Goal: Task Accomplishment & Management: Use online tool/utility

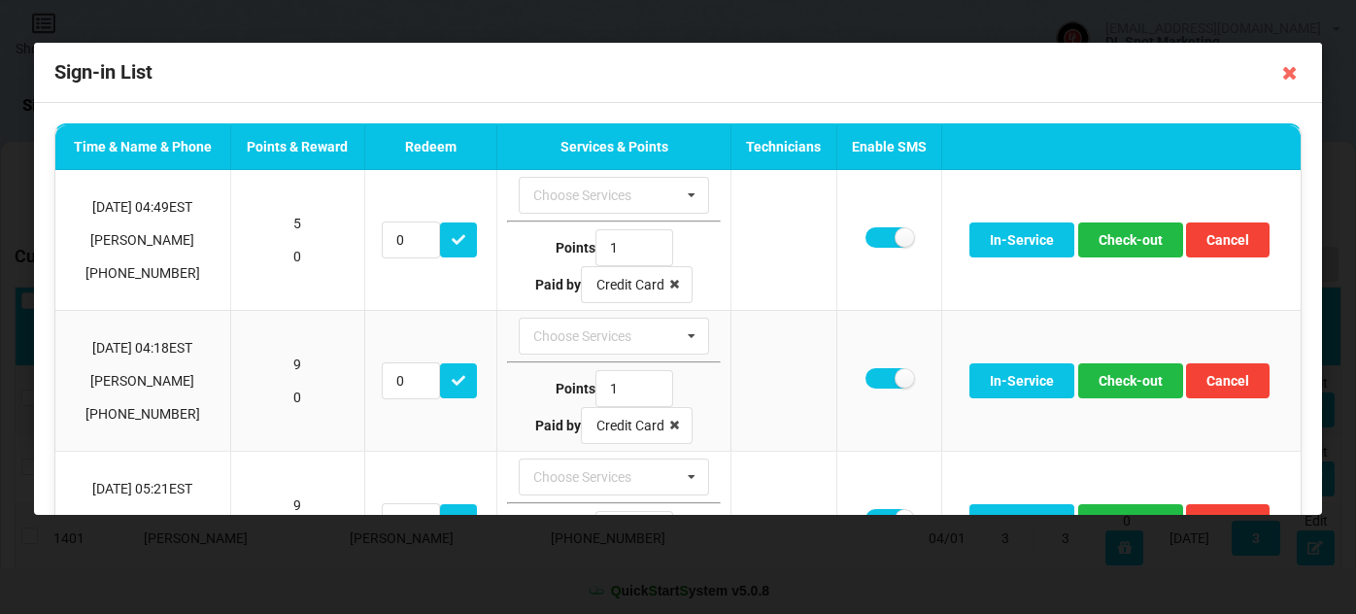
select select "25"
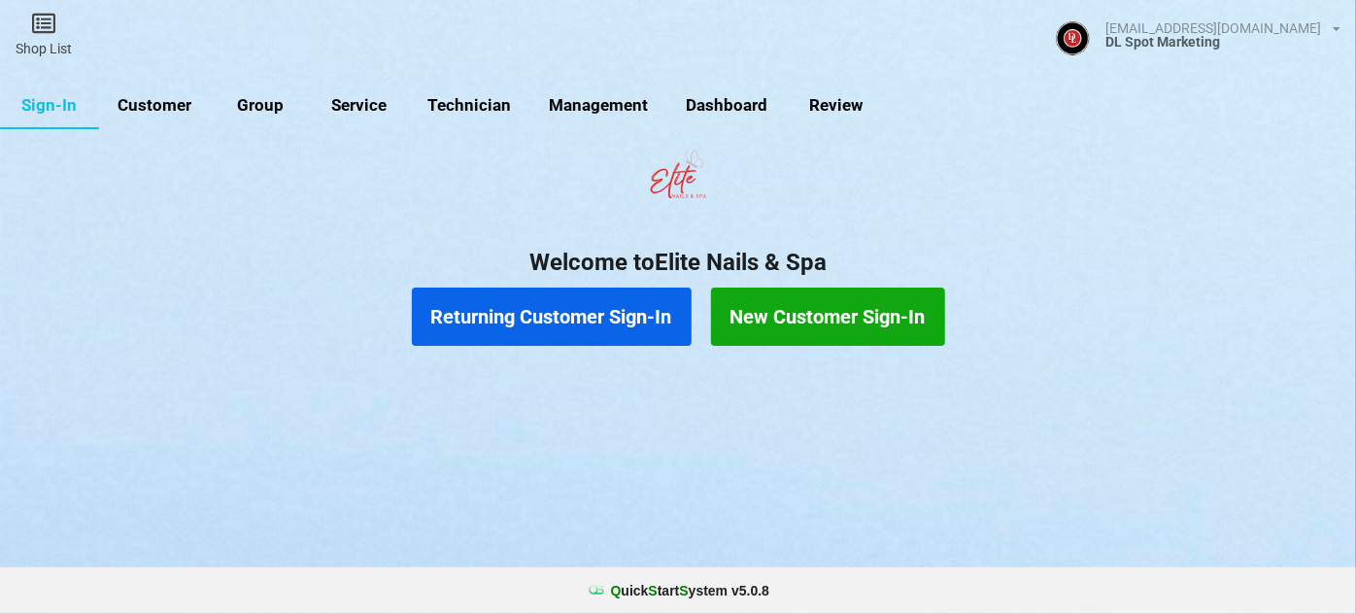
click at [626, 286] on link "Customer" at bounding box center [631, 288] width 10 height 4
select select "25"
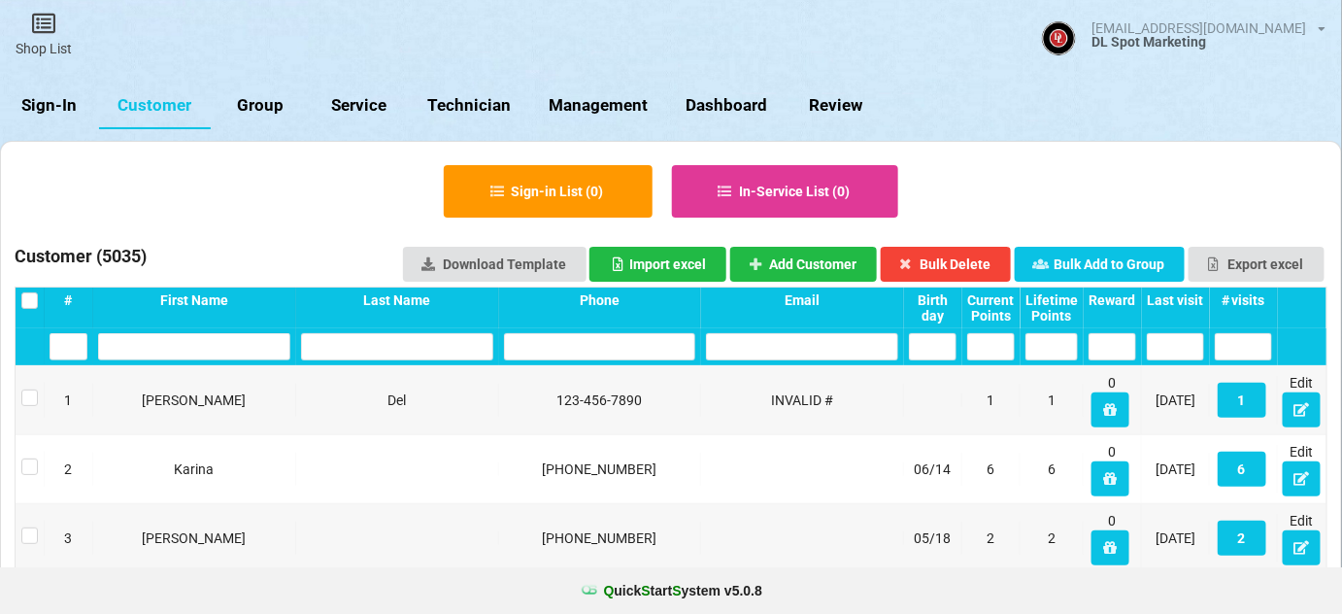
click at [1177, 295] on div "Last visit" at bounding box center [1175, 300] width 57 height 16
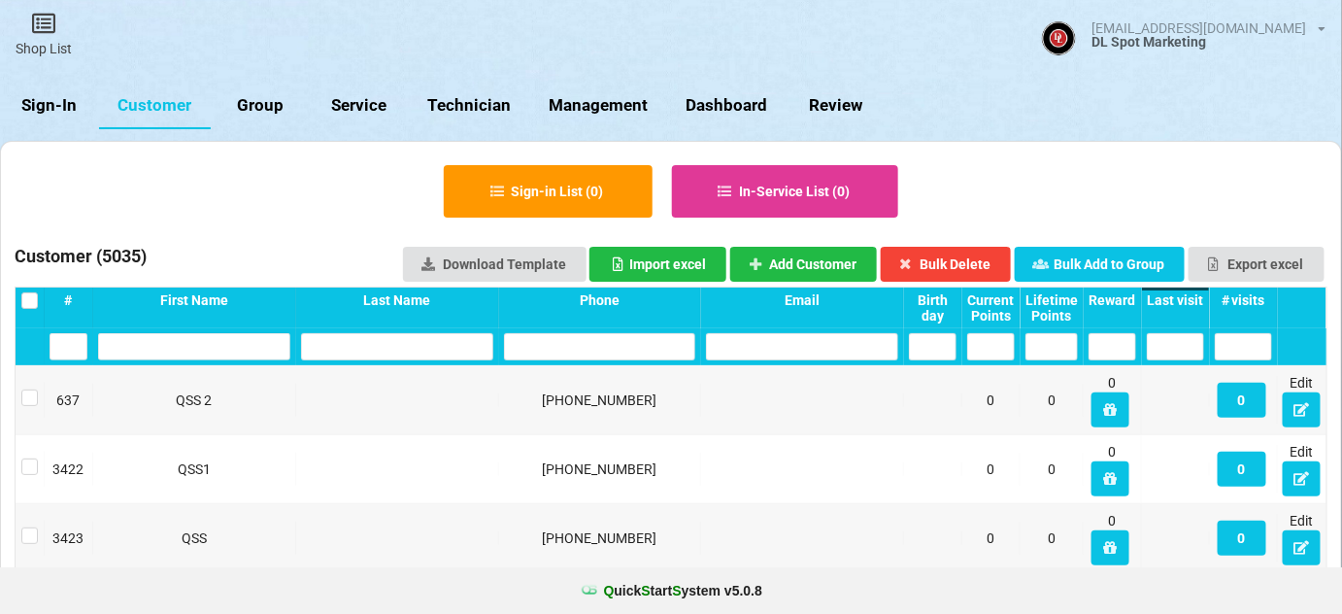
click at [1179, 297] on div "Last visit" at bounding box center [1175, 300] width 57 height 16
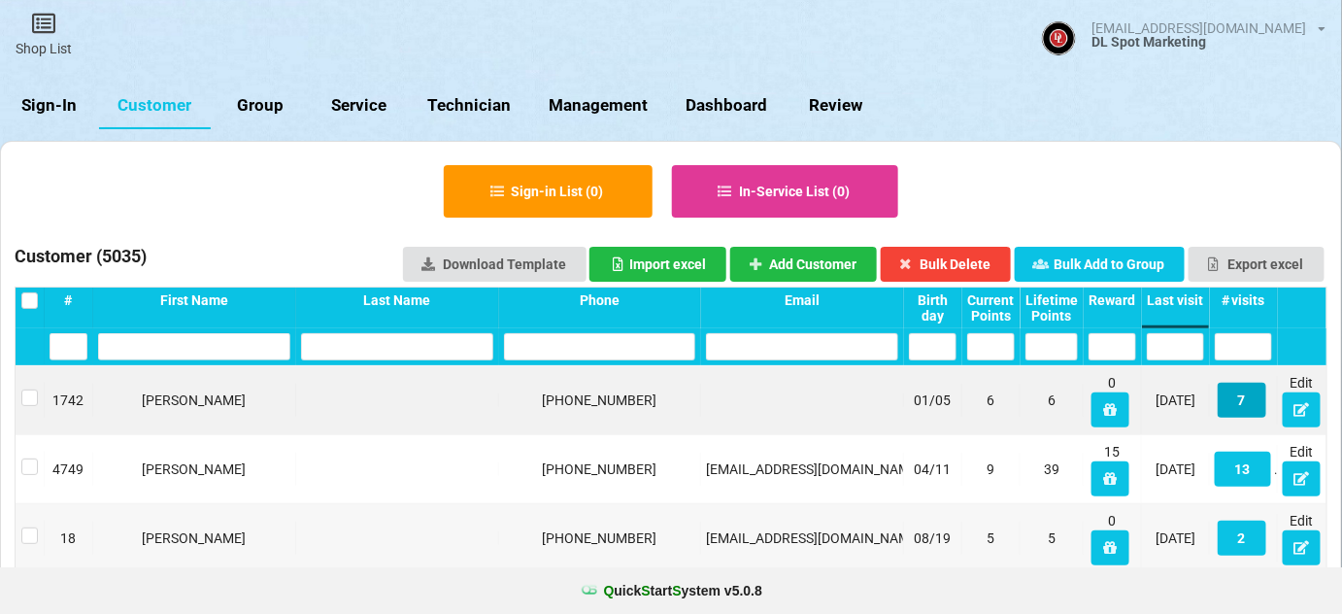
click at [1246, 396] on button "7" at bounding box center [1242, 400] width 49 height 35
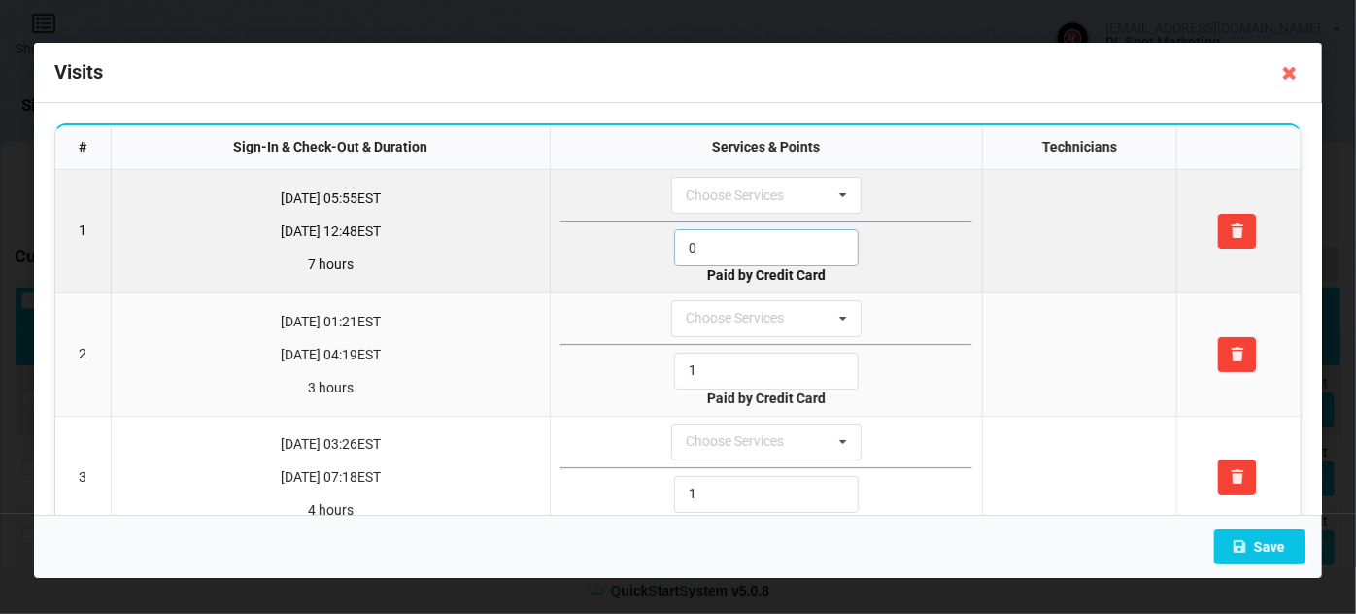
click at [713, 245] on input "0" at bounding box center [766, 247] width 185 height 37
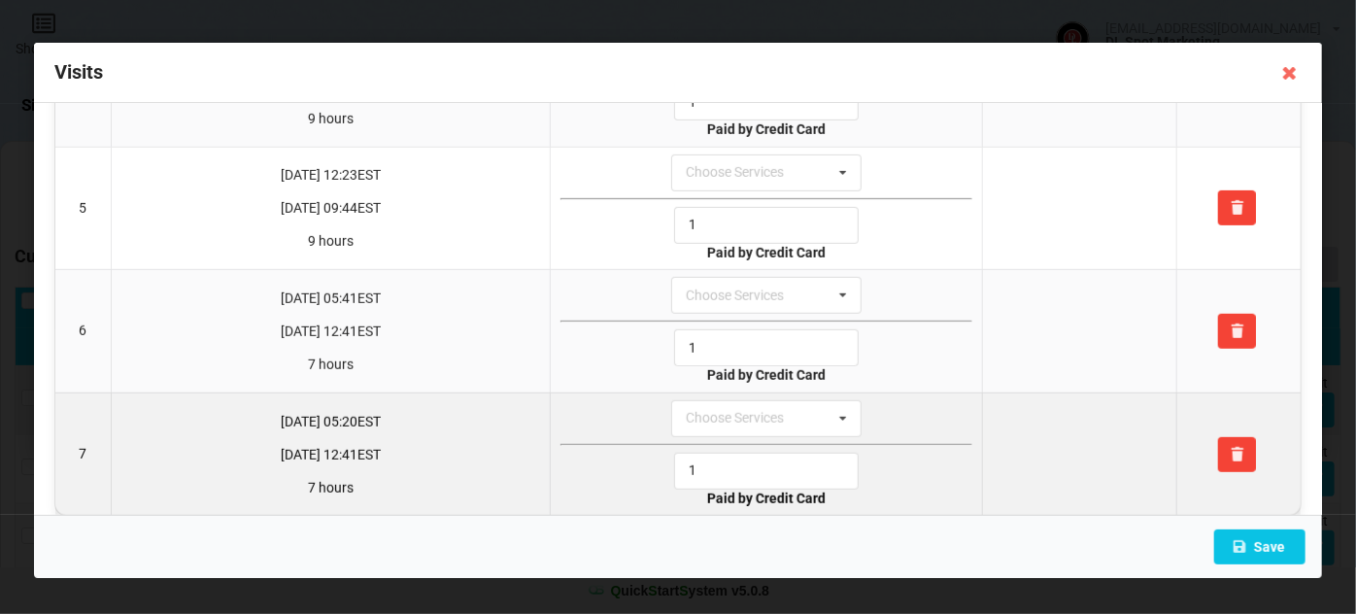
scroll to position [527, 0]
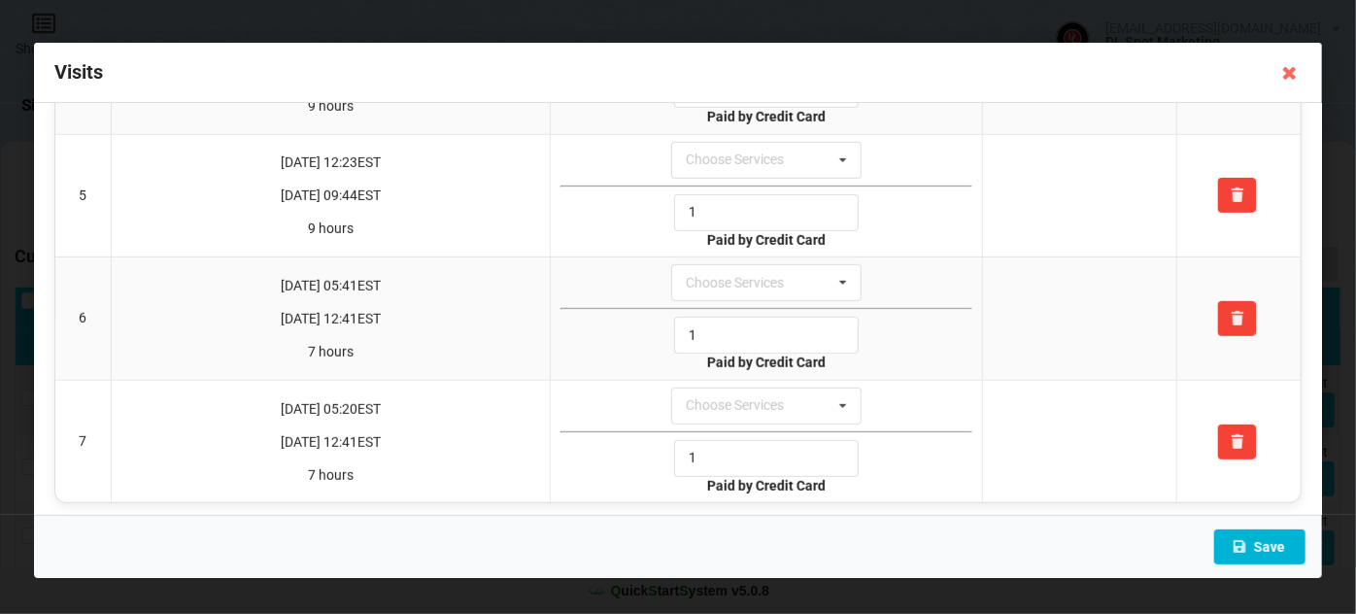
type input "1"
click at [1257, 540] on button "Save" at bounding box center [1259, 546] width 91 height 35
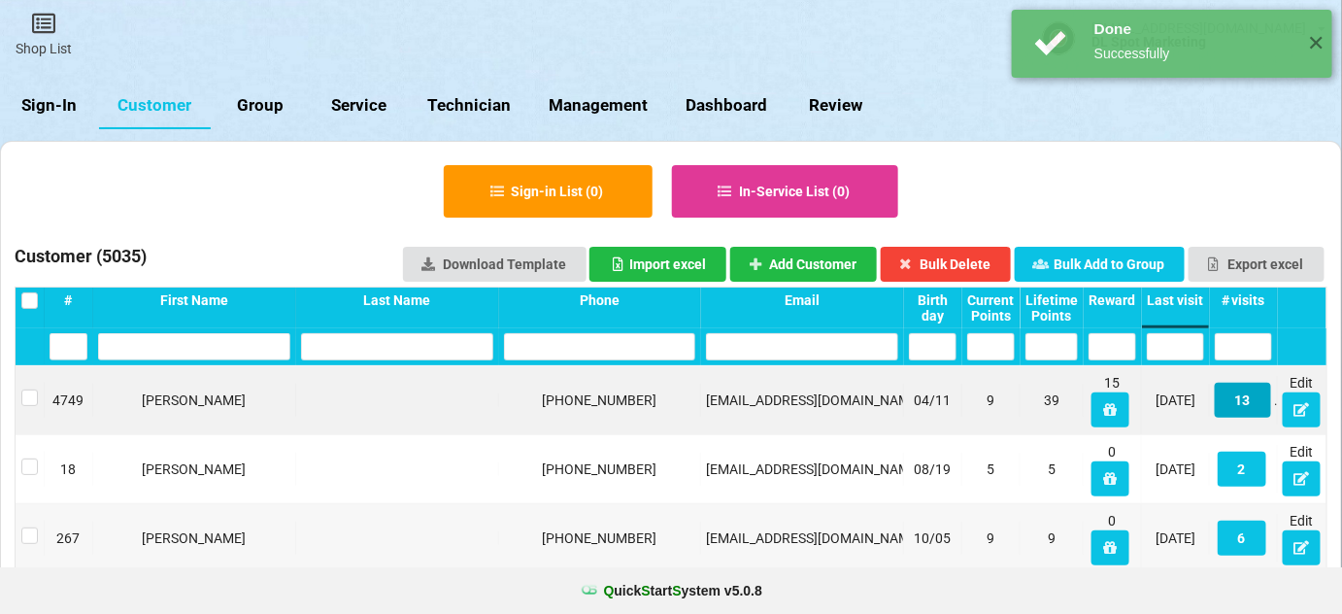
click at [1252, 406] on button "13" at bounding box center [1243, 400] width 56 height 35
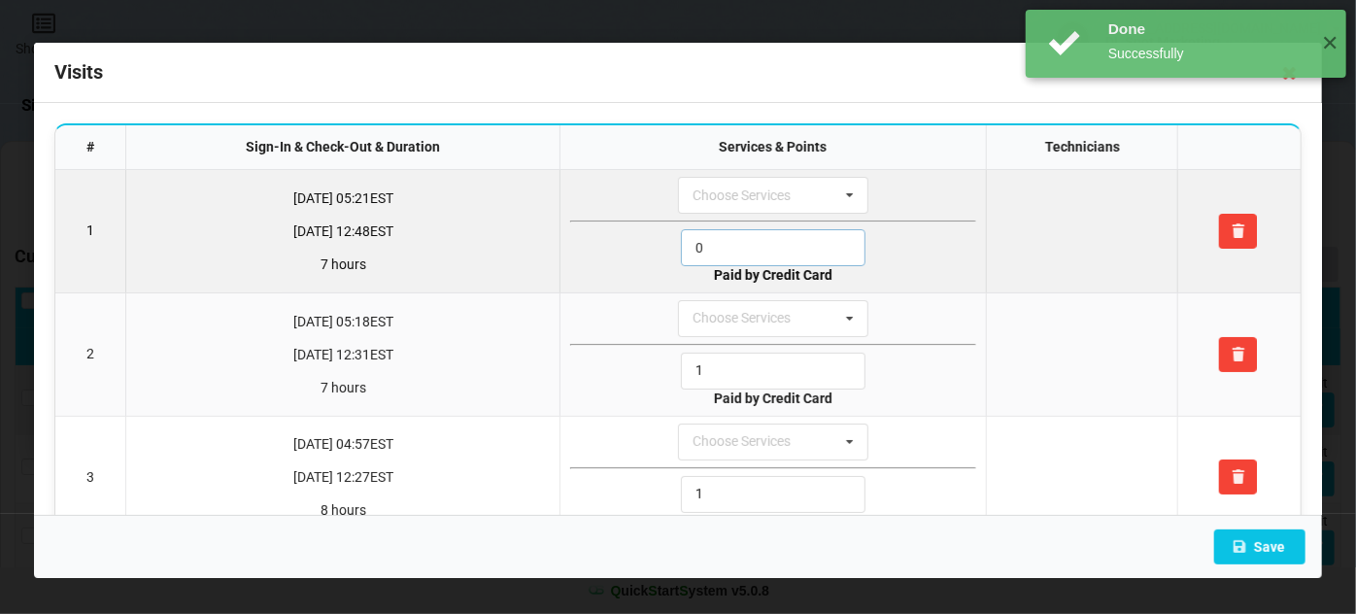
click at [731, 237] on input "0" at bounding box center [773, 247] width 185 height 37
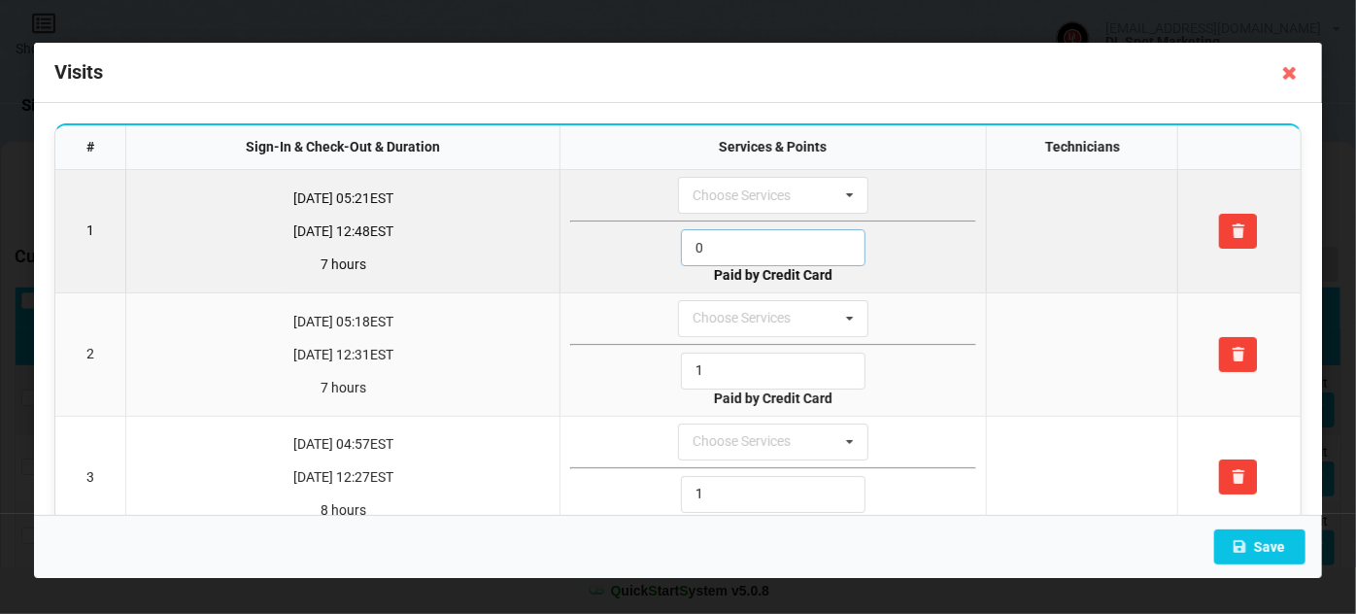
click at [731, 237] on input "0" at bounding box center [773, 247] width 185 height 37
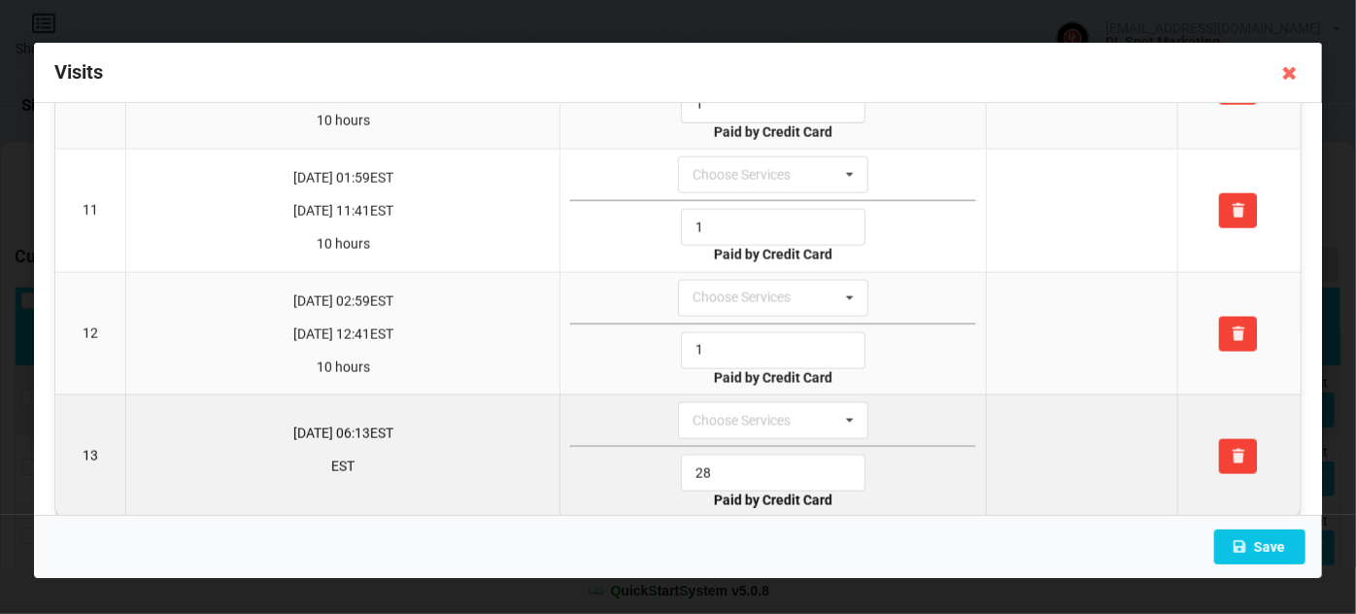
scroll to position [1257, 0]
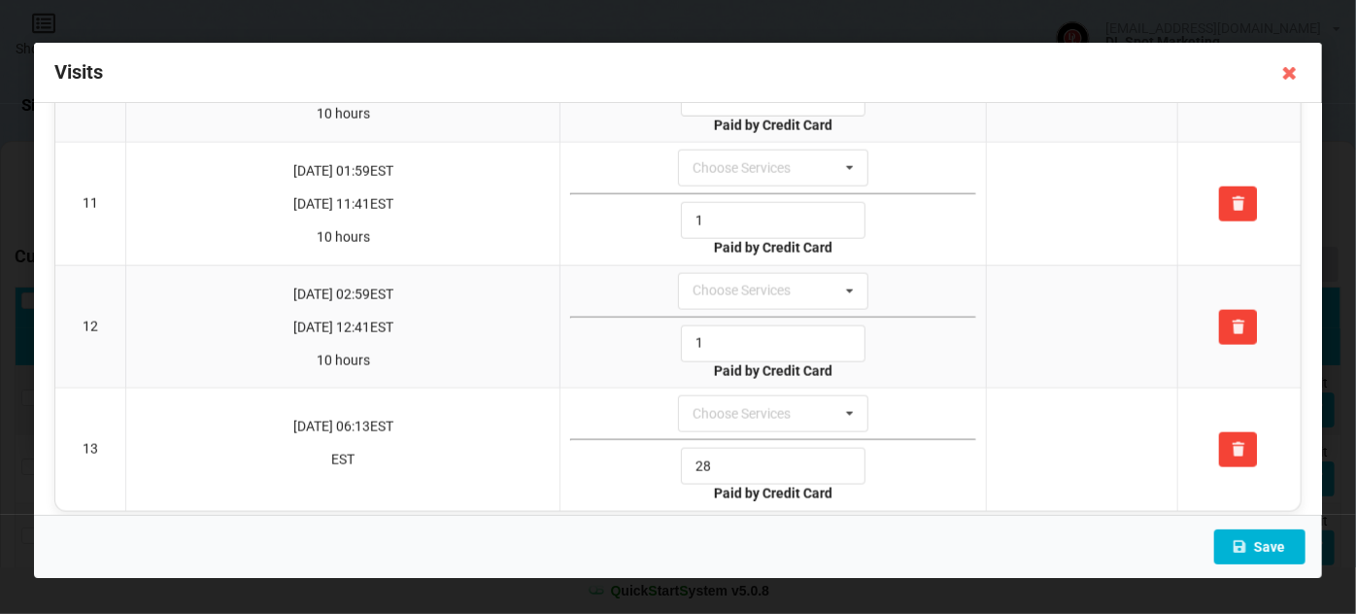
type input "1"
click at [1280, 546] on button "Save" at bounding box center [1259, 546] width 91 height 35
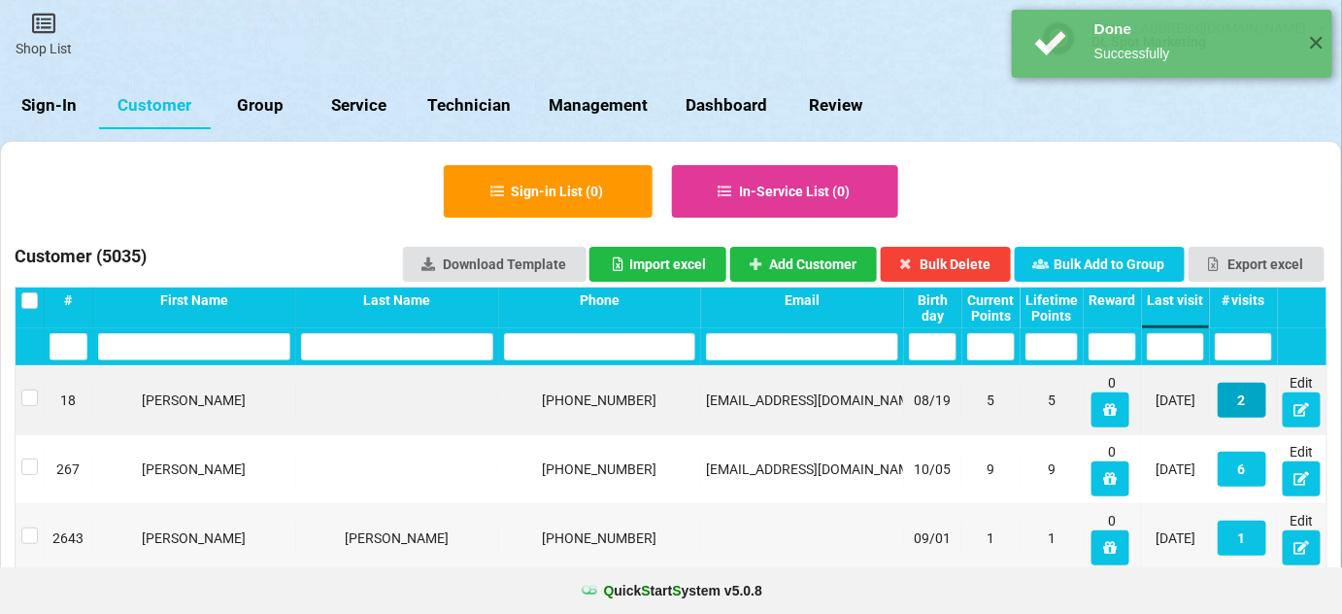
click at [1245, 404] on button "2" at bounding box center [1242, 400] width 49 height 35
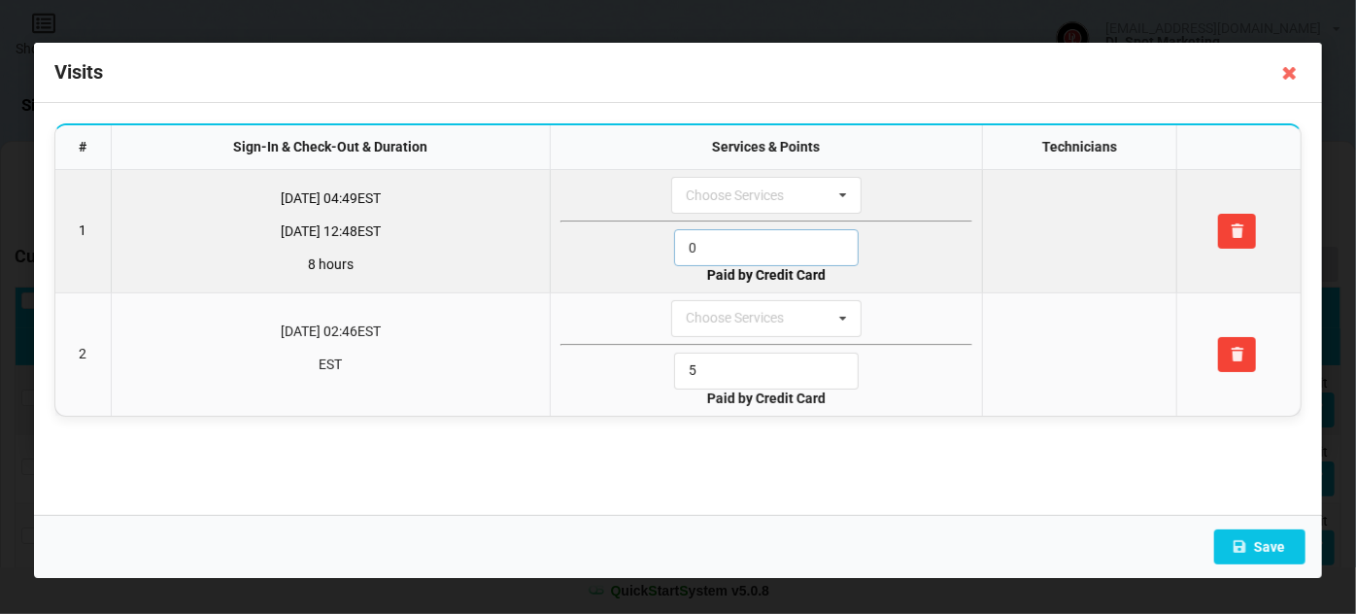
click at [728, 248] on input "0" at bounding box center [766, 247] width 185 height 37
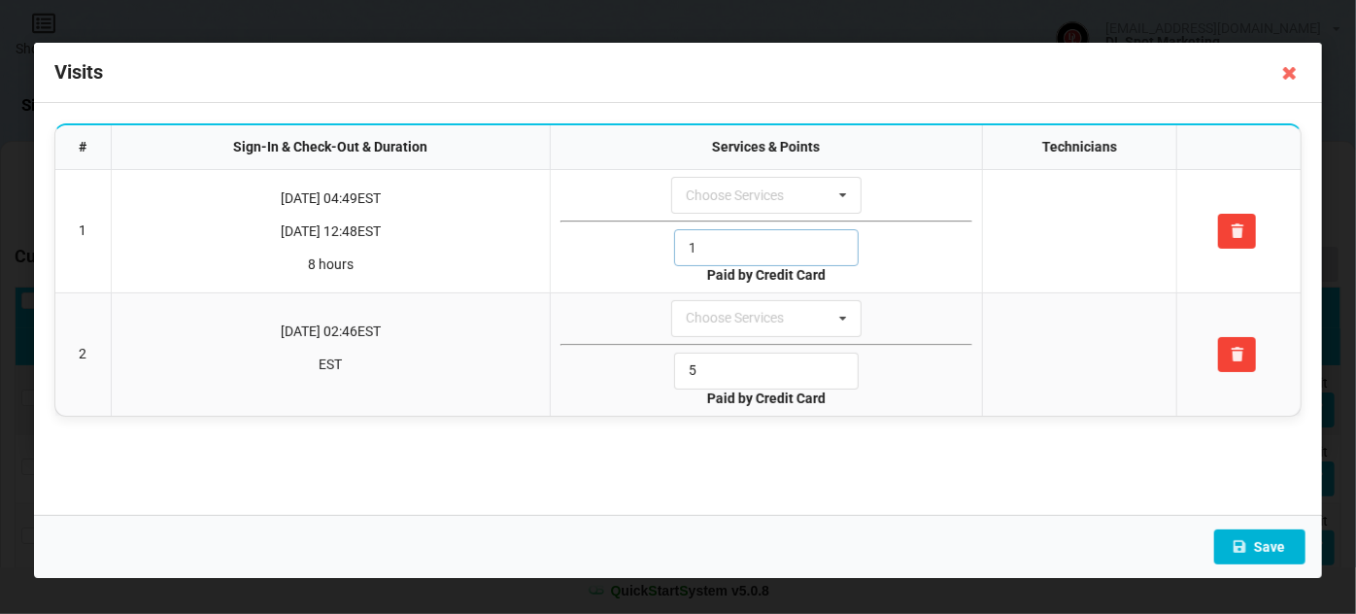
type input "1"
click at [1272, 545] on button "Save" at bounding box center [1259, 546] width 91 height 35
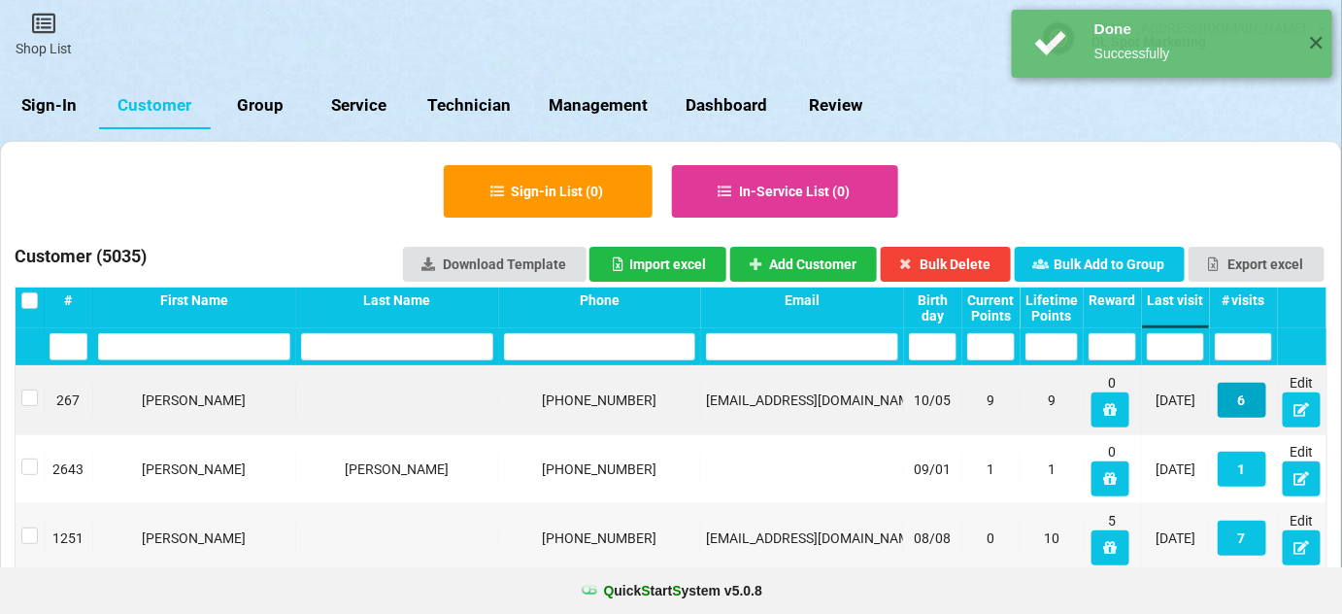
click at [1233, 399] on button "6" at bounding box center [1242, 400] width 49 height 35
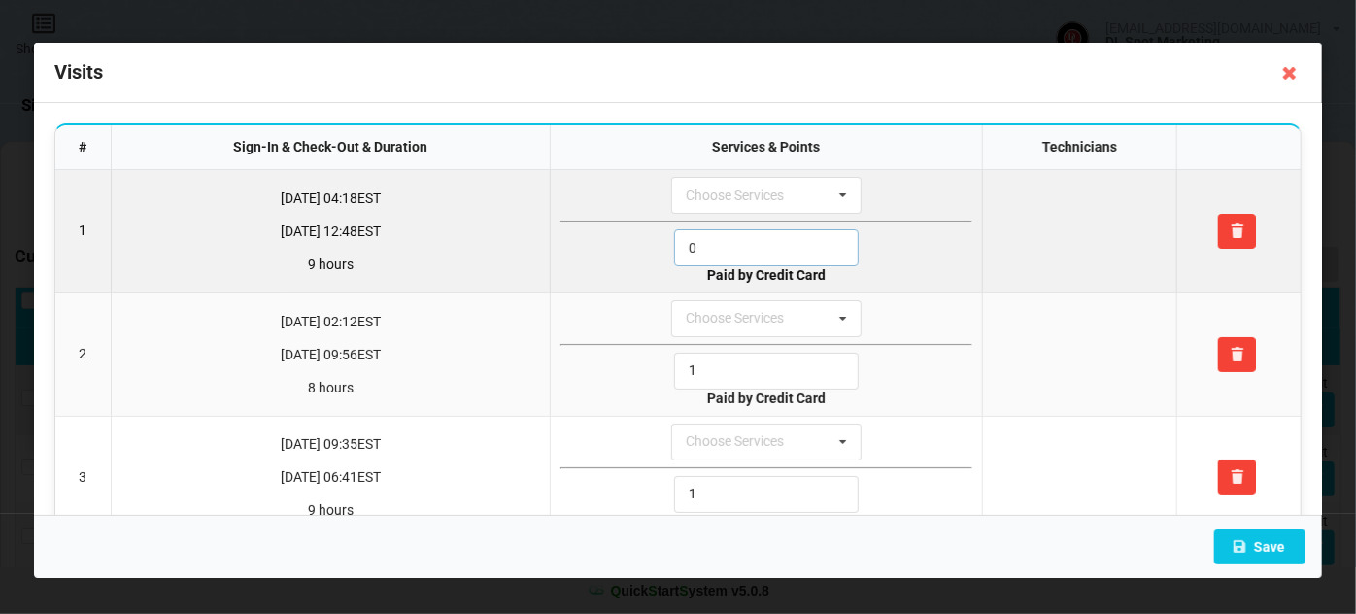
click at [711, 251] on input "0" at bounding box center [766, 247] width 185 height 37
click at [712, 251] on input "0" at bounding box center [766, 247] width 185 height 37
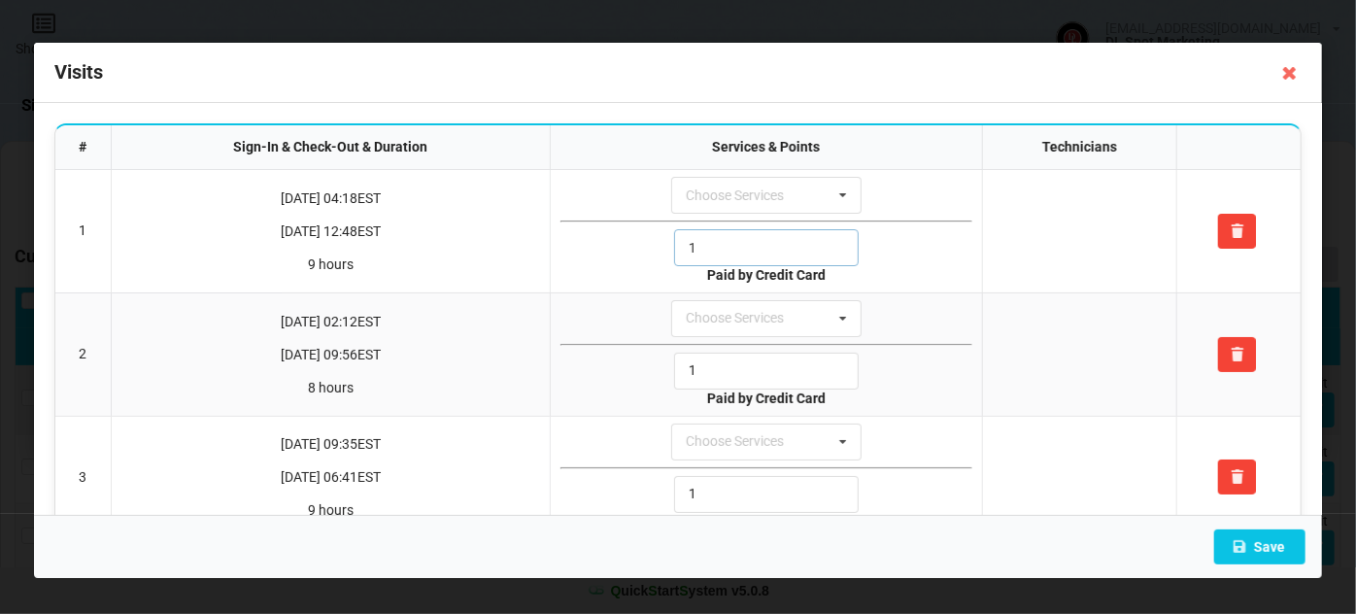
scroll to position [406, 0]
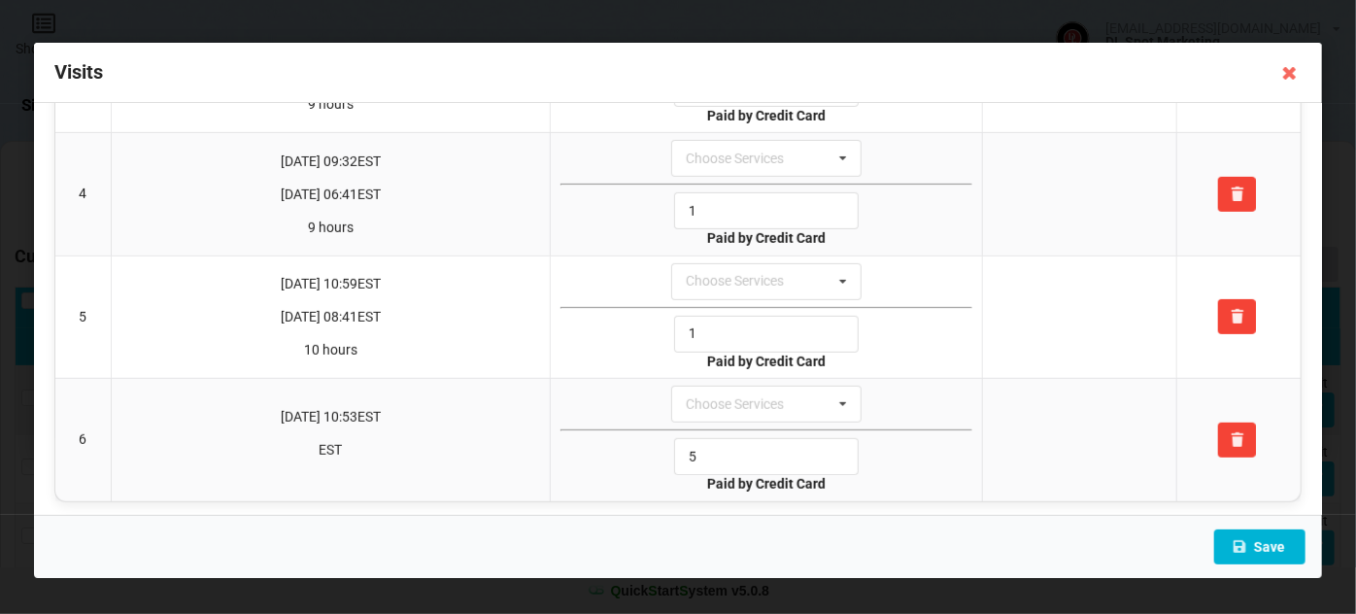
type input "1"
click at [1271, 544] on button "Save" at bounding box center [1259, 546] width 91 height 35
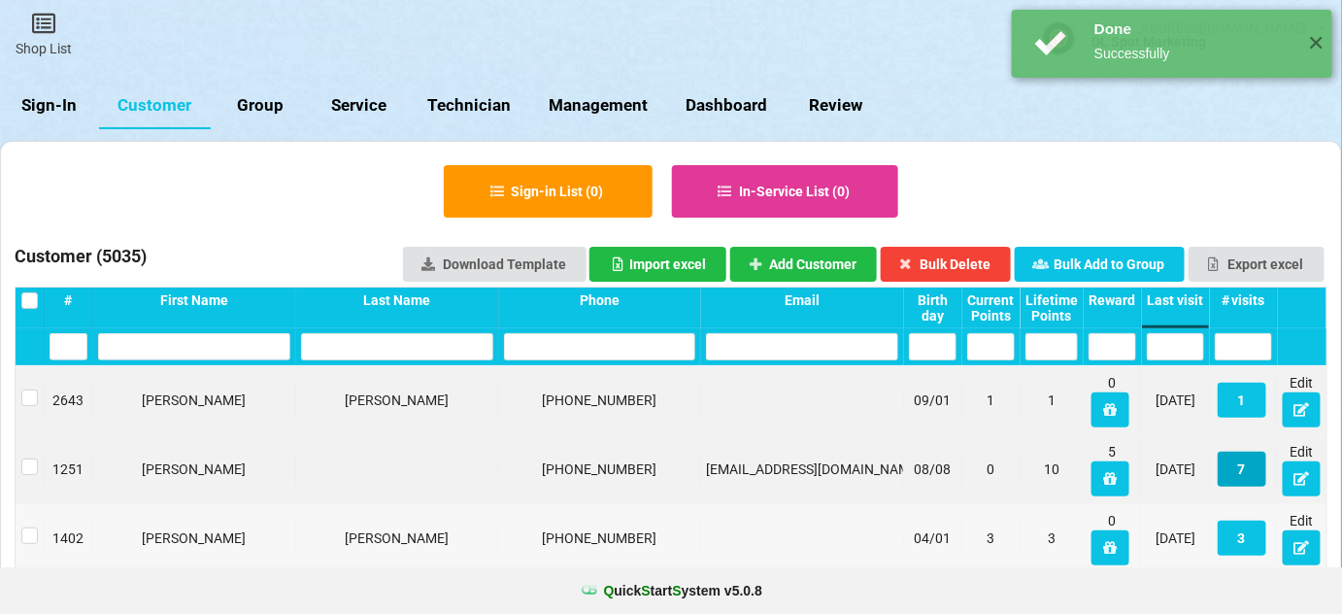
click at [1251, 481] on button "7" at bounding box center [1242, 469] width 49 height 35
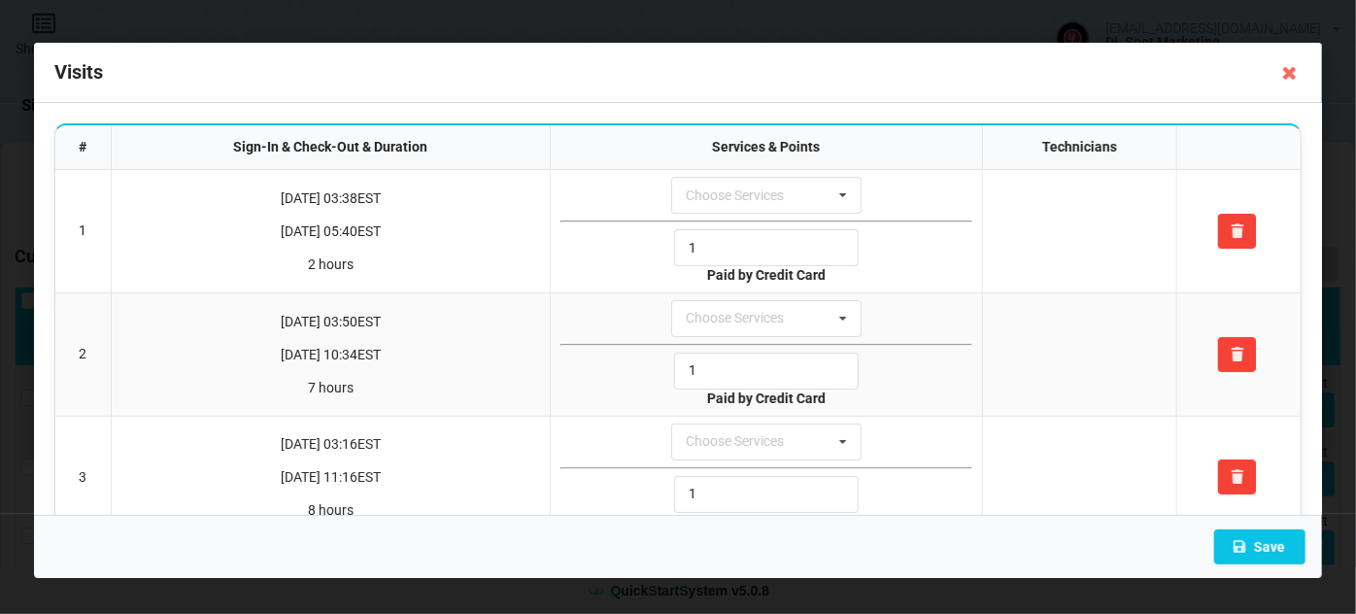
click at [1286, 72] on icon at bounding box center [1289, 72] width 31 height 31
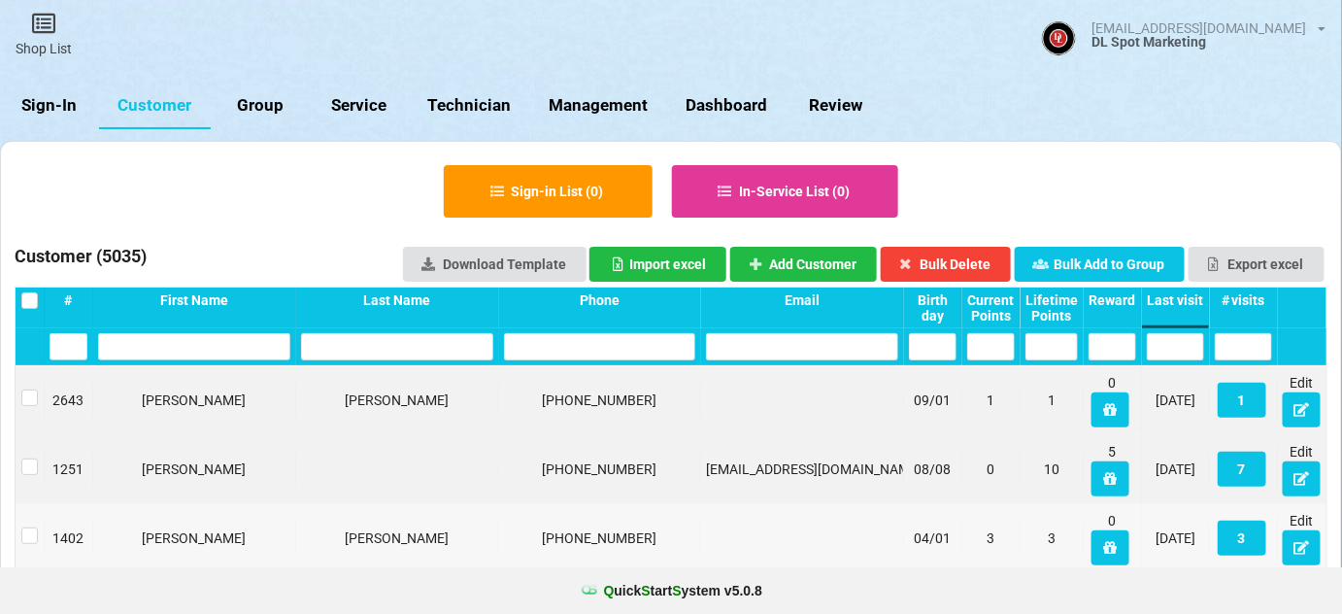
click at [55, 106] on link "Sign-In" at bounding box center [49, 106] width 99 height 47
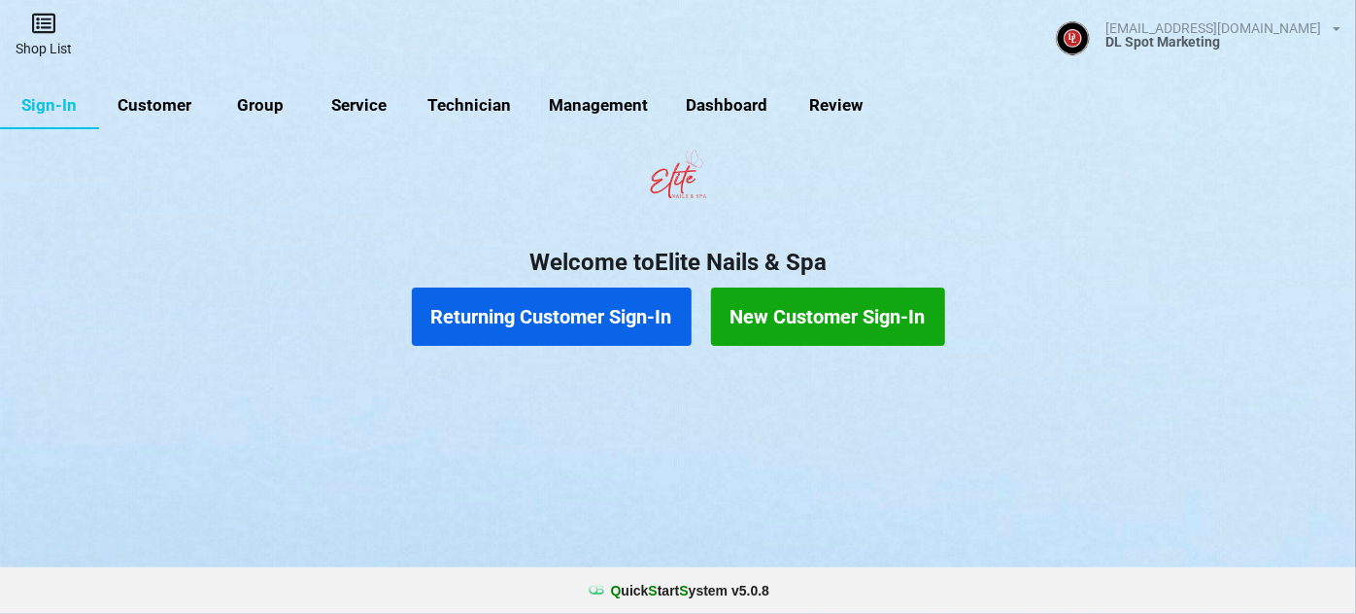
click at [40, 42] on link "Shop List" at bounding box center [43, 34] width 87 height 69
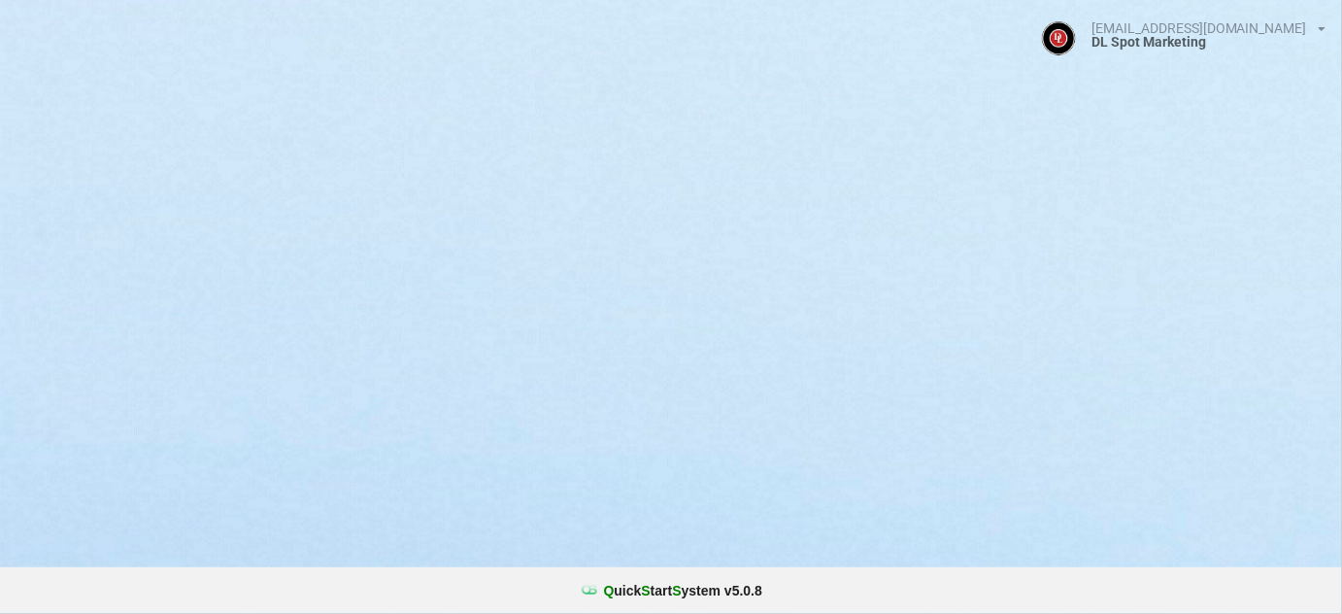
select select "25"
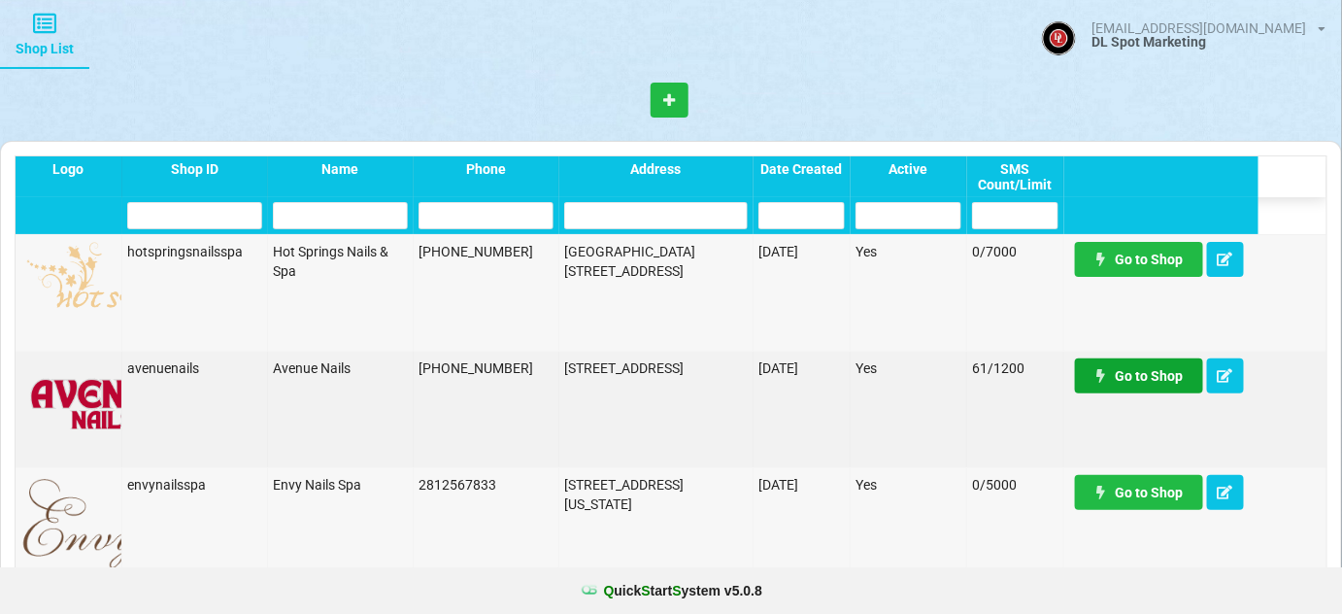
click at [1055, 369] on link "Go to Shop" at bounding box center [1008, 356] width 92 height 25
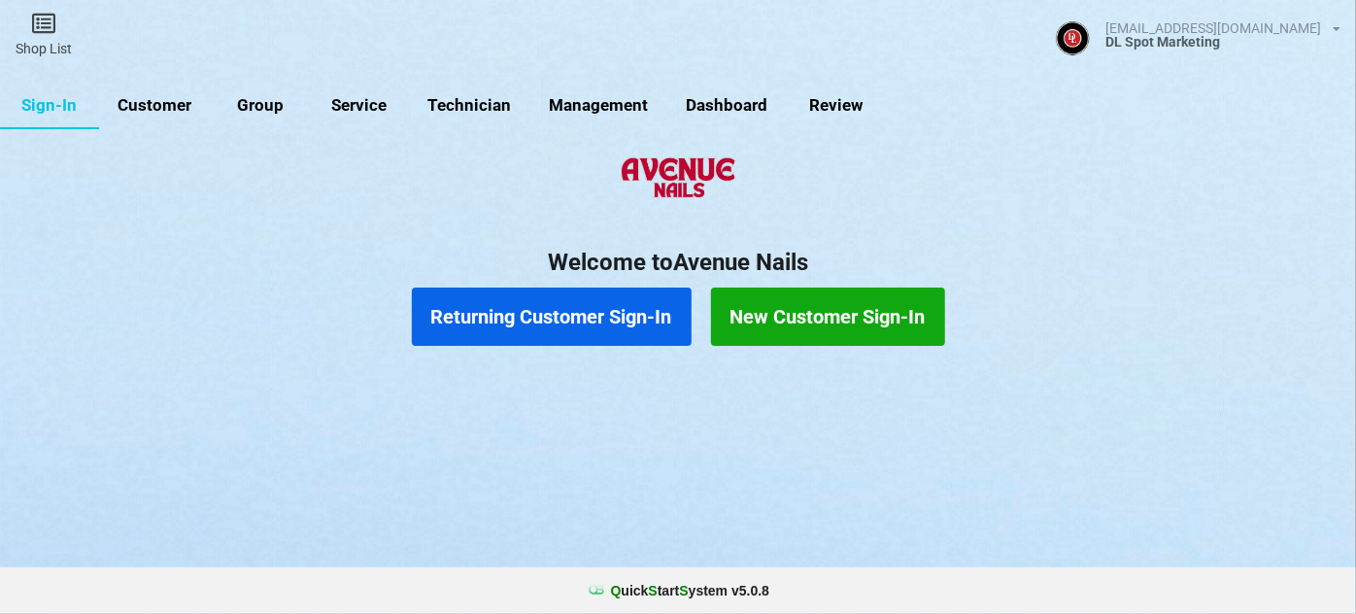
click at [173, 105] on link "Customer" at bounding box center [155, 106] width 112 height 47
select select "25"
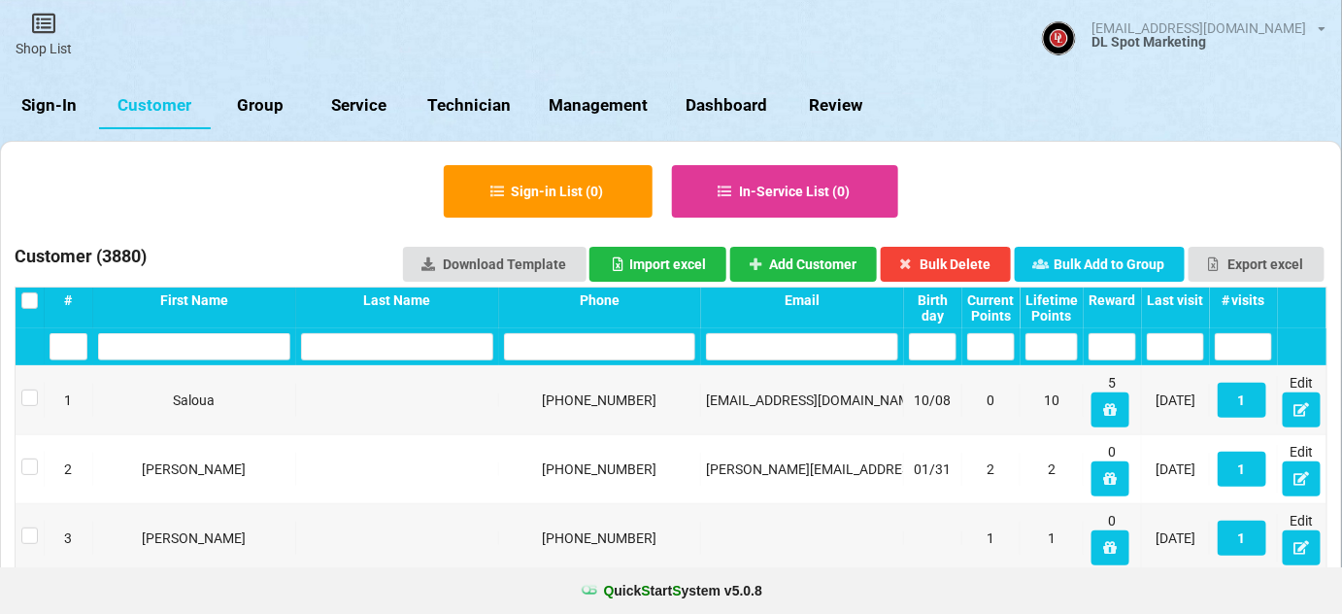
click at [1178, 298] on div "Last visit" at bounding box center [1175, 300] width 57 height 16
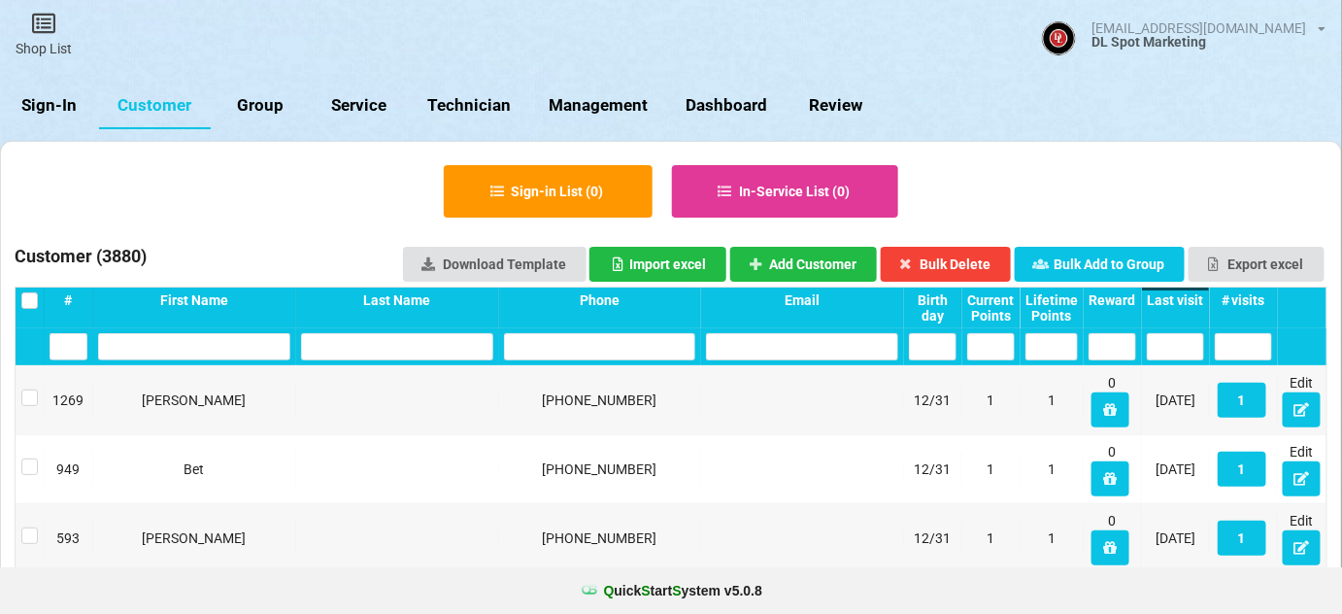
click at [1177, 299] on div "Last visit" at bounding box center [1175, 300] width 57 height 16
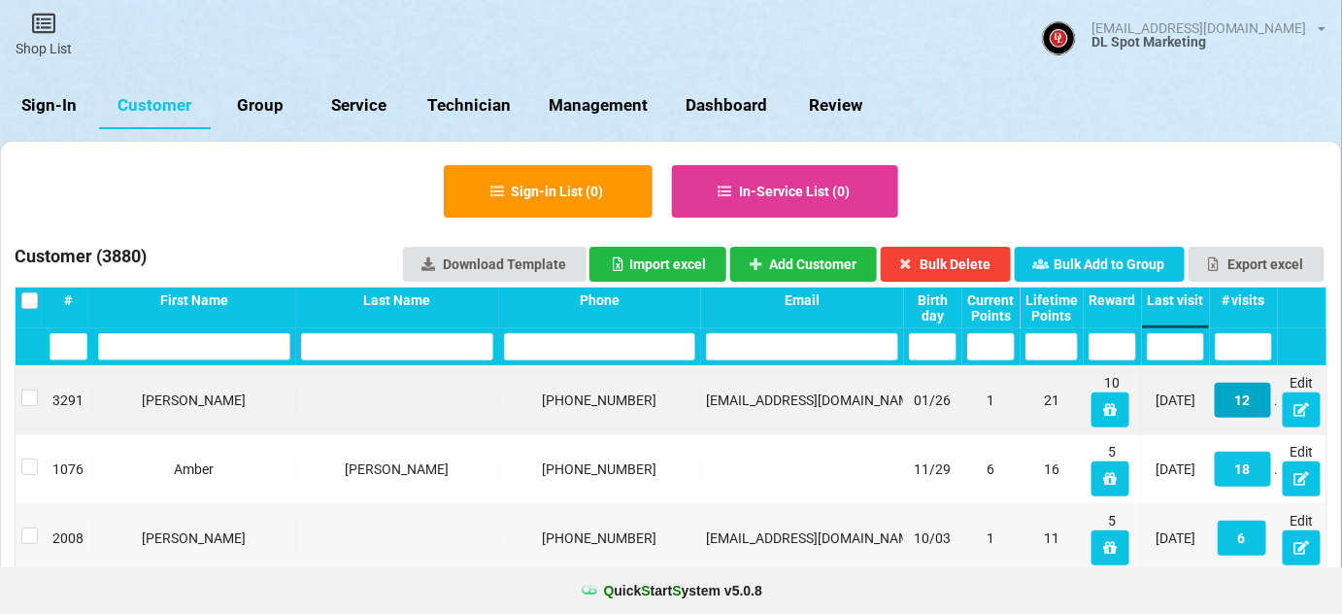
click at [1240, 399] on button "12" at bounding box center [1243, 400] width 56 height 35
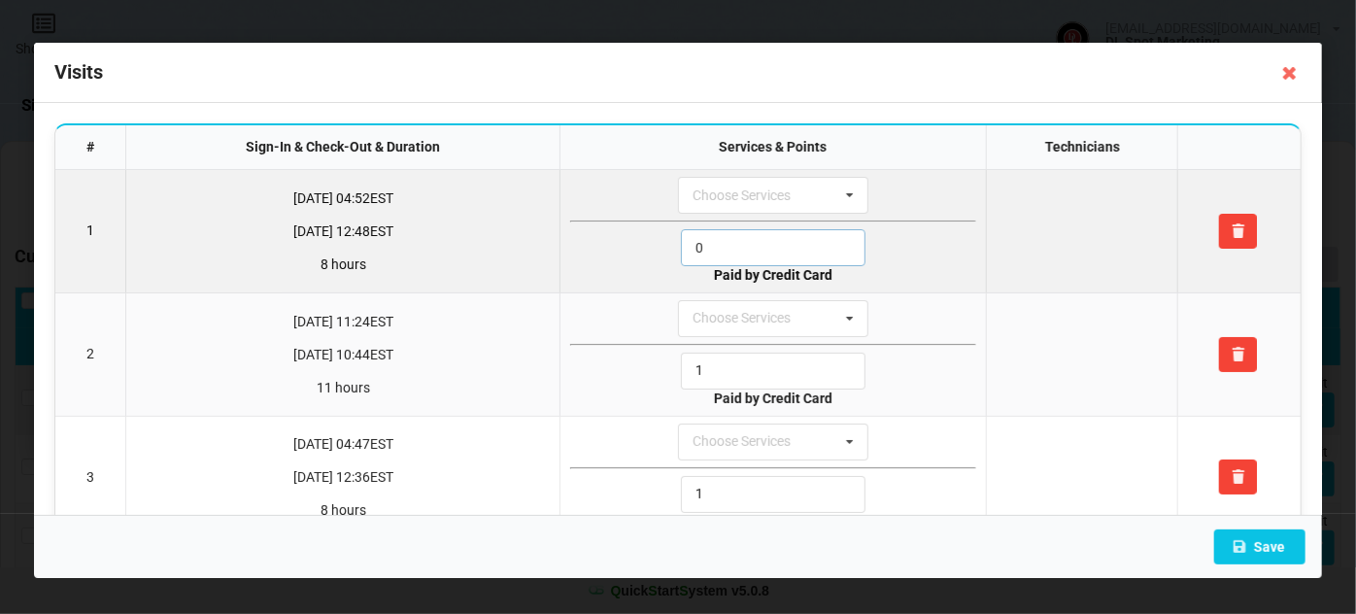
click at [733, 244] on input "0" at bounding box center [773, 247] width 185 height 37
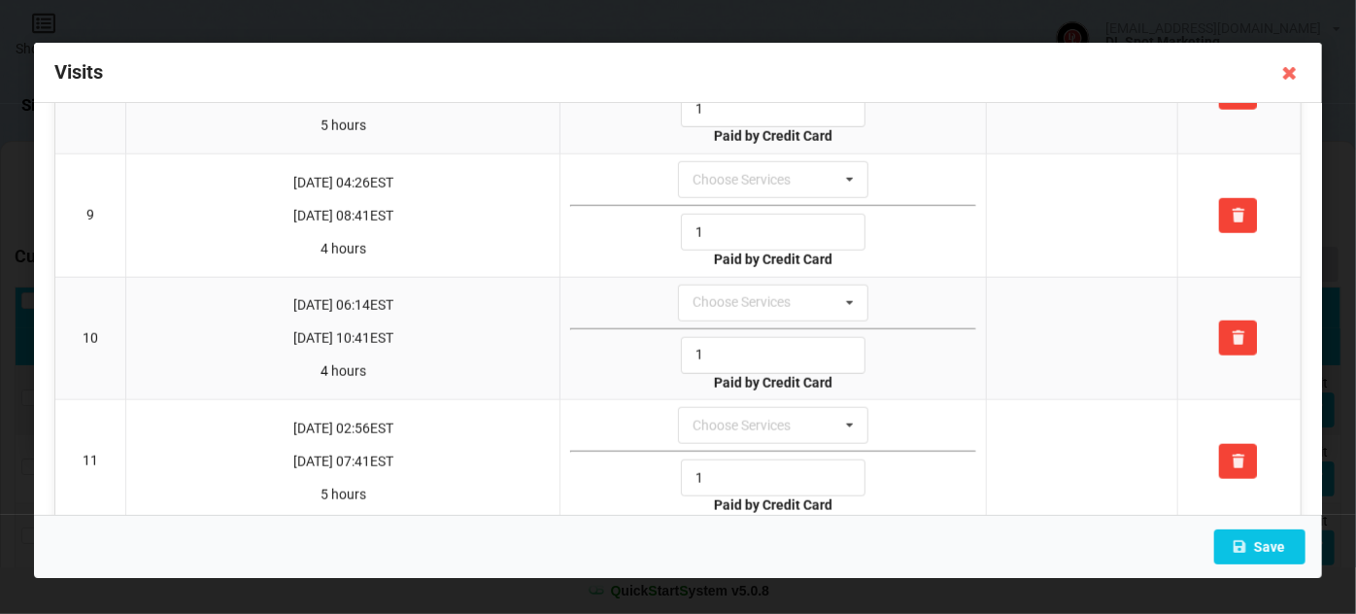
scroll to position [1135, 0]
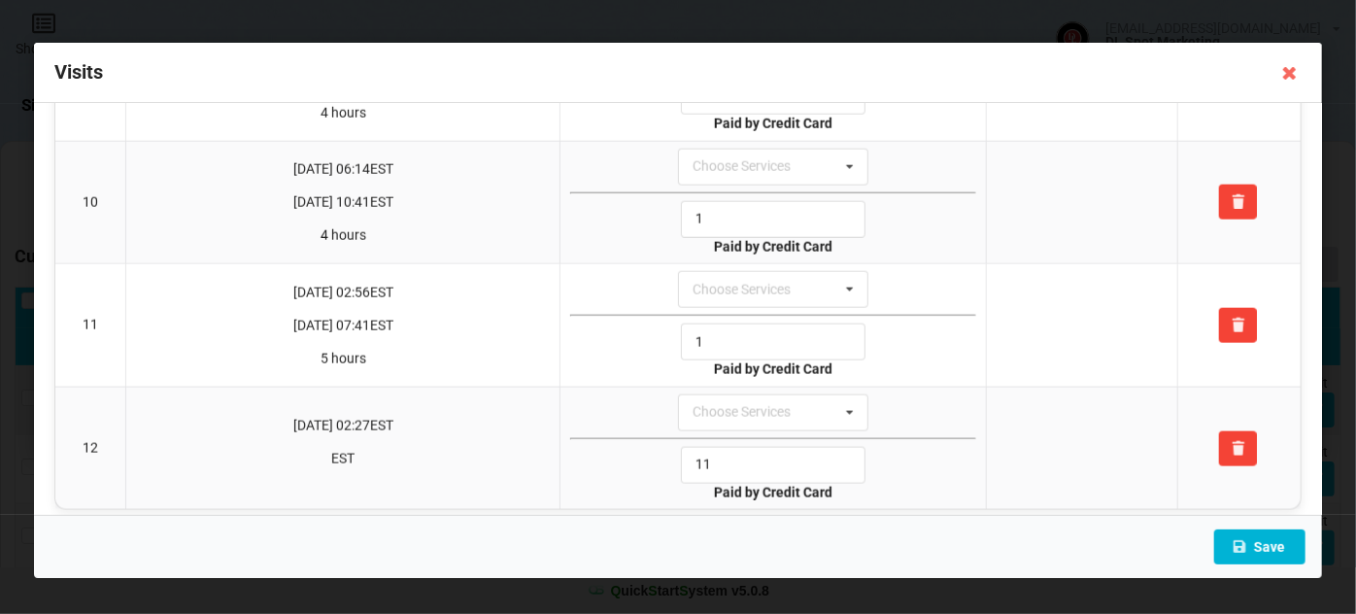
type input "1"
click at [1276, 556] on button "Save" at bounding box center [1259, 546] width 91 height 35
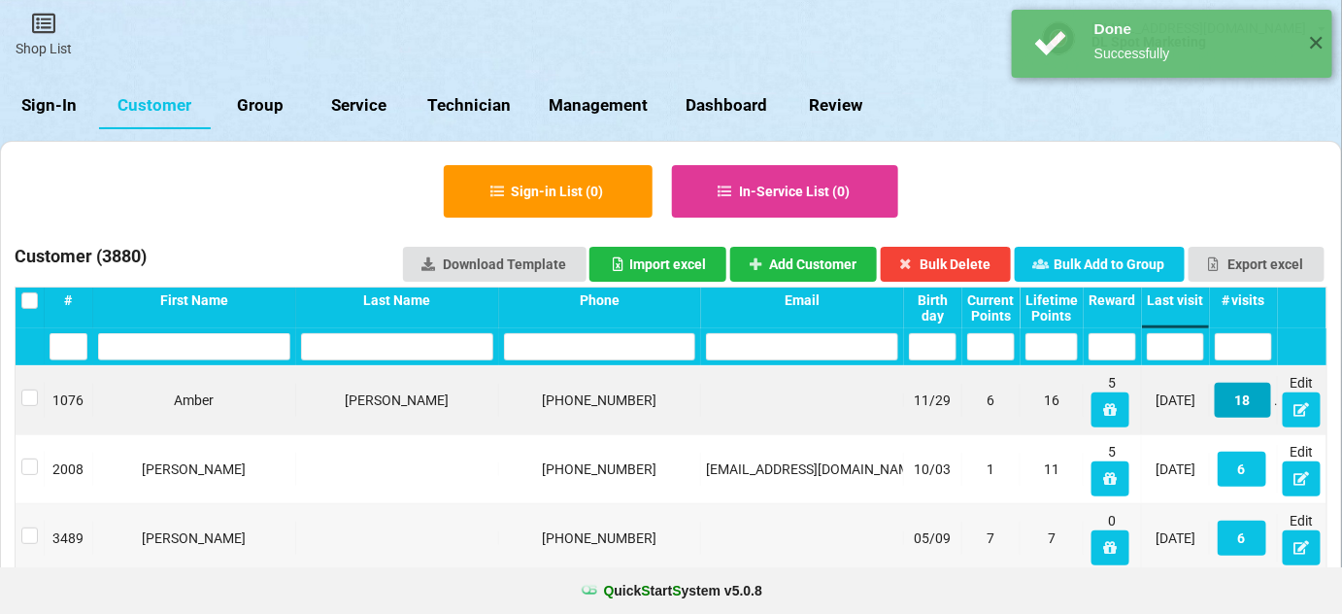
click at [1245, 403] on button "18" at bounding box center [1243, 400] width 56 height 35
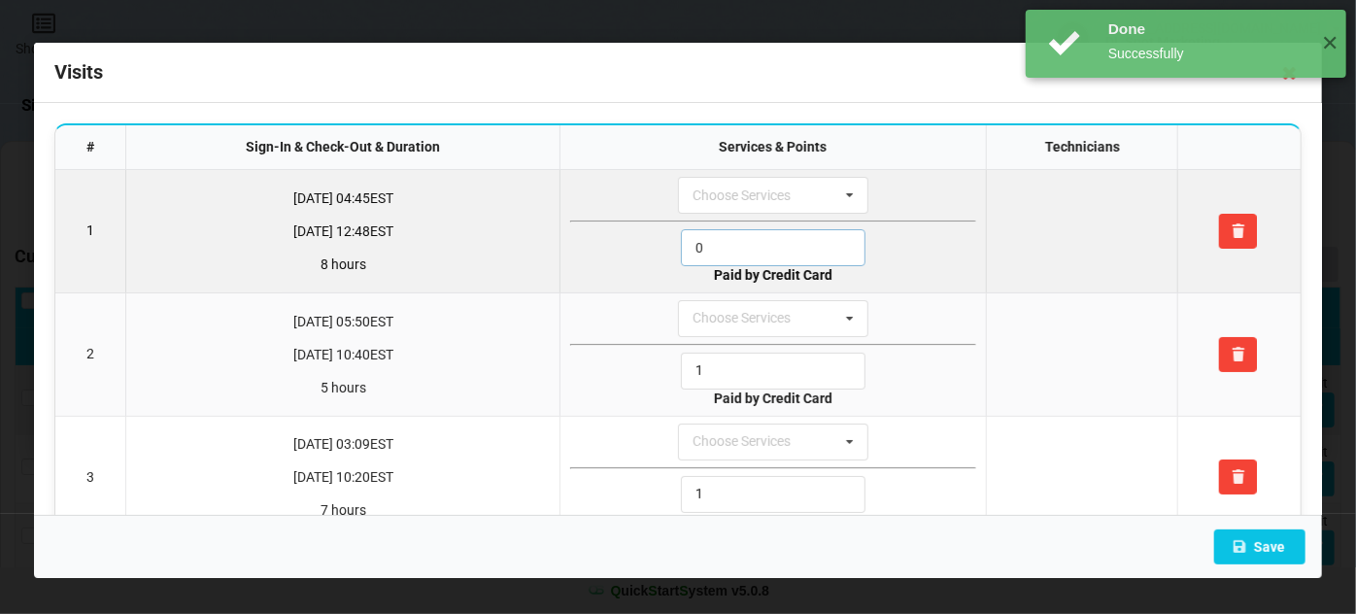
click at [735, 243] on input "0" at bounding box center [773, 247] width 185 height 37
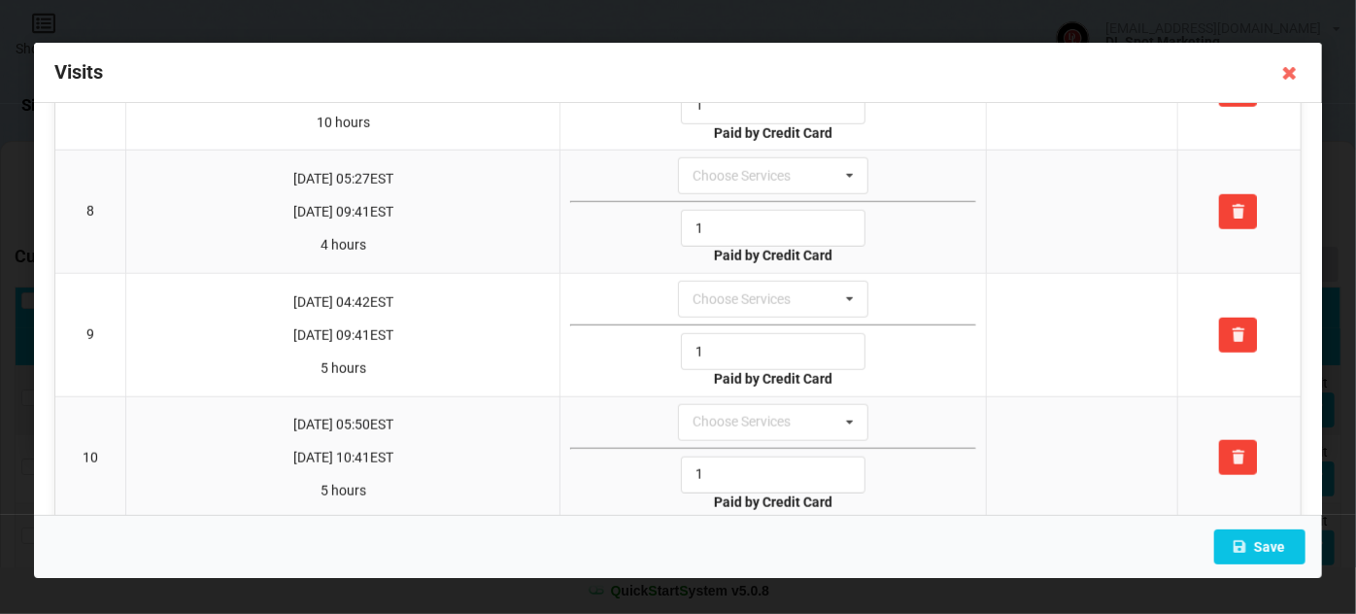
scroll to position [1295, 0]
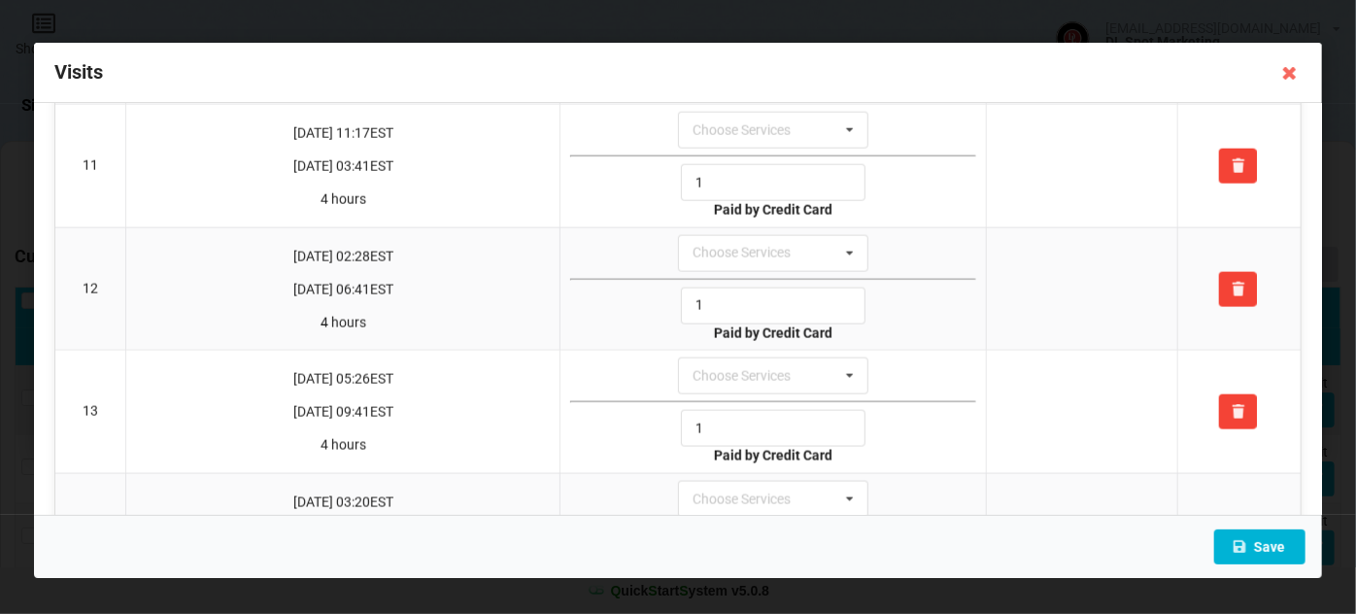
type input "1"
click at [1266, 540] on button "Save" at bounding box center [1259, 546] width 91 height 35
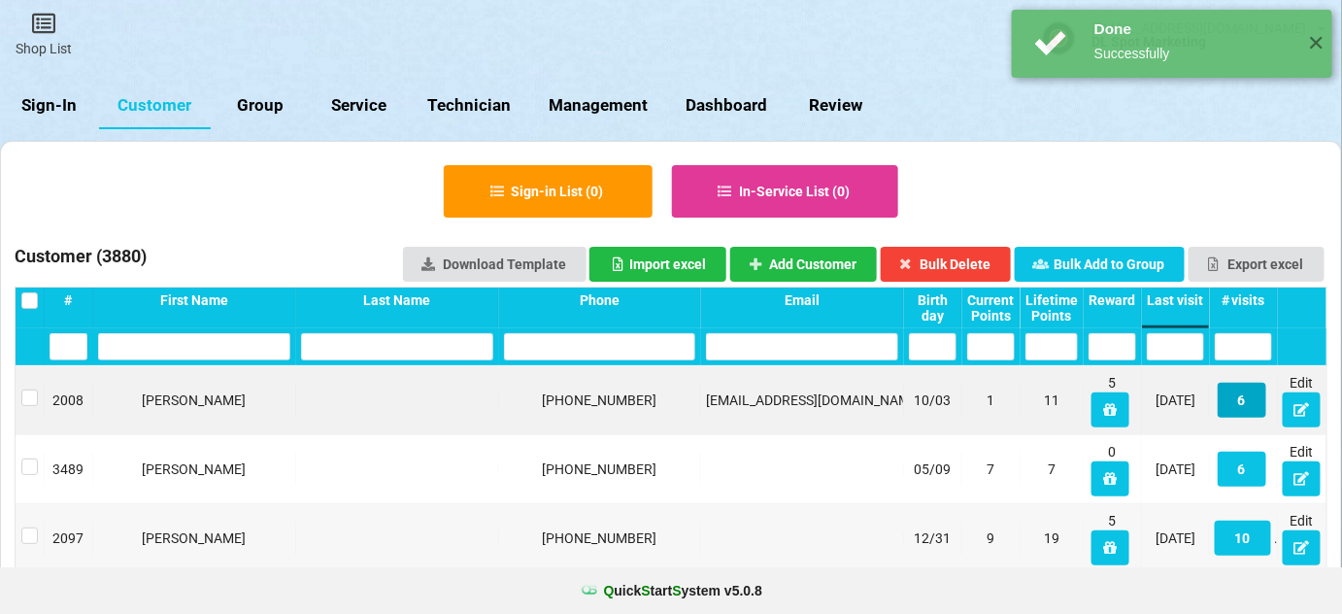
click at [1242, 398] on button "6" at bounding box center [1242, 400] width 49 height 35
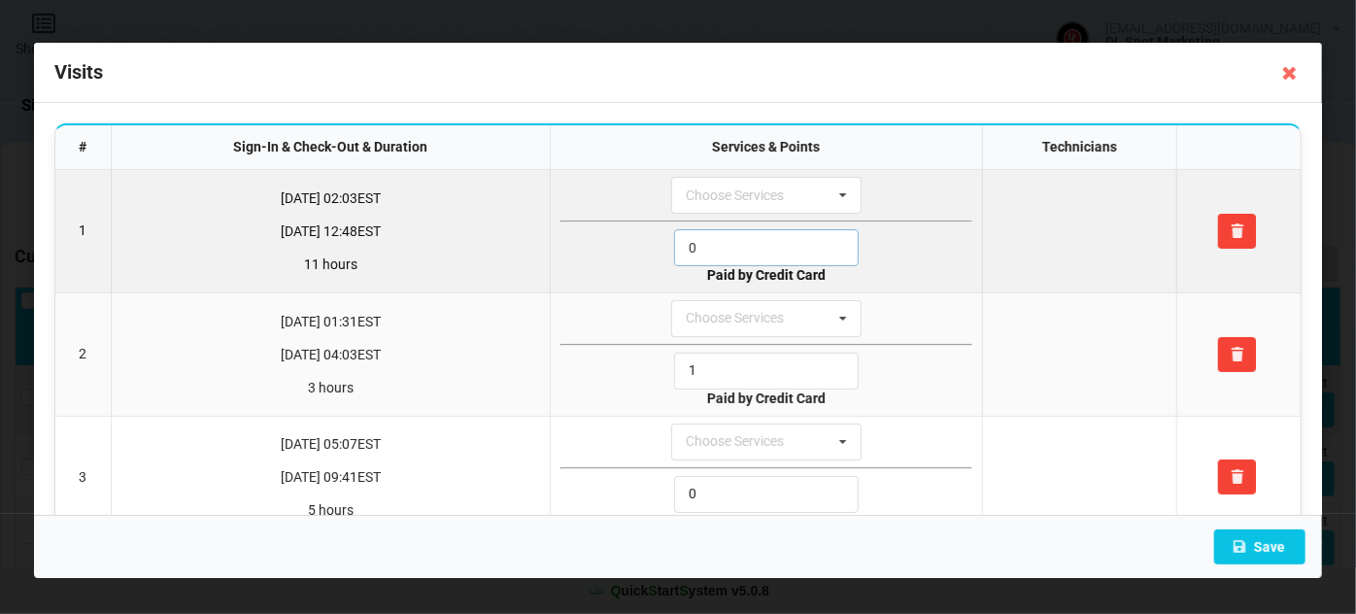
click at [727, 247] on input "0" at bounding box center [766, 247] width 185 height 37
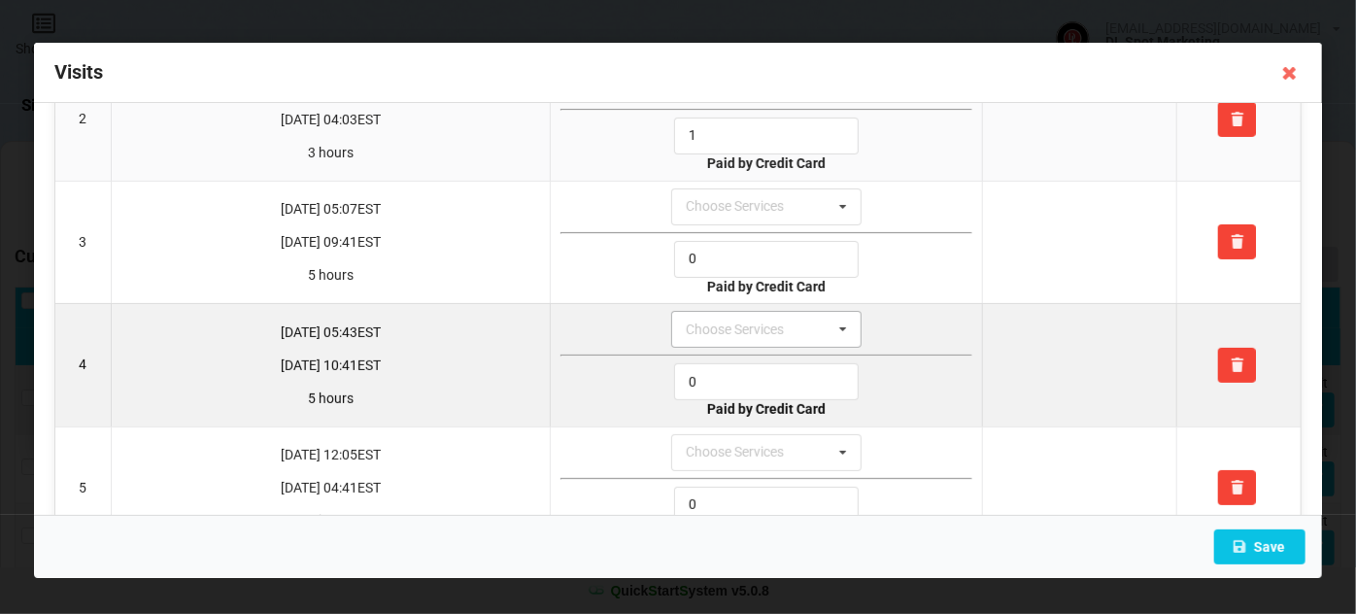
scroll to position [118, 0]
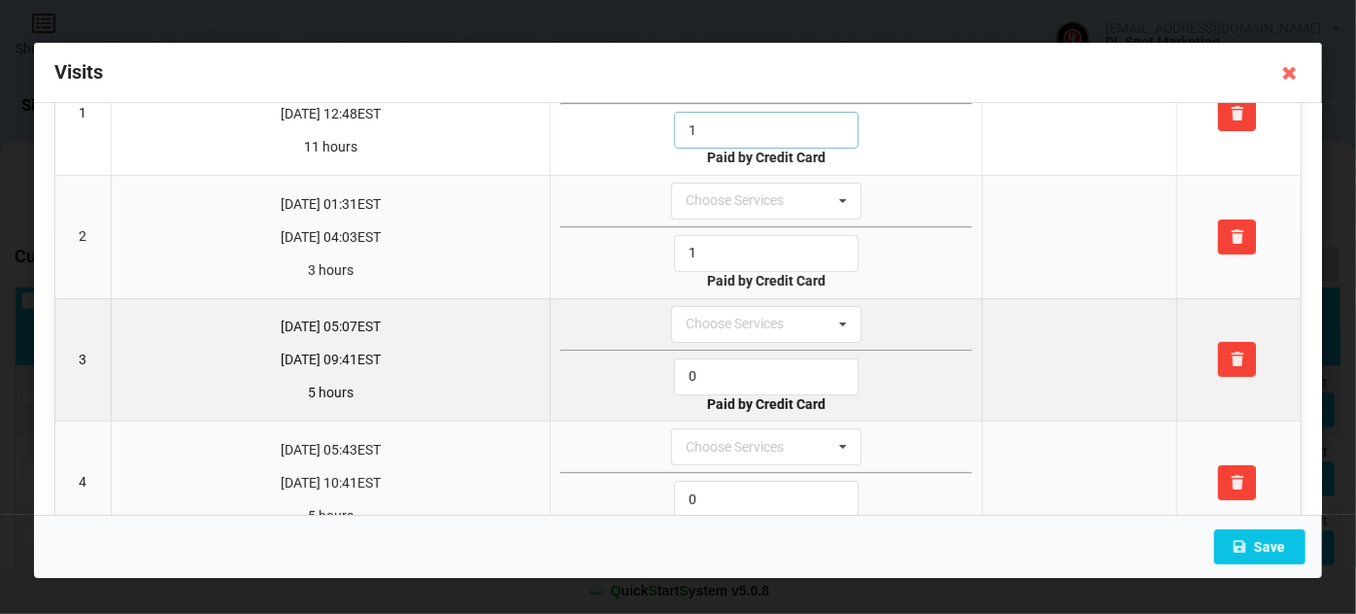
type input "1"
click at [699, 367] on input "0" at bounding box center [766, 376] width 185 height 37
click at [699, 367] on input "1" at bounding box center [766, 376] width 185 height 37
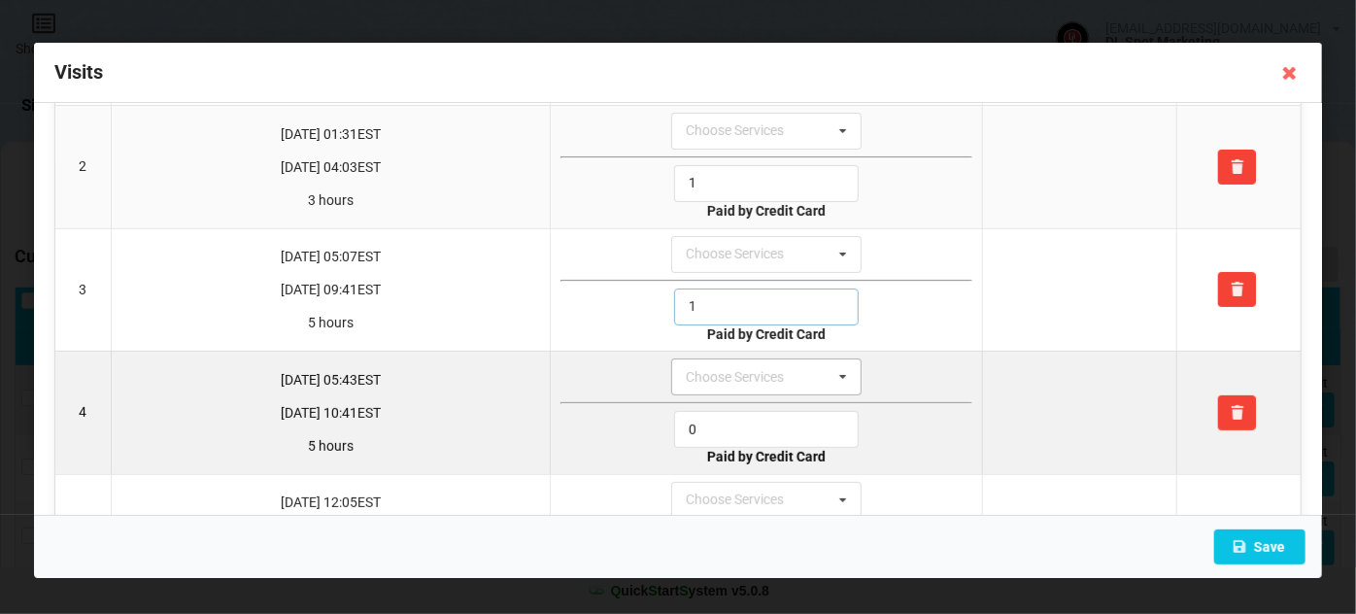
scroll to position [235, 0]
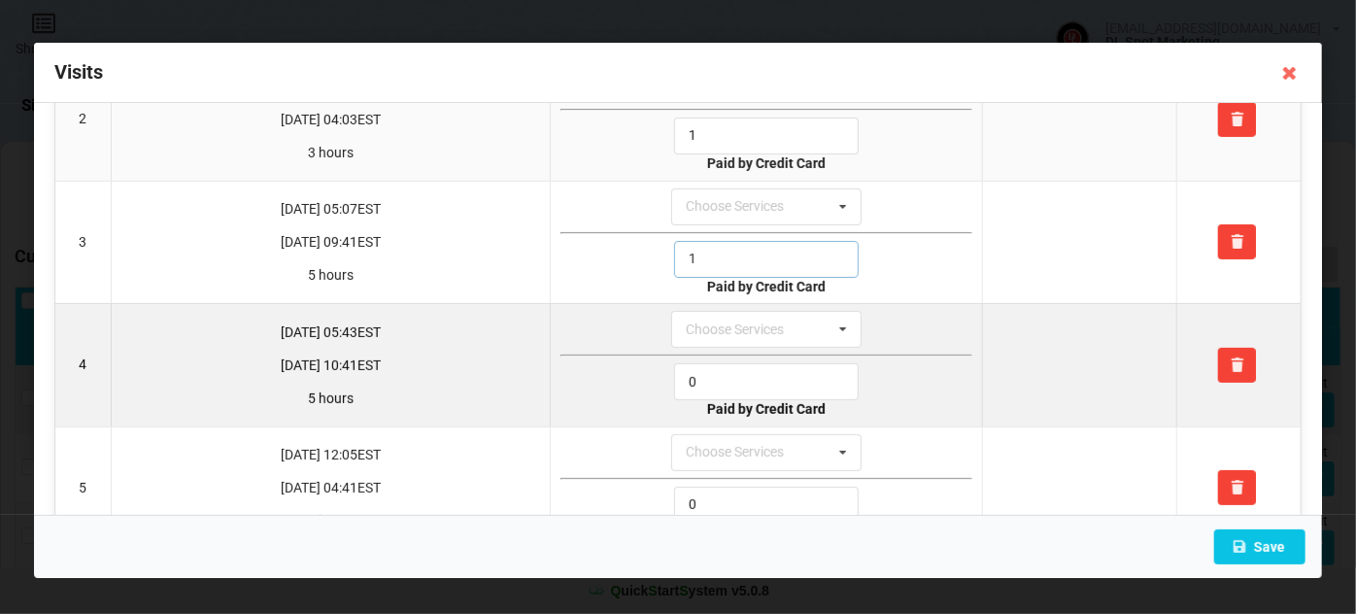
type input "1"
click at [708, 367] on input "0" at bounding box center [766, 381] width 185 height 37
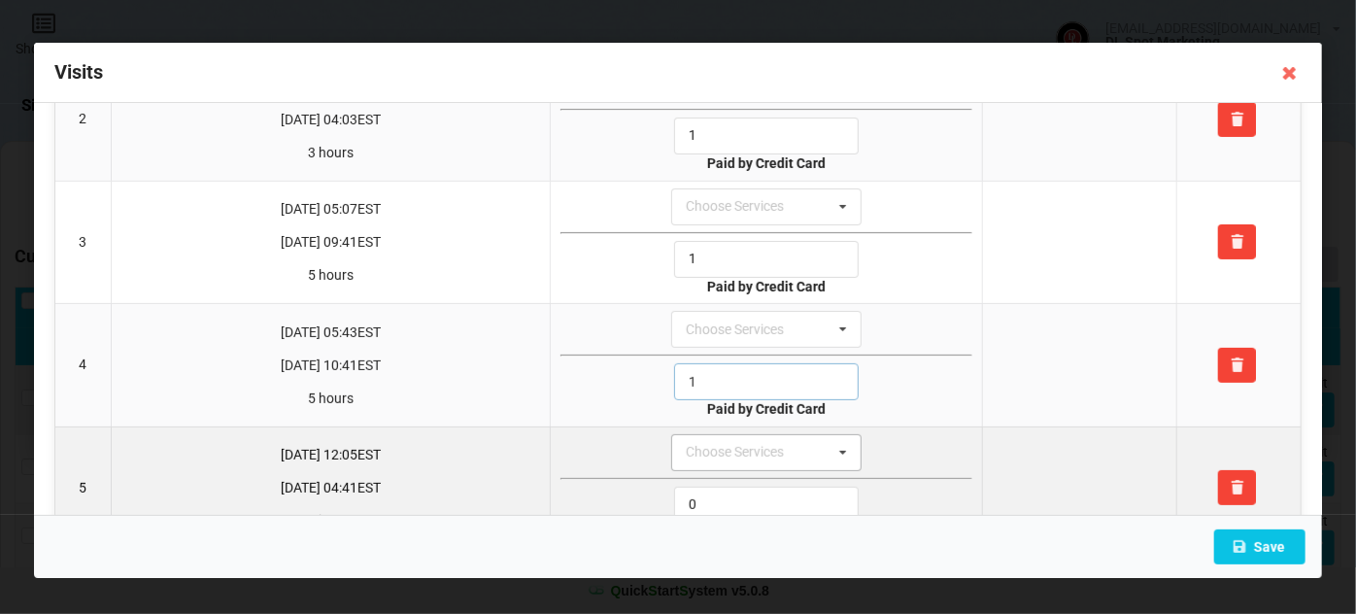
scroll to position [353, 0]
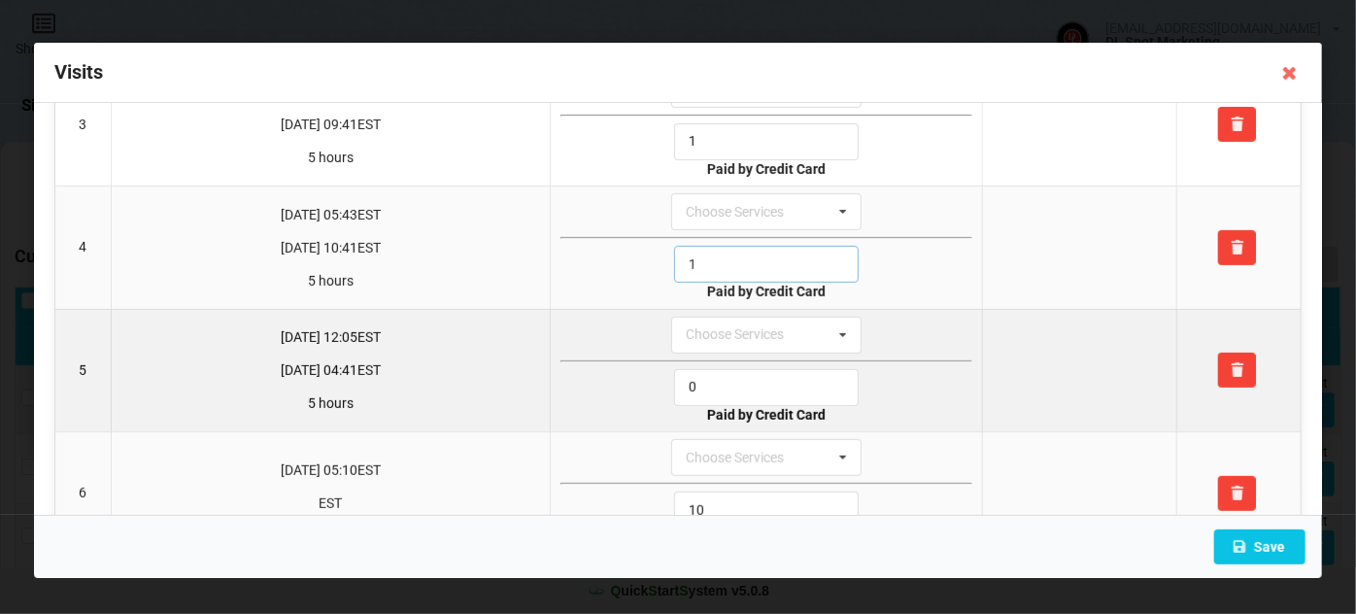
type input "1"
click at [709, 375] on input "0" at bounding box center [766, 387] width 185 height 37
click at [709, 375] on input "1" at bounding box center [766, 387] width 185 height 37
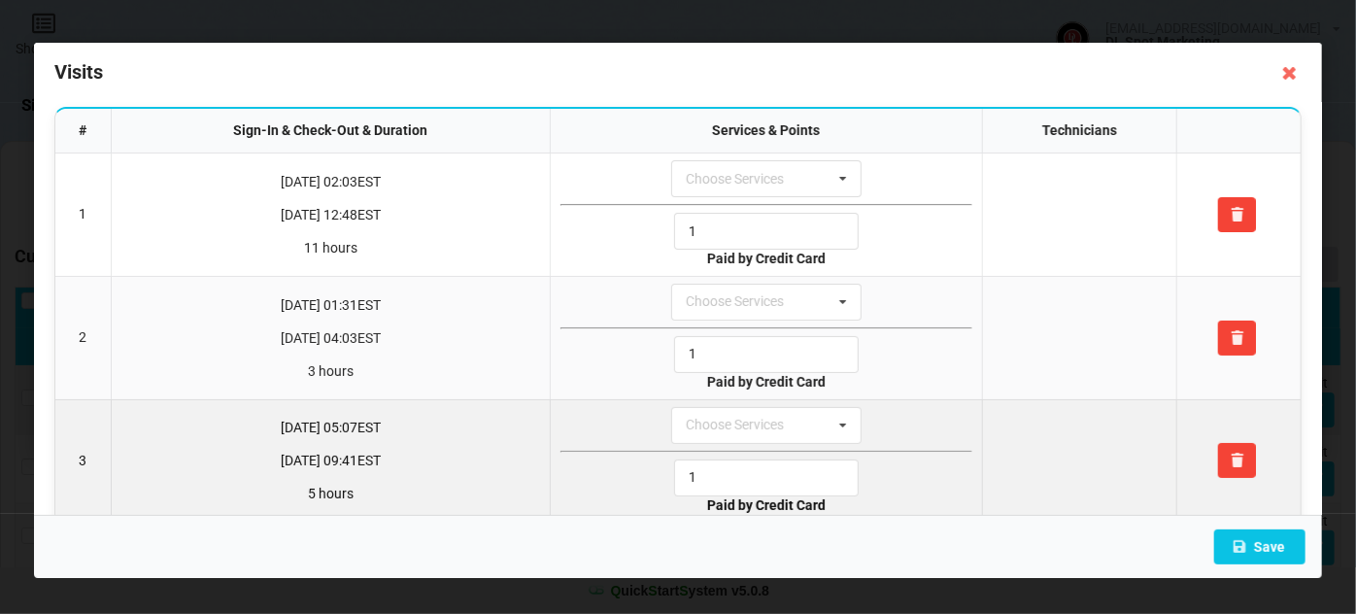
scroll to position [0, 0]
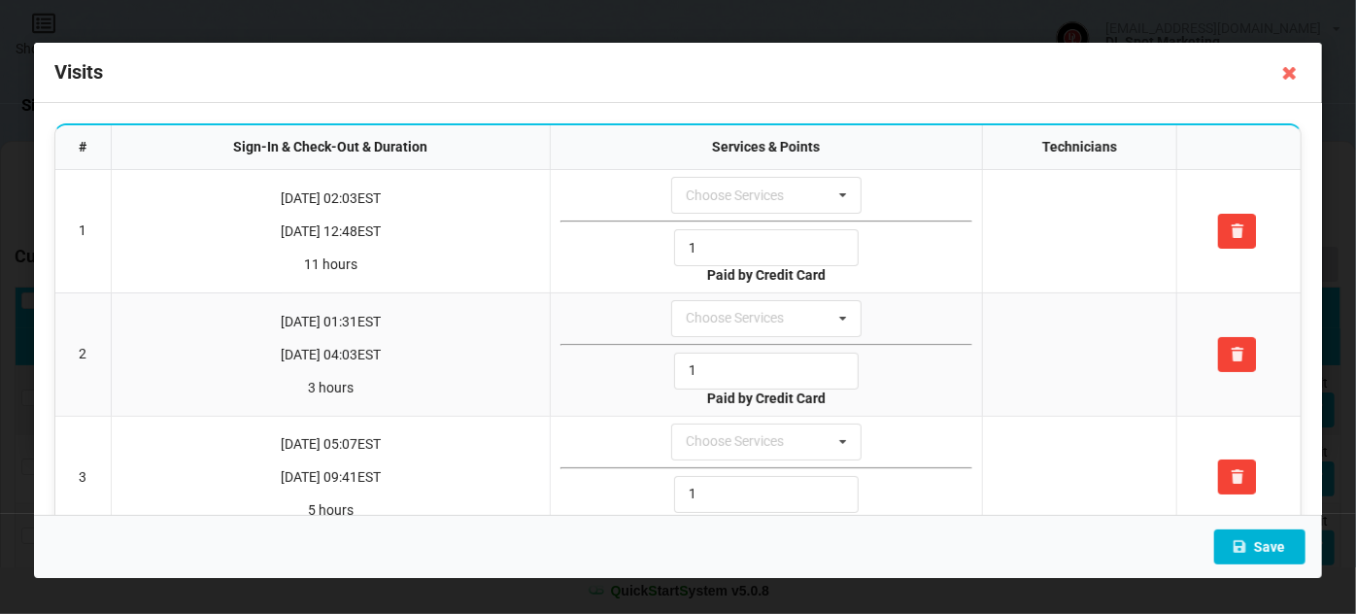
type input "1"
click at [1264, 546] on button "Save" at bounding box center [1259, 546] width 91 height 35
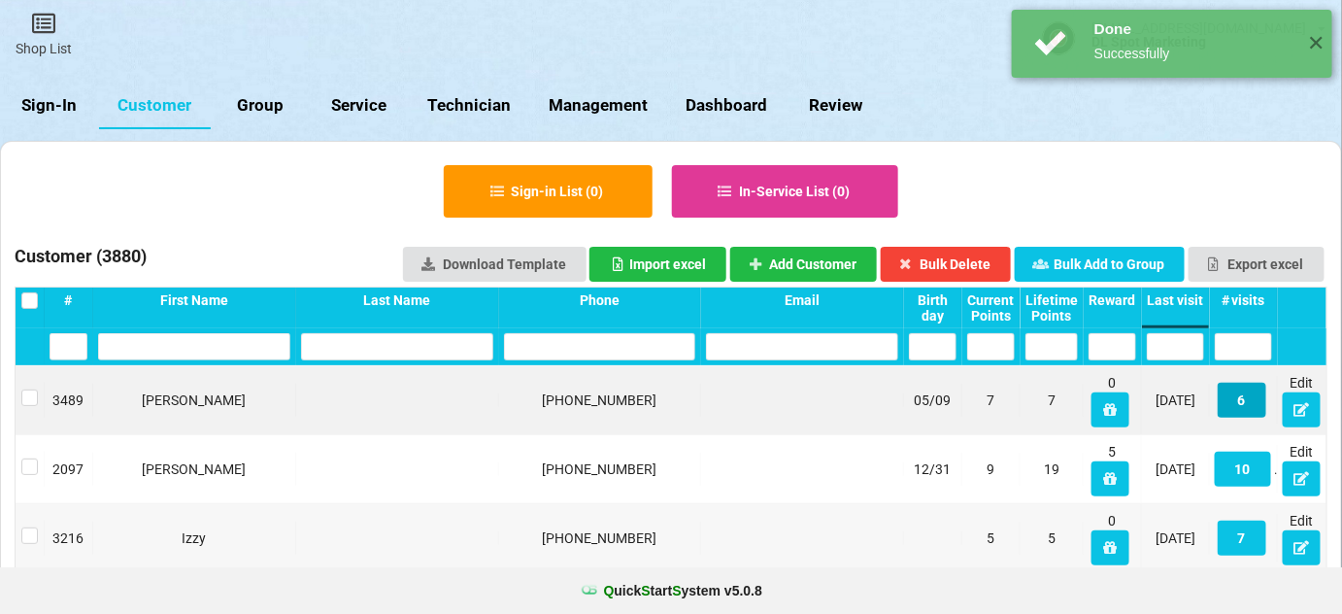
click at [1243, 400] on button "6" at bounding box center [1242, 400] width 49 height 35
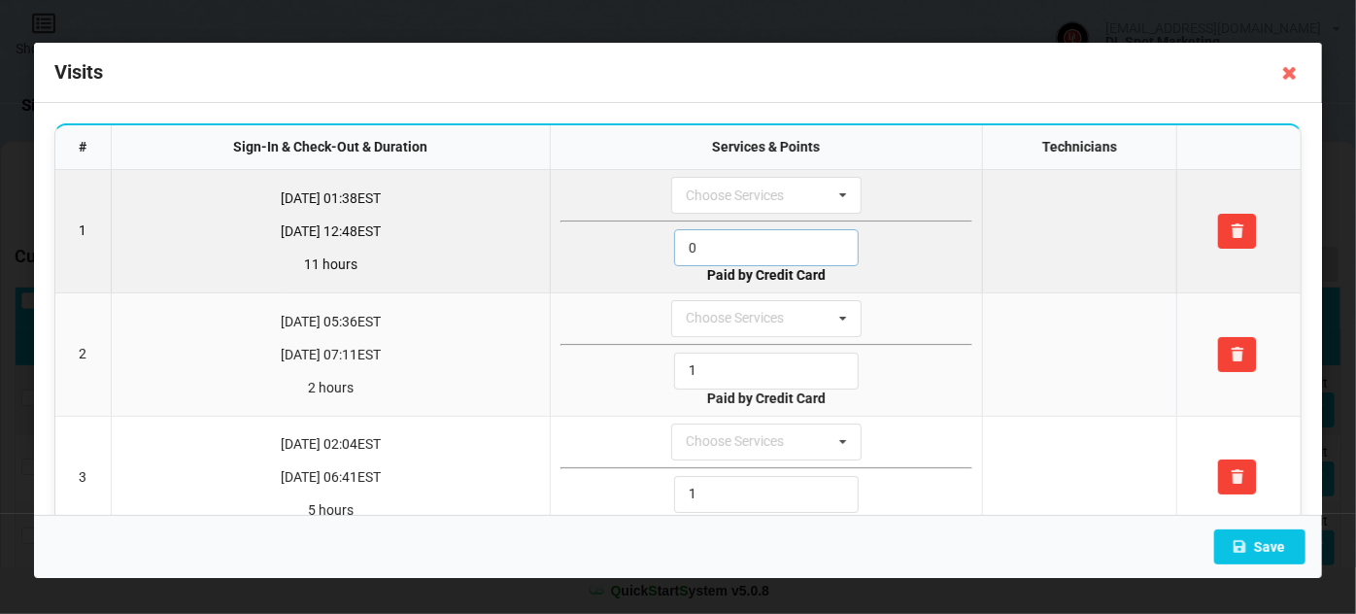
click at [717, 243] on input "0" at bounding box center [766, 247] width 185 height 37
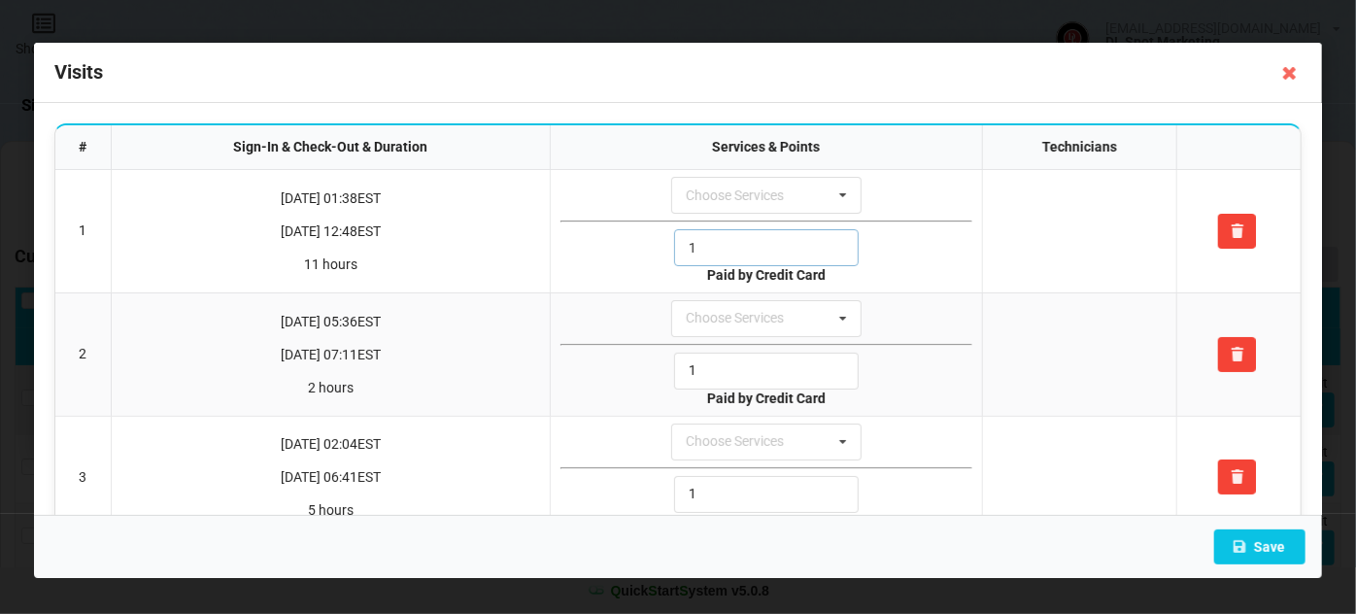
scroll to position [406, 0]
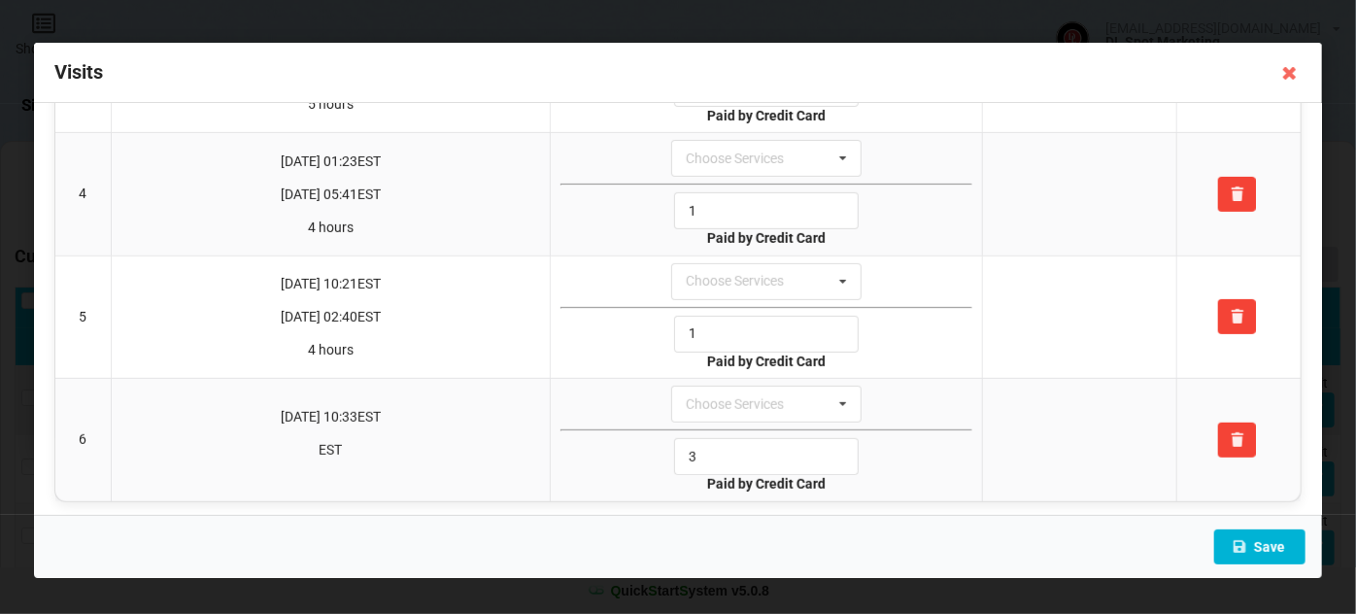
type input "1"
click at [1266, 542] on button "Save" at bounding box center [1259, 546] width 91 height 35
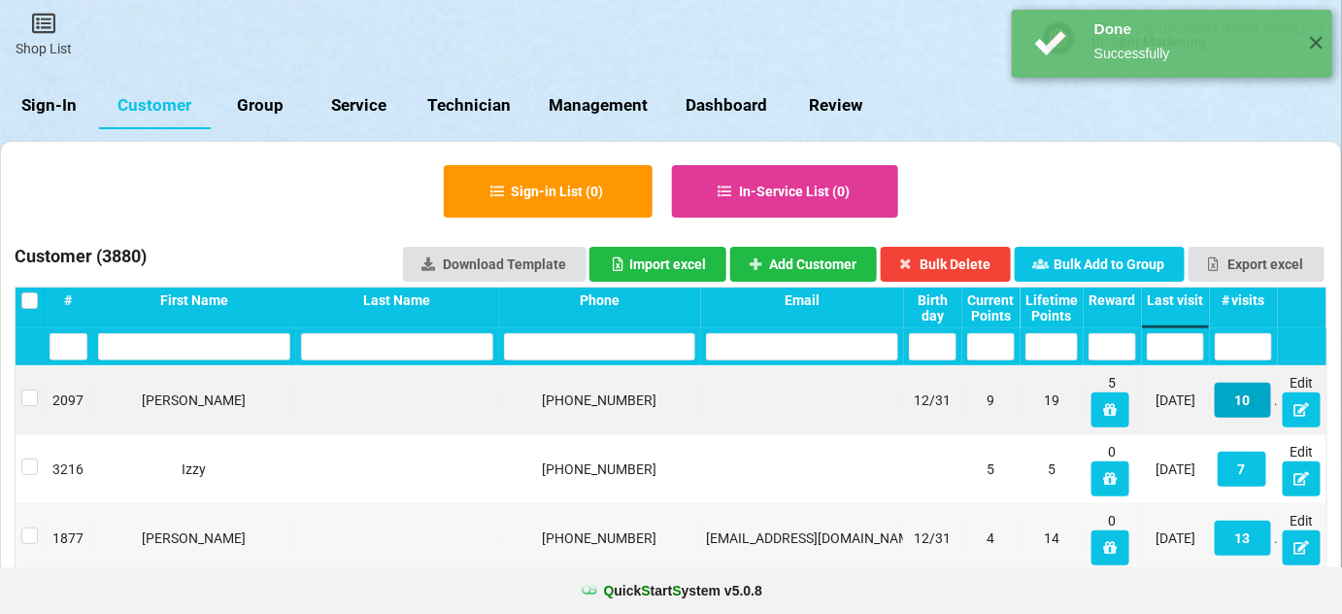
click at [1237, 395] on button "10" at bounding box center [1243, 400] width 56 height 35
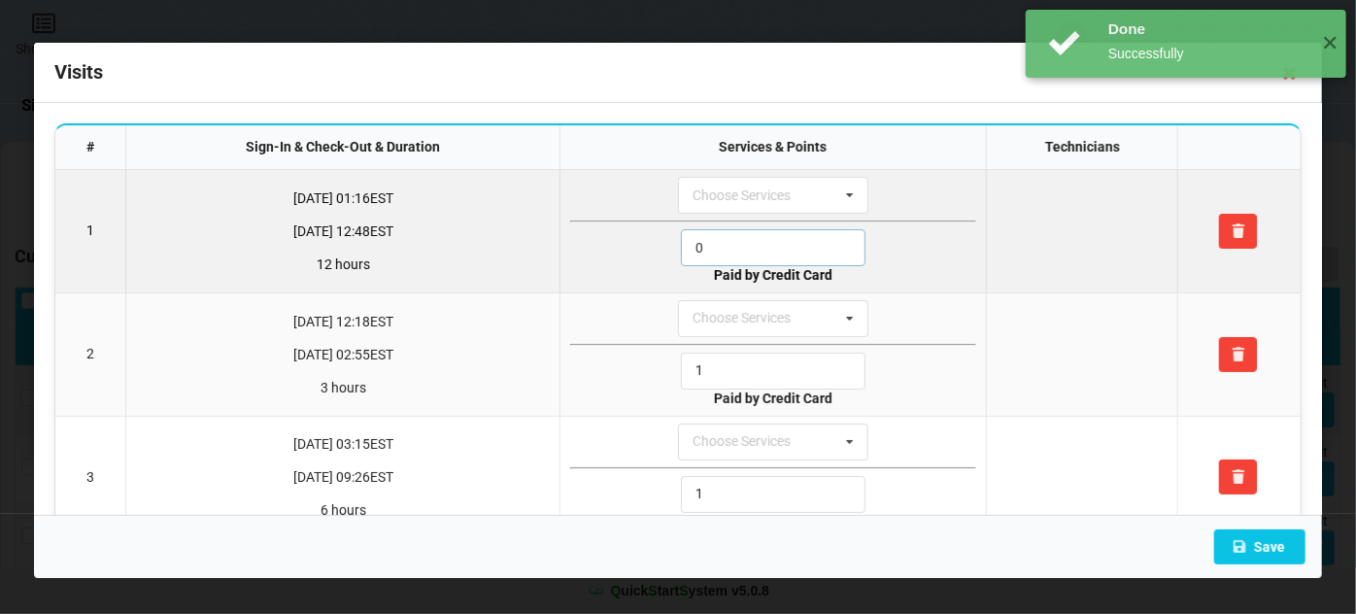
click at [750, 248] on input "0" at bounding box center [773, 247] width 185 height 37
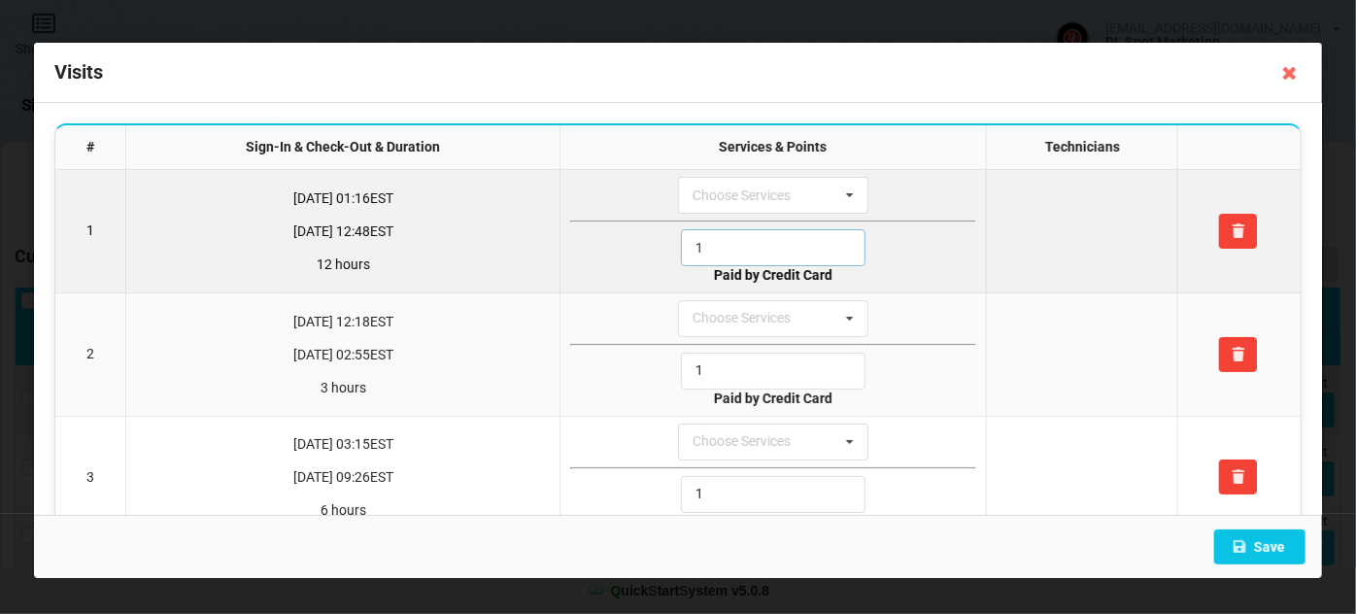
drag, startPoint x: 750, startPoint y: 248, endPoint x: 755, endPoint y: 276, distance: 28.6
click at [749, 248] on input "1" at bounding box center [773, 247] width 185 height 37
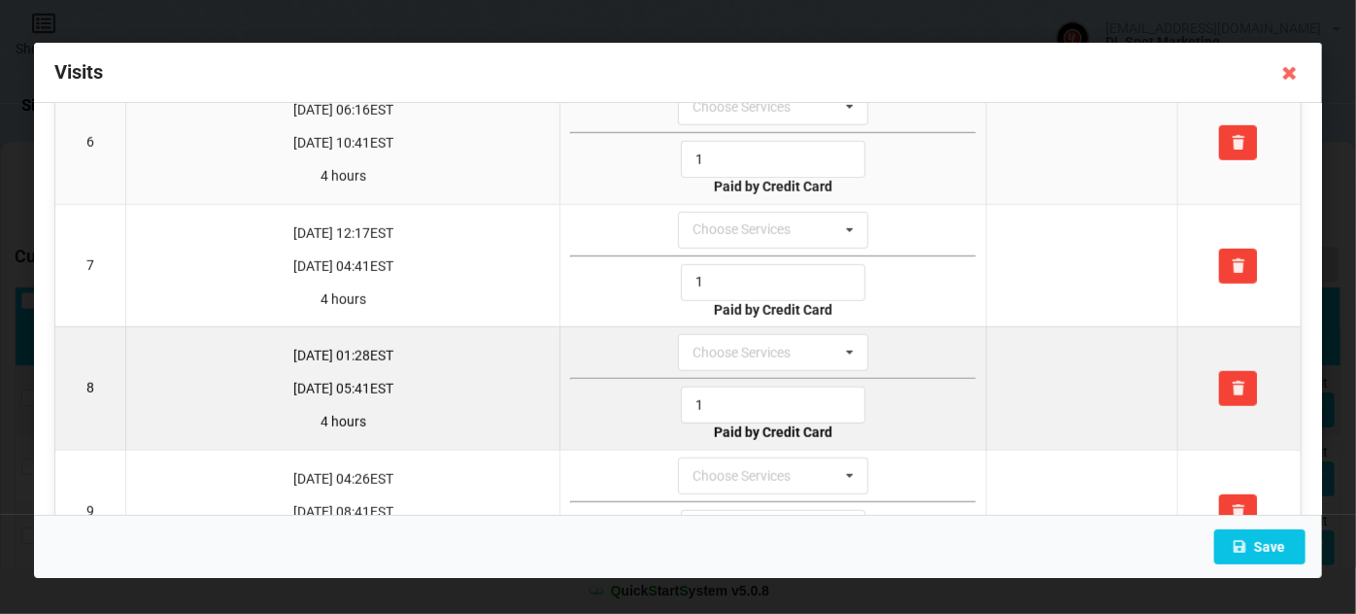
scroll to position [706, 0]
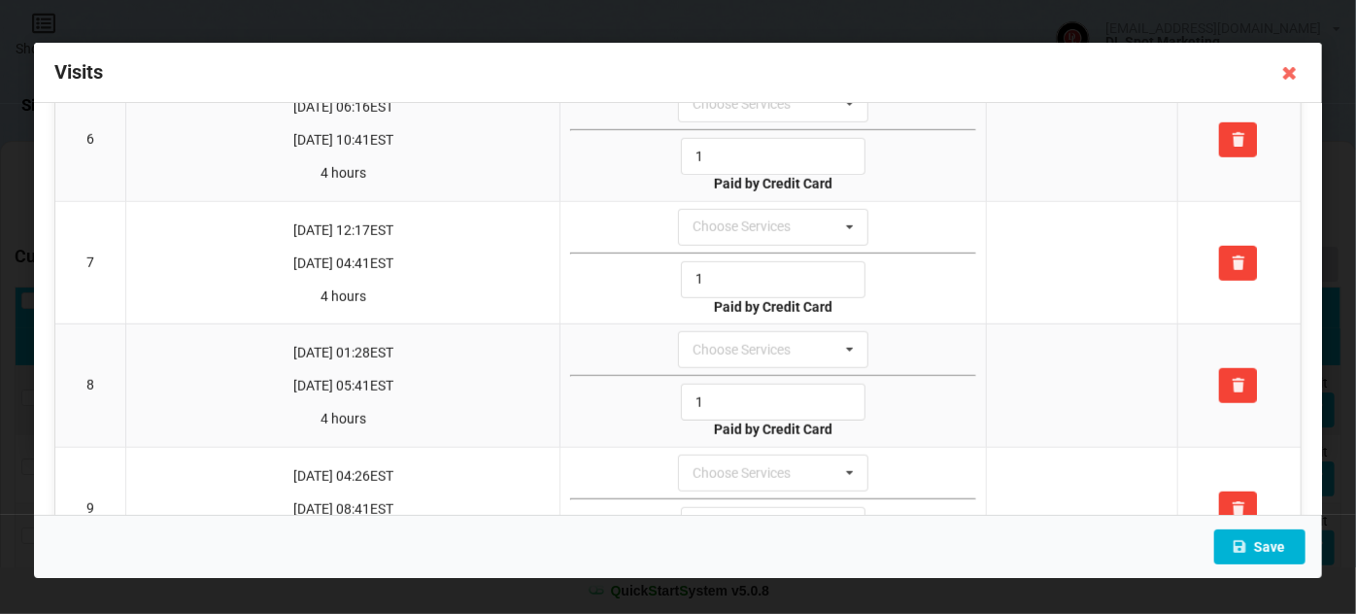
type input "1"
click at [1271, 545] on button "Save" at bounding box center [1259, 546] width 91 height 35
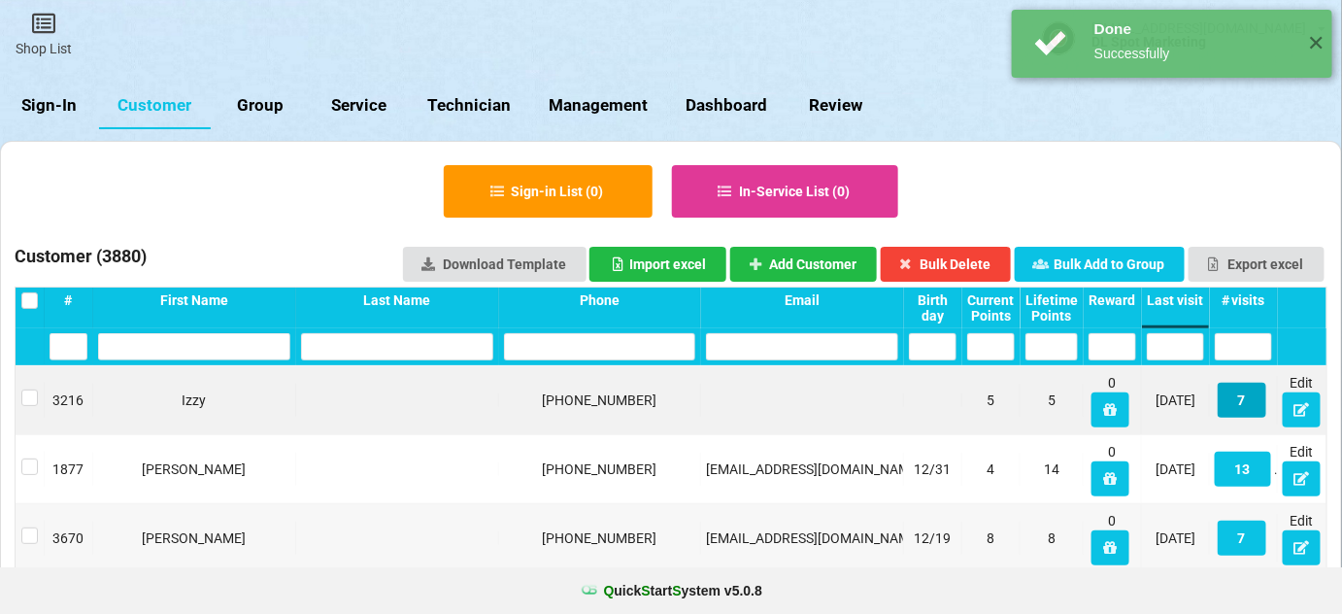
click at [1244, 398] on button "7" at bounding box center [1242, 400] width 49 height 35
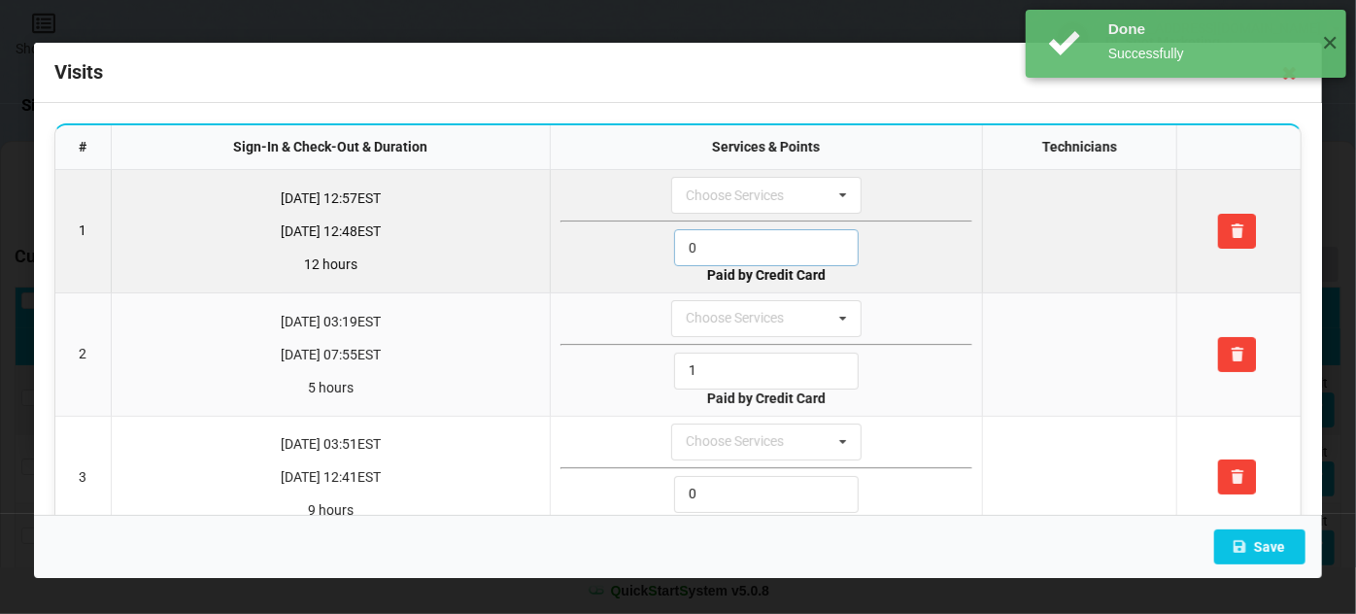
click at [698, 243] on input "0" at bounding box center [766, 247] width 185 height 37
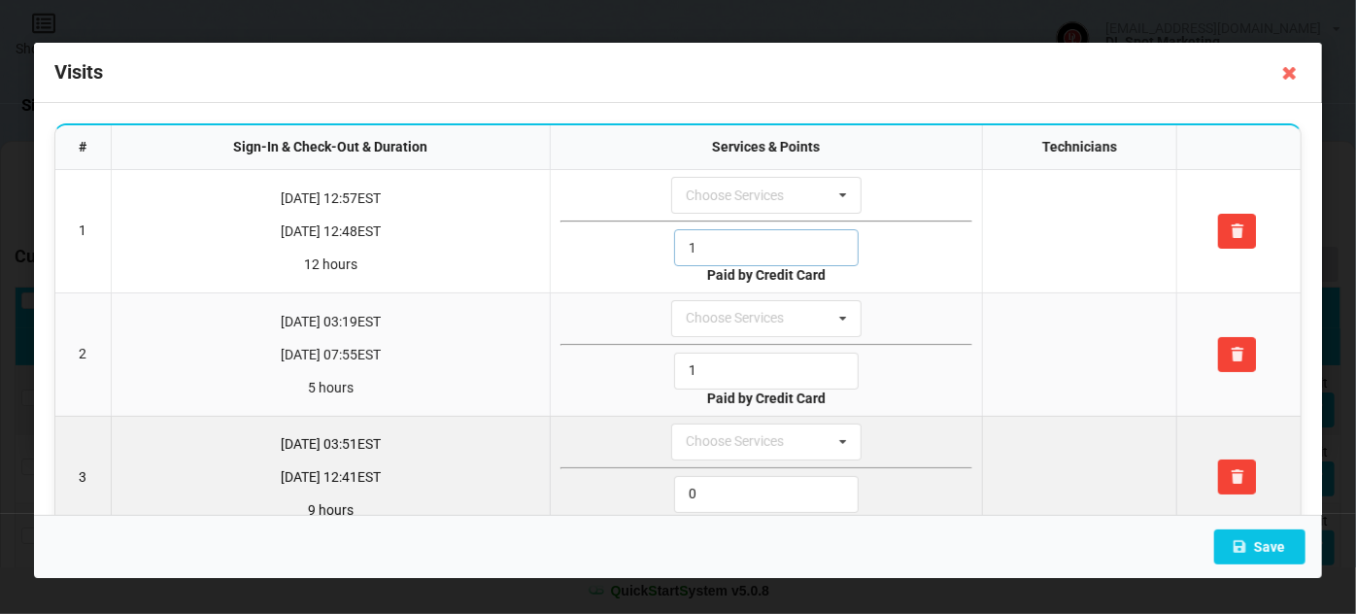
type input "1"
click at [737, 484] on input "0" at bounding box center [766, 494] width 185 height 37
click at [736, 484] on input "0" at bounding box center [766, 494] width 185 height 37
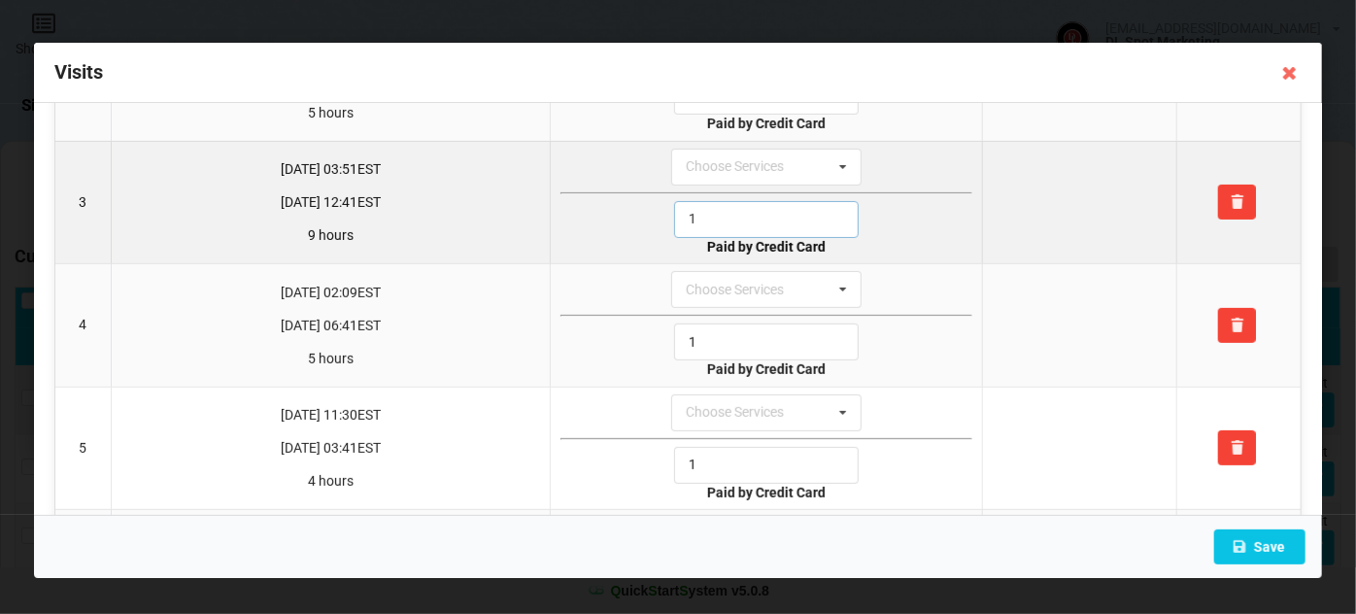
scroll to position [353, 0]
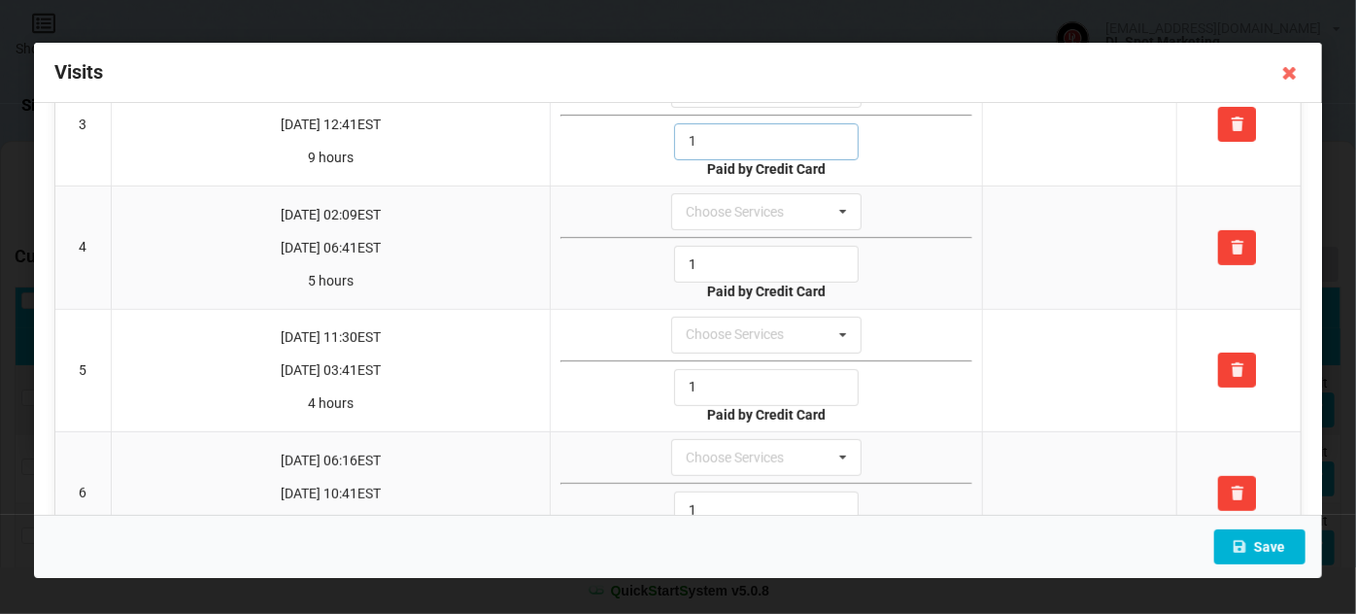
type input "1"
click at [1281, 538] on button "Save" at bounding box center [1259, 546] width 91 height 35
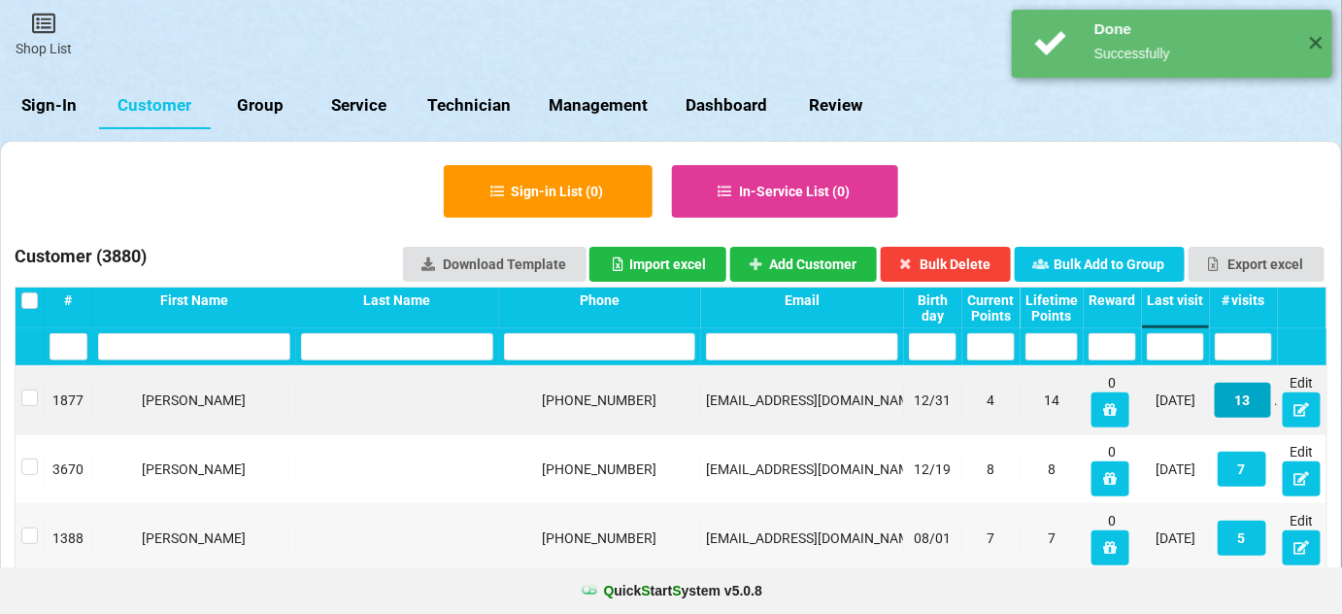
click at [1254, 408] on button "13" at bounding box center [1243, 400] width 56 height 35
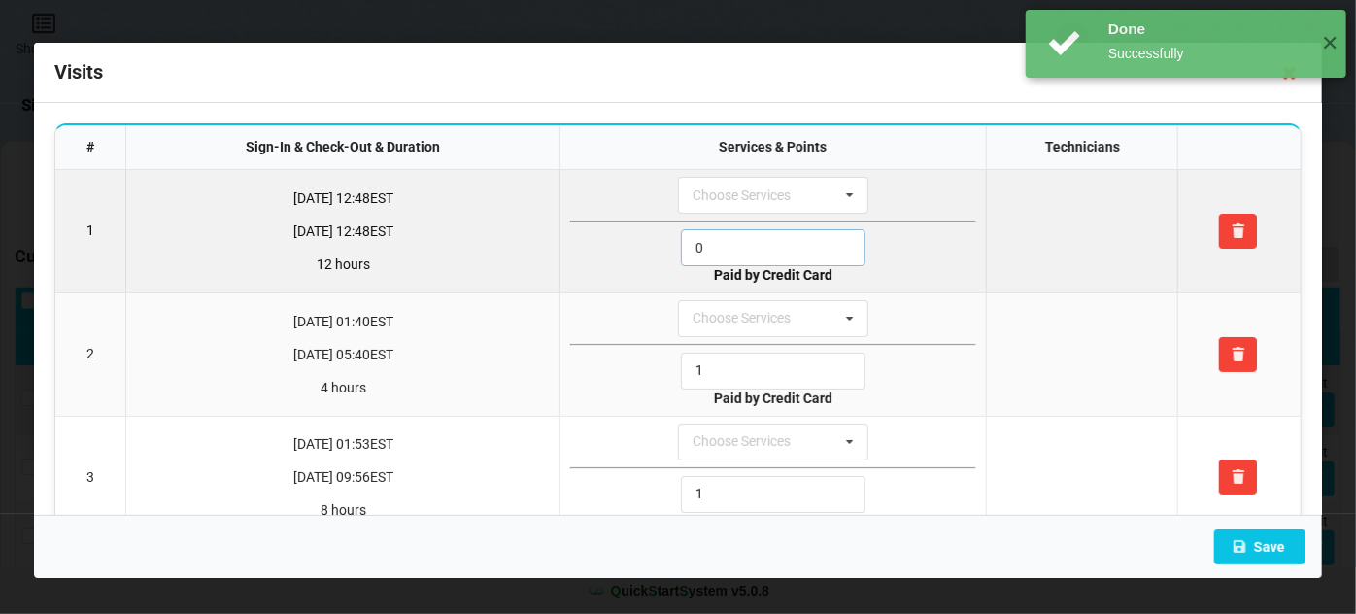
click at [726, 246] on input "0" at bounding box center [773, 247] width 185 height 37
click at [726, 246] on input "1" at bounding box center [773, 247] width 185 height 37
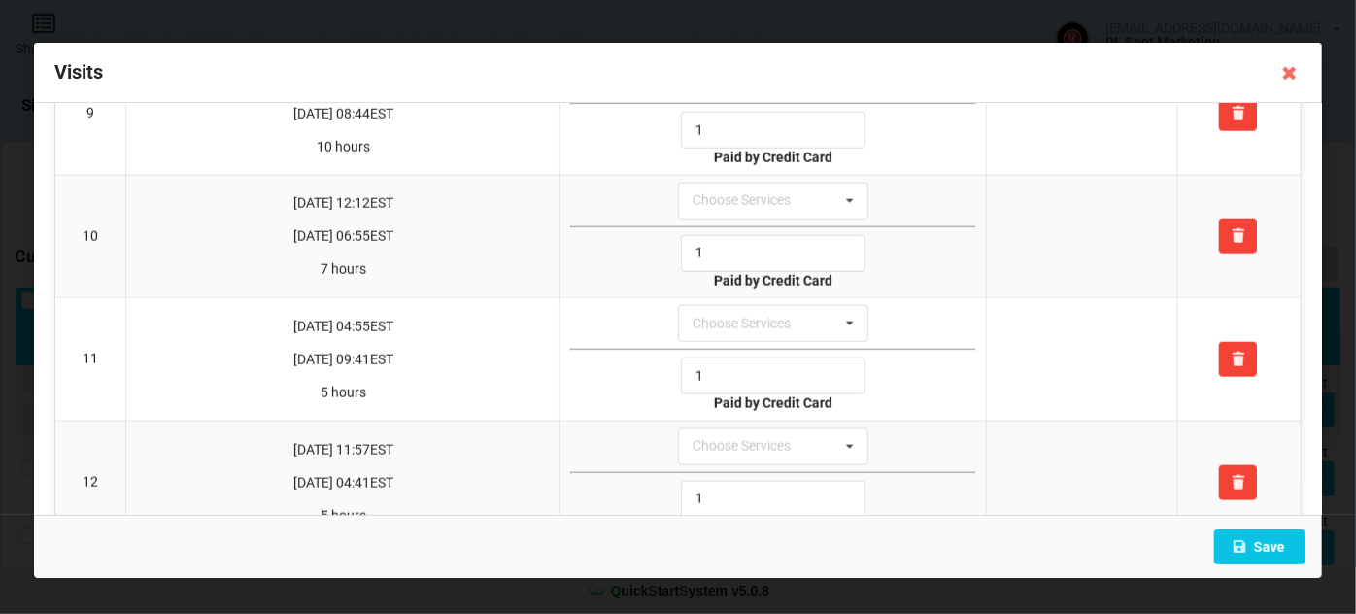
scroll to position [1257, 0]
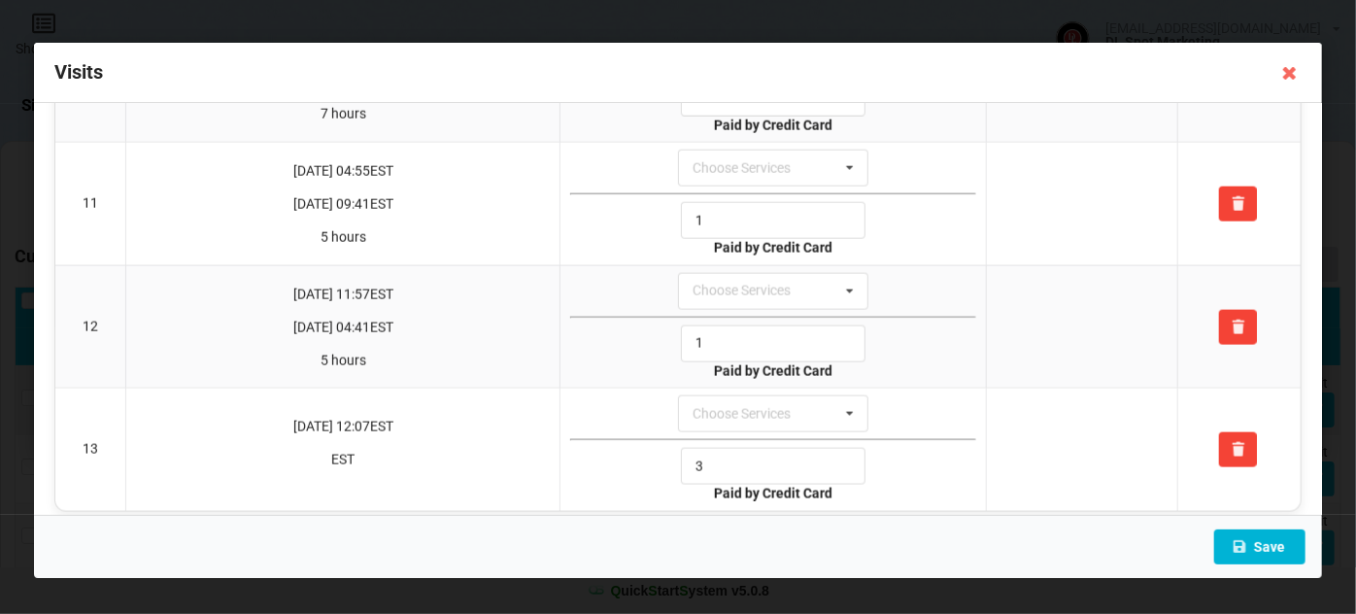
type input "1"
click at [1267, 545] on button "Save" at bounding box center [1259, 546] width 91 height 35
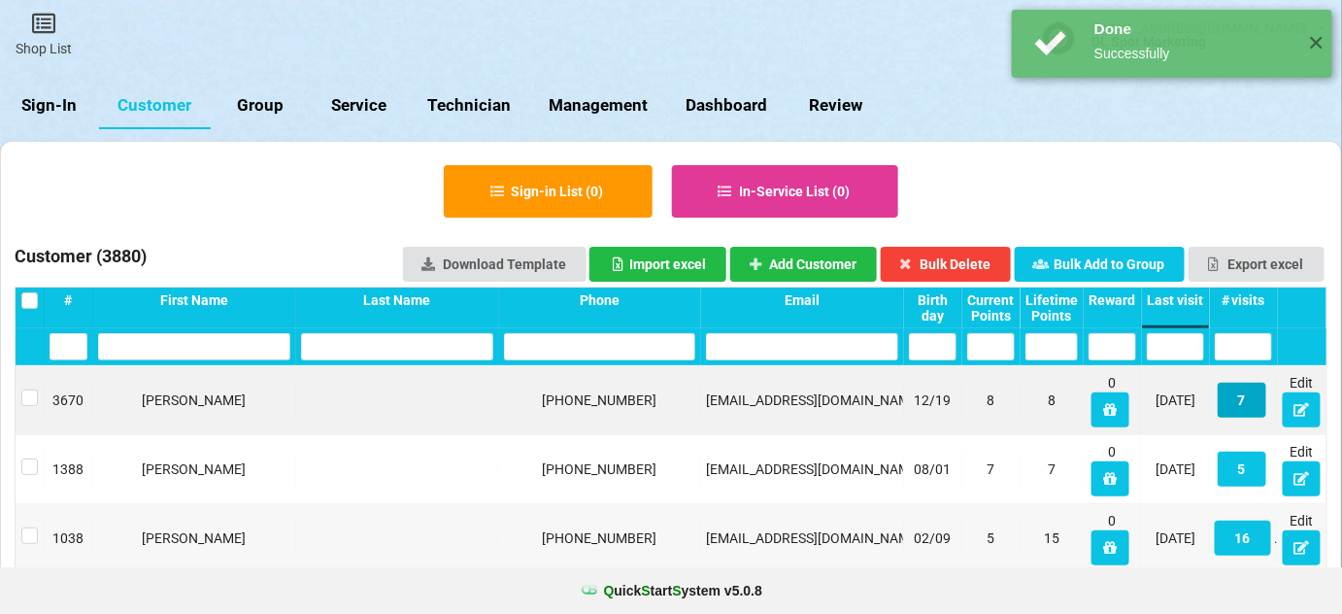
click at [1234, 397] on button "7" at bounding box center [1242, 400] width 49 height 35
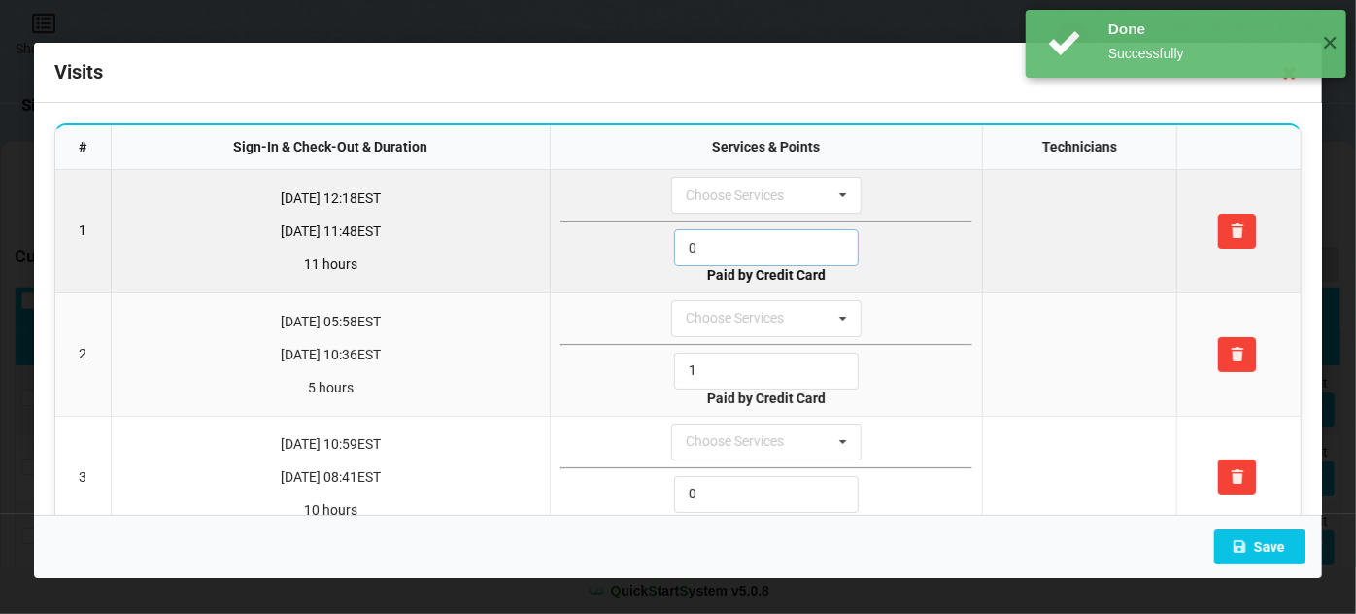
click at [704, 240] on input "0" at bounding box center [766, 247] width 185 height 37
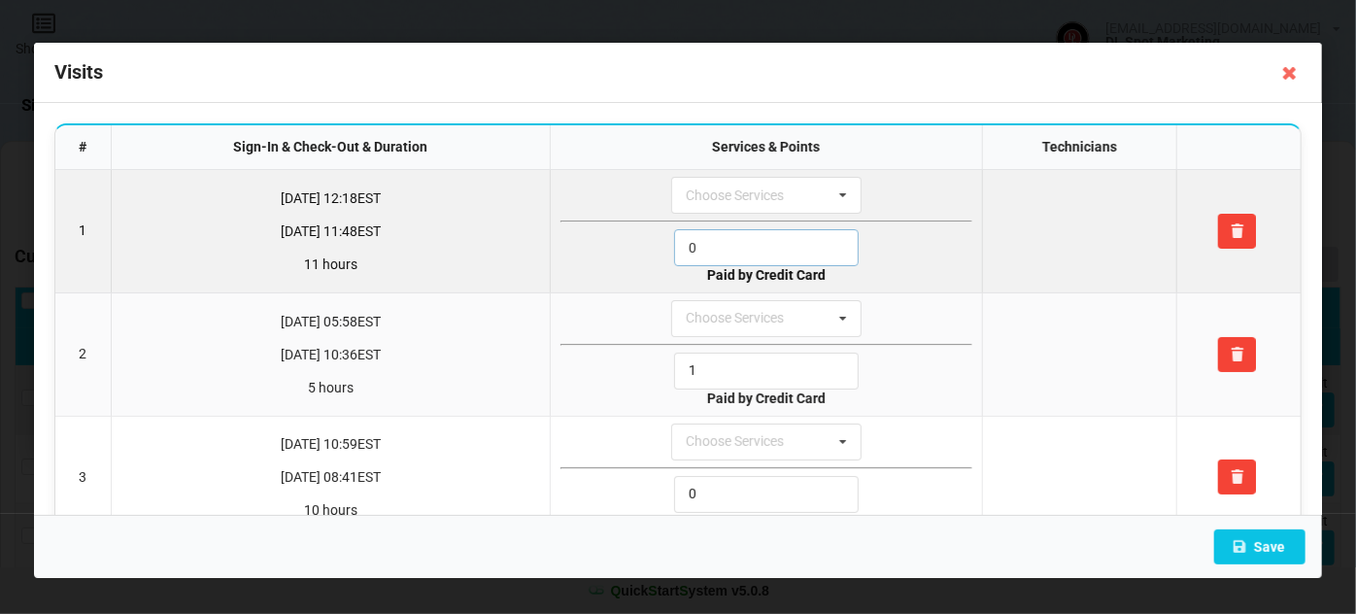
click at [704, 240] on input "0" at bounding box center [766, 247] width 185 height 37
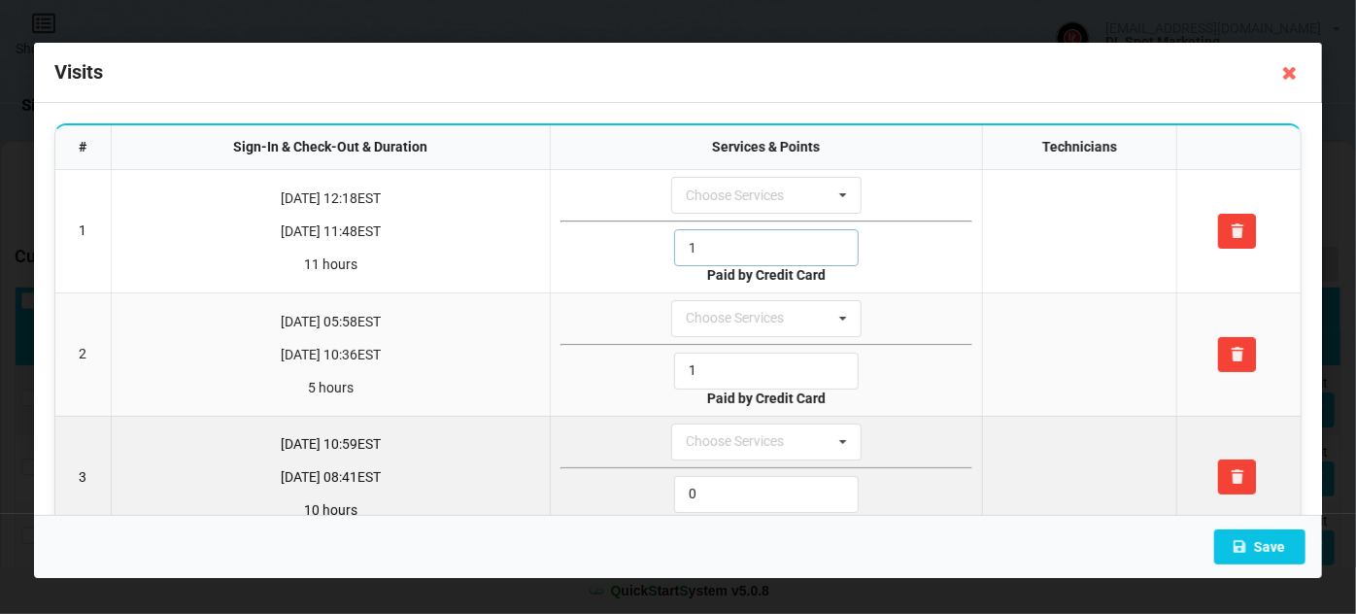
type input "1"
click at [743, 487] on input "0" at bounding box center [766, 494] width 185 height 37
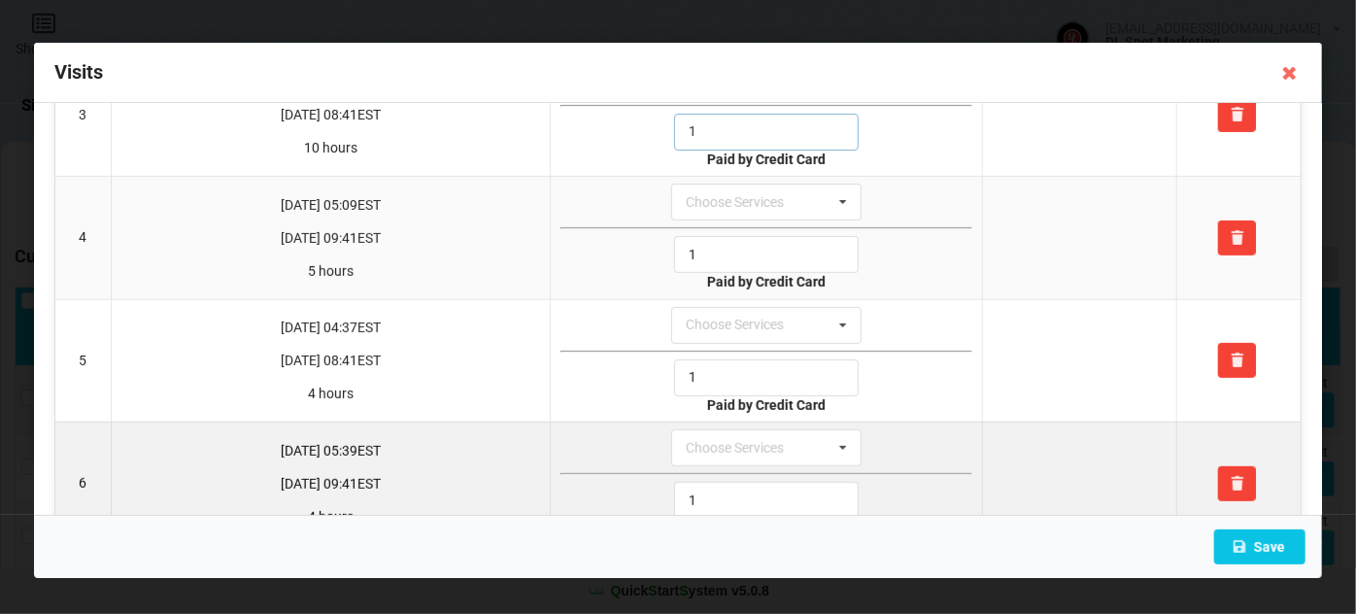
scroll to position [527, 0]
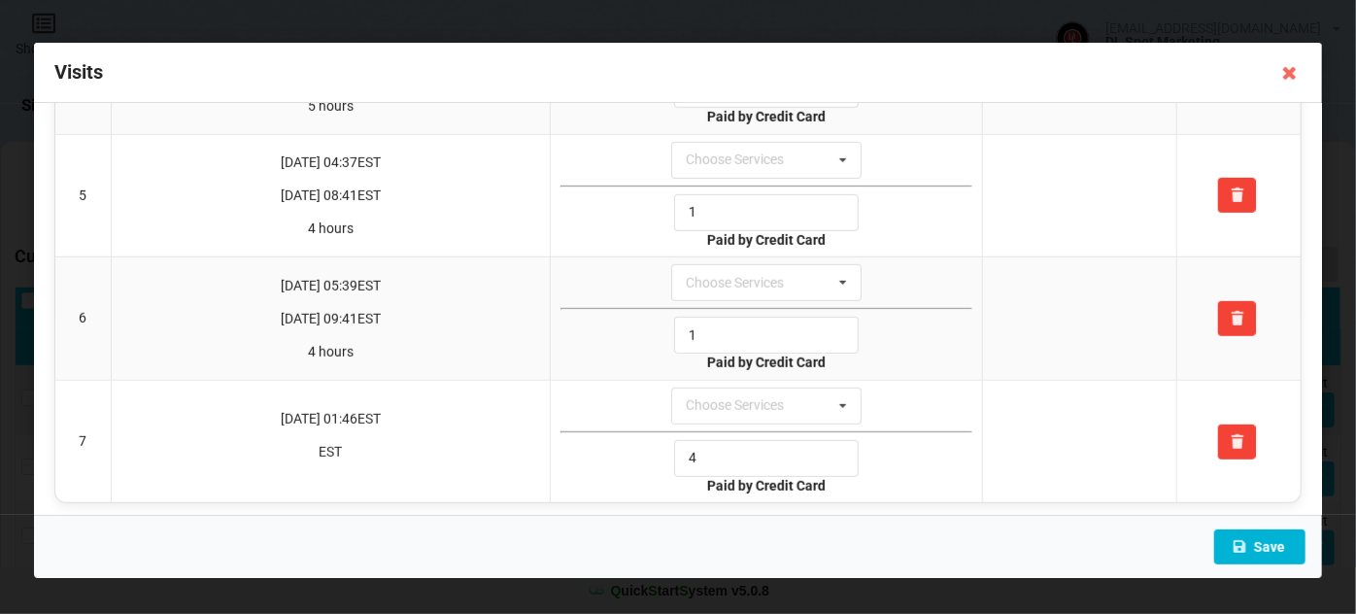
type input "1"
click at [1257, 547] on button "Save" at bounding box center [1259, 546] width 91 height 35
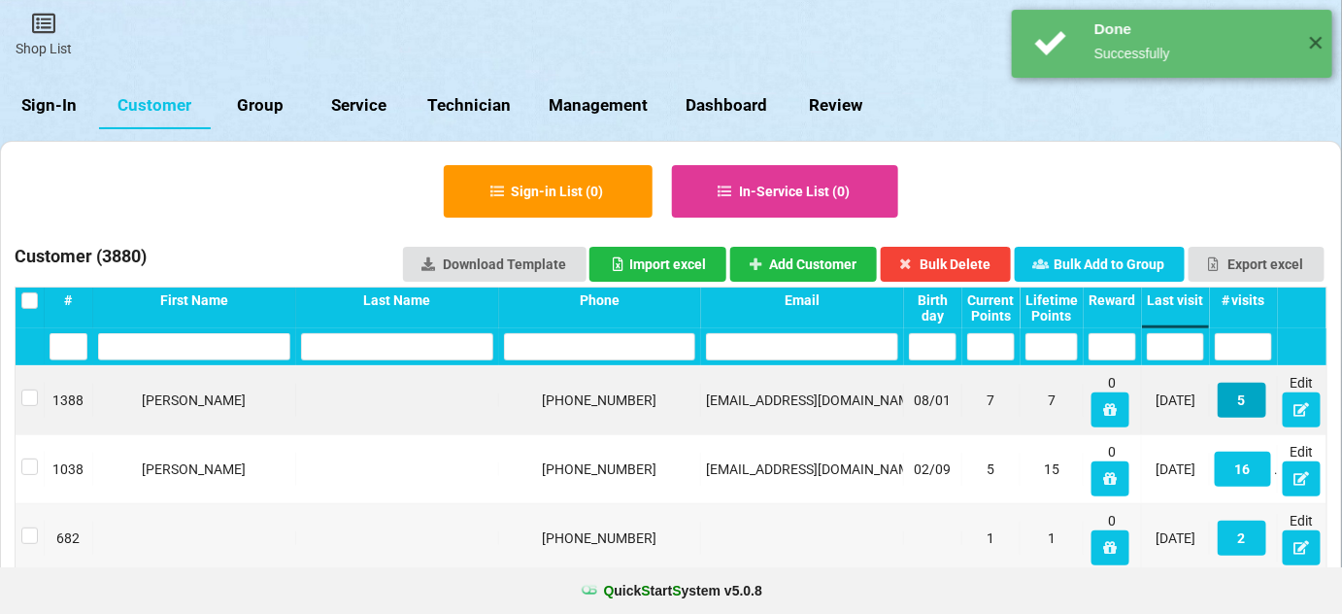
click at [1241, 403] on button "5" at bounding box center [1242, 400] width 49 height 35
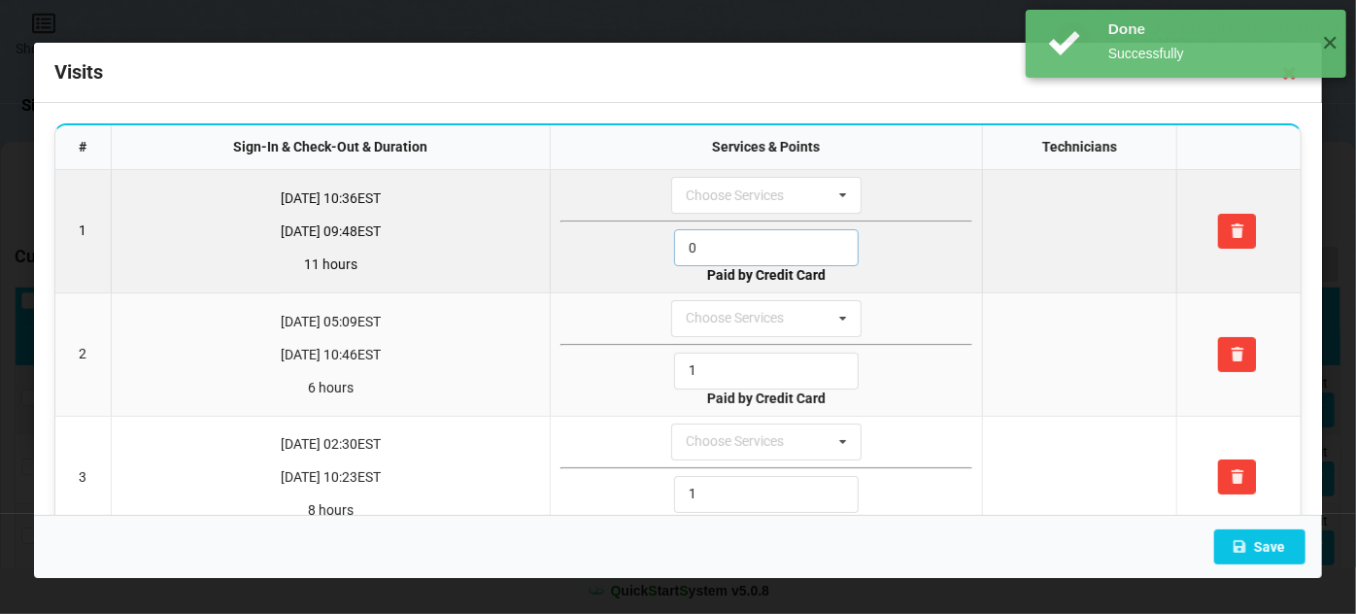
click at [718, 243] on input "0" at bounding box center [766, 247] width 185 height 37
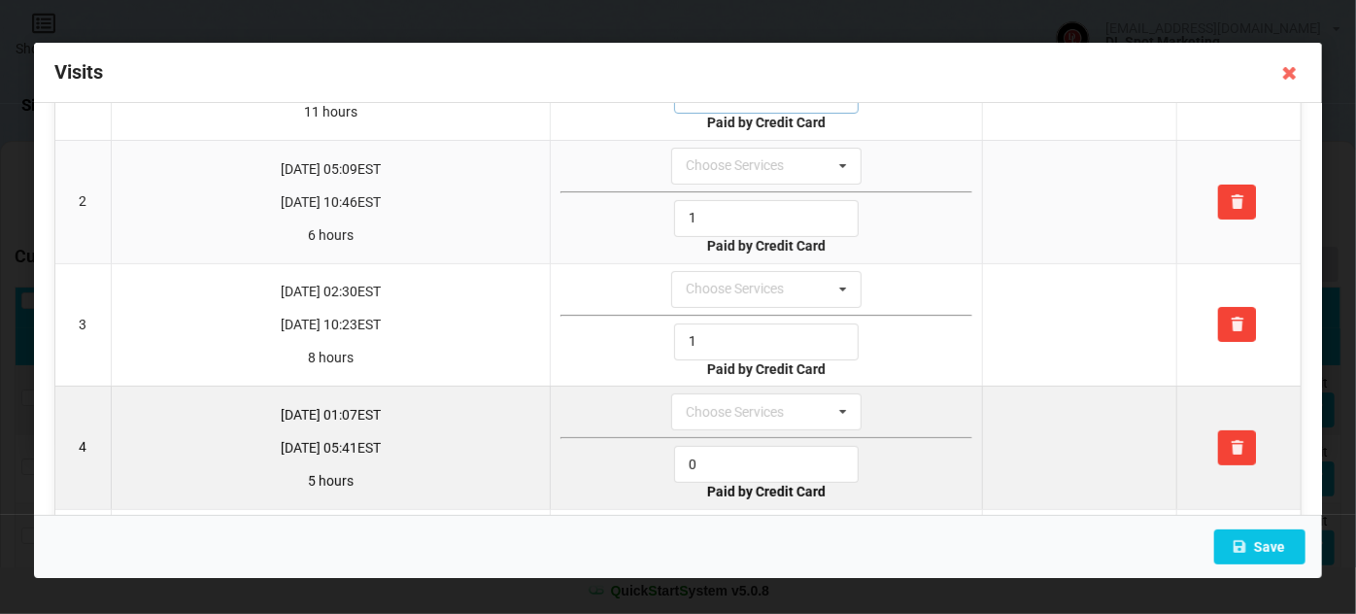
scroll to position [284, 0]
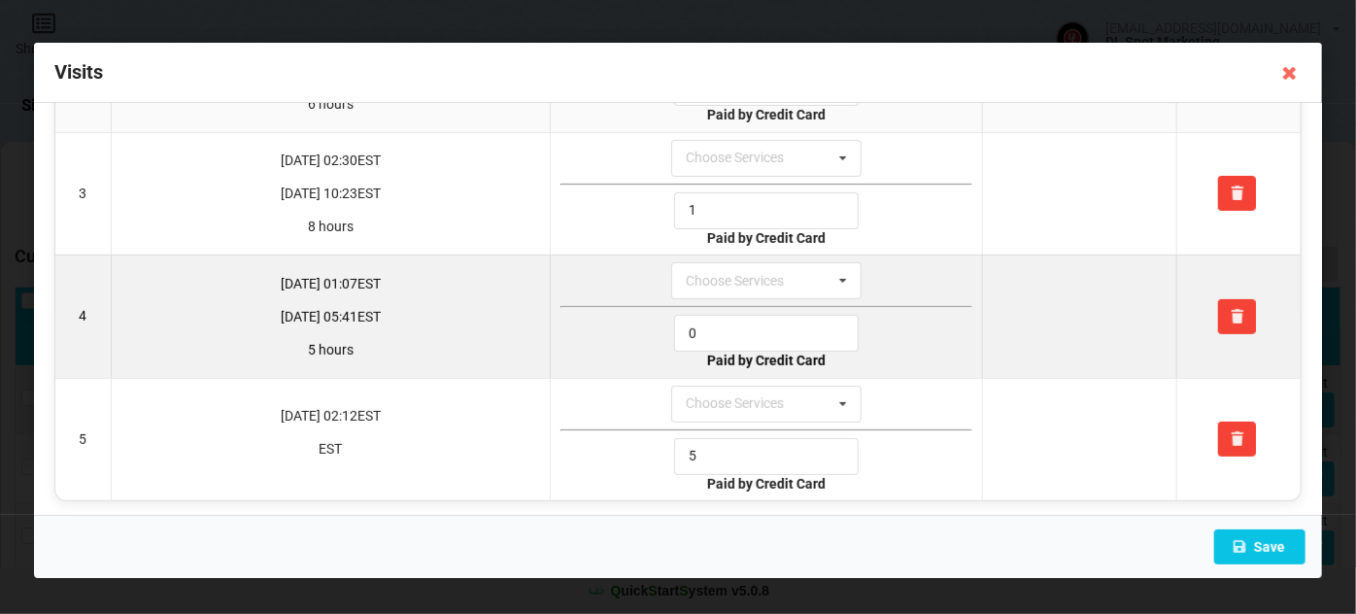
type input "1"
click at [734, 315] on input "0" at bounding box center [766, 333] width 185 height 37
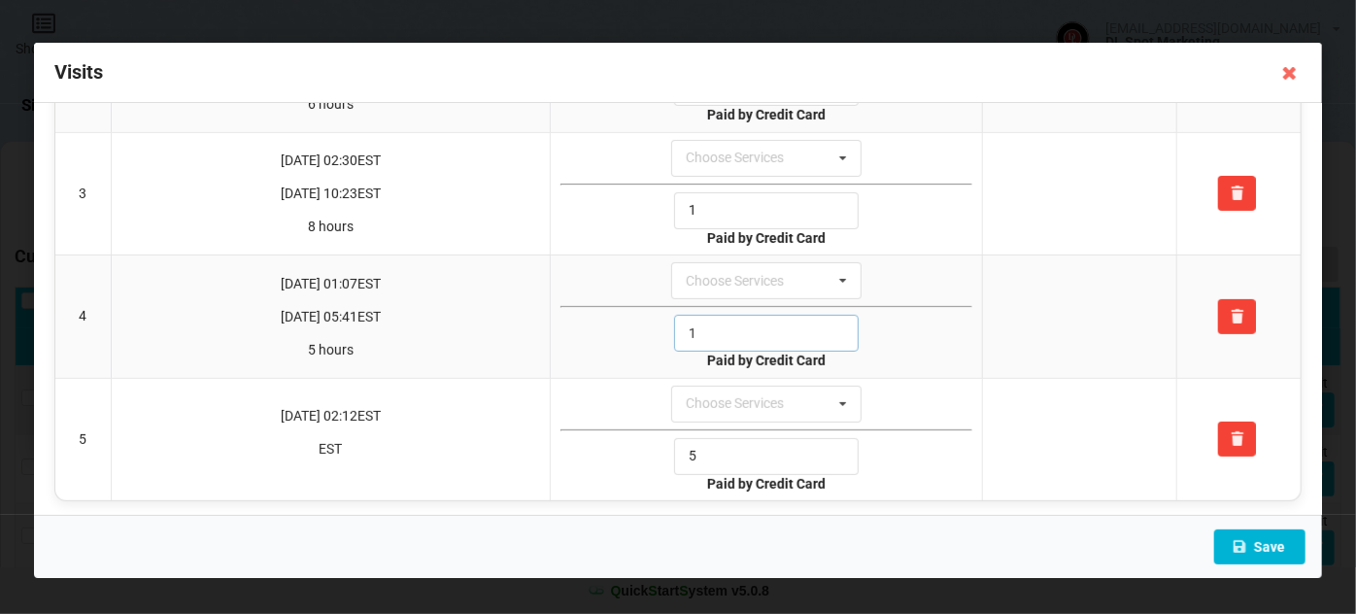
type input "1"
click at [1267, 543] on button "Save" at bounding box center [1259, 546] width 91 height 35
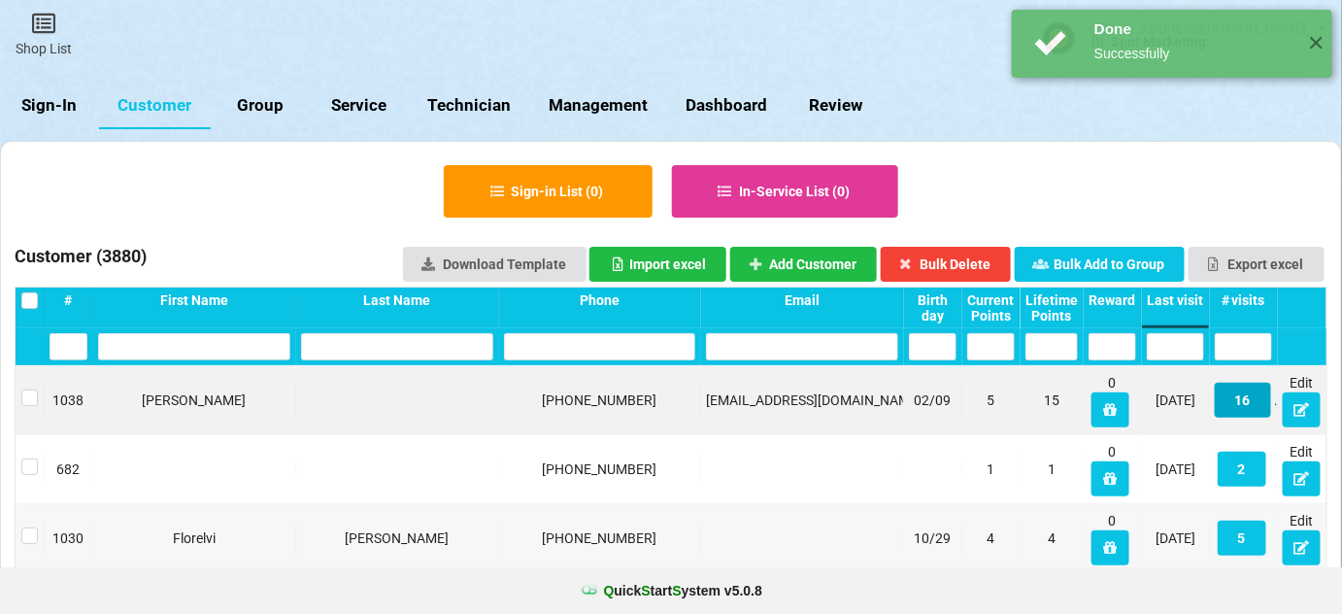
click at [1245, 411] on button "16" at bounding box center [1243, 400] width 56 height 35
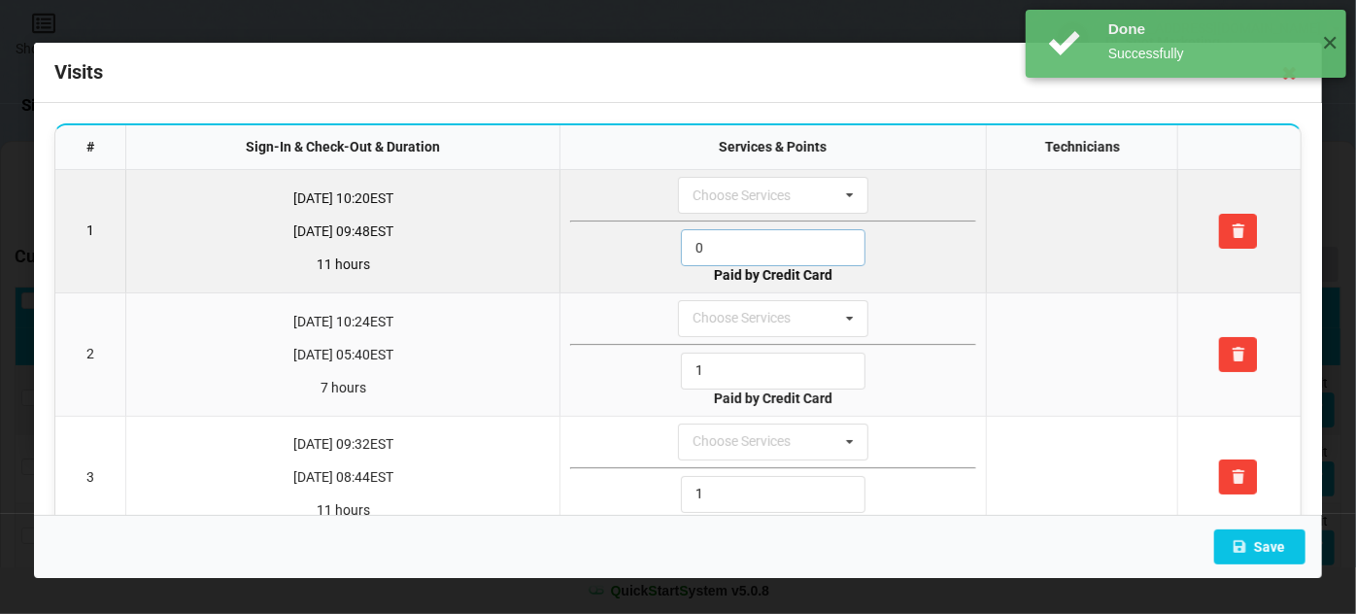
click at [717, 245] on input "0" at bounding box center [773, 247] width 185 height 37
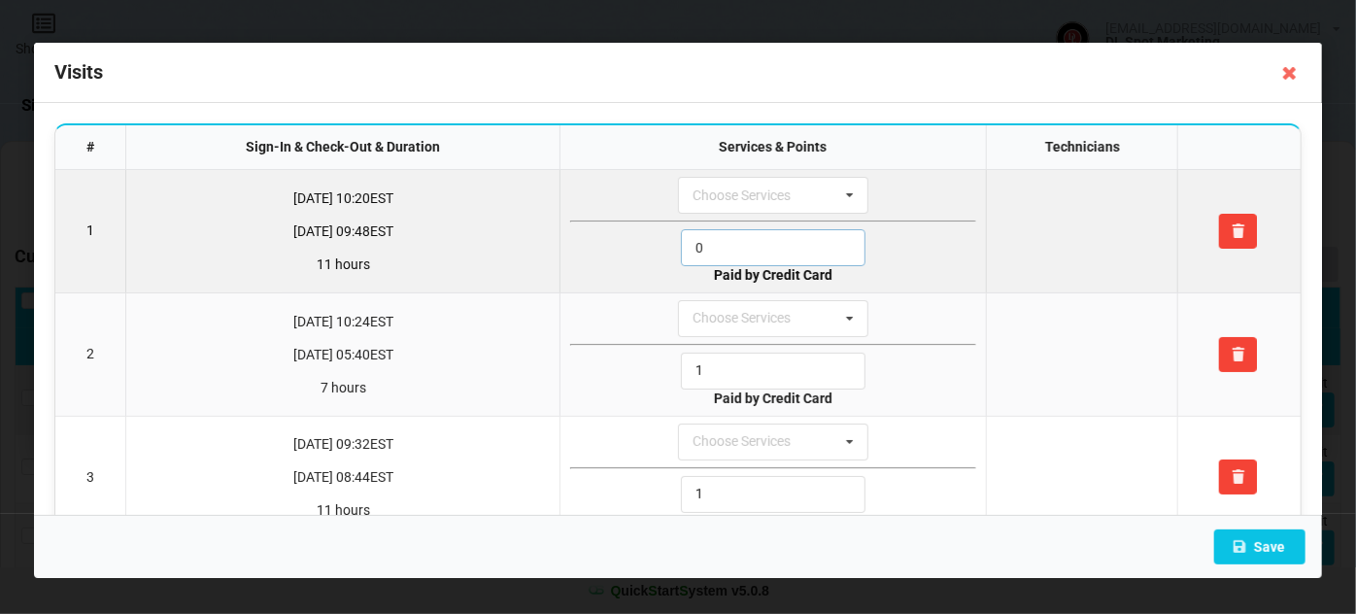
click at [717, 245] on input "0" at bounding box center [773, 247] width 185 height 37
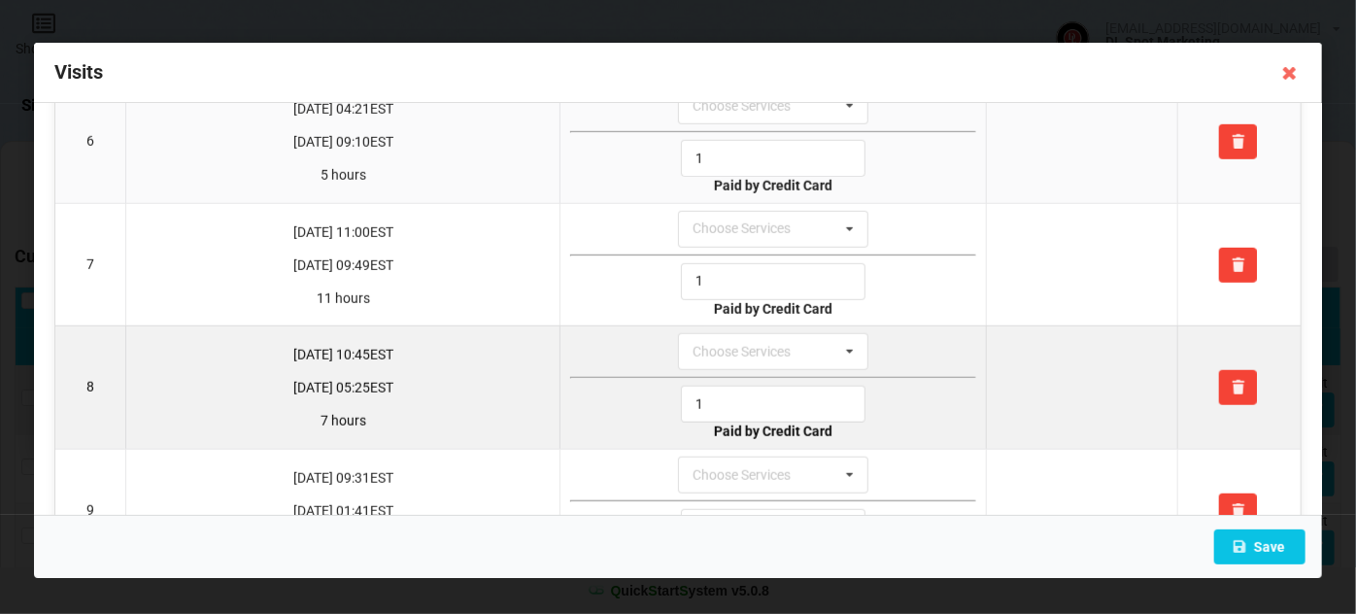
scroll to position [706, 0]
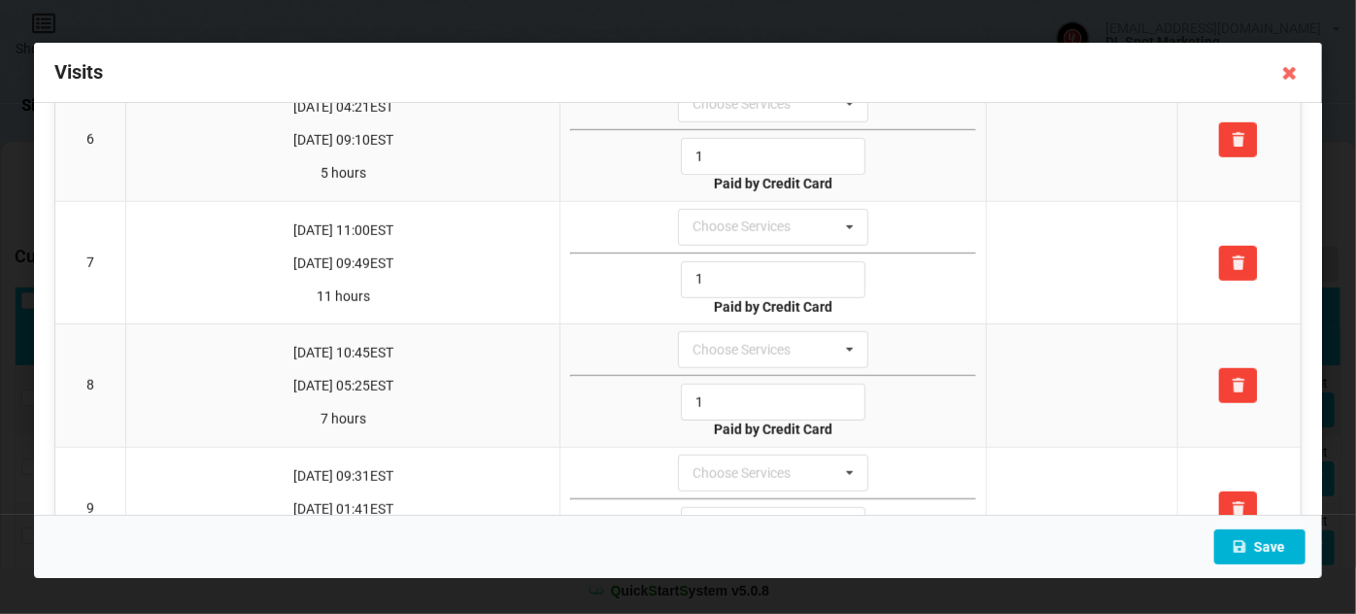
type input "1"
click at [1265, 546] on button "Save" at bounding box center [1259, 546] width 91 height 35
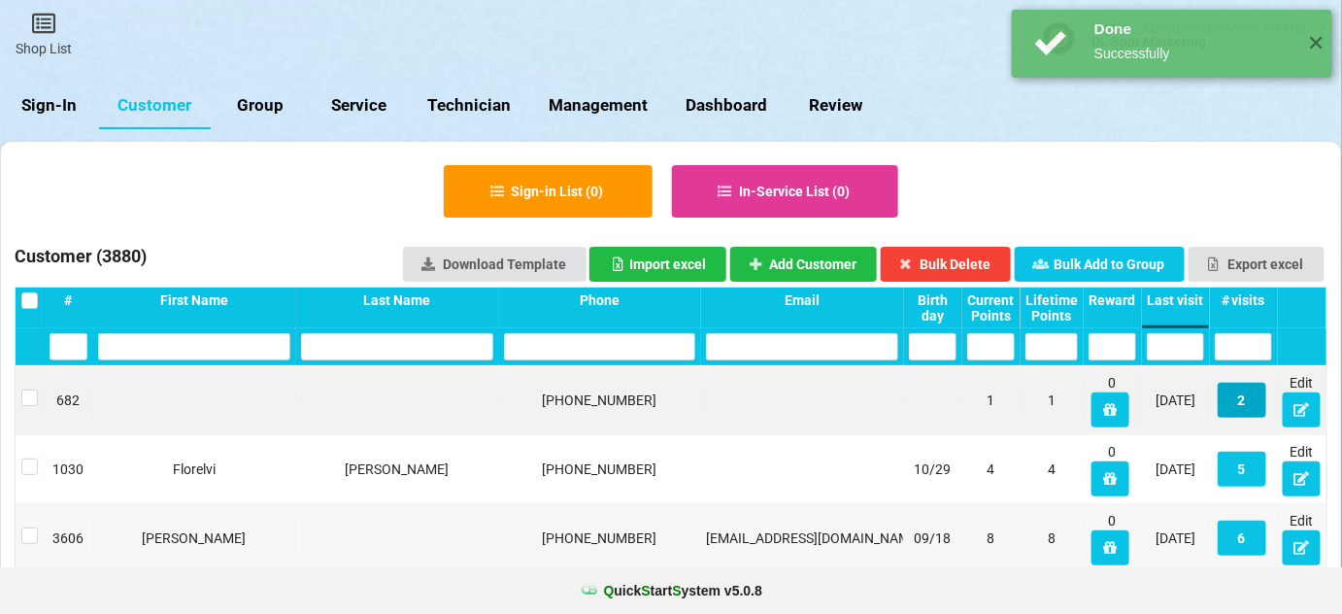
click at [1250, 400] on button "2" at bounding box center [1242, 400] width 49 height 35
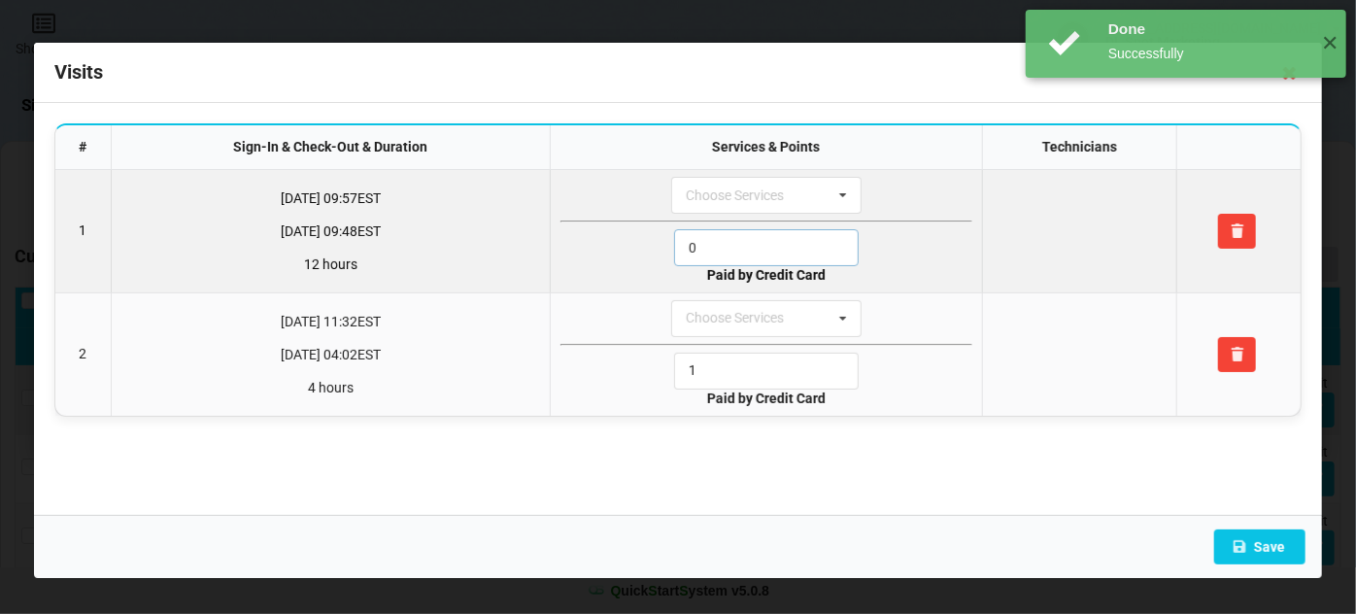
click at [732, 239] on input "0" at bounding box center [766, 247] width 185 height 37
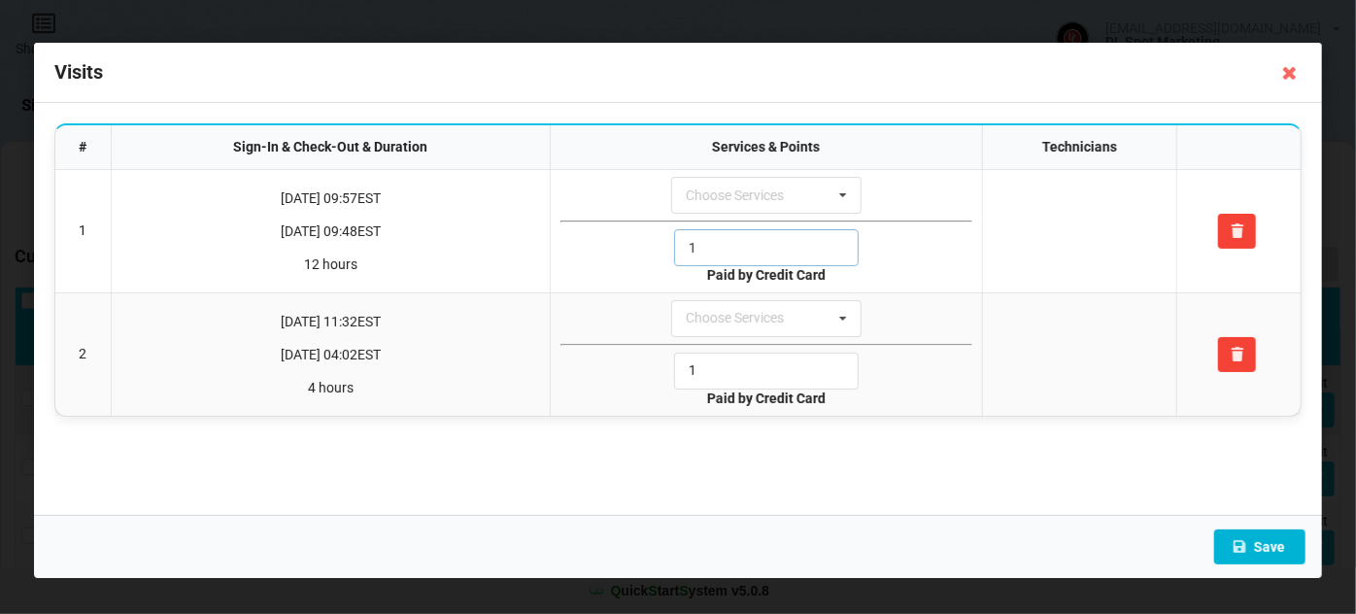
type input "1"
click at [1264, 548] on button "Save" at bounding box center [1259, 546] width 91 height 35
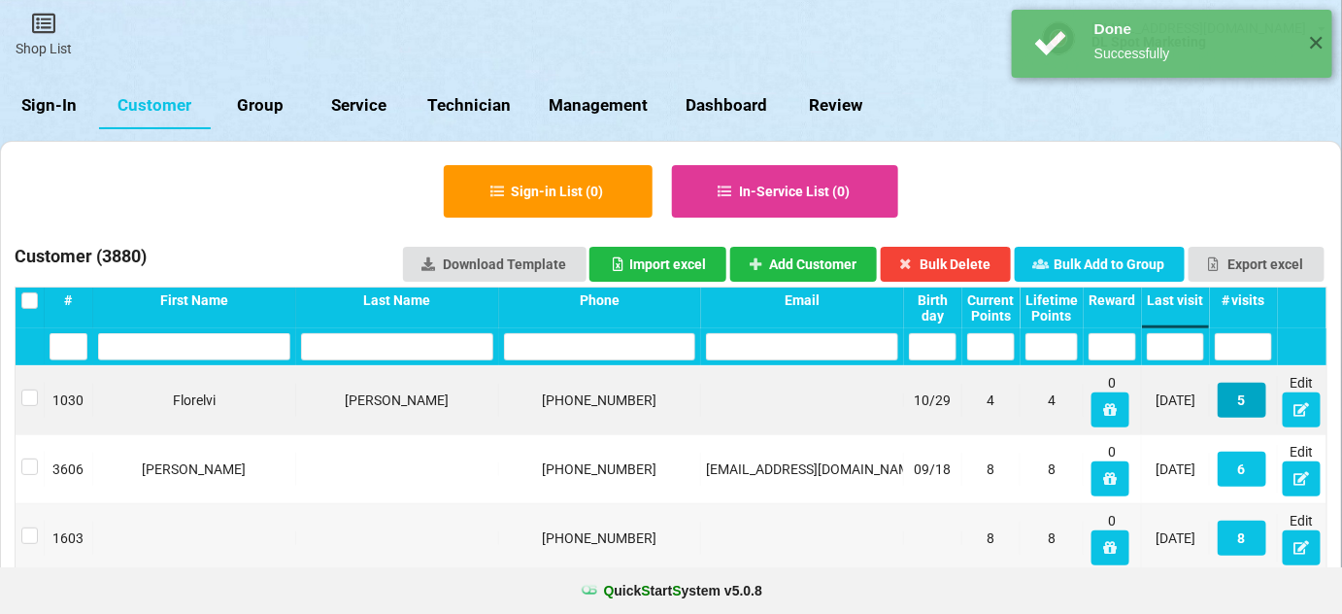
click at [1238, 395] on button "5" at bounding box center [1242, 400] width 49 height 35
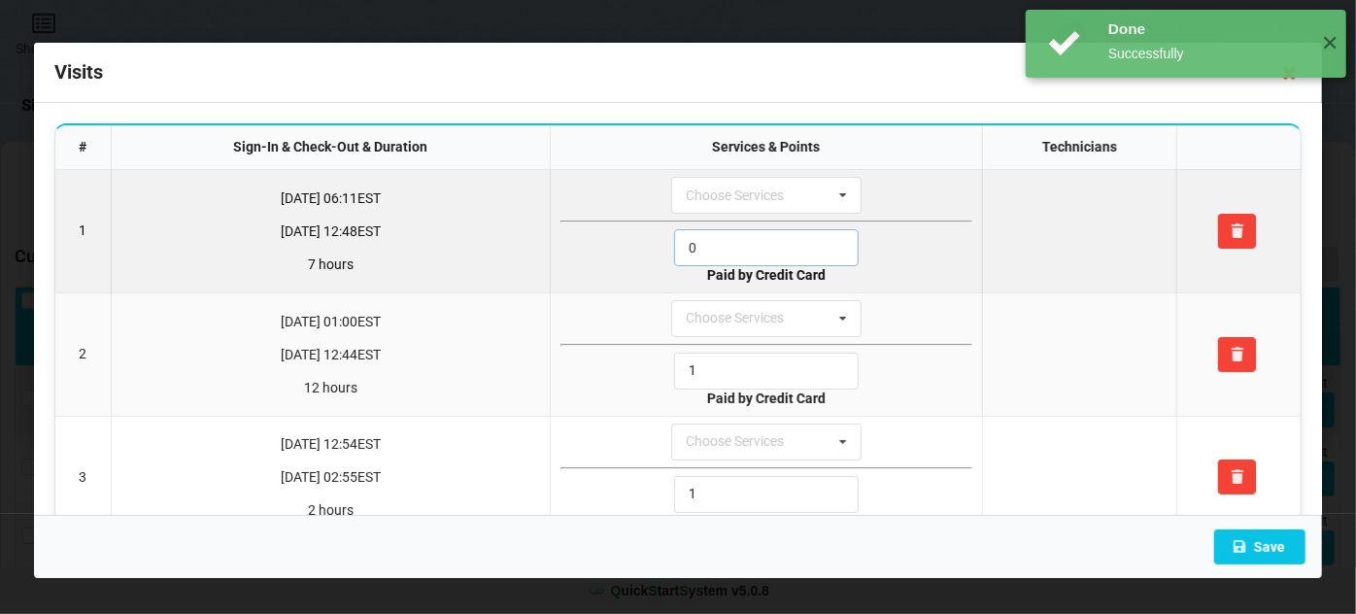
click at [719, 249] on input "0" at bounding box center [766, 247] width 185 height 37
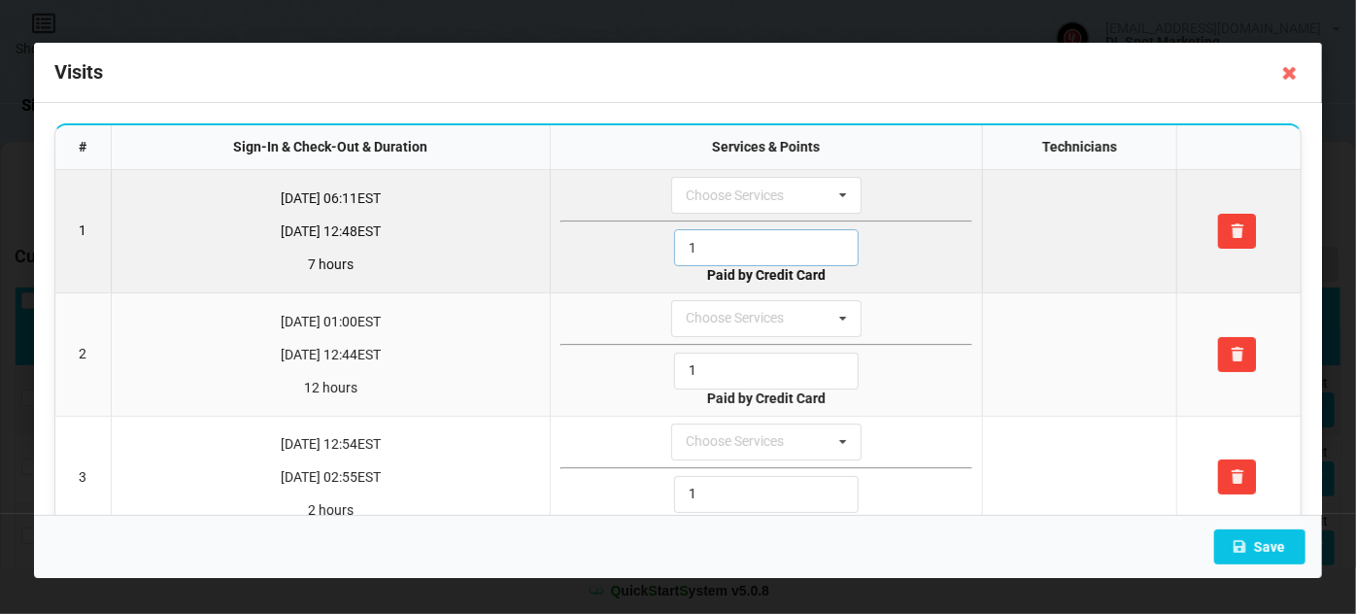
click at [719, 249] on input "1" at bounding box center [766, 247] width 185 height 37
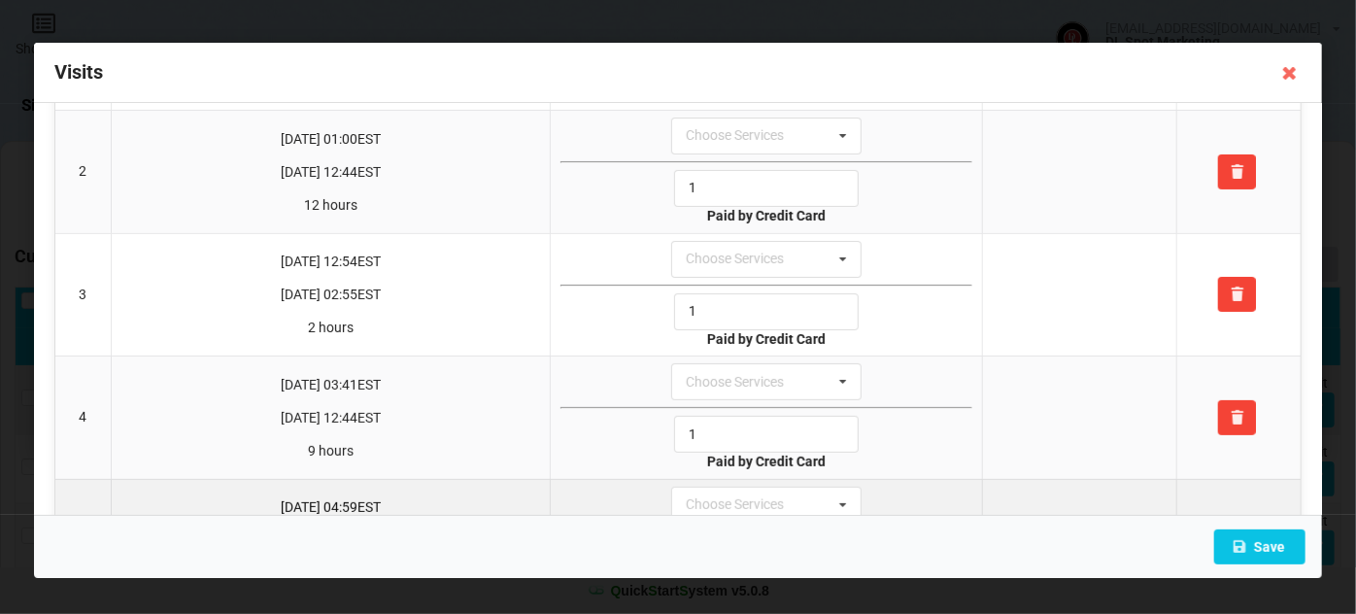
scroll to position [284, 0]
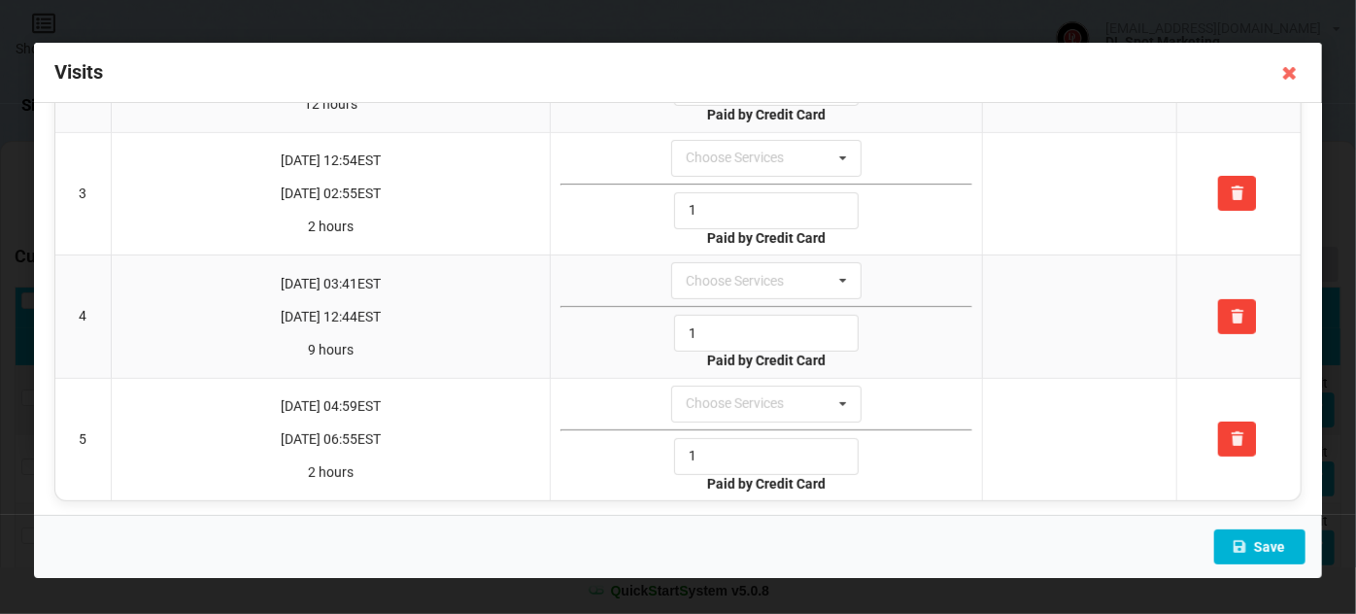
type input "1"
click at [1280, 540] on button "Save" at bounding box center [1259, 546] width 91 height 35
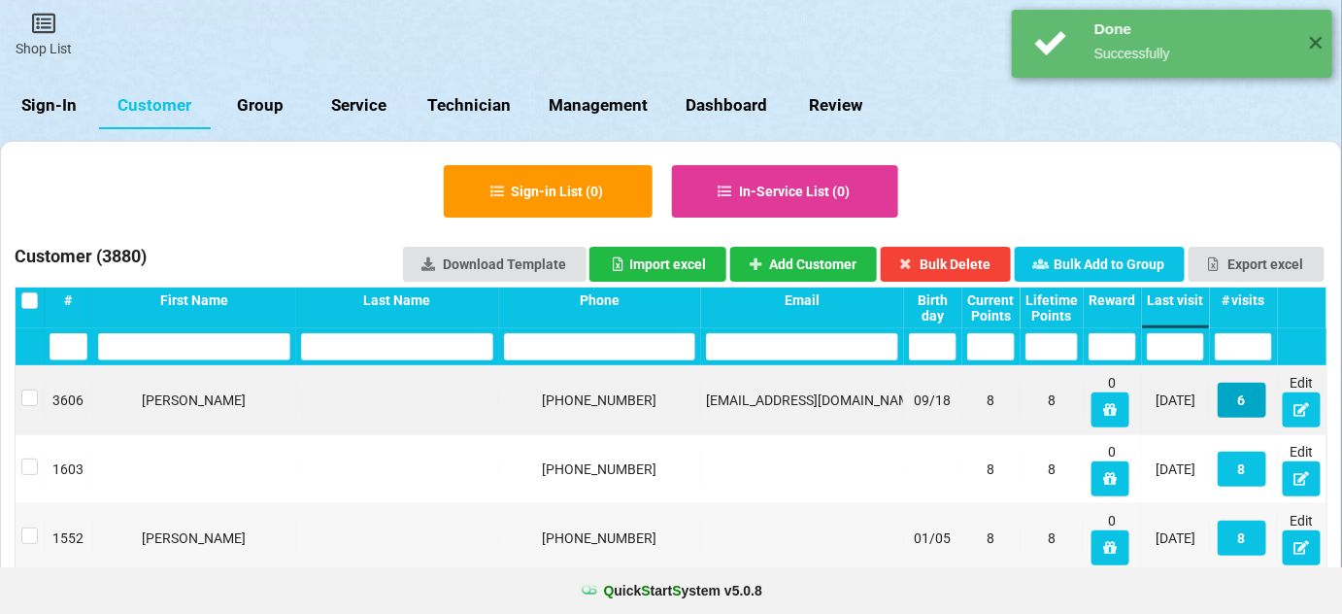
click at [1240, 408] on button "6" at bounding box center [1242, 400] width 49 height 35
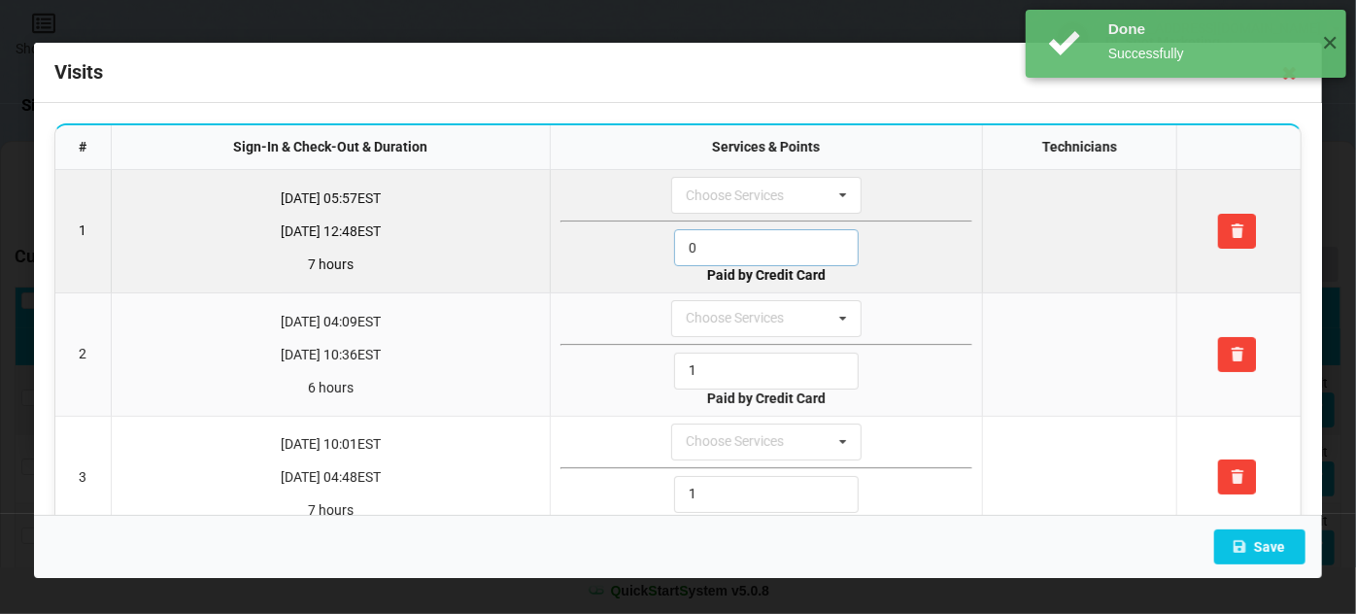
click at [751, 249] on input "0" at bounding box center [766, 247] width 185 height 37
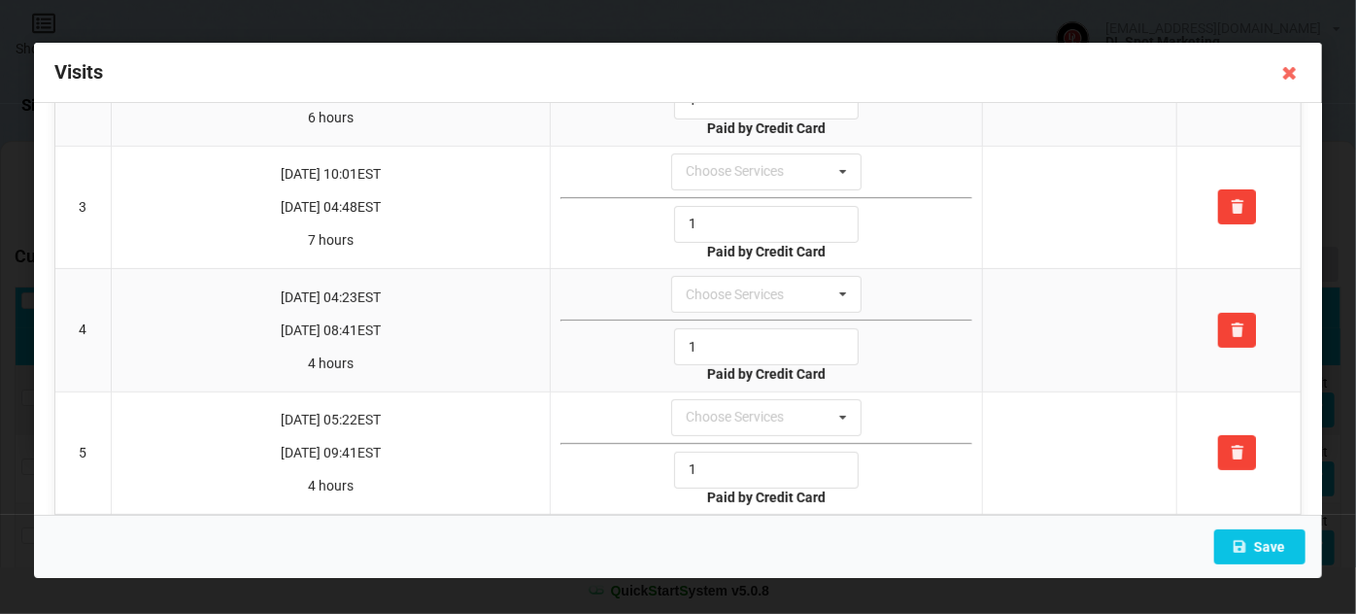
scroll to position [406, 0]
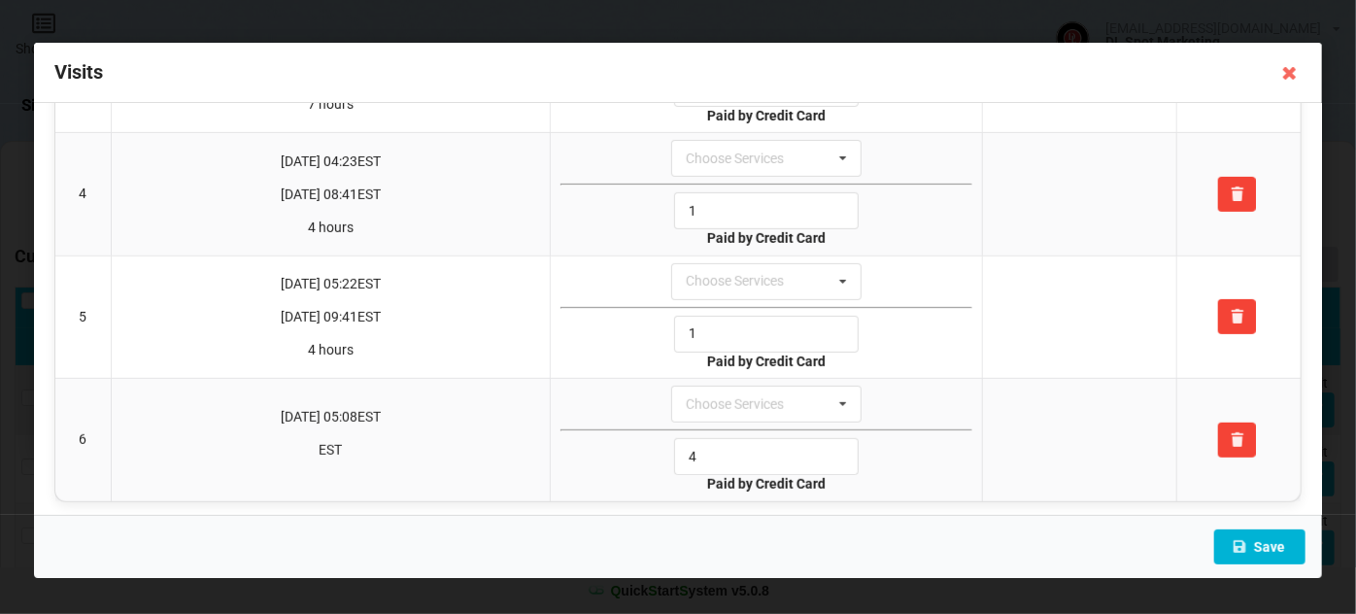
type input "1"
click at [1281, 549] on button "Save" at bounding box center [1259, 546] width 91 height 35
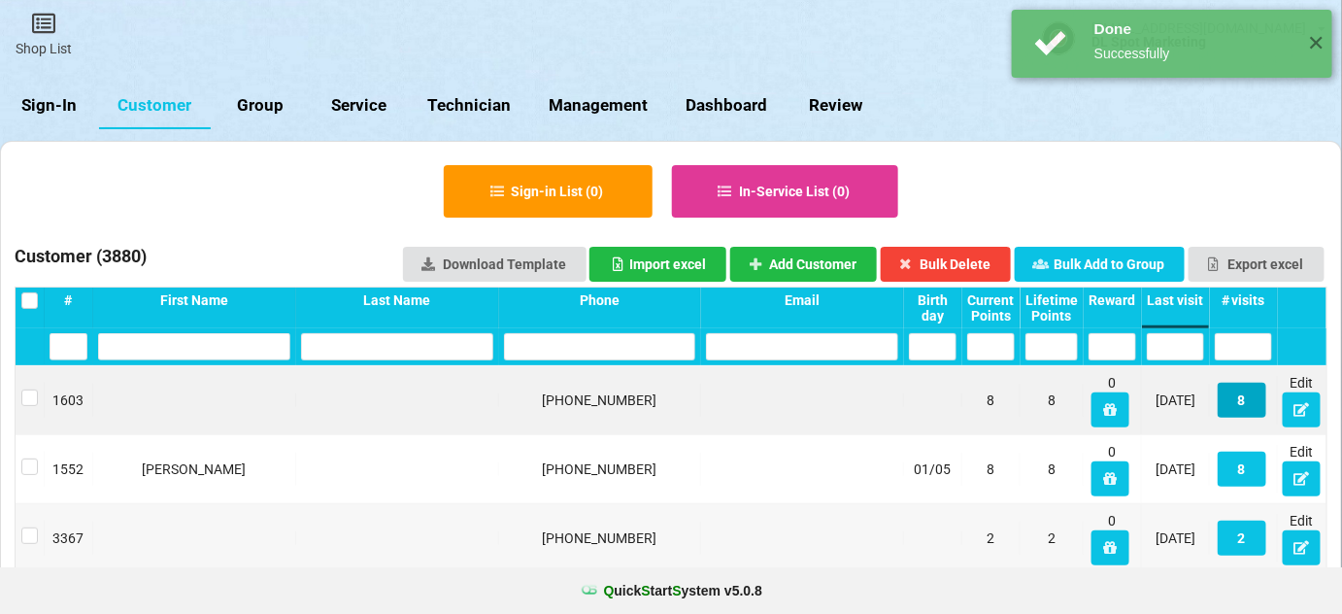
click at [1247, 407] on button "8" at bounding box center [1242, 400] width 49 height 35
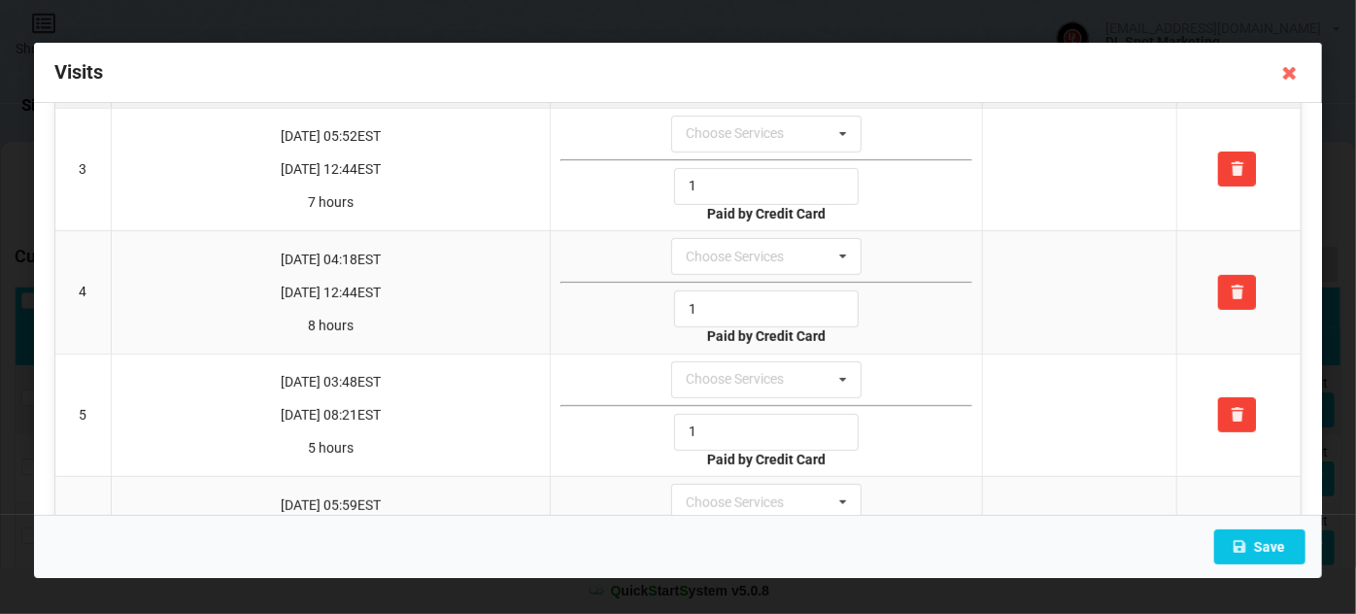
scroll to position [0, 0]
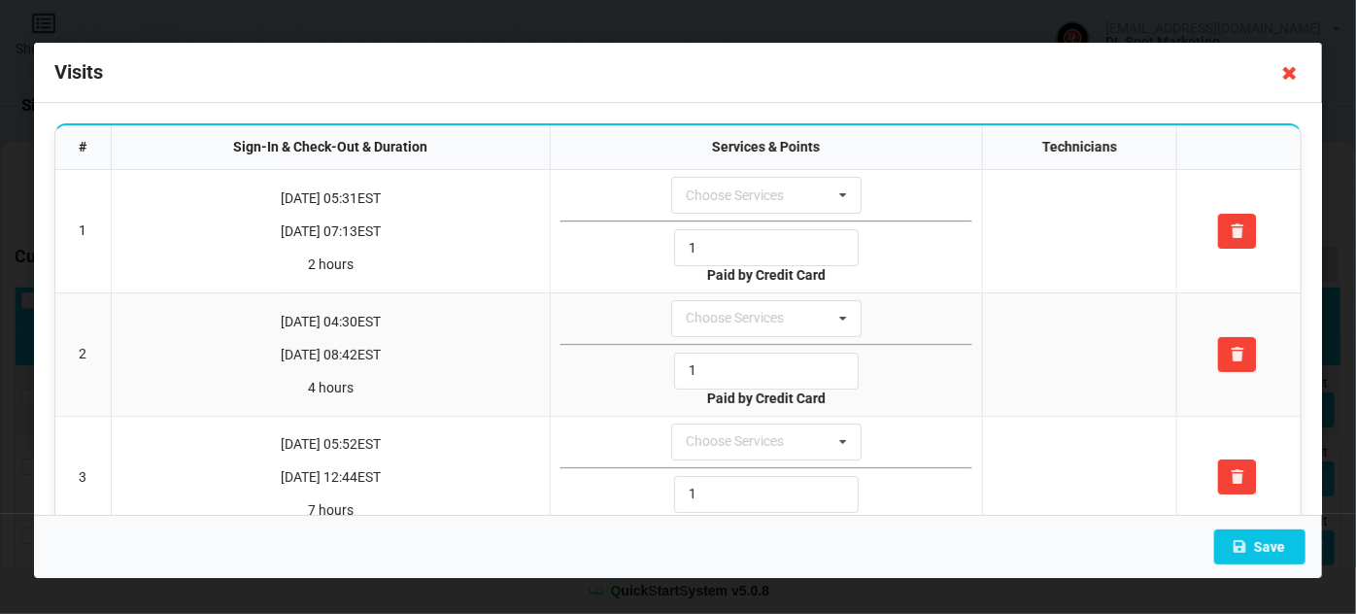
click at [1292, 64] on icon at bounding box center [1289, 72] width 31 height 31
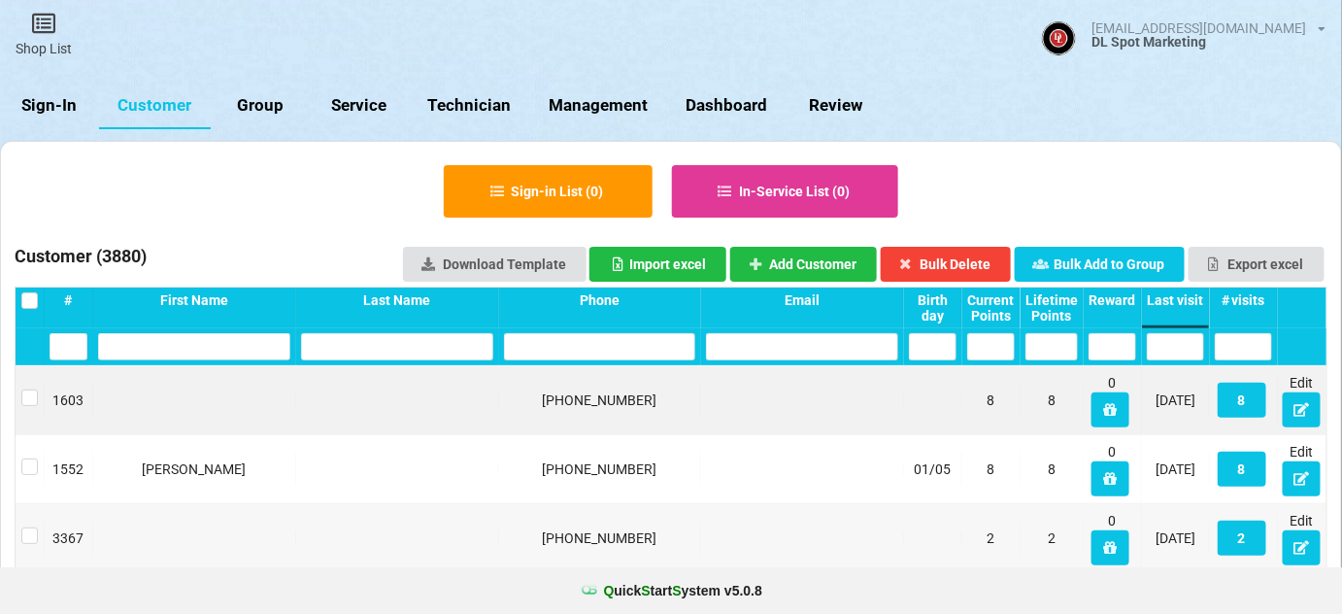
click at [71, 106] on link "Sign-In" at bounding box center [49, 106] width 99 height 47
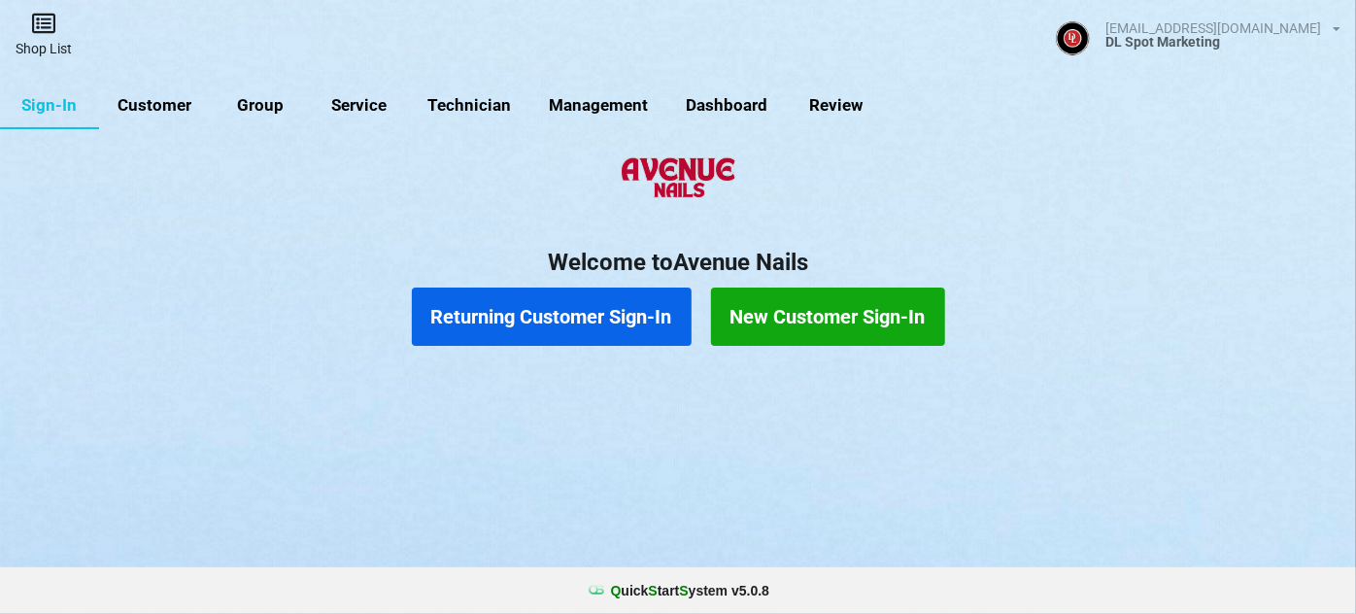
click at [39, 27] on icon at bounding box center [43, 23] width 27 height 23
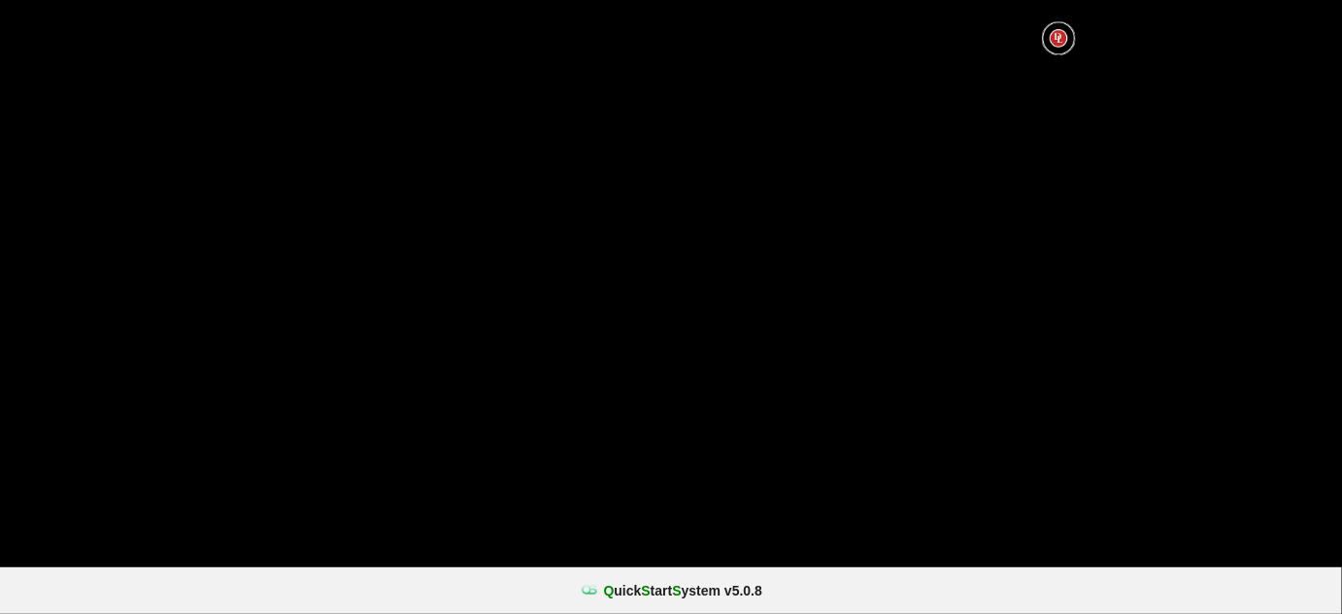
select select "25"
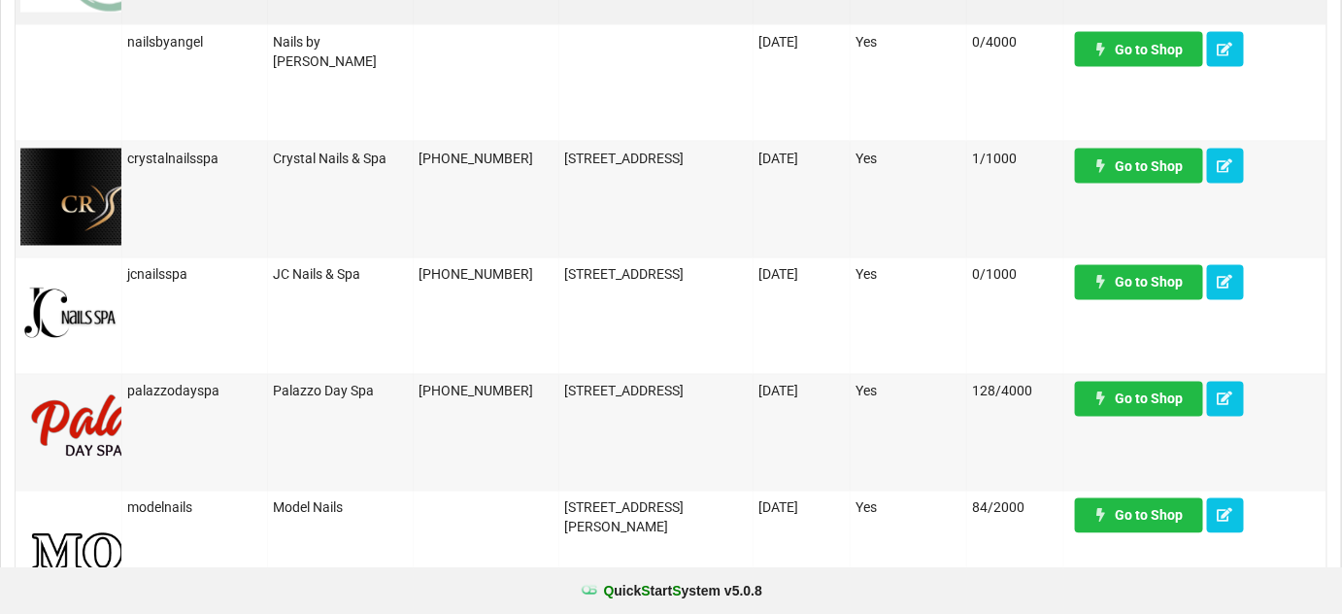
scroll to position [1059, 0]
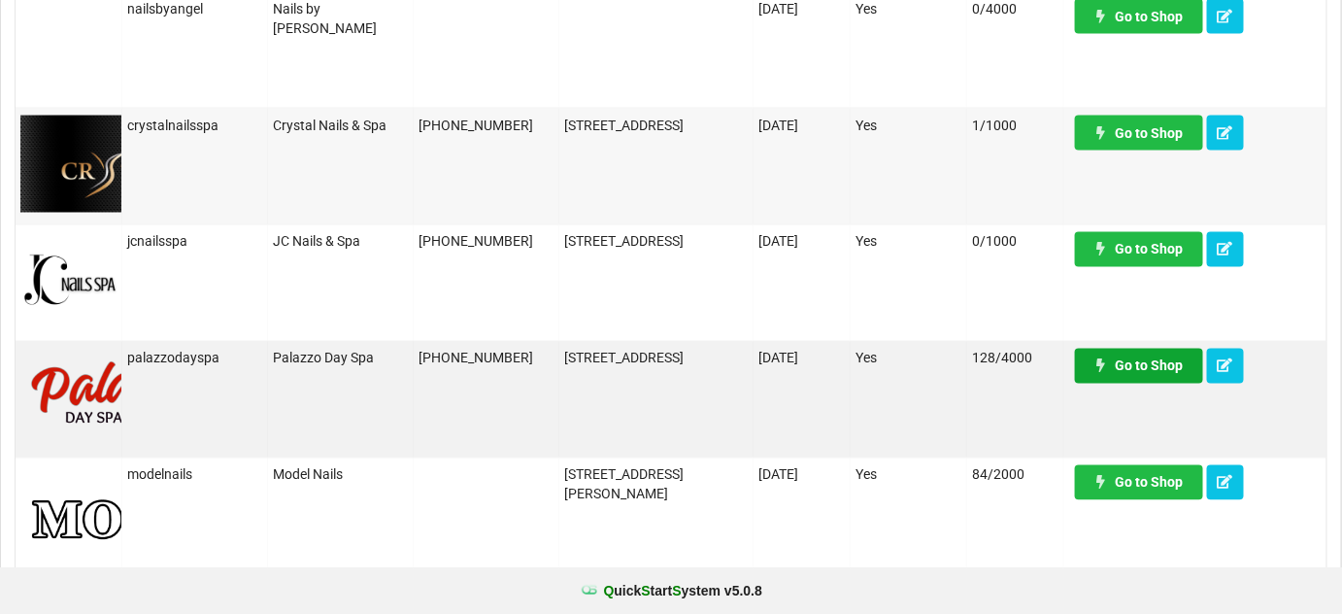
click at [1158, 364] on link "Go to Shop" at bounding box center [1139, 366] width 128 height 35
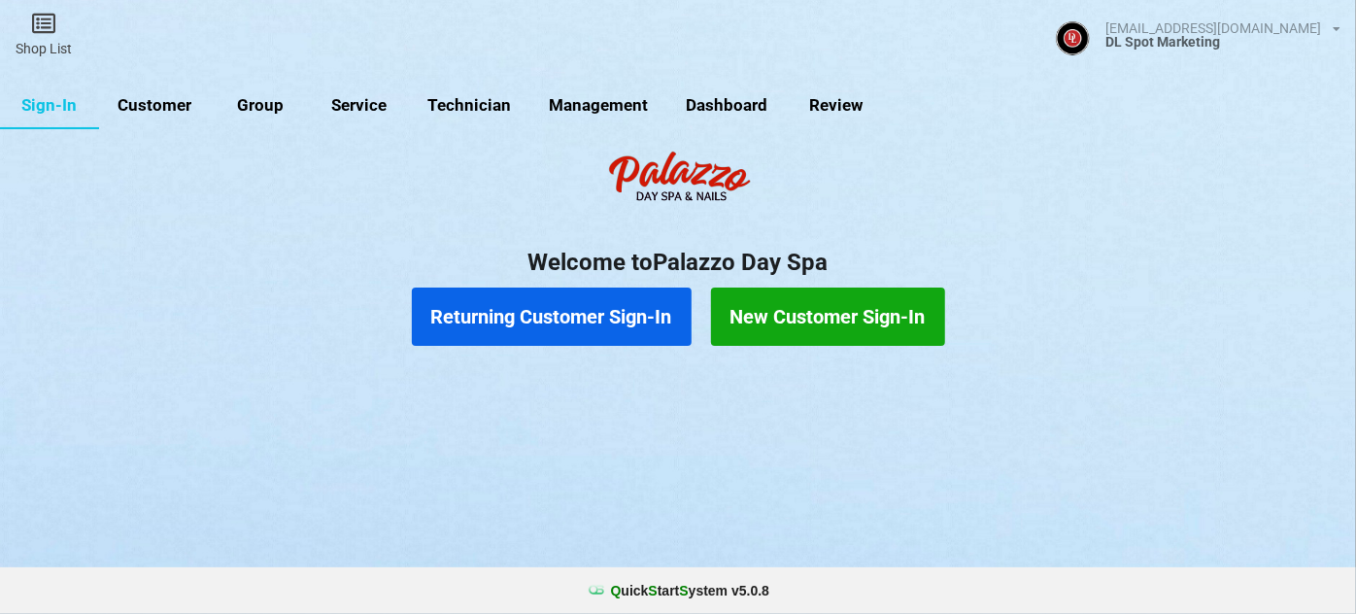
click at [165, 101] on link "Customer" at bounding box center [155, 106] width 112 height 47
select select "25"
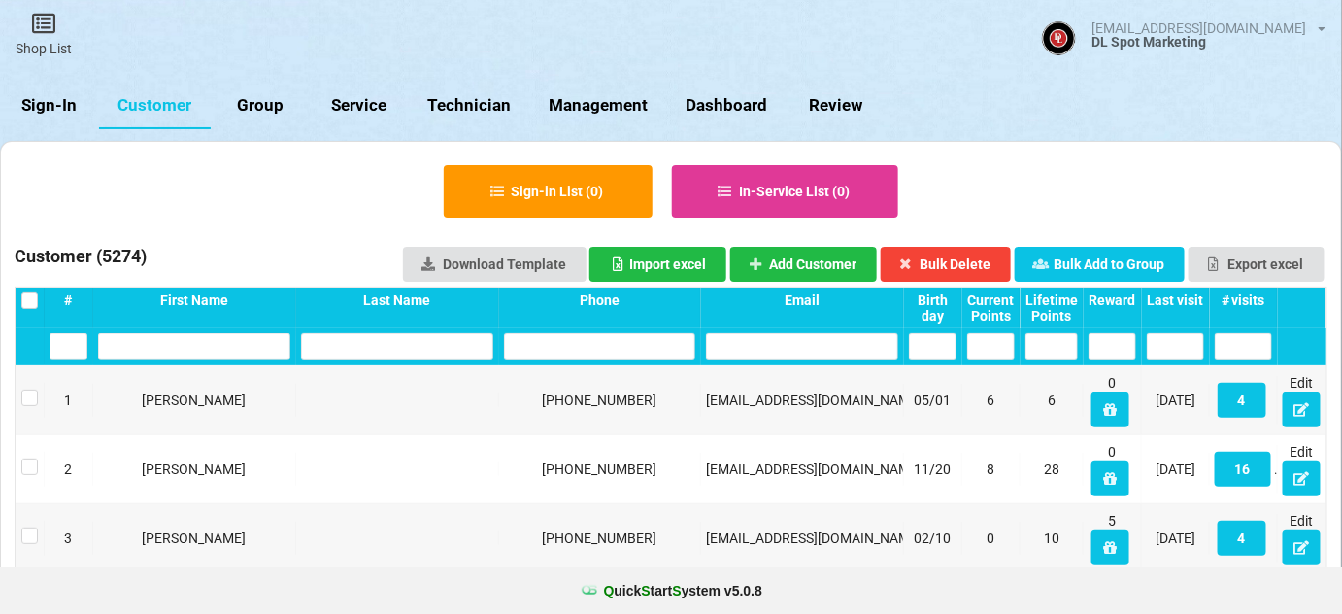
click at [1181, 298] on div "Last visit" at bounding box center [1154, 300] width 54 height 15
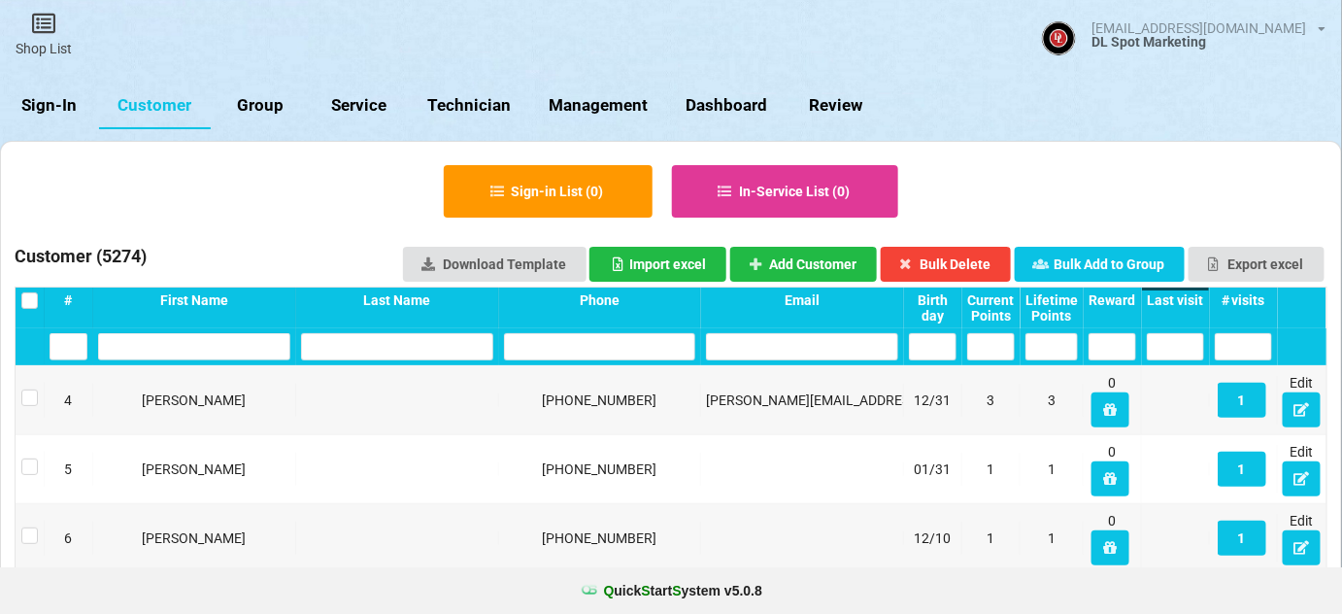
click at [679, 307] on div "Last visit" at bounding box center [678, 307] width 1 height 0
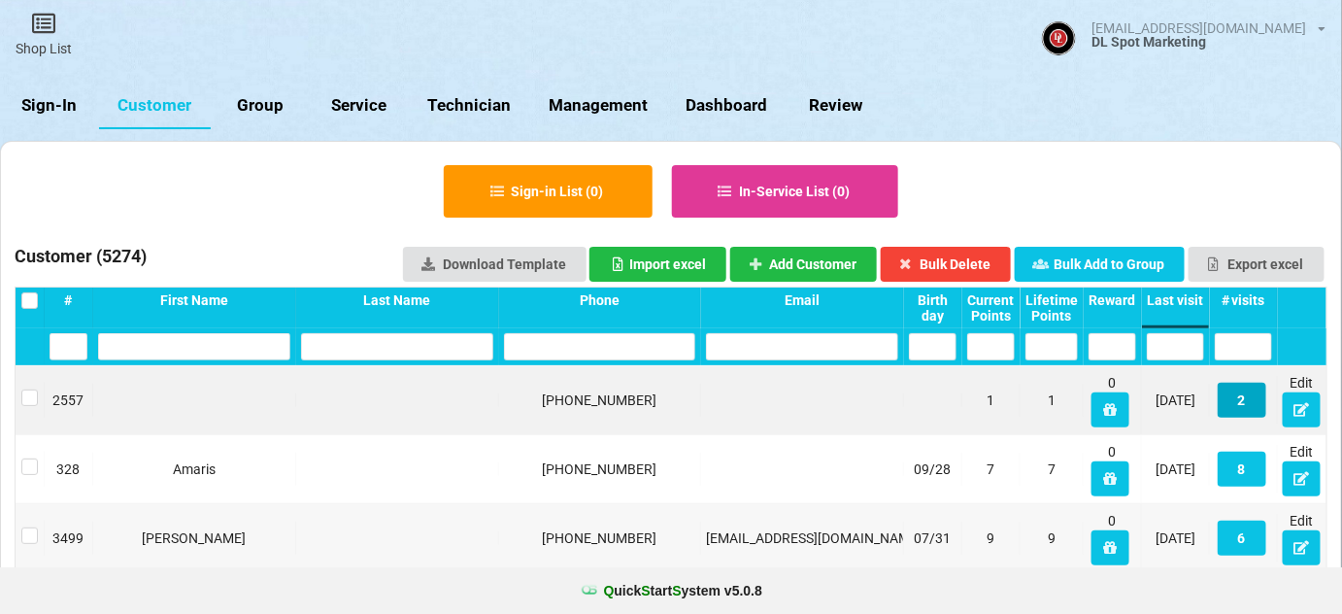
click at [1251, 407] on button "2" at bounding box center [1242, 400] width 49 height 35
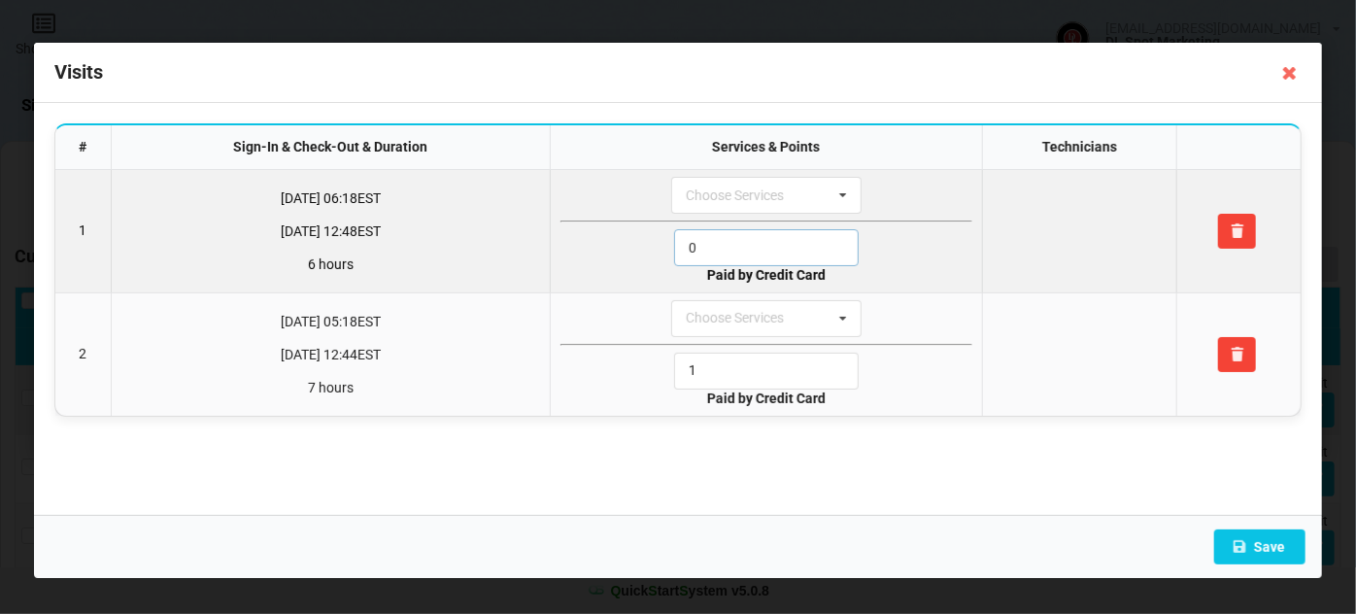
click at [751, 254] on input "0" at bounding box center [766, 247] width 185 height 37
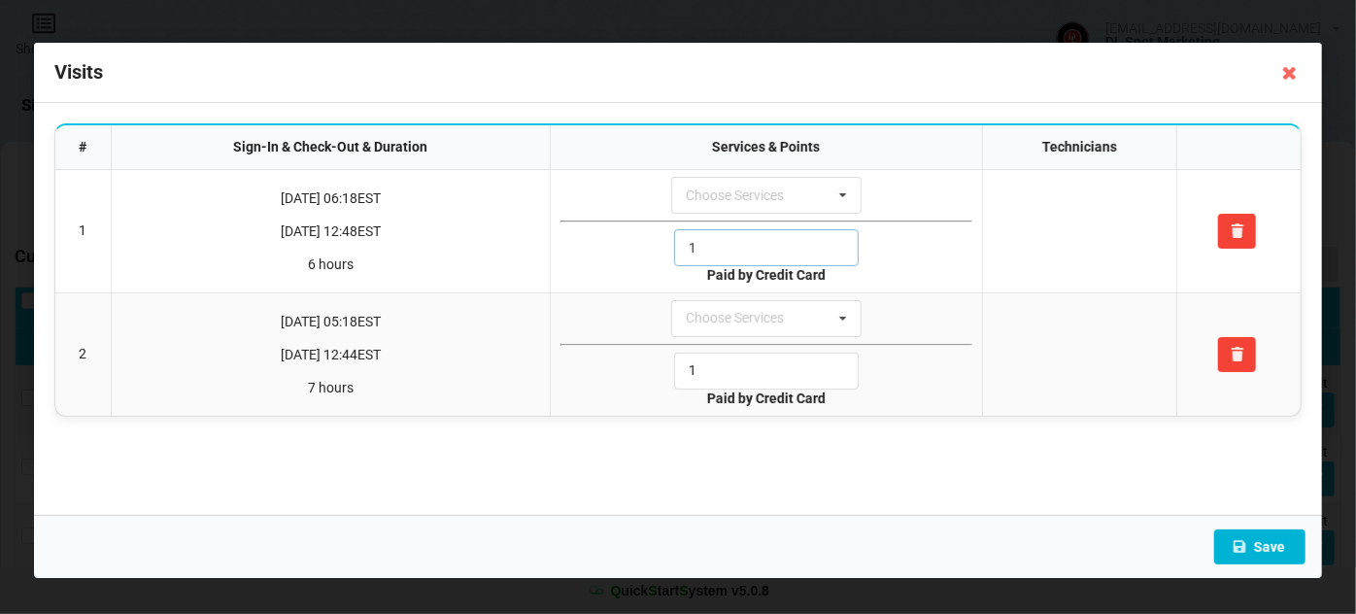
type input "1"
click at [1272, 555] on button "Save" at bounding box center [1259, 546] width 91 height 35
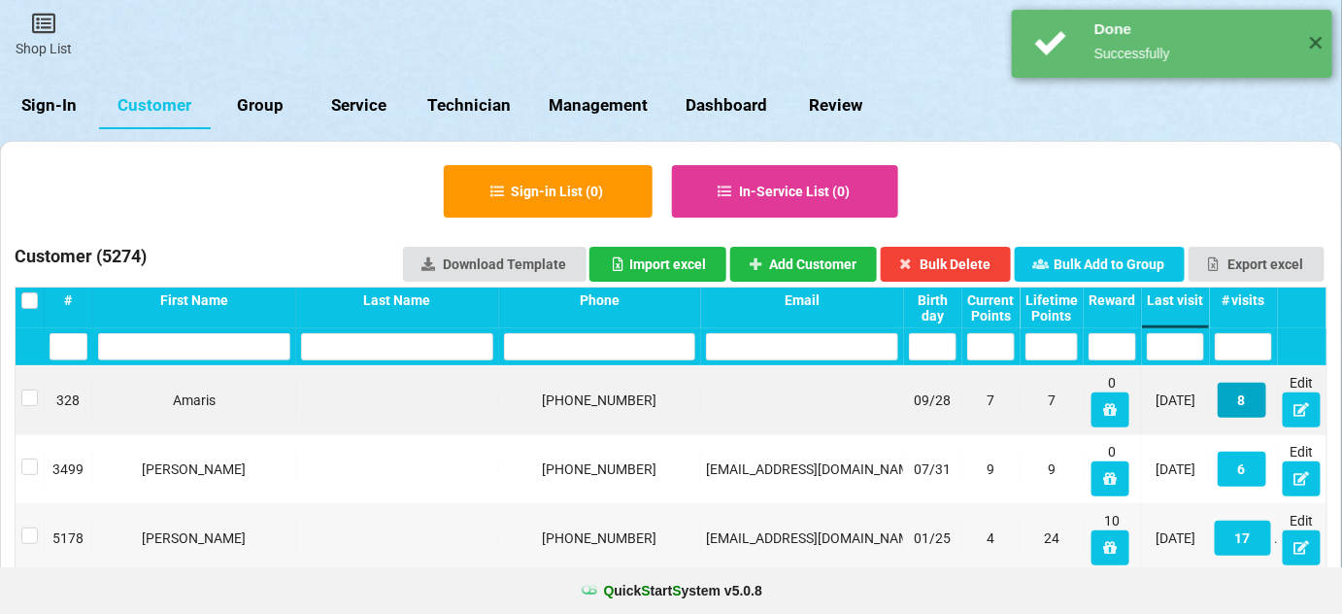
click at [1099, 387] on button "8" at bounding box center [1081, 373] width 35 height 25
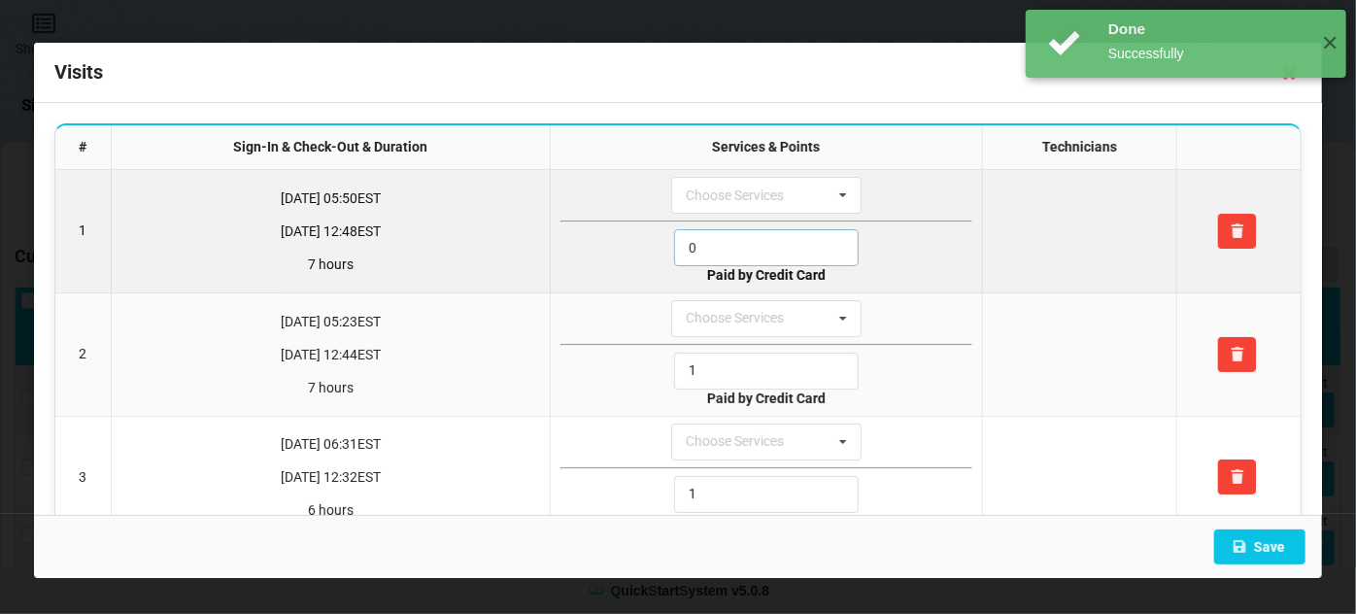
click at [747, 252] on input "0" at bounding box center [766, 247] width 185 height 37
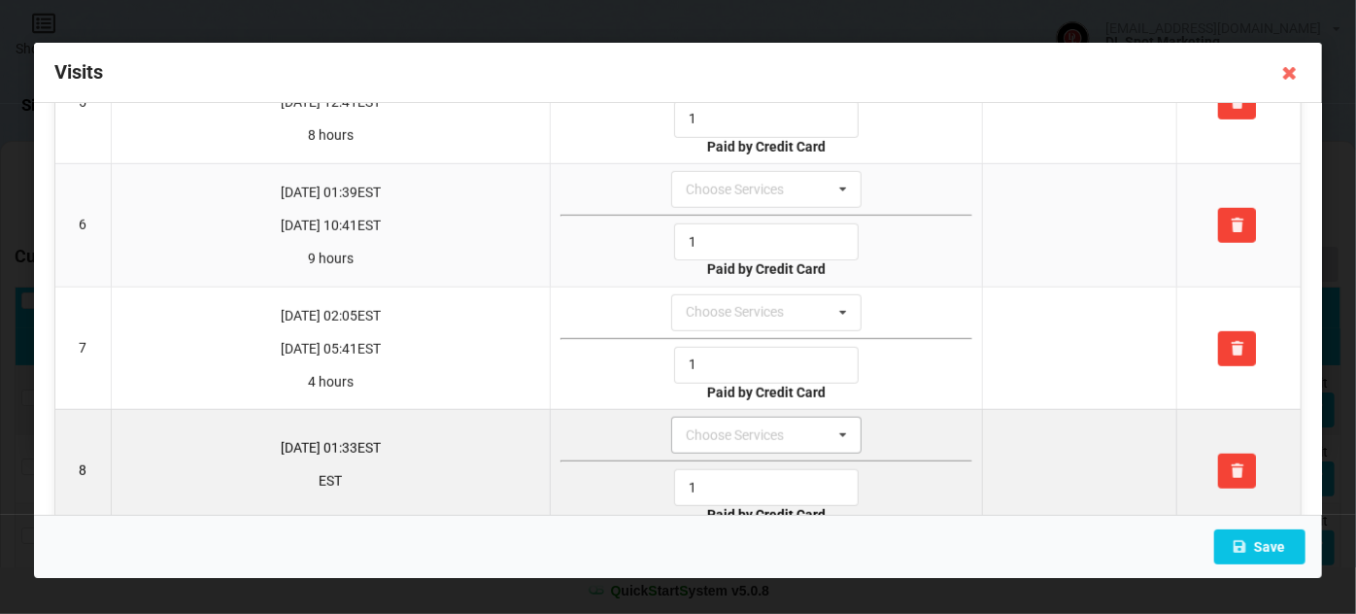
scroll to position [649, 0]
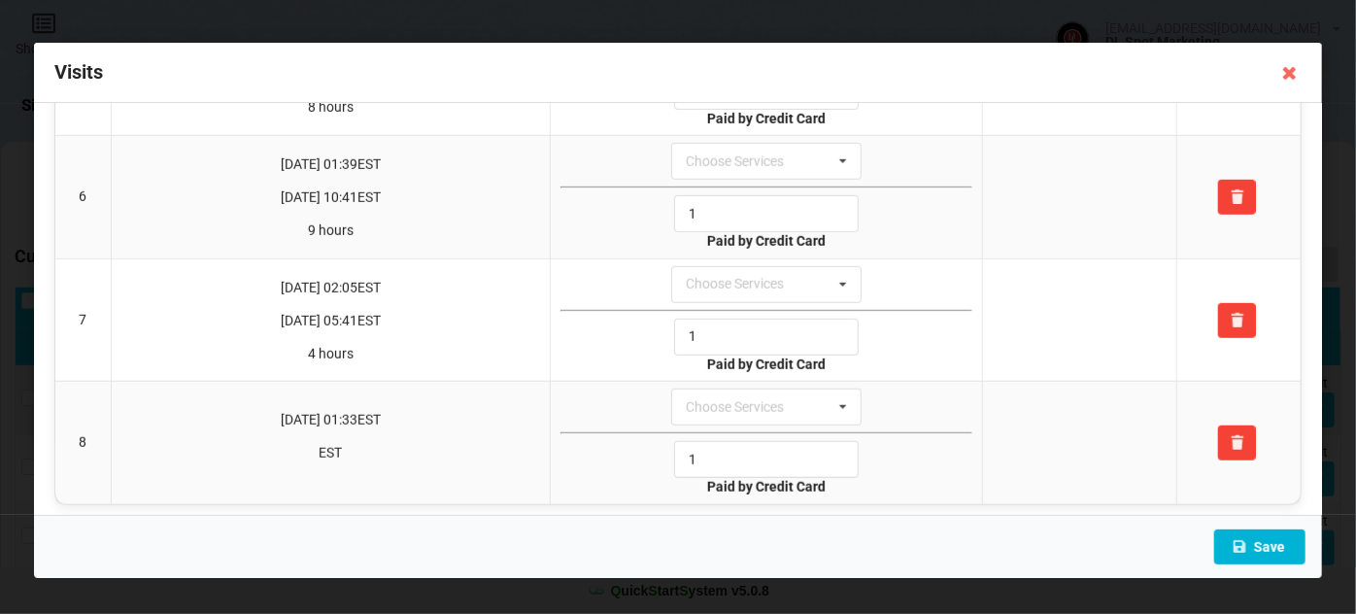
type input "1"
click at [1261, 546] on button "Save" at bounding box center [1259, 546] width 91 height 35
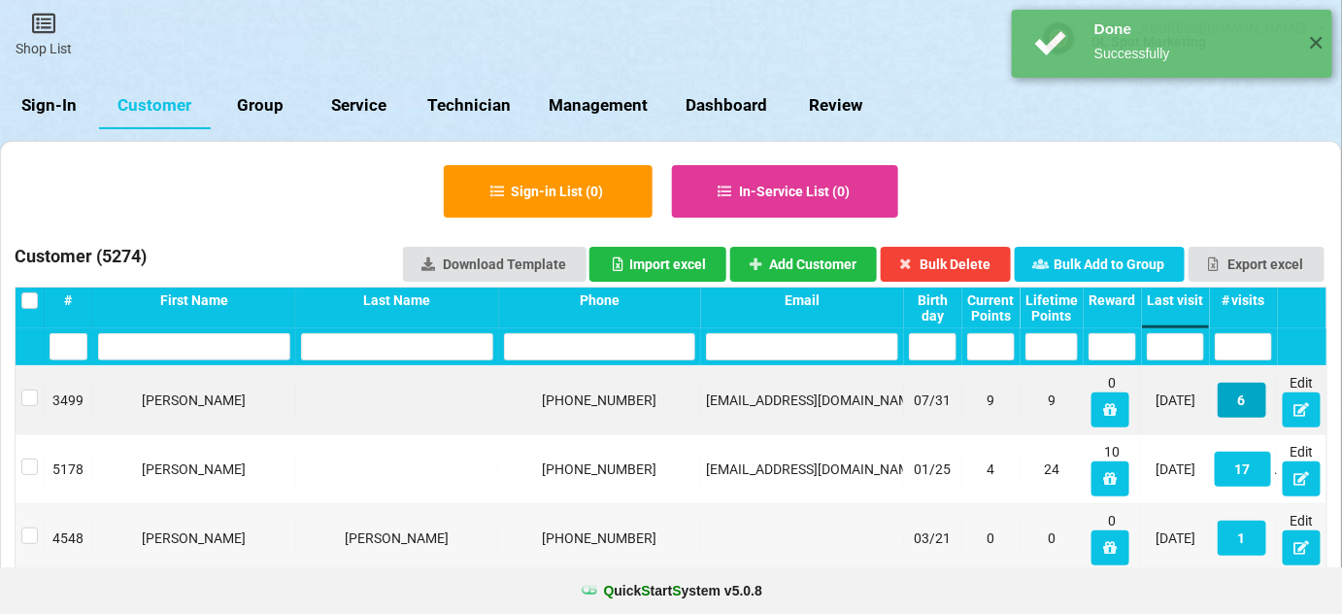
click at [736, 320] on button "6" at bounding box center [733, 318] width 5 height 4
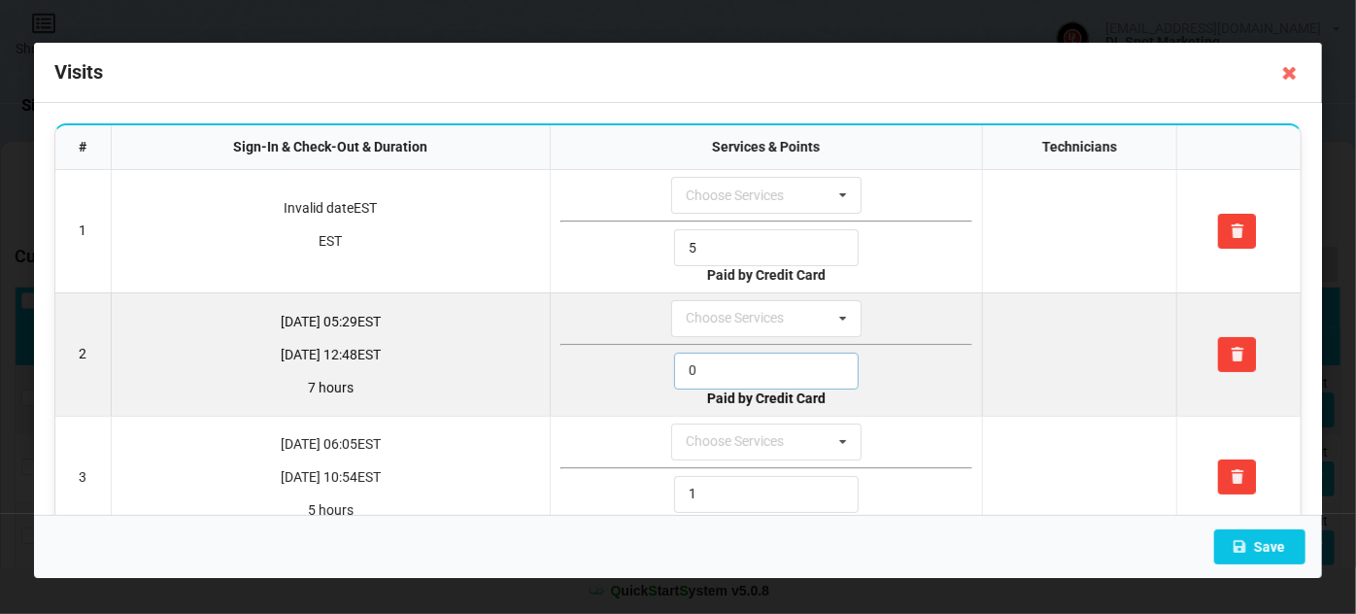
click at [741, 364] on input "0" at bounding box center [766, 371] width 185 height 37
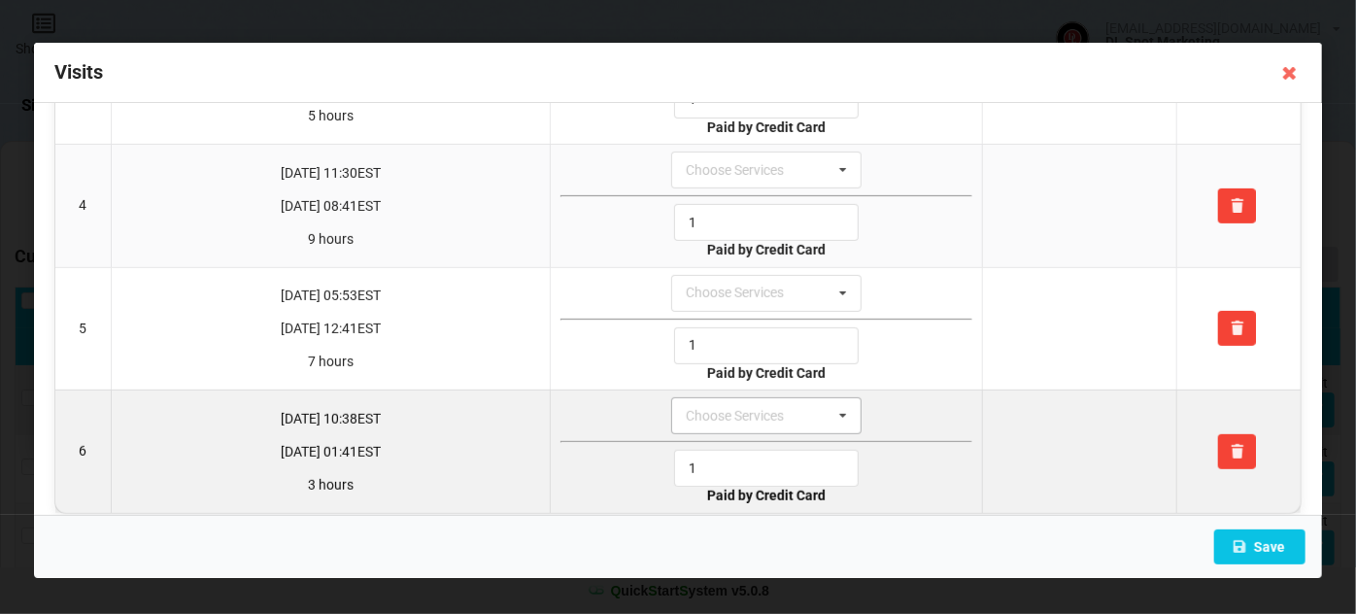
scroll to position [406, 0]
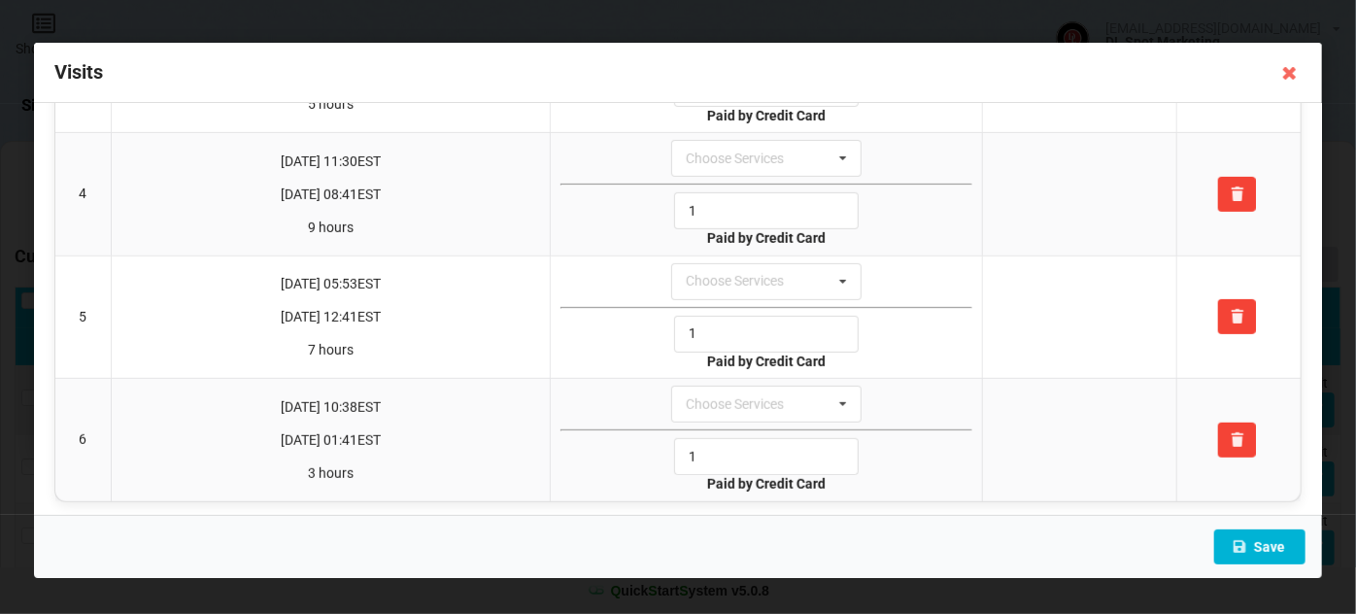
type input "1"
click at [1266, 535] on button "Save" at bounding box center [1259, 546] width 91 height 35
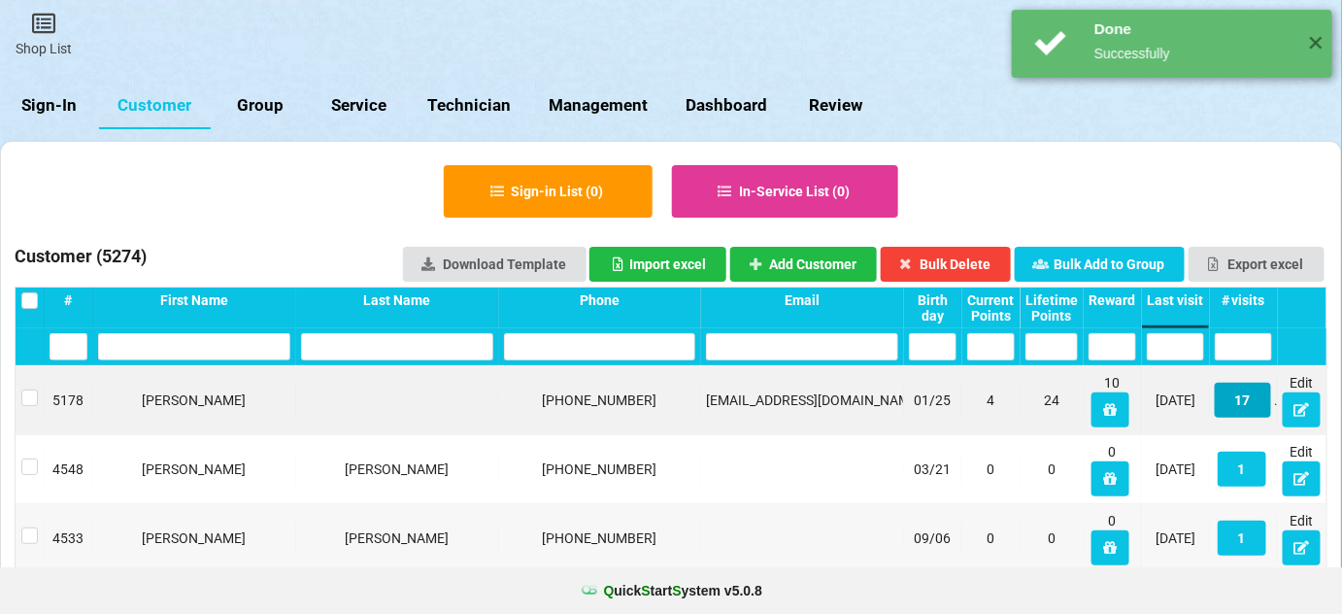
click at [1244, 399] on button "17" at bounding box center [1229, 398] width 55 height 34
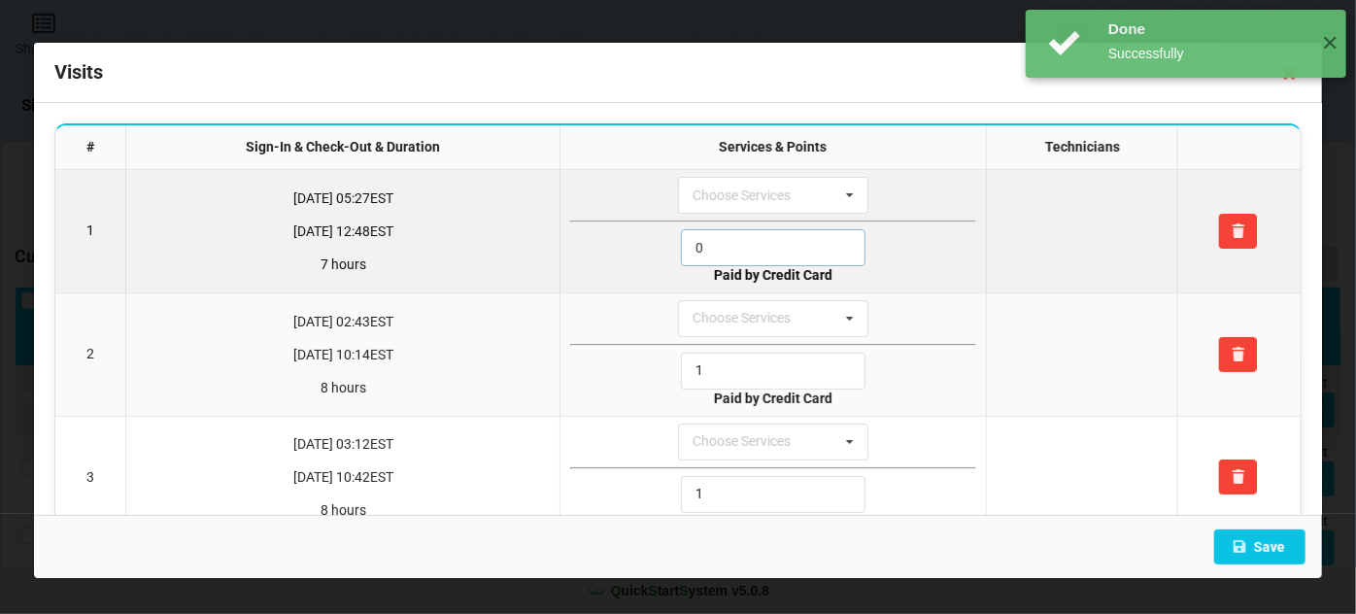
click at [728, 252] on input "0" at bounding box center [773, 247] width 185 height 37
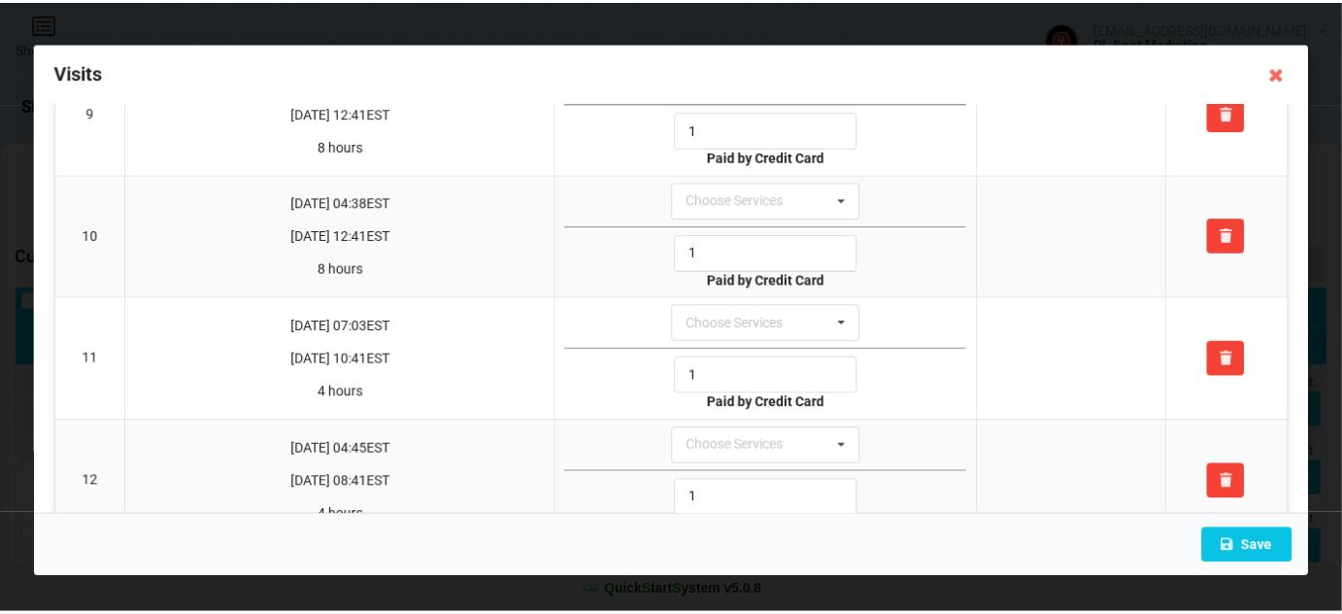
scroll to position [1412, 0]
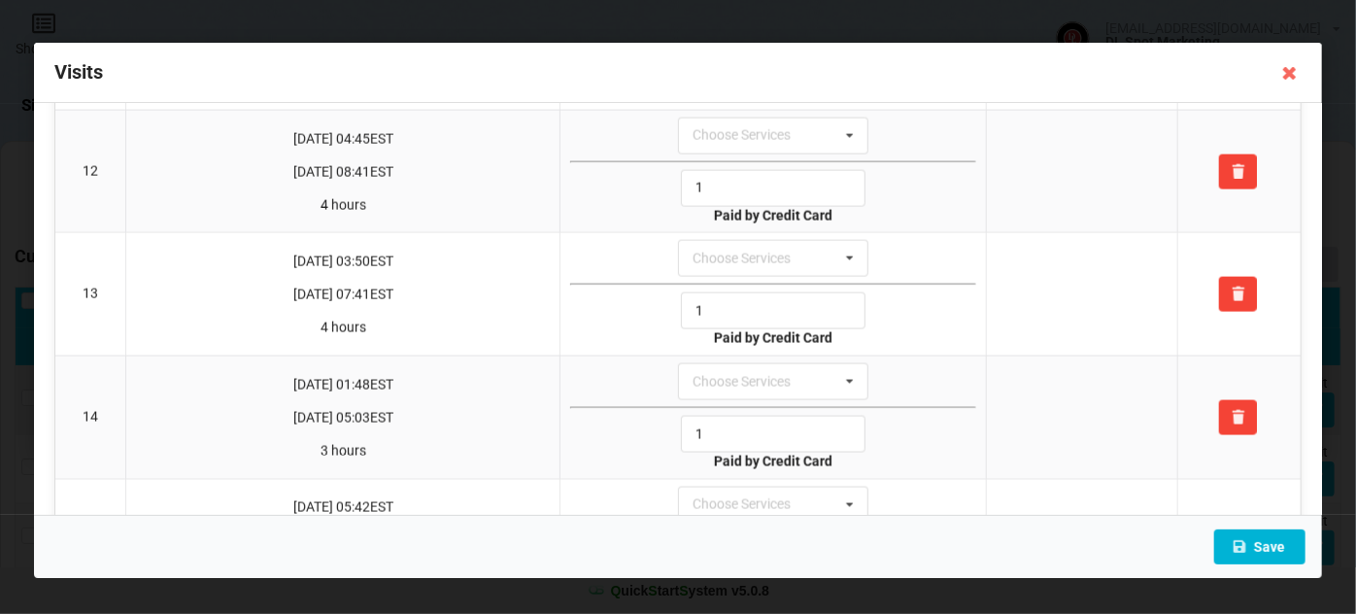
type input "1"
click at [1258, 540] on button "Save" at bounding box center [1259, 546] width 91 height 35
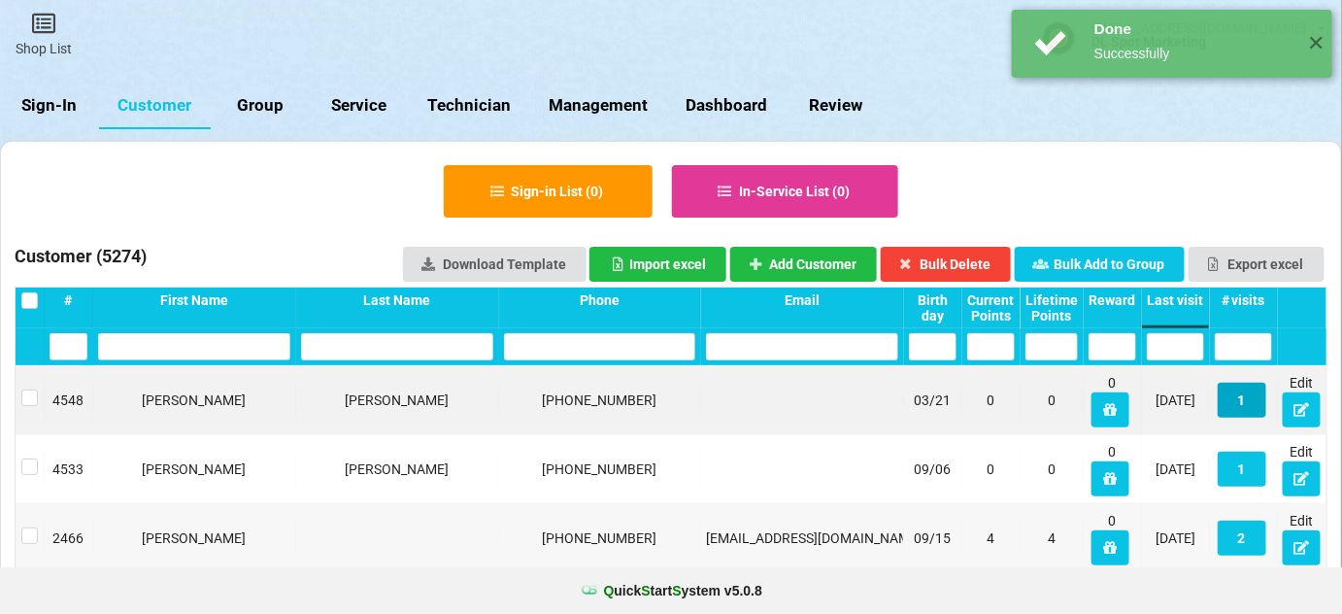
click at [1249, 401] on button "1" at bounding box center [1242, 400] width 49 height 35
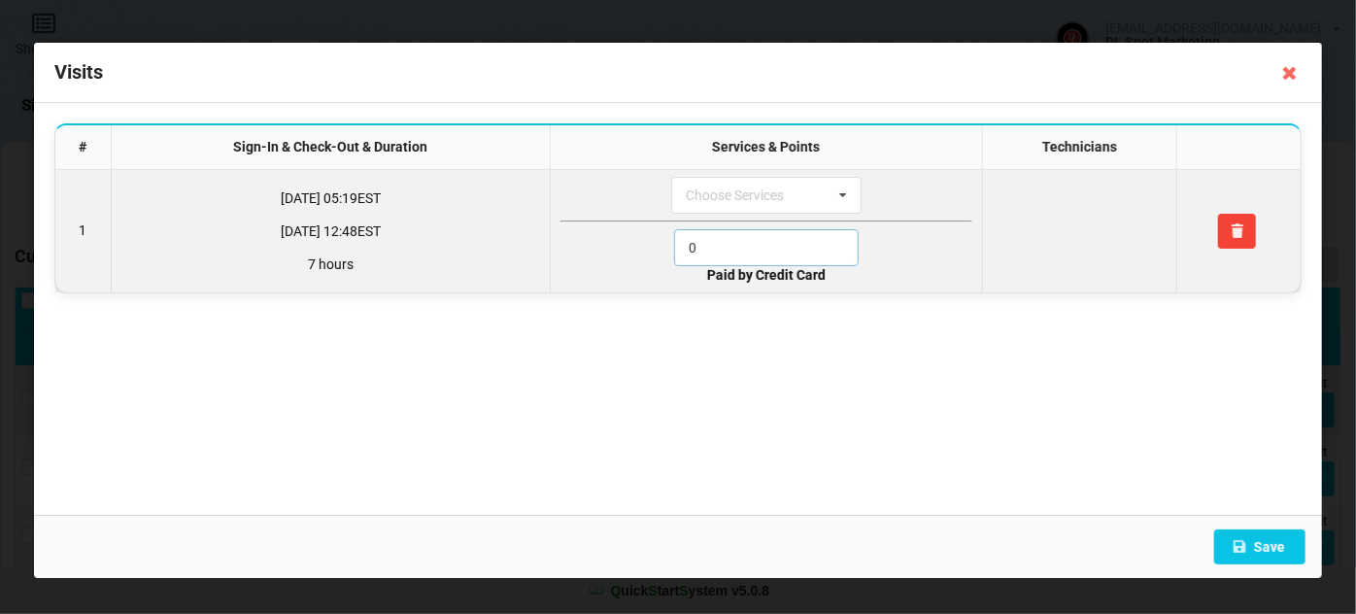
click at [701, 238] on input "0" at bounding box center [766, 247] width 185 height 37
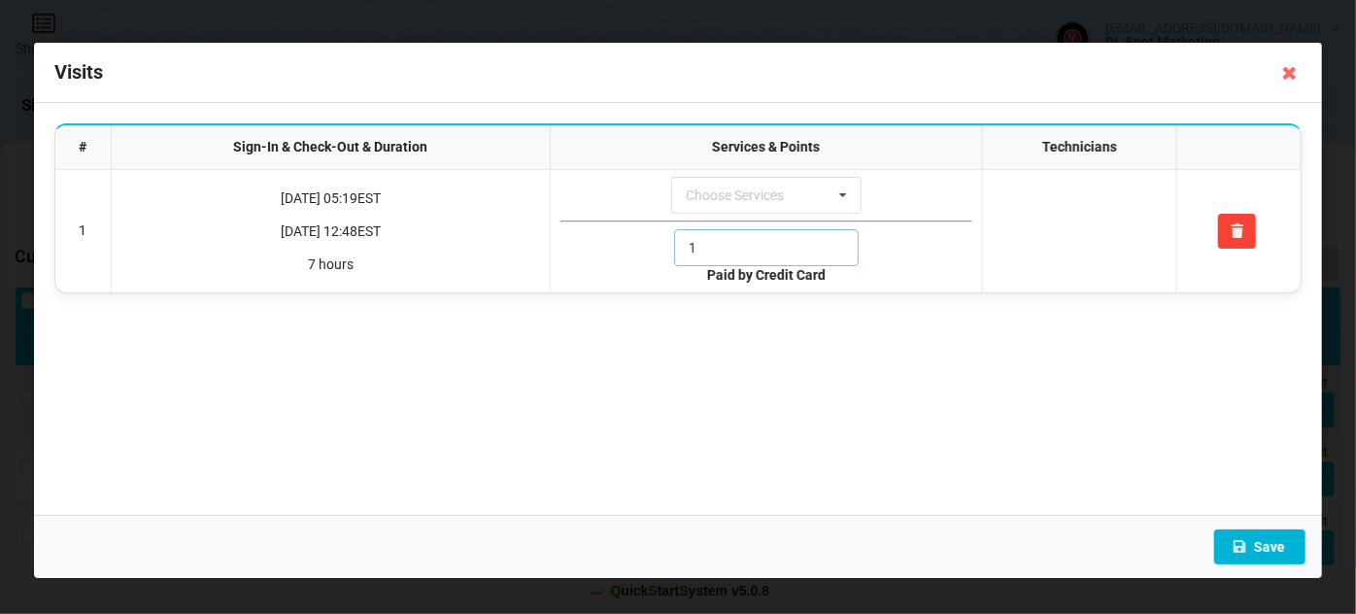
type input "1"
click at [1271, 543] on button "Save" at bounding box center [1259, 546] width 91 height 35
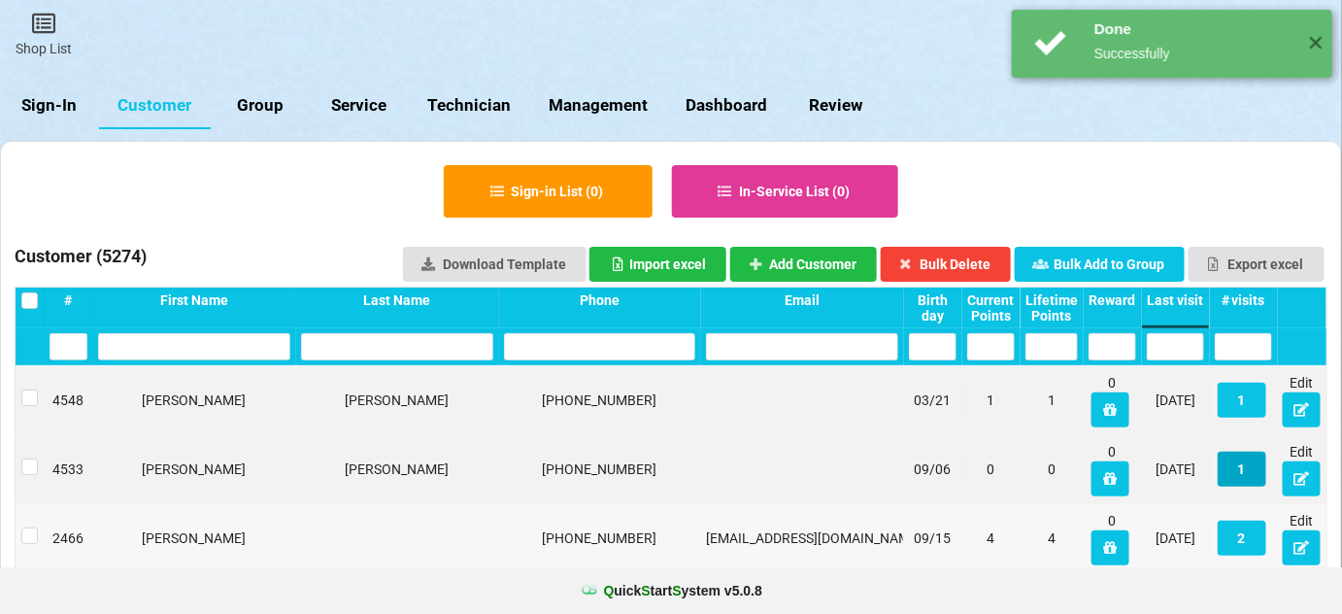
click at [1207, 462] on button "1" at bounding box center [1185, 452] width 44 height 31
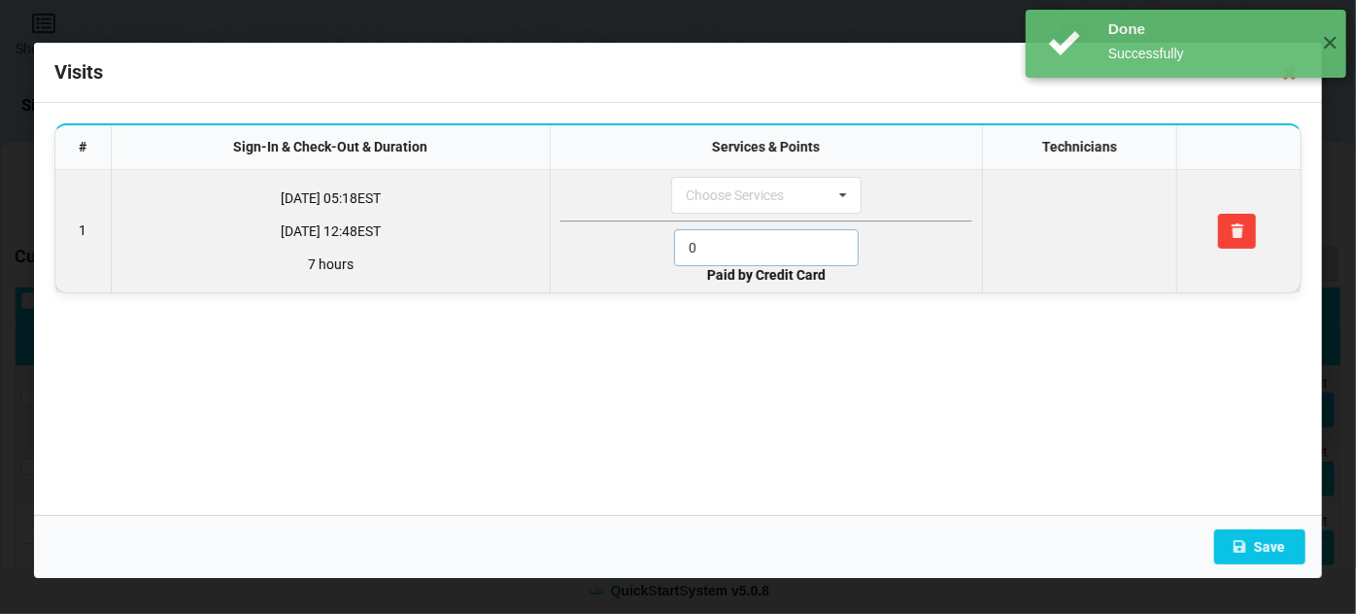
click at [735, 250] on input "0" at bounding box center [766, 247] width 185 height 37
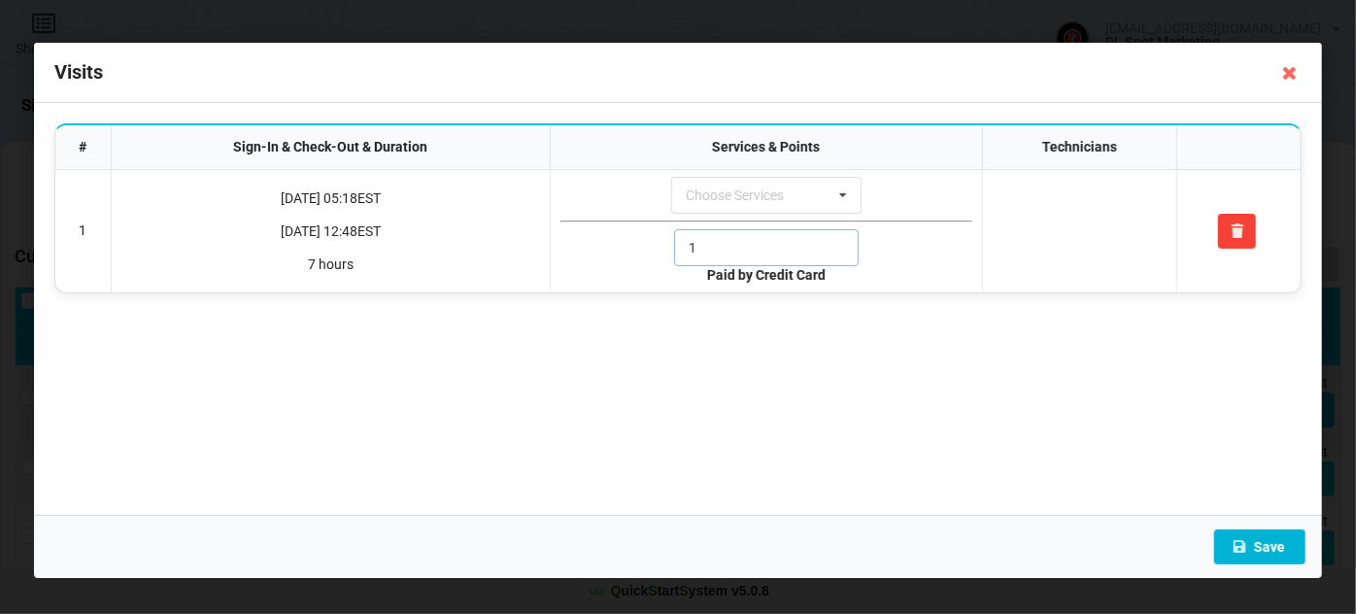
type input "1"
click at [1282, 546] on button "Save" at bounding box center [1259, 546] width 91 height 35
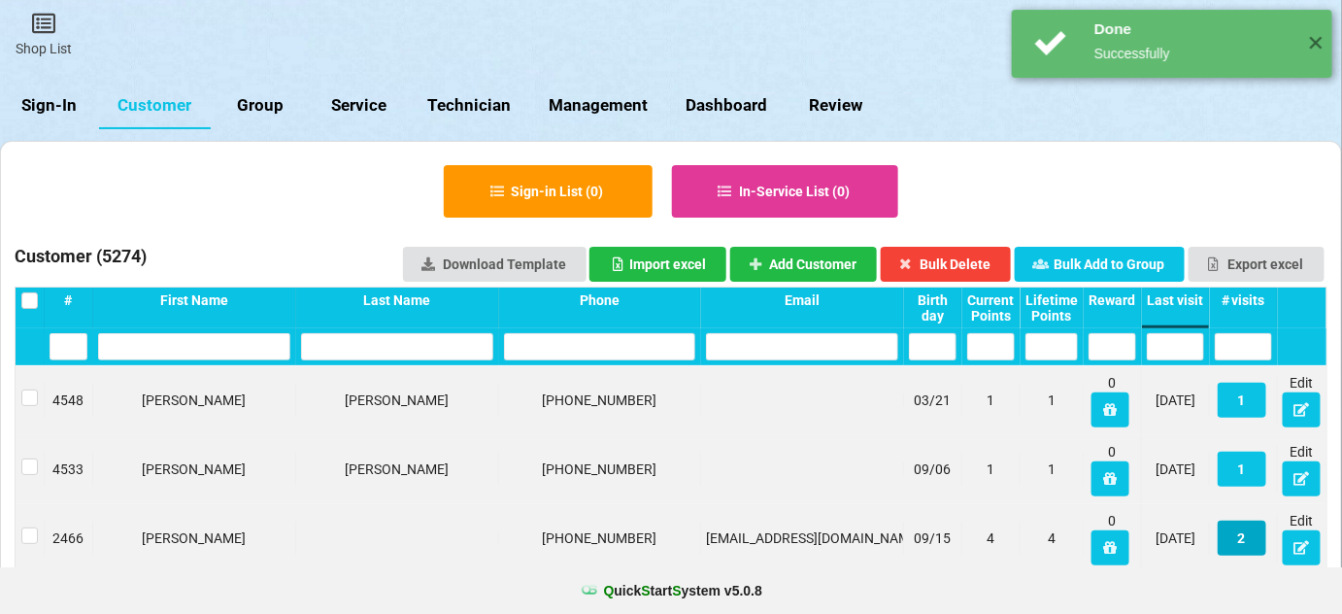
click at [1256, 538] on button "2" at bounding box center [1242, 538] width 49 height 35
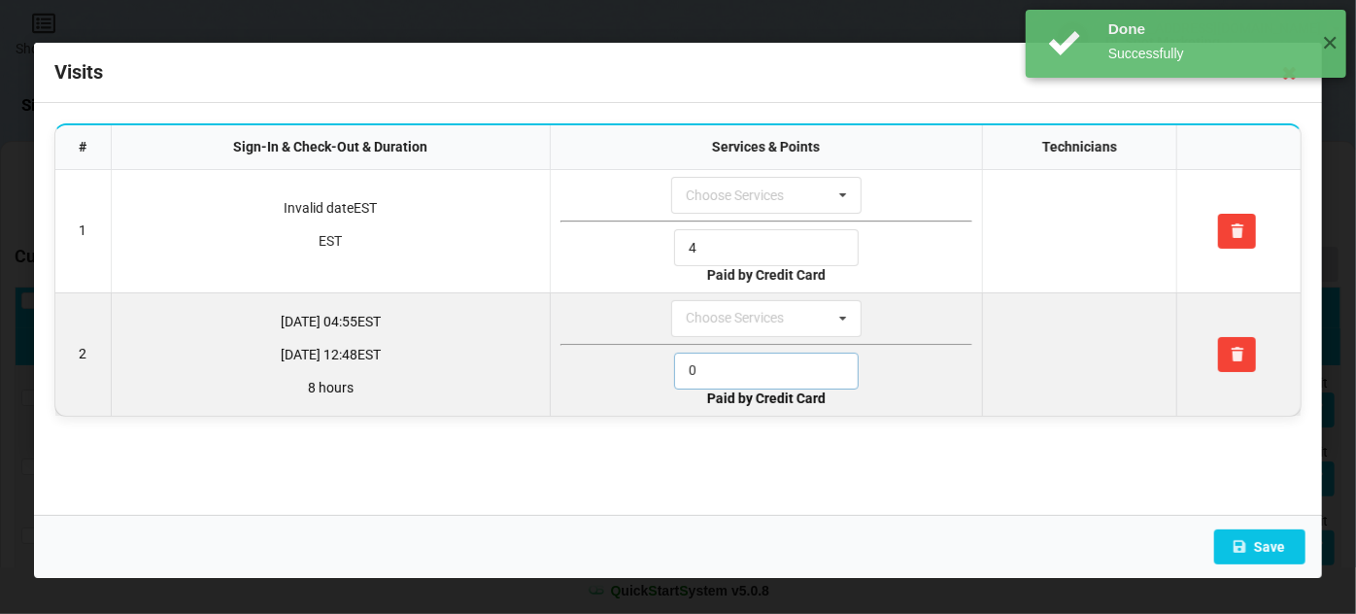
click at [768, 355] on input "0" at bounding box center [766, 371] width 185 height 37
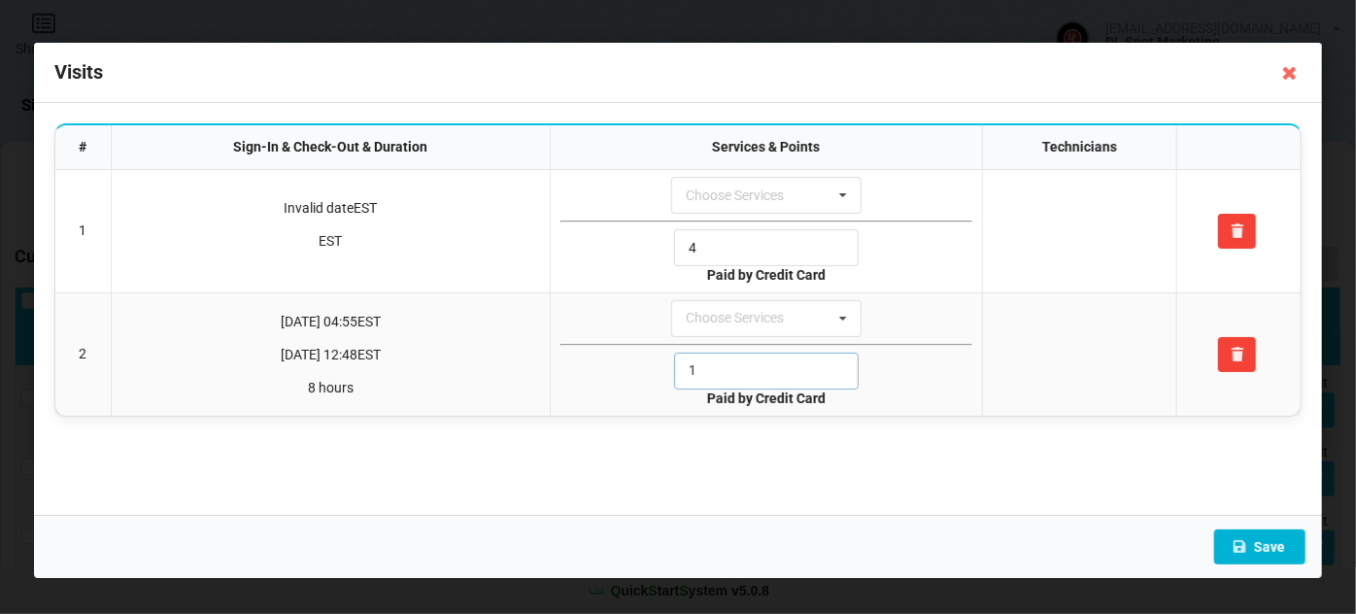
type input "1"
click at [1265, 551] on button "Save" at bounding box center [1259, 546] width 91 height 35
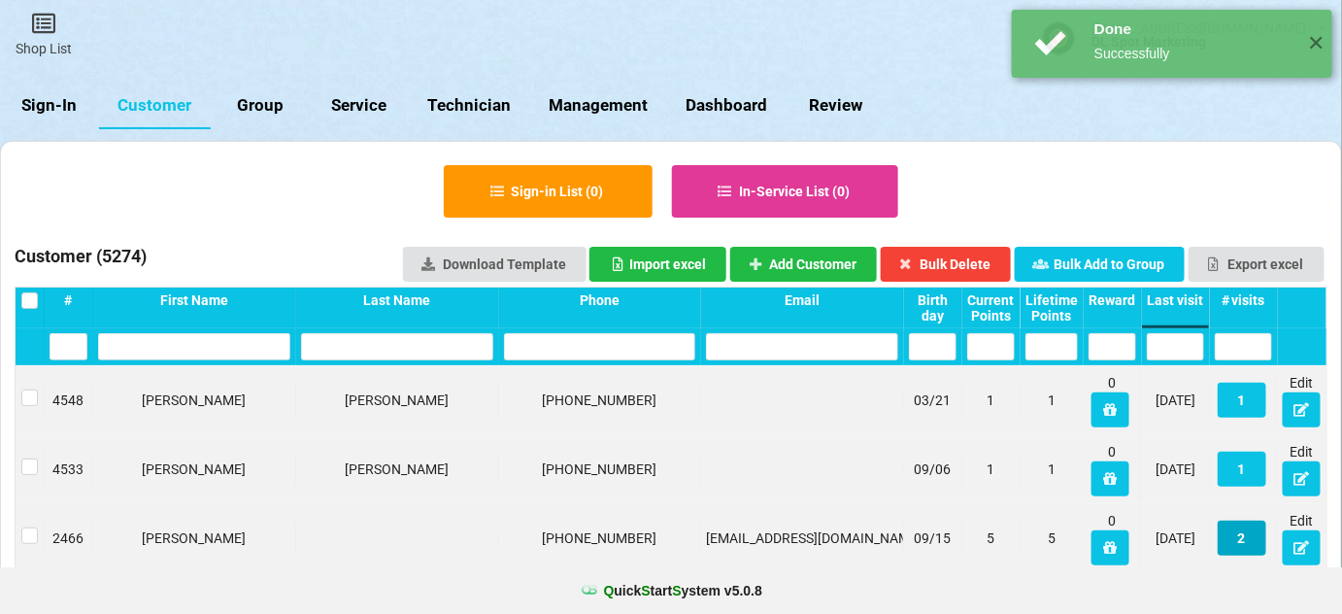
click at [1099, 487] on button "2" at bounding box center [1081, 473] width 35 height 25
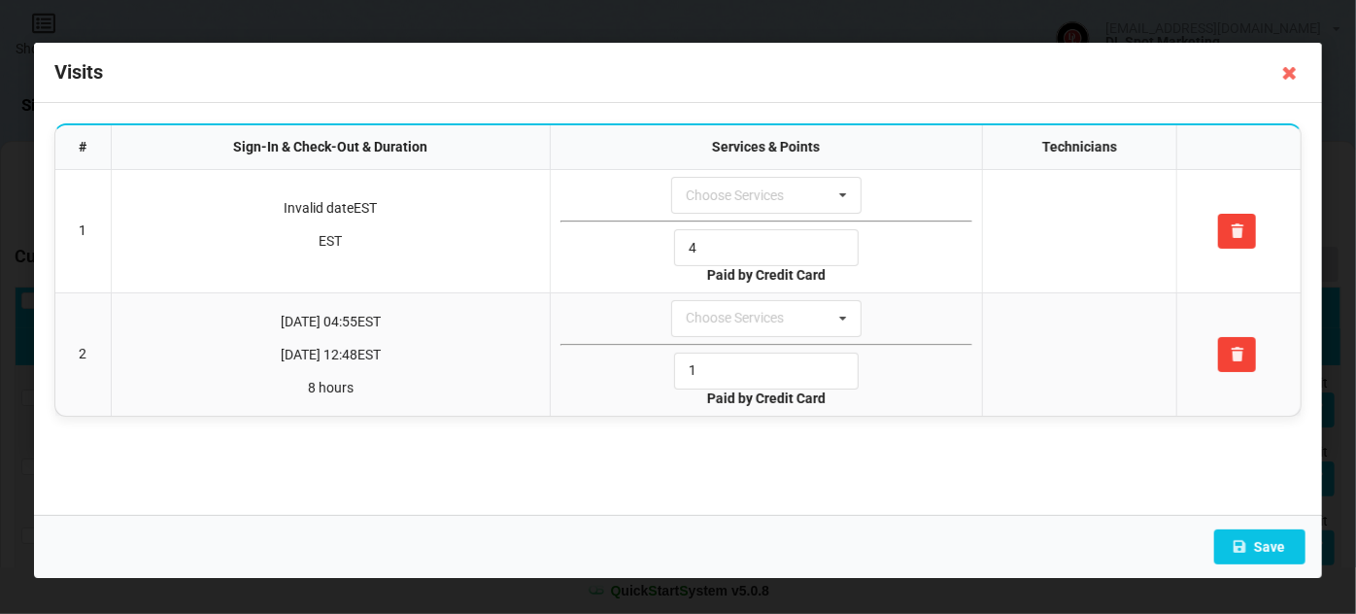
click at [1290, 79] on icon at bounding box center [1289, 72] width 31 height 31
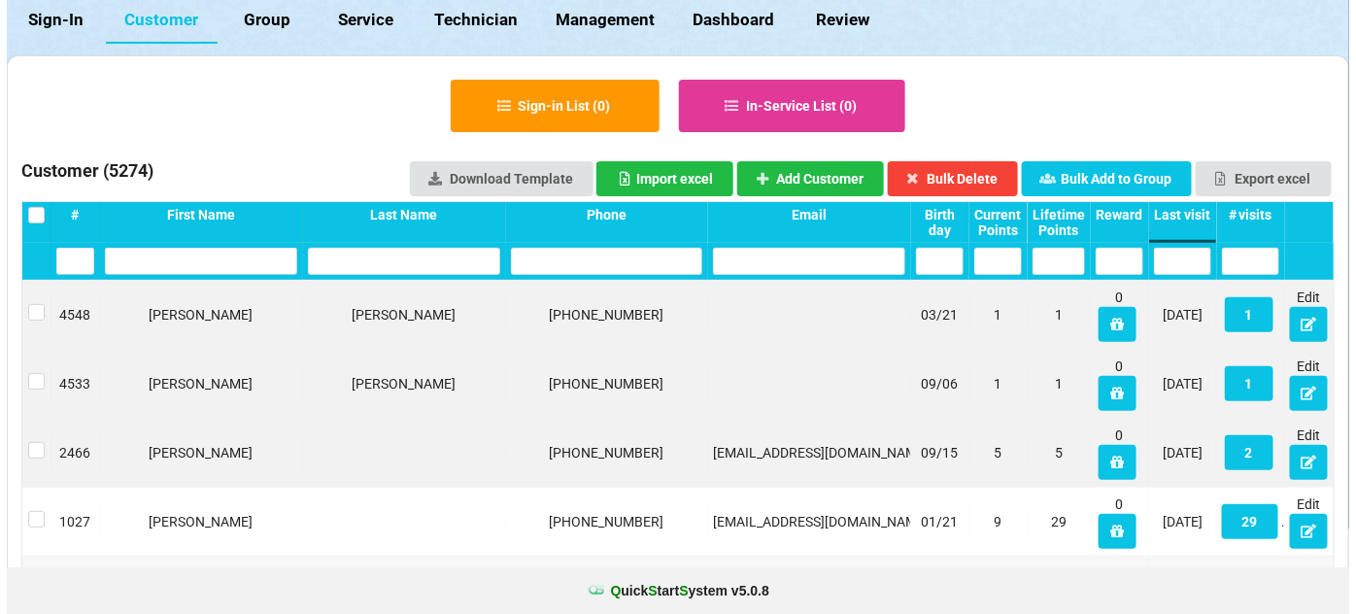
scroll to position [118, 0]
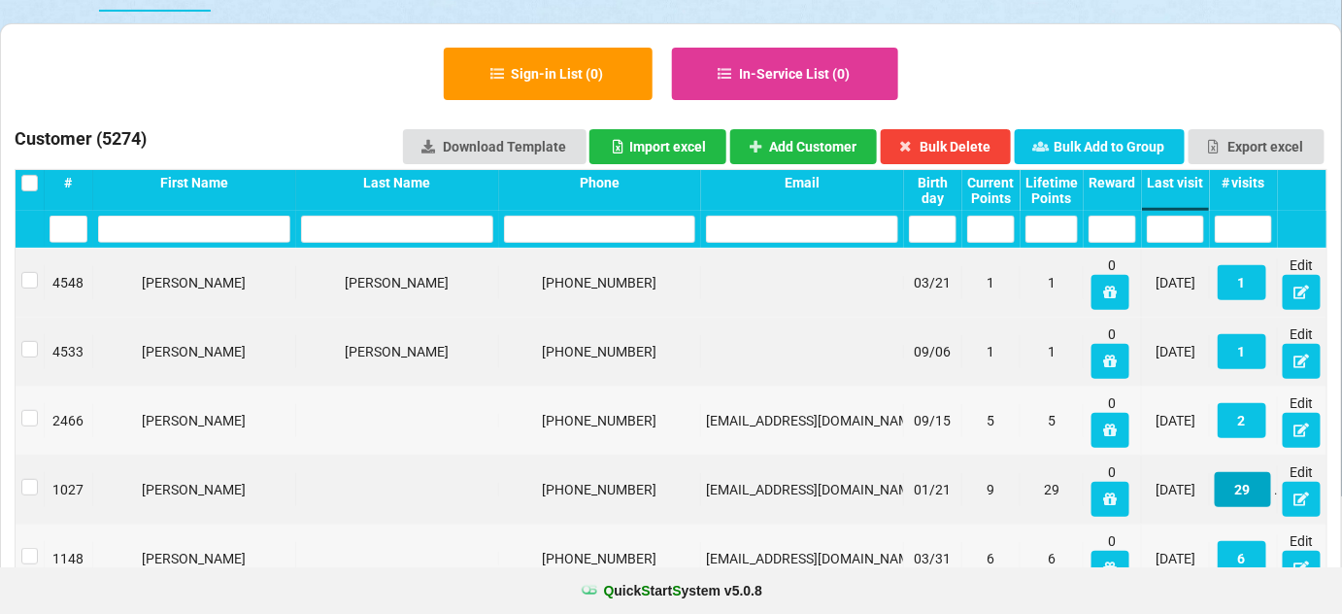
click at [1244, 493] on button "29" at bounding box center [1243, 489] width 56 height 35
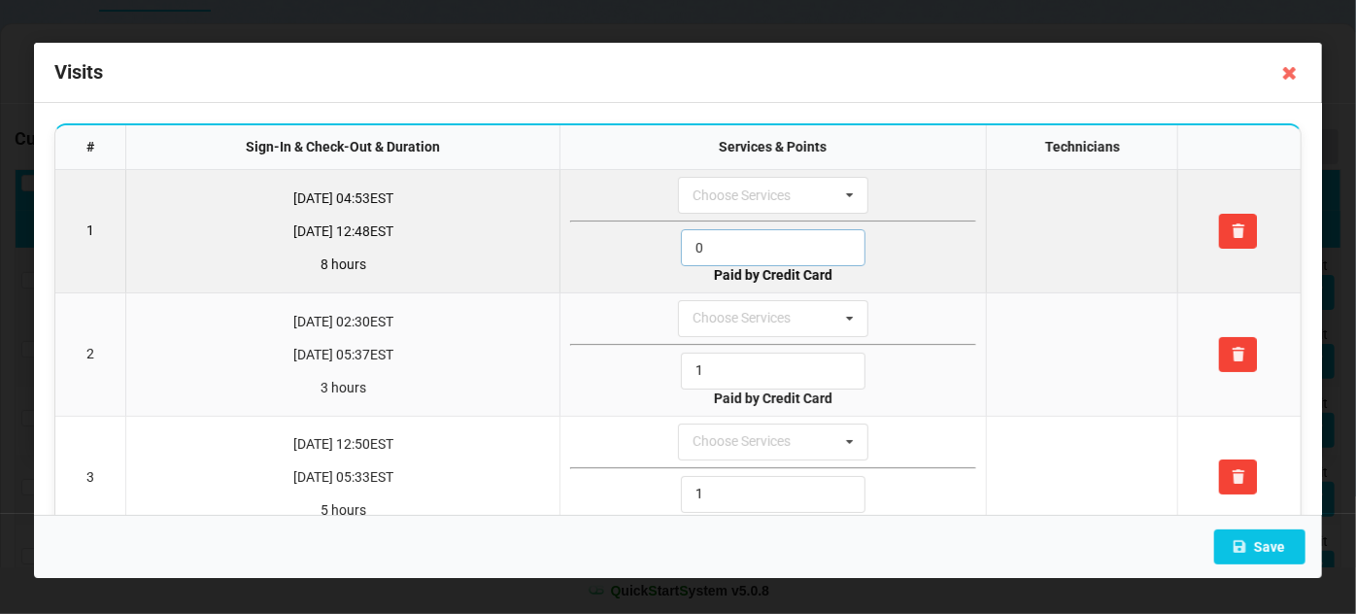
click at [743, 244] on input "0" at bounding box center [773, 247] width 185 height 37
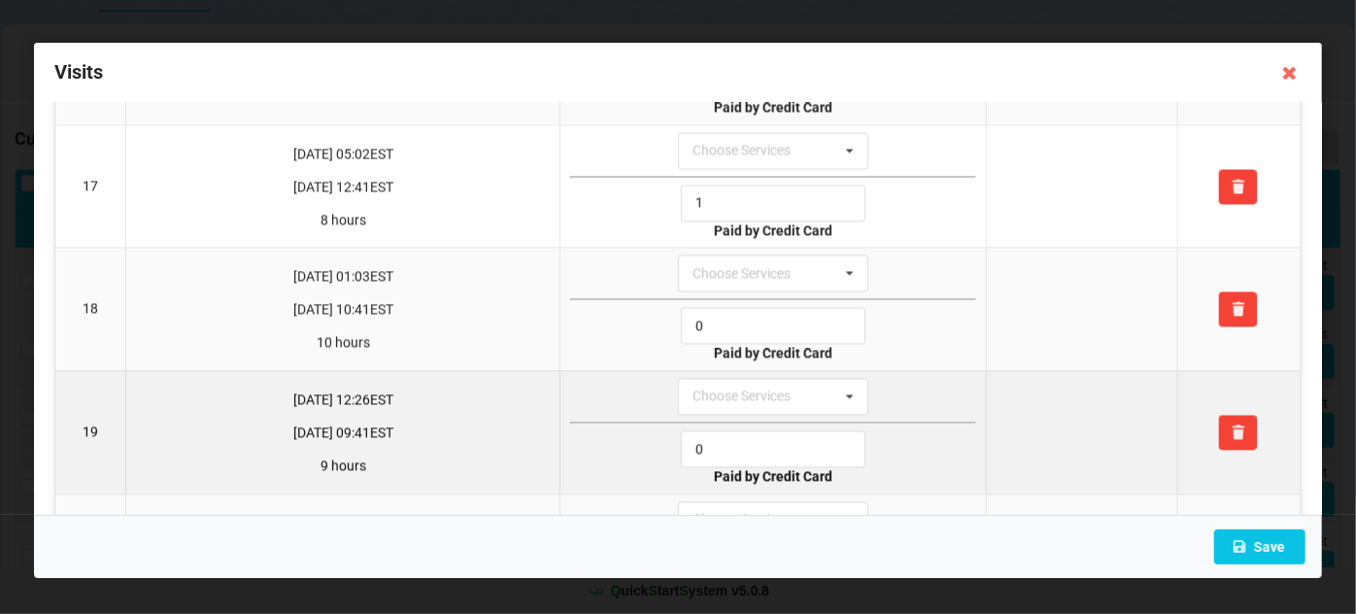
scroll to position [2001, 0]
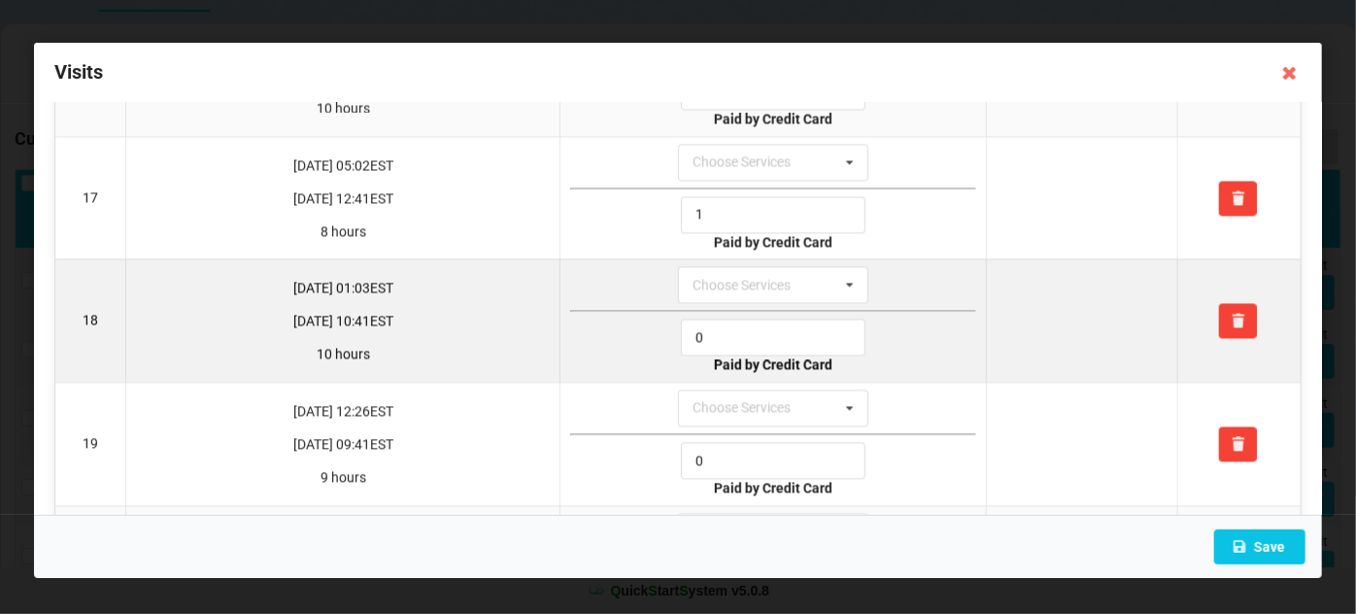
type input "1"
click at [705, 319] on input "0" at bounding box center [773, 337] width 185 height 37
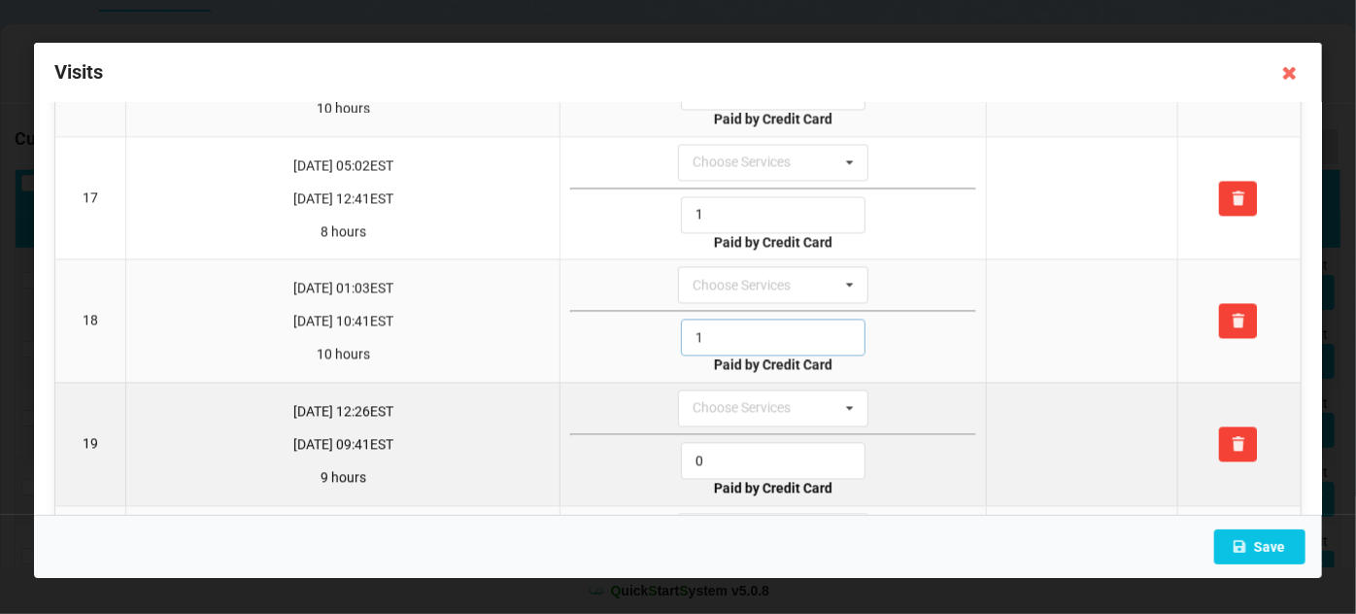
type input "1"
click at [731, 442] on input "0" at bounding box center [773, 460] width 185 height 37
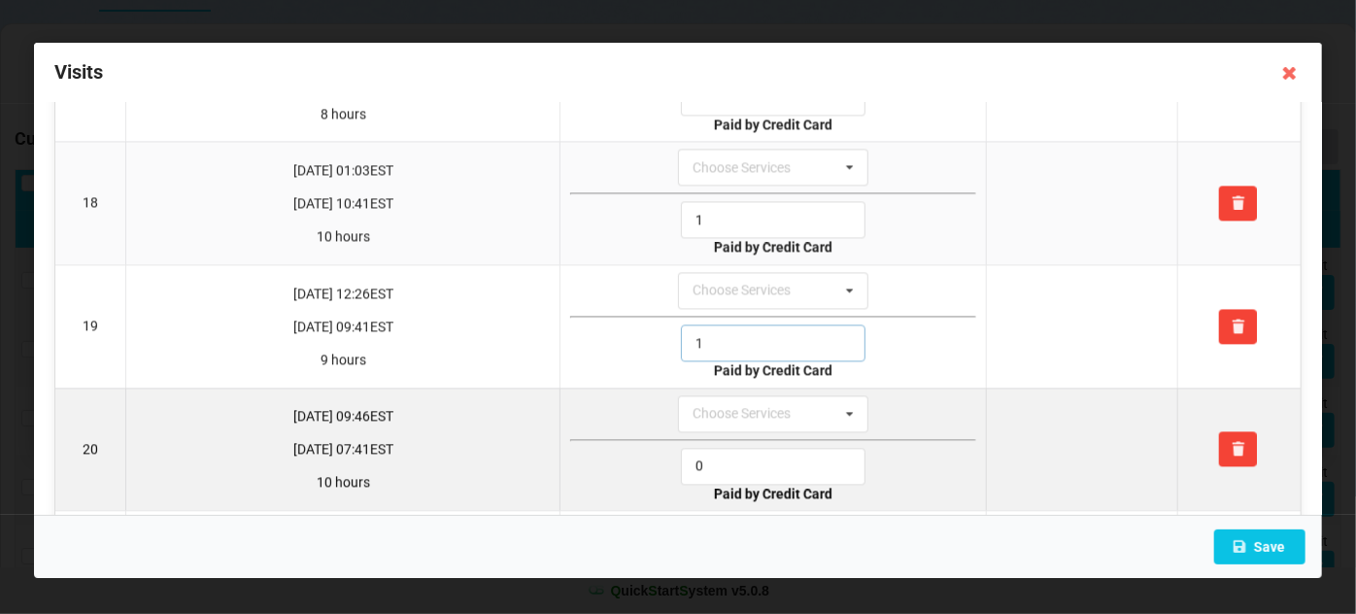
type input "1"
click at [727, 448] on input "0" at bounding box center [773, 466] width 185 height 37
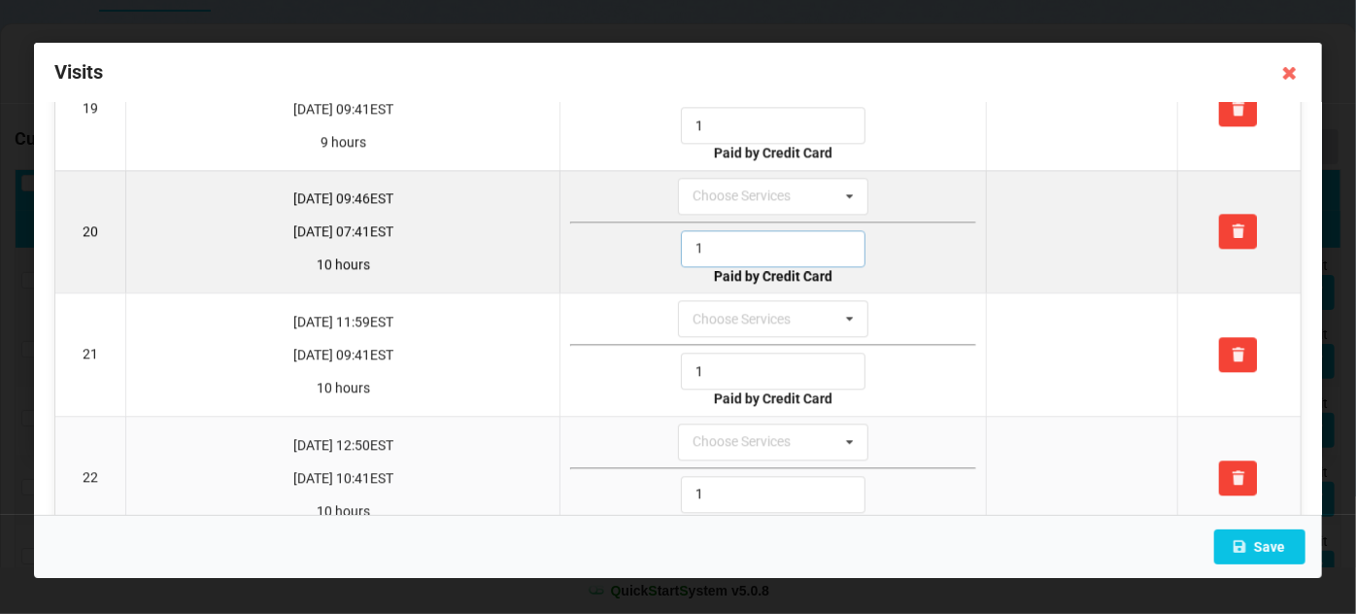
scroll to position [2472, 0]
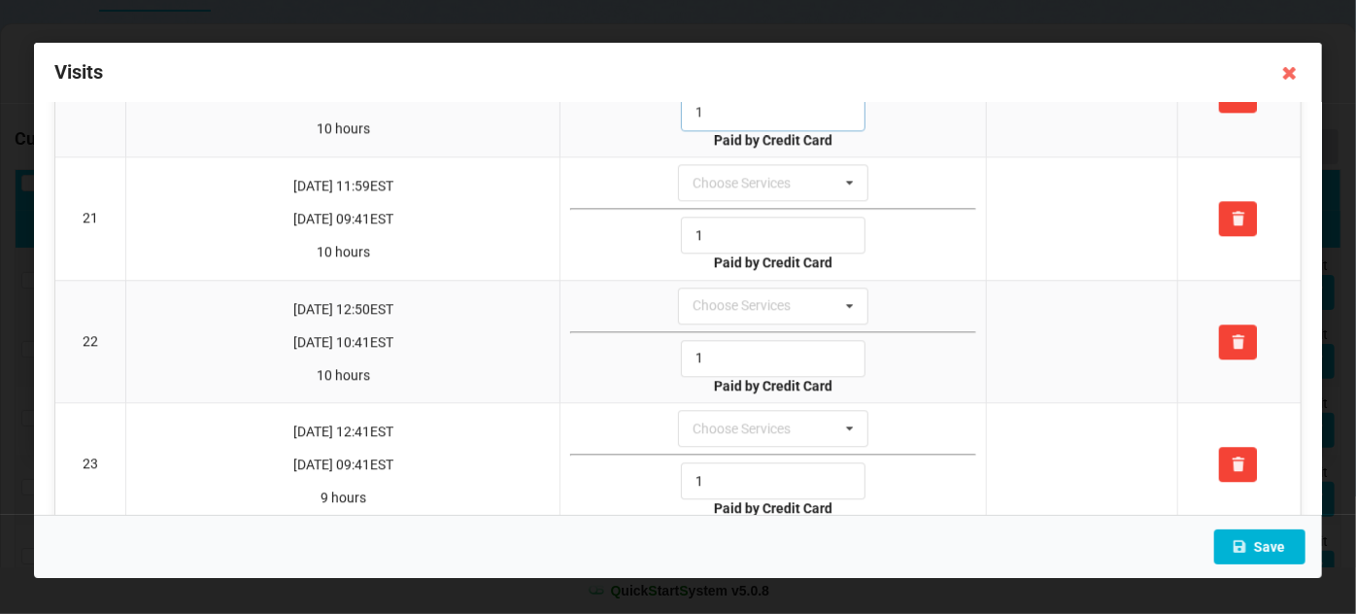
type input "1"
click at [1256, 546] on button "Save" at bounding box center [1259, 546] width 91 height 35
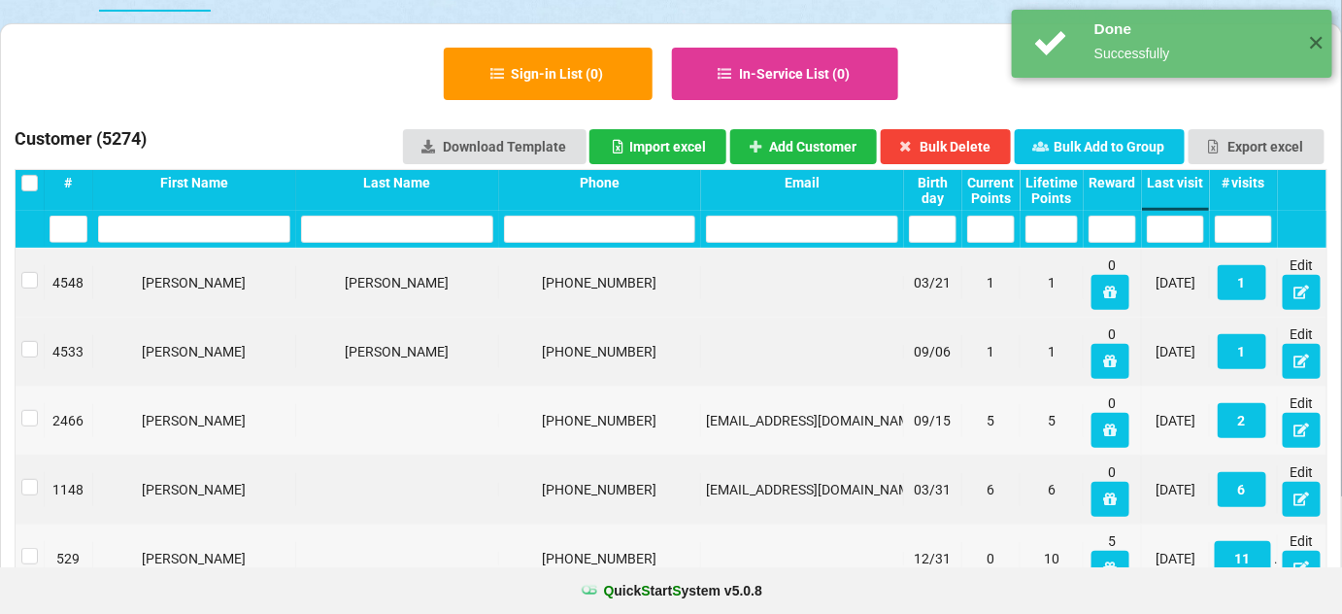
click at [1244, 399] on div "2" at bounding box center [1244, 420] width 68 height 49
click at [1243, 427] on button "2" at bounding box center [1242, 420] width 49 height 35
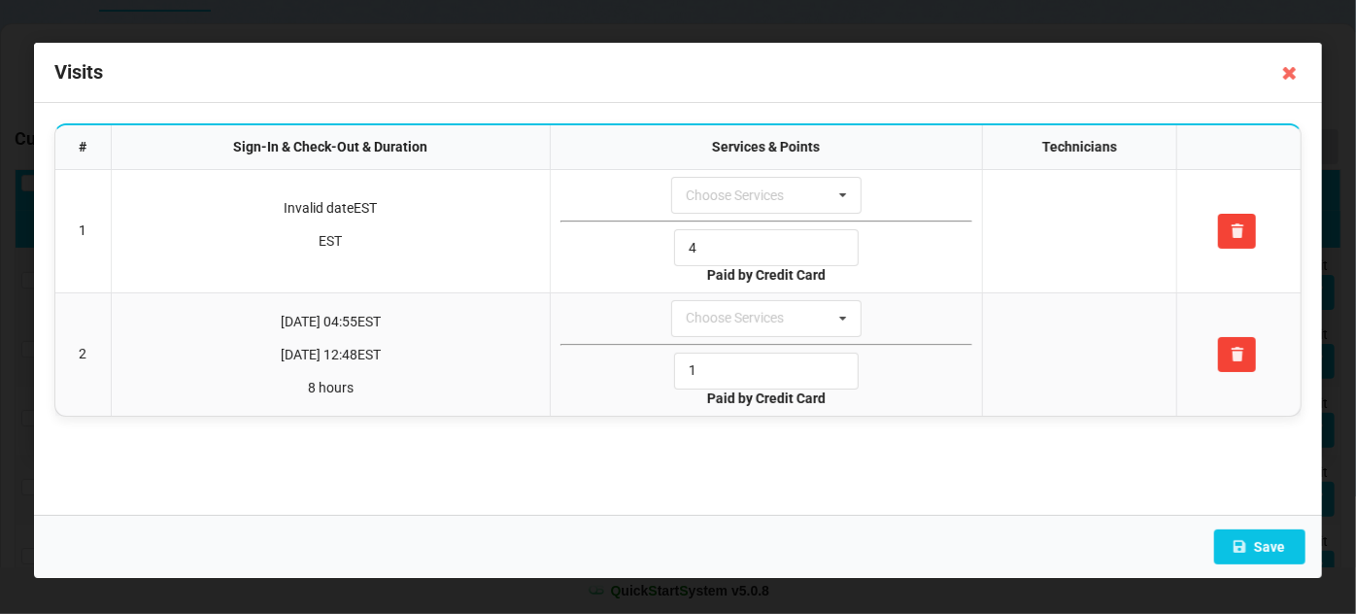
drag, startPoint x: 1289, startPoint y: 74, endPoint x: 1280, endPoint y: 94, distance: 22.2
click at [1288, 74] on icon at bounding box center [1289, 72] width 31 height 31
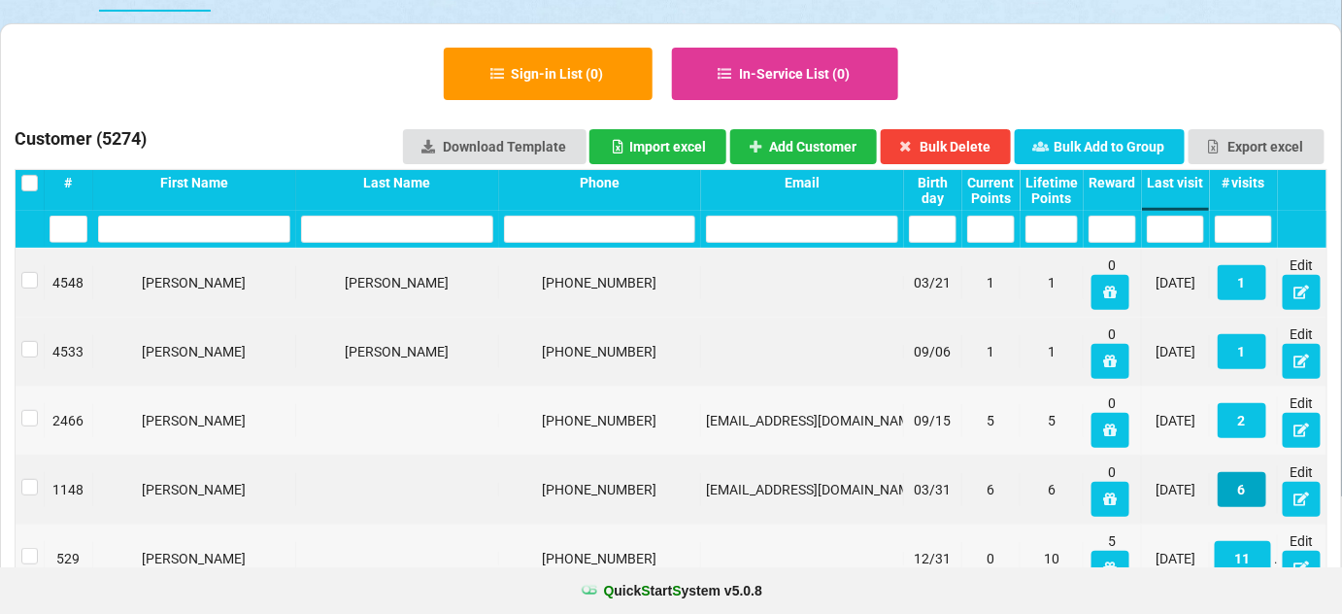
click at [1254, 488] on button "6" at bounding box center [1242, 489] width 49 height 35
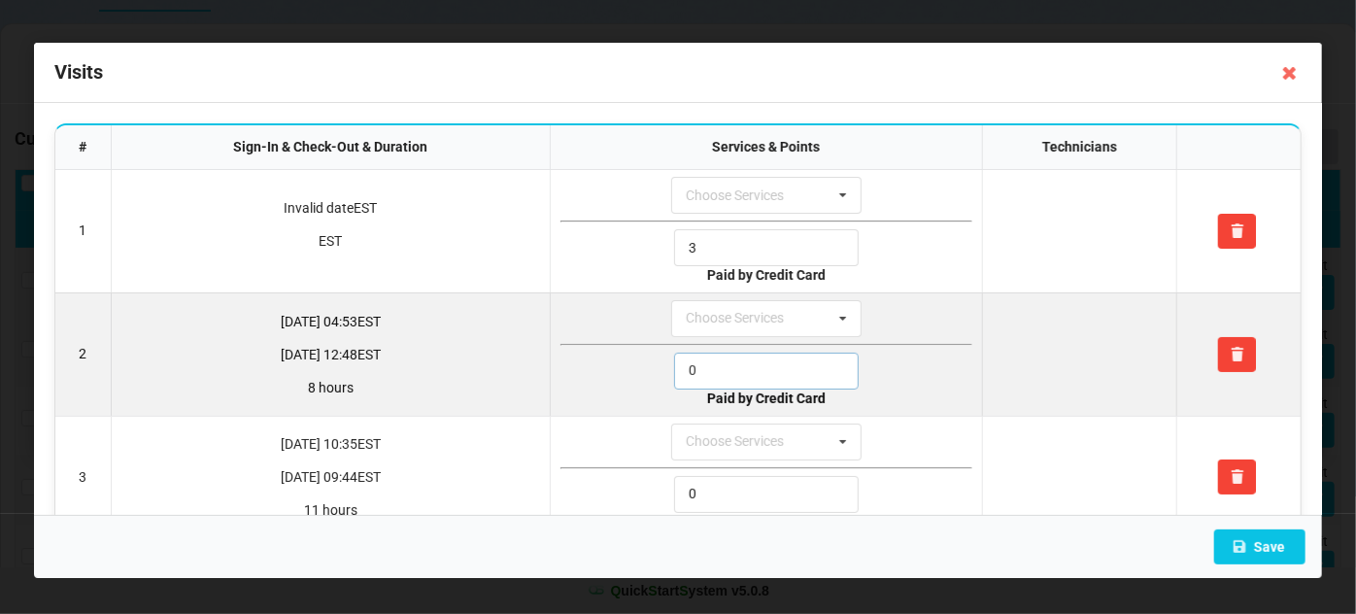
click at [724, 367] on input "0" at bounding box center [766, 371] width 185 height 37
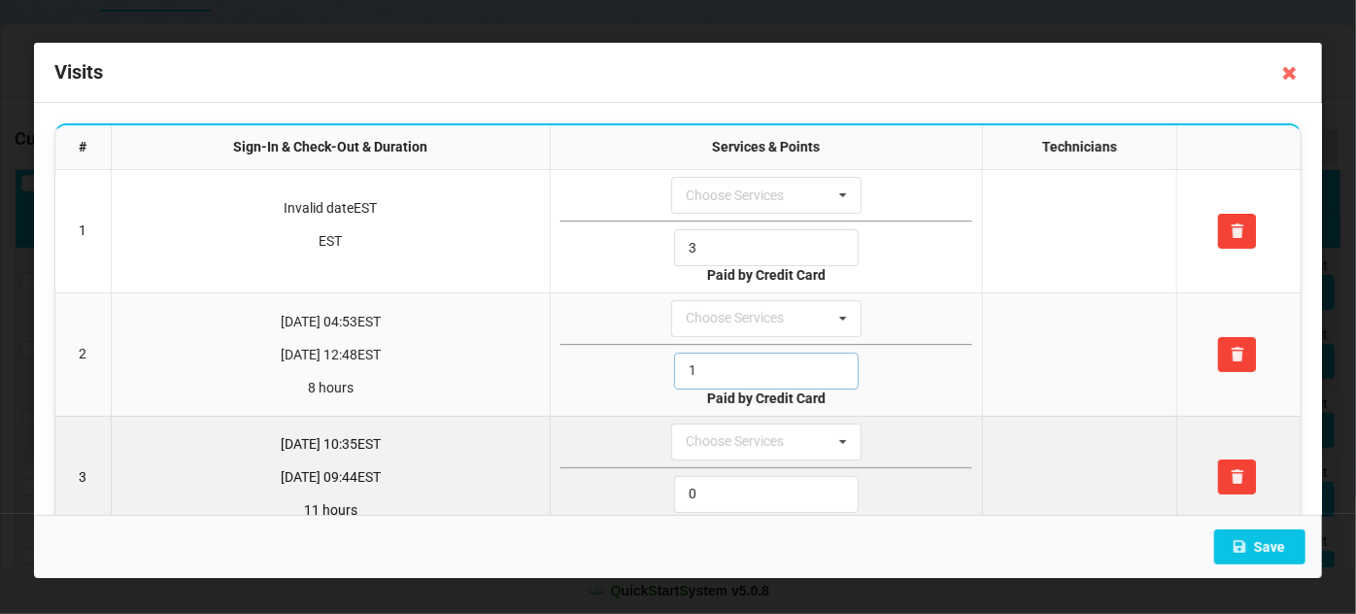
type input "1"
click at [724, 487] on input "0" at bounding box center [766, 494] width 185 height 37
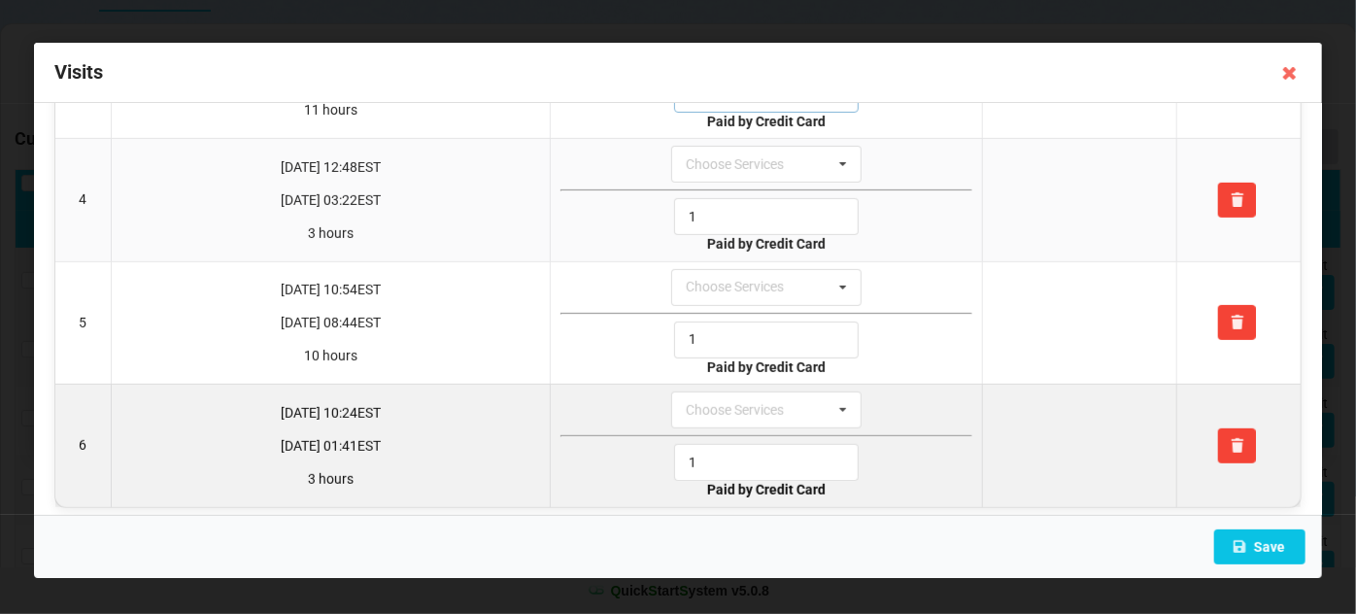
scroll to position [406, 0]
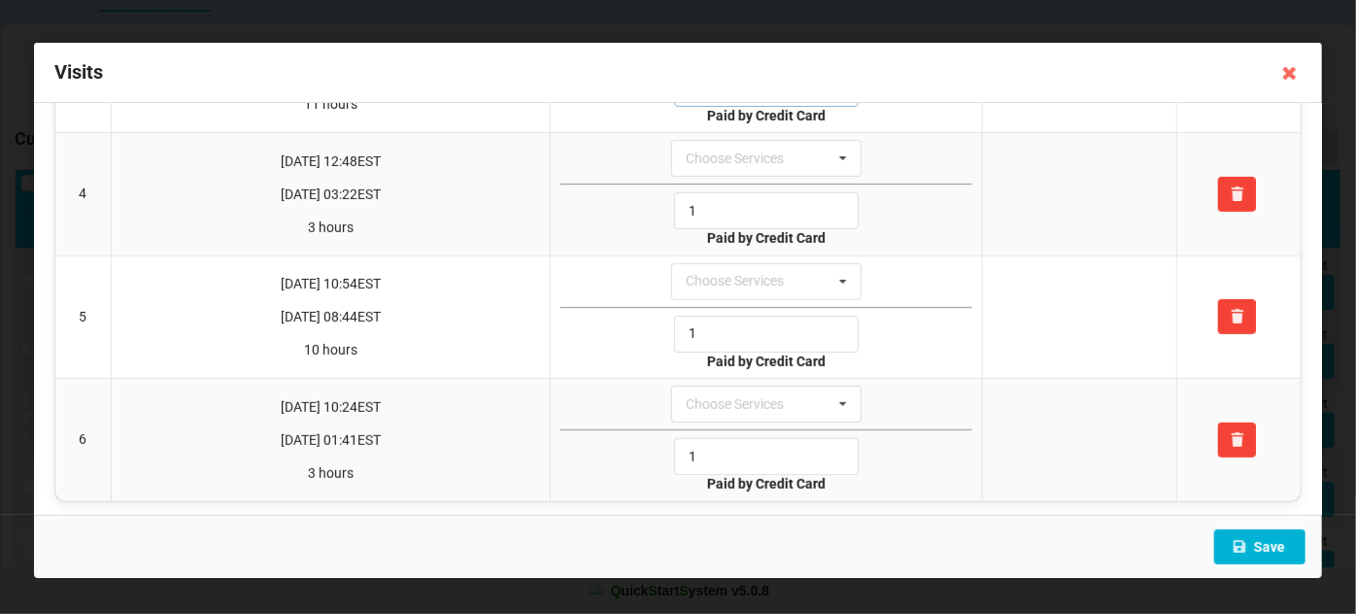
type input "1"
click at [1276, 548] on button "Save" at bounding box center [1259, 546] width 91 height 35
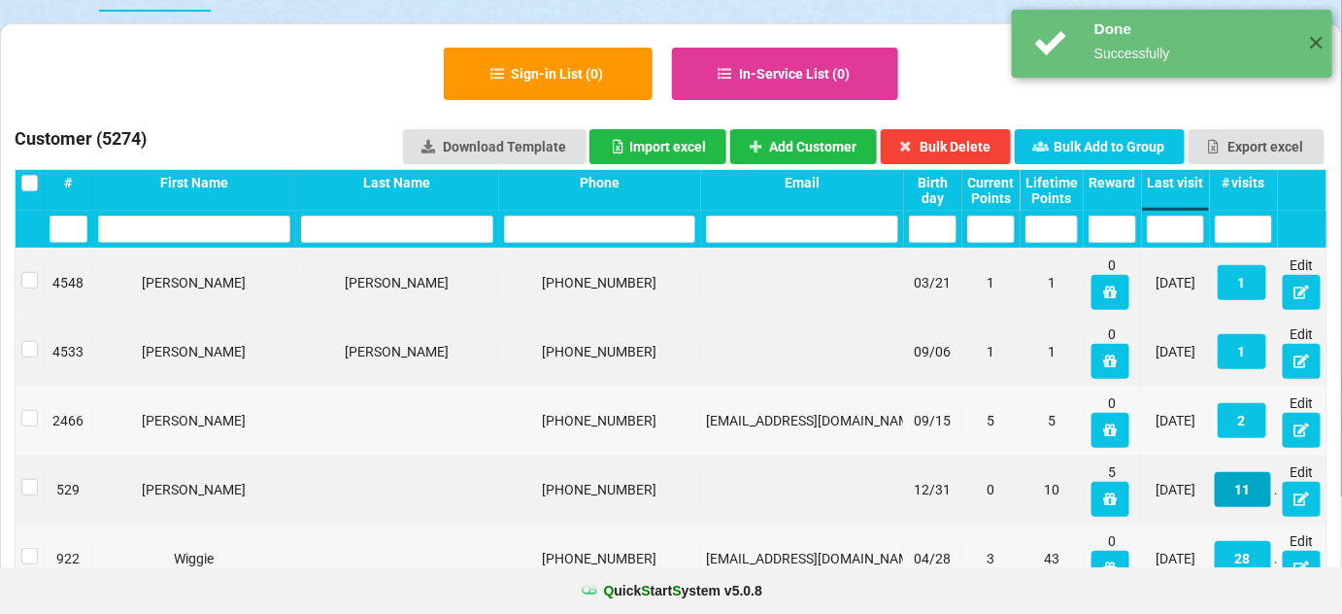
click at [1245, 491] on button "11" at bounding box center [1243, 489] width 56 height 35
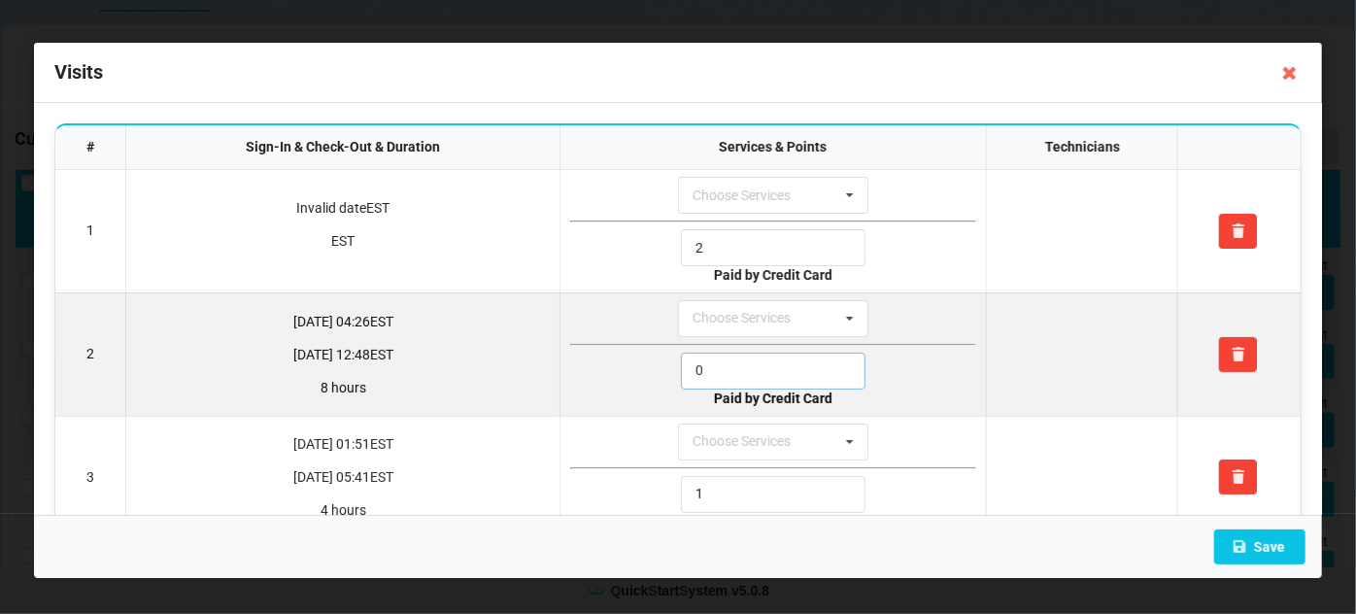
click at [735, 375] on input "0" at bounding box center [773, 371] width 185 height 37
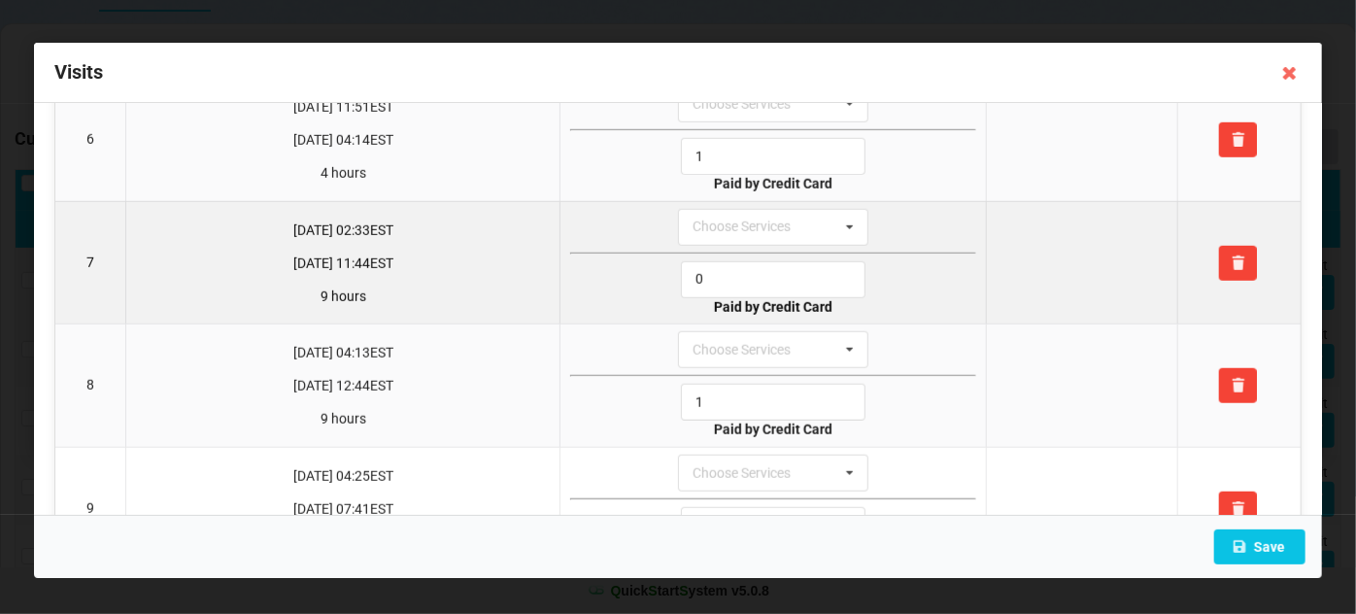
scroll to position [588, 0]
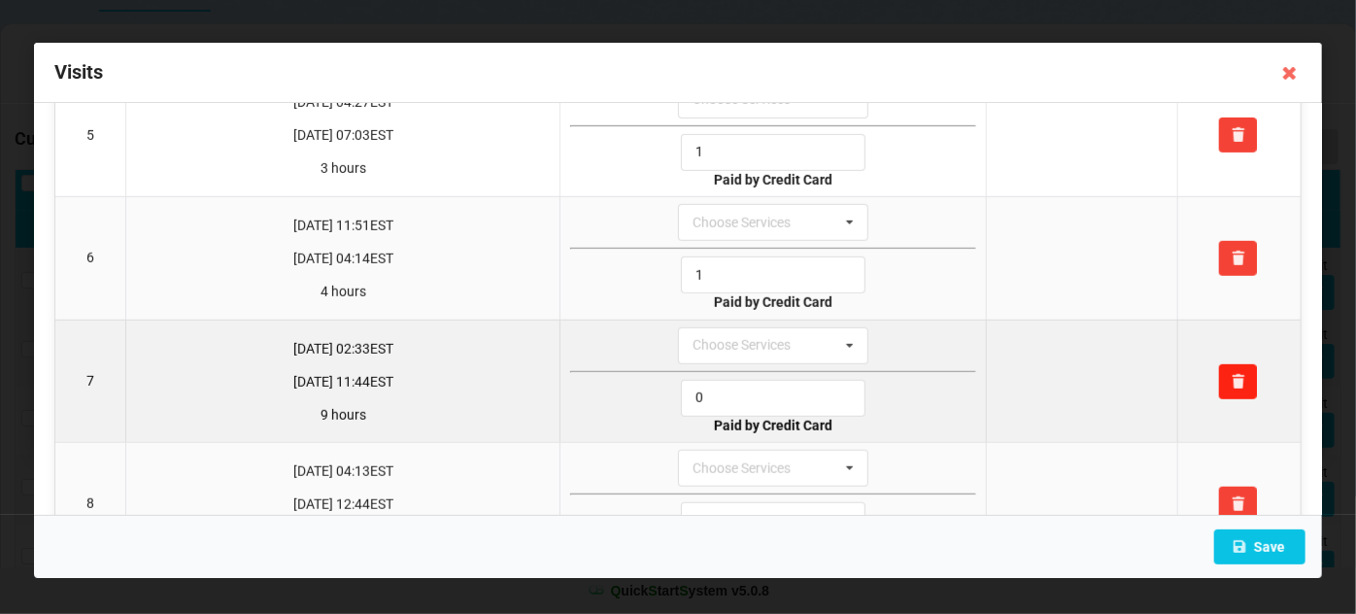
type input "1"
click at [1230, 375] on icon at bounding box center [1237, 381] width 17 height 12
type input "1"
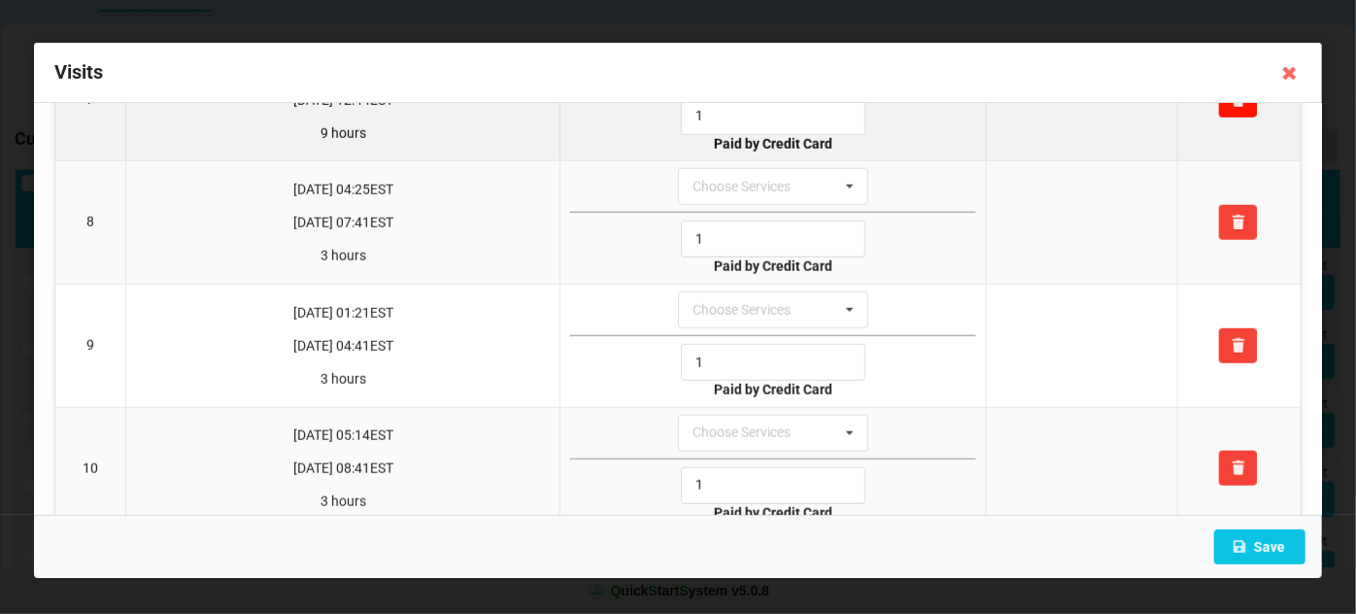
scroll to position [892, 0]
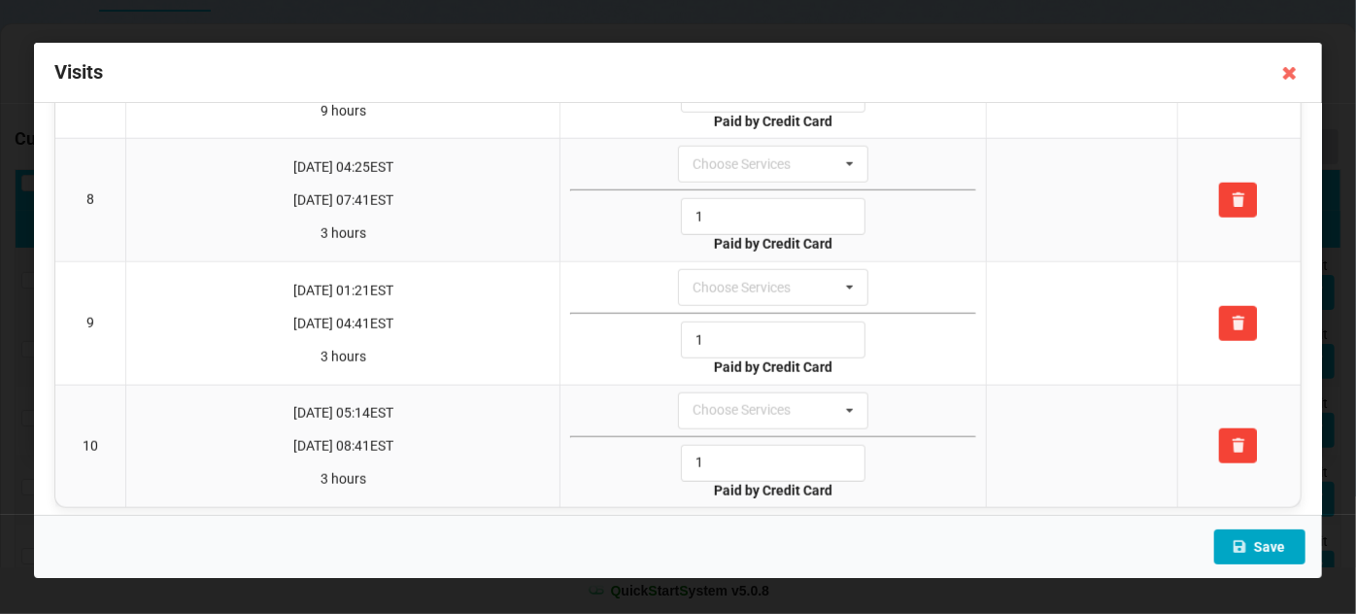
click at [1264, 540] on button "Save" at bounding box center [1259, 546] width 91 height 35
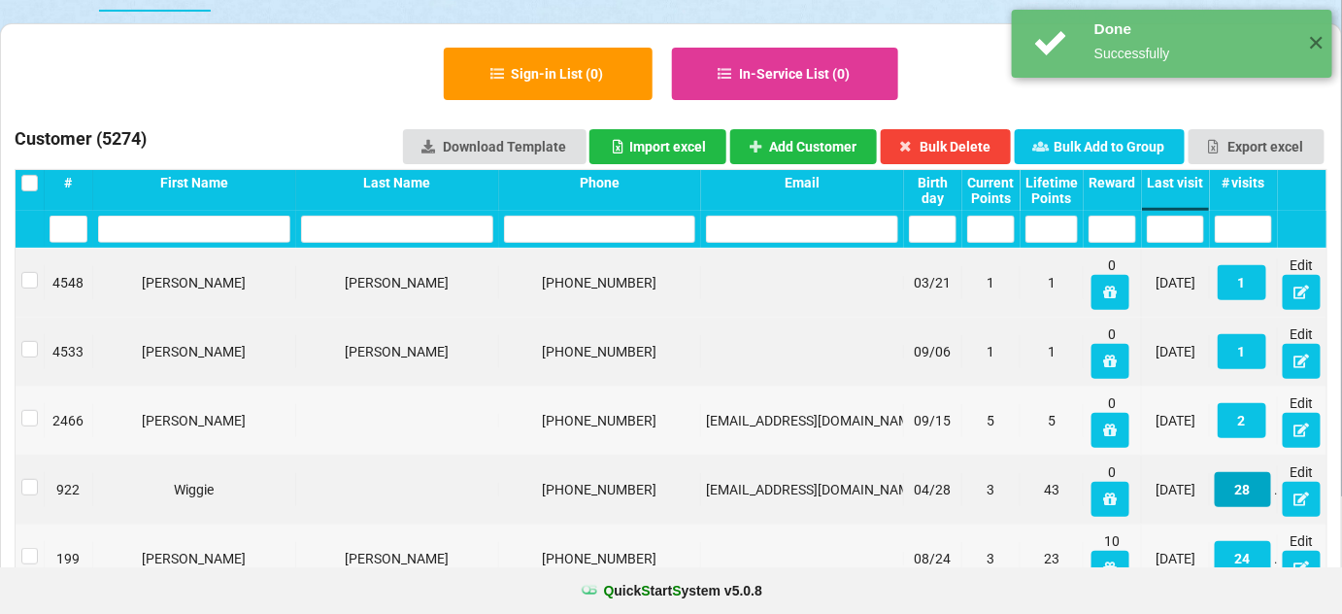
click at [1239, 485] on button "28" at bounding box center [1243, 489] width 56 height 35
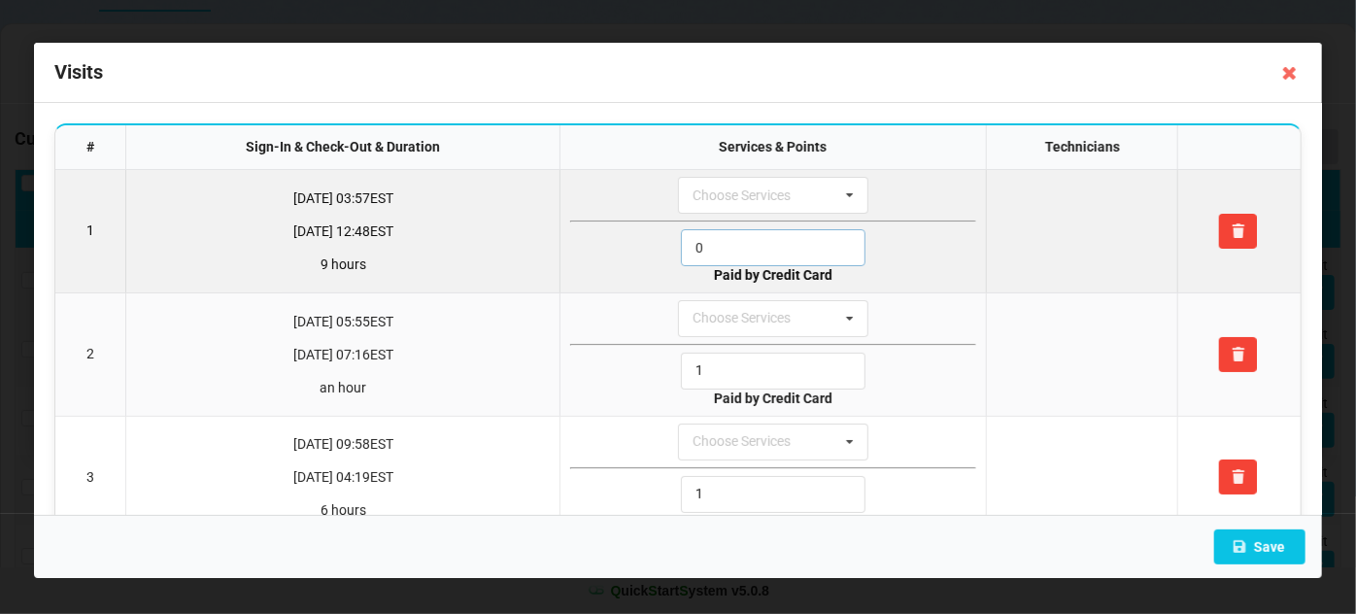
click at [729, 241] on input "0" at bounding box center [773, 247] width 185 height 37
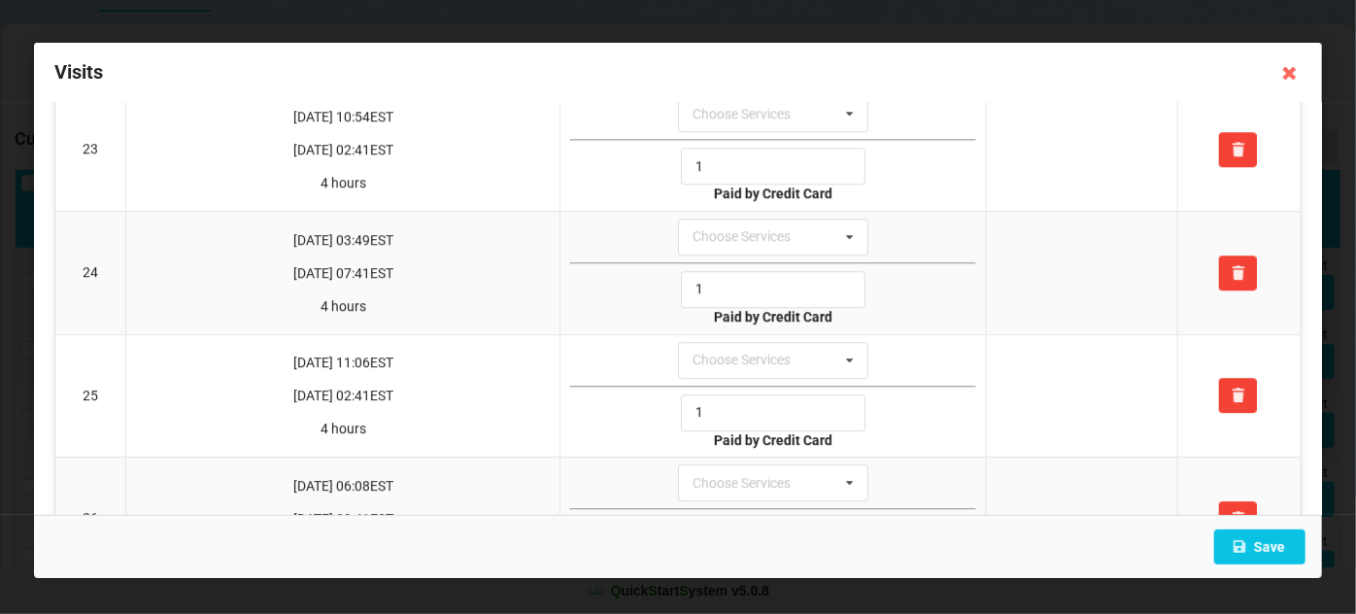
scroll to position [3060, 0]
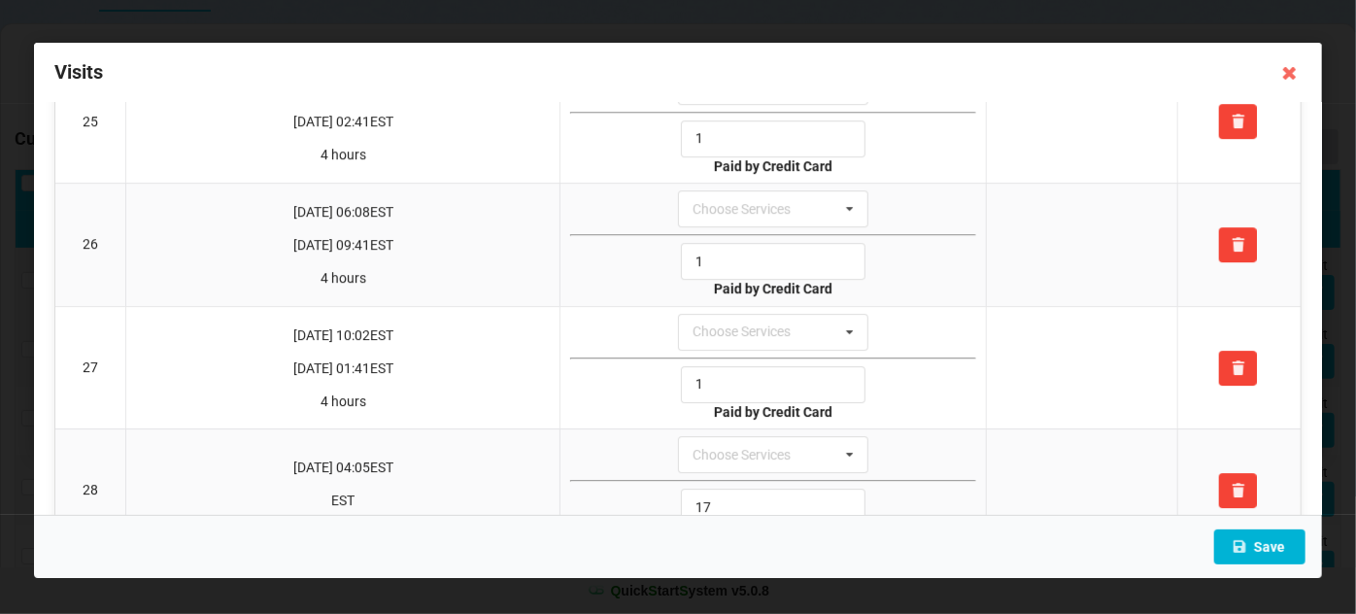
type input "1"
click at [1274, 538] on button "Save" at bounding box center [1259, 546] width 91 height 35
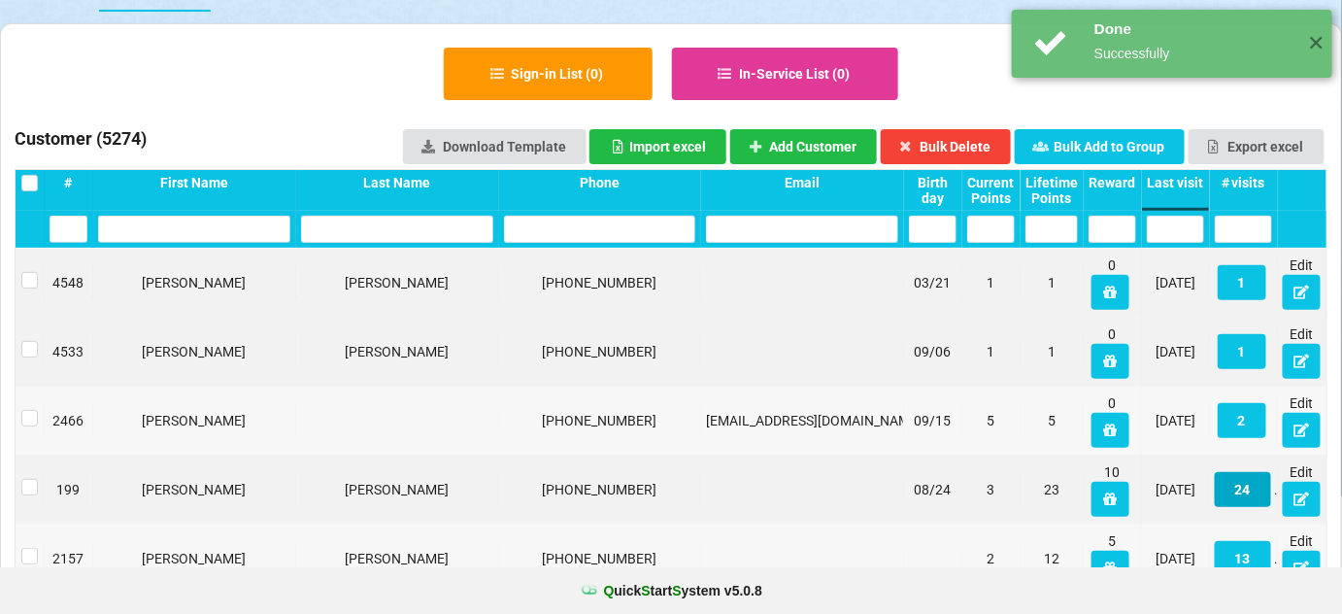
click at [1069, 400] on button "24" at bounding box center [1050, 388] width 37 height 23
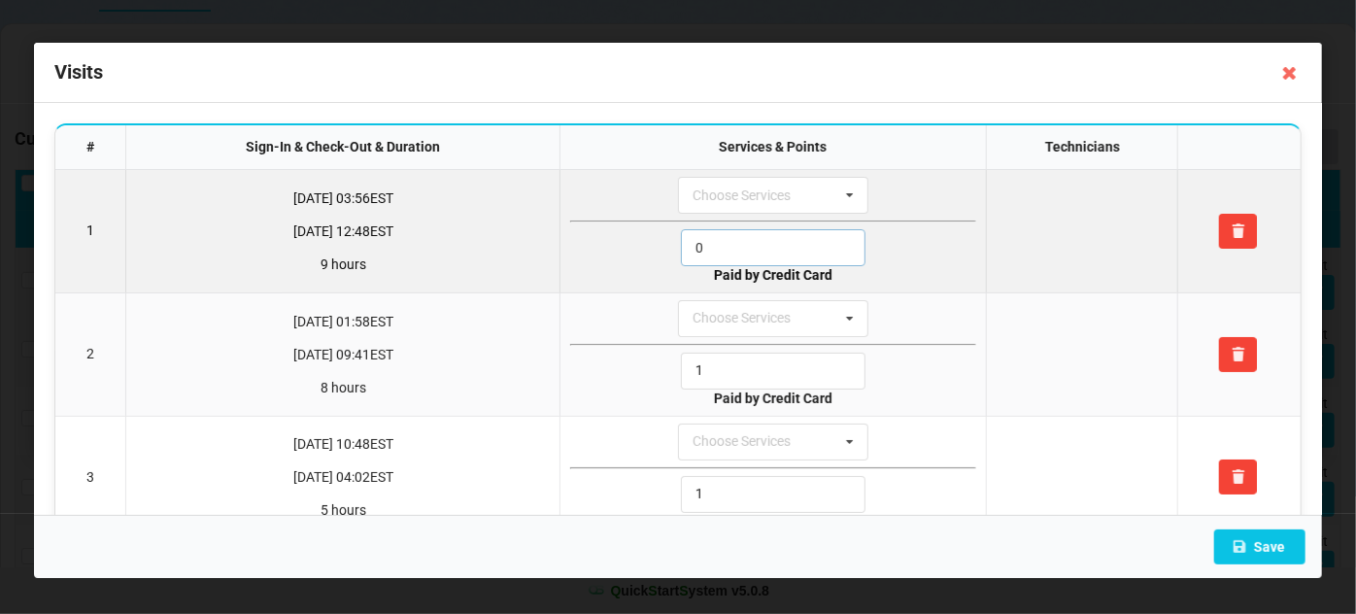
click at [727, 240] on input "0" at bounding box center [773, 247] width 185 height 37
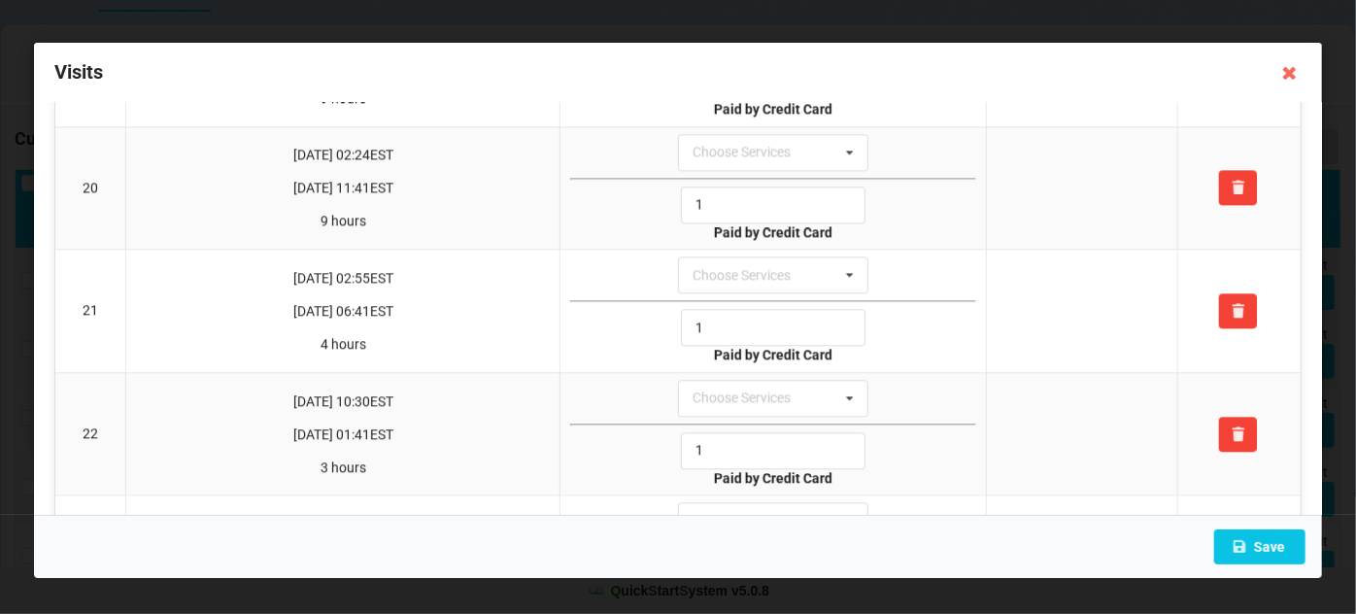
scroll to position [2595, 0]
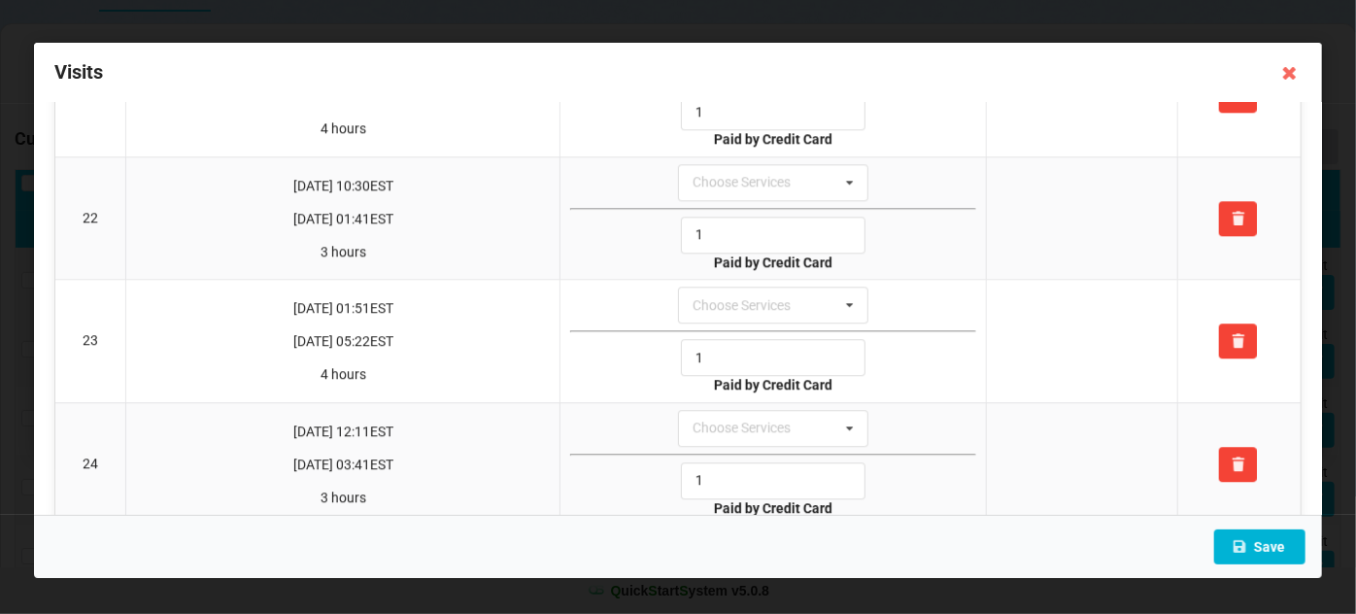
type input "1"
click at [1279, 548] on button "Save" at bounding box center [1259, 546] width 91 height 35
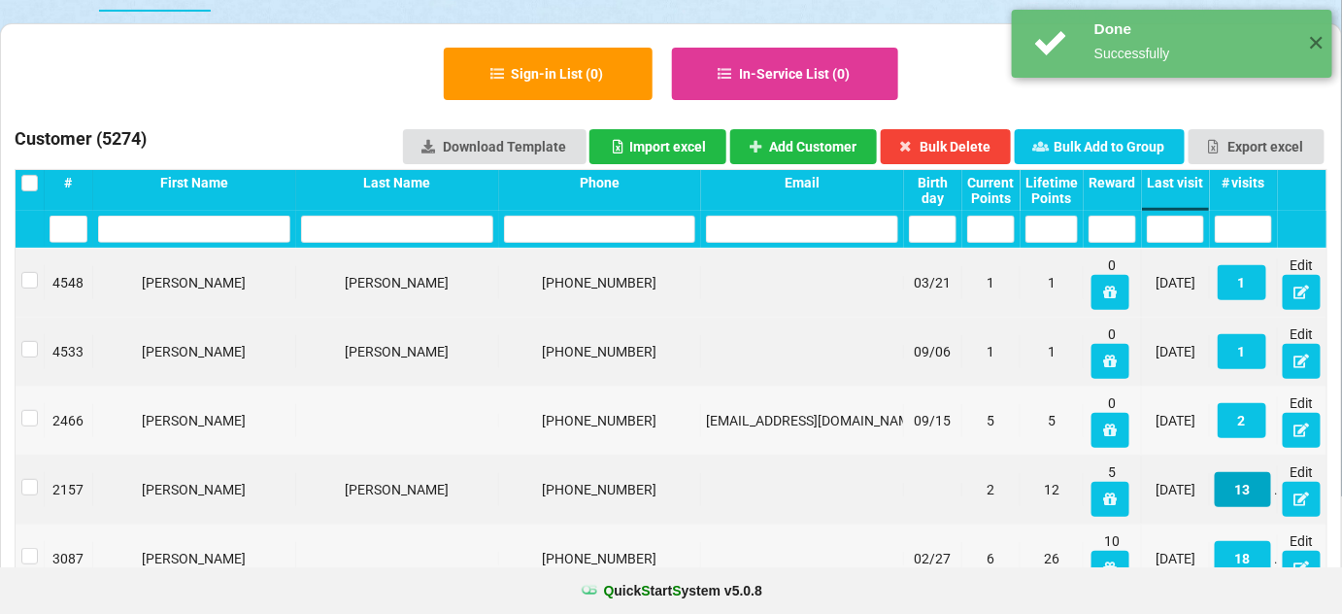
click at [1245, 488] on button "13" at bounding box center [1219, 476] width 54 height 33
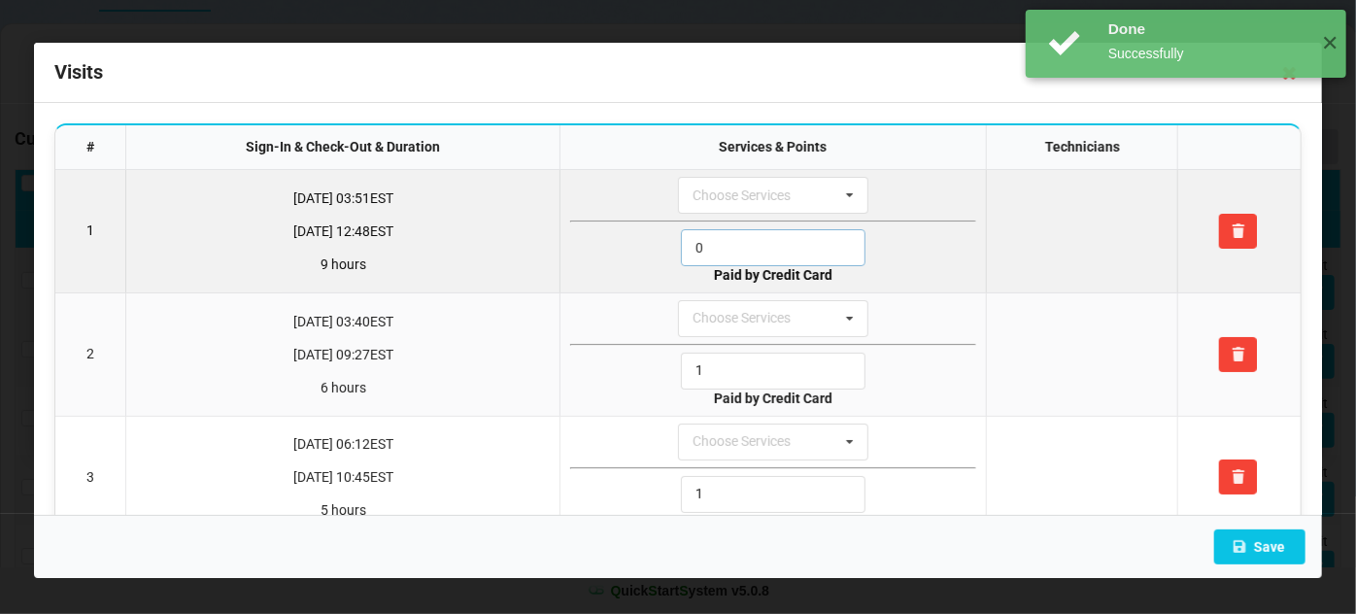
click at [733, 236] on input "0" at bounding box center [773, 247] width 185 height 37
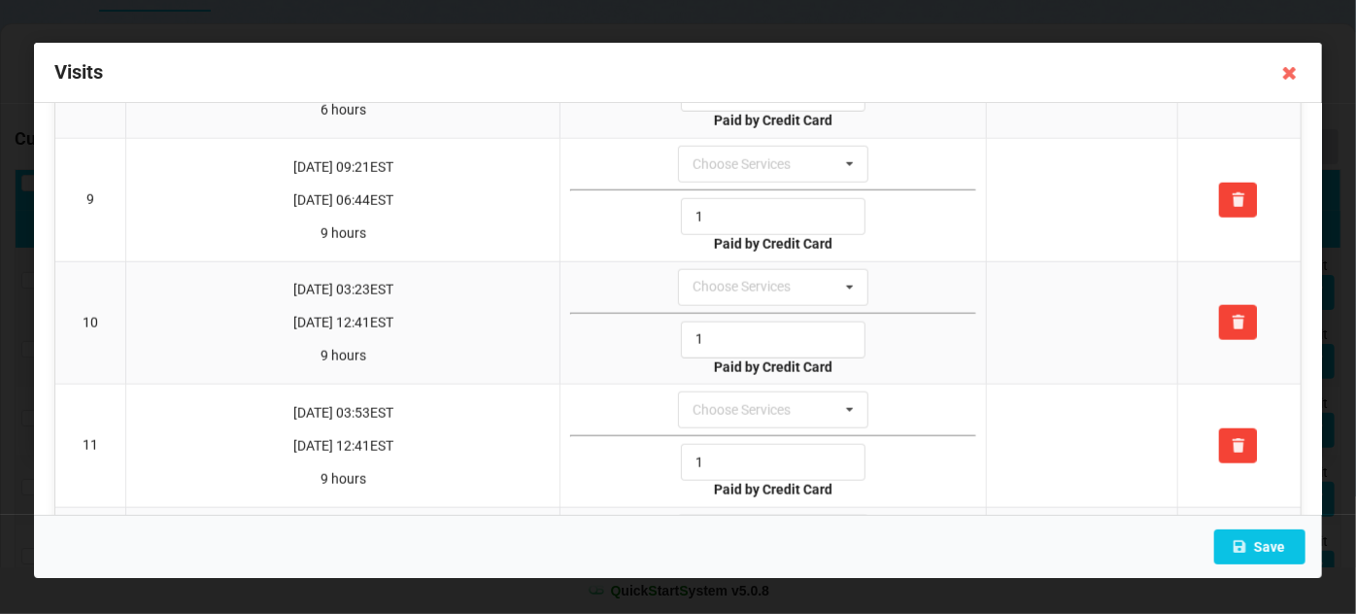
scroll to position [1257, 0]
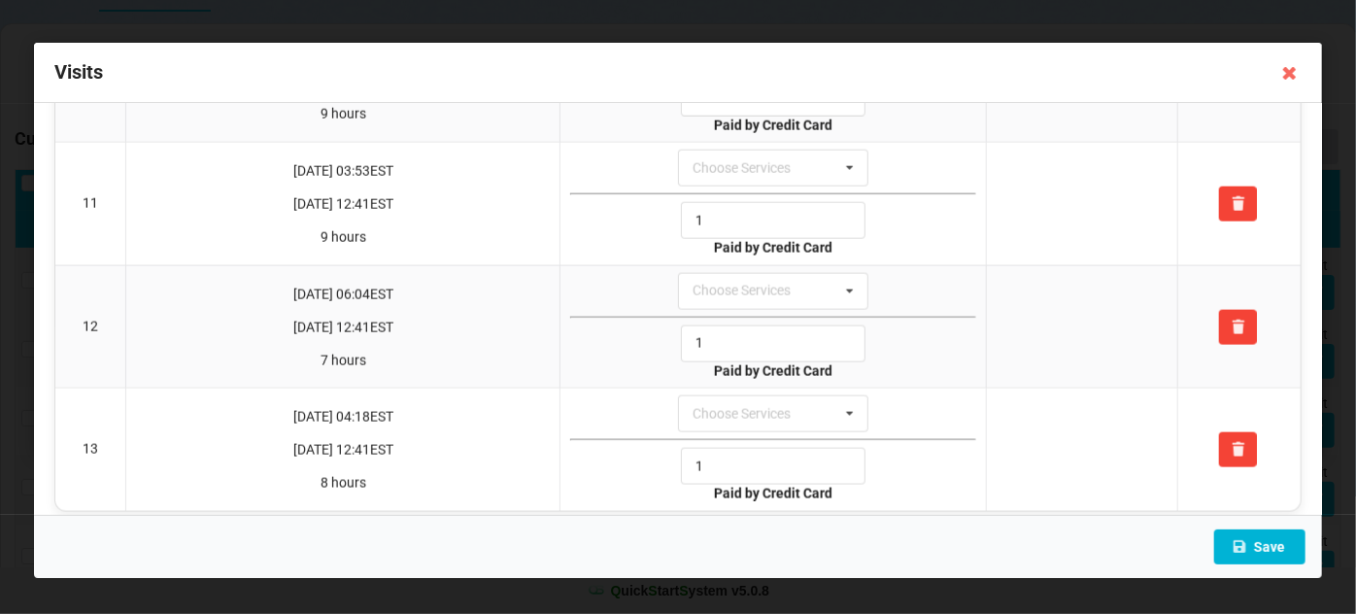
type input "1"
click at [1264, 543] on button "Save" at bounding box center [1259, 546] width 91 height 35
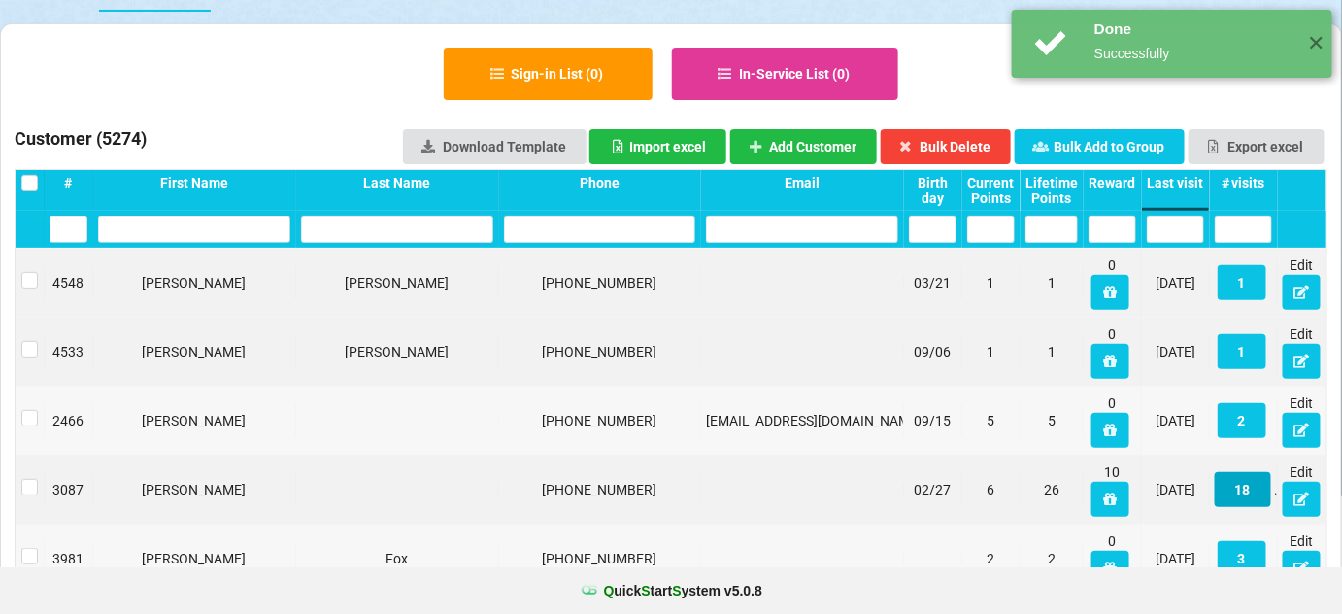
click at [1251, 589] on button "18" at bounding box center [1243, 606] width 56 height 35
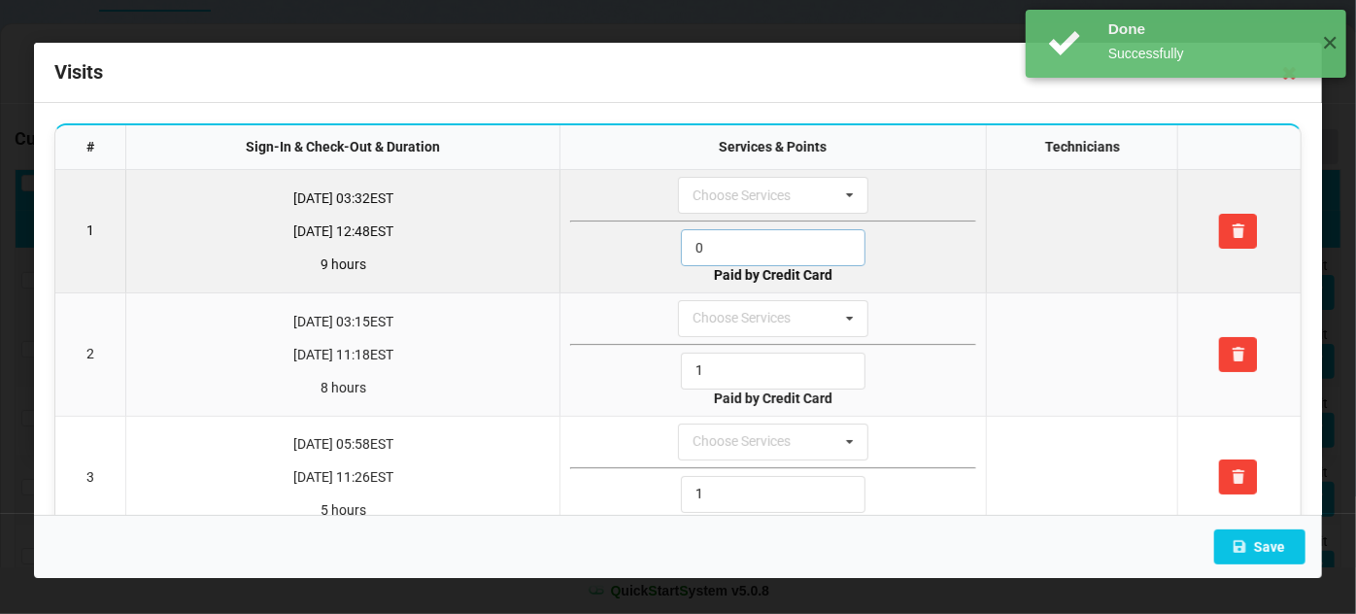
click at [740, 239] on input "0" at bounding box center [773, 247] width 185 height 37
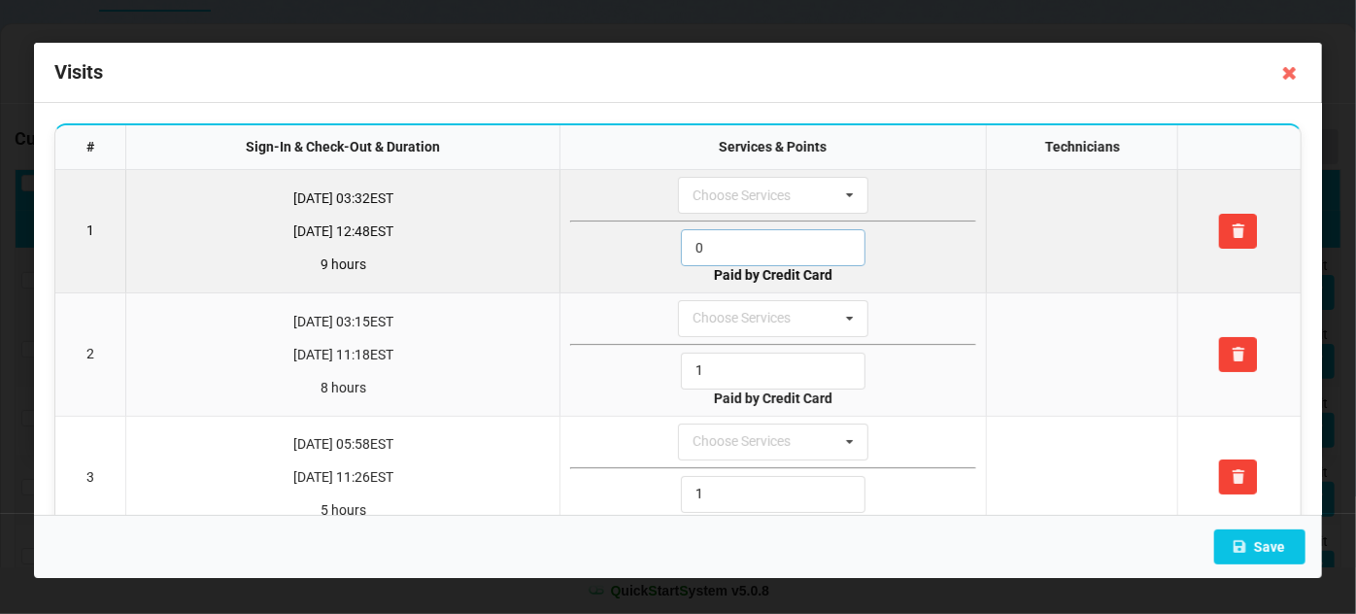
click at [740, 239] on input "0" at bounding box center [773, 247] width 185 height 37
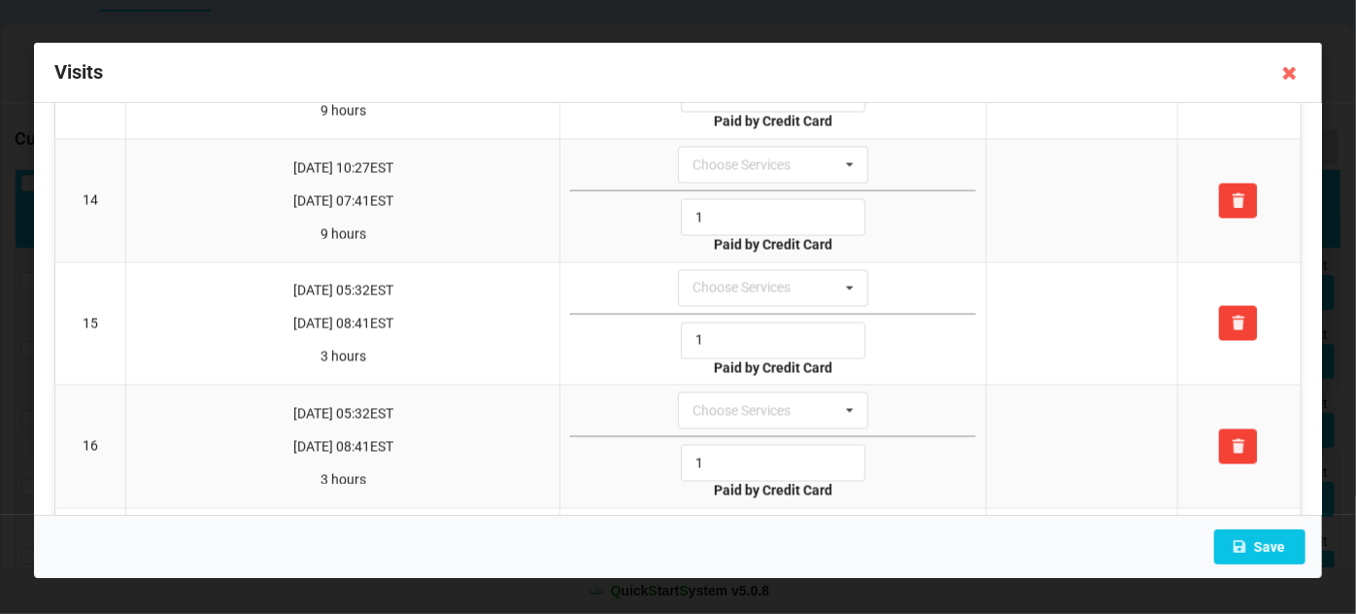
scroll to position [1865, 0]
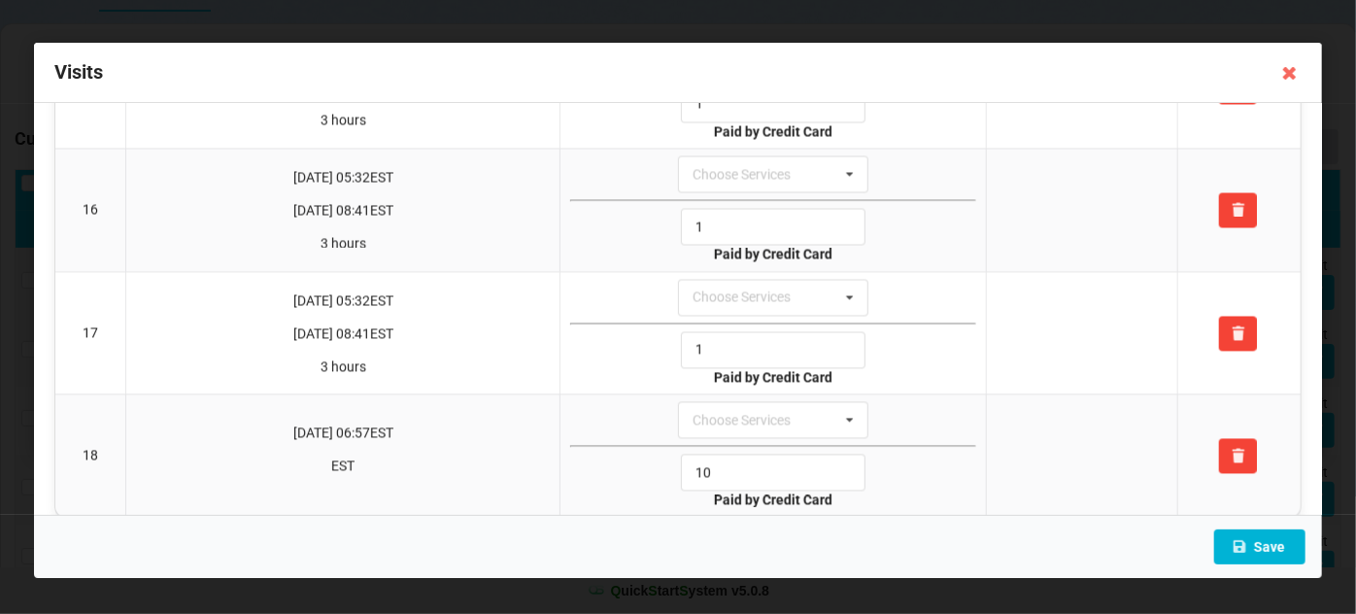
type input "1"
click at [1264, 550] on button "Save" at bounding box center [1259, 546] width 91 height 35
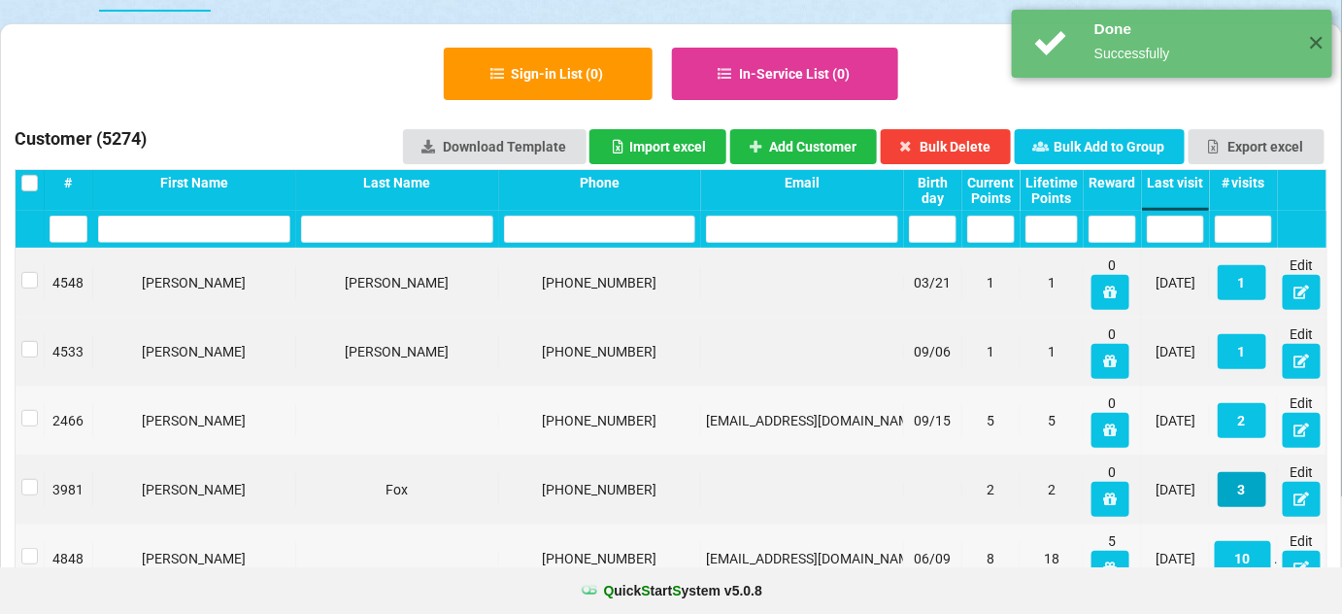
click at [1249, 487] on button "3" at bounding box center [1242, 489] width 49 height 35
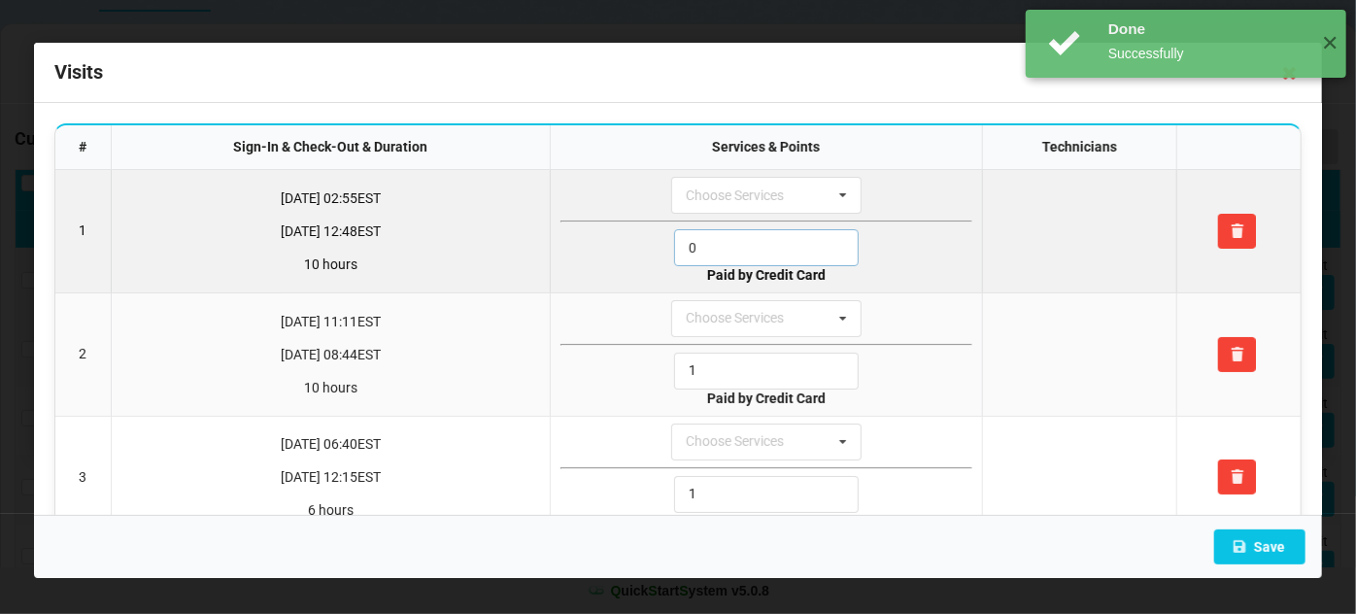
click at [738, 254] on input "0" at bounding box center [766, 247] width 185 height 37
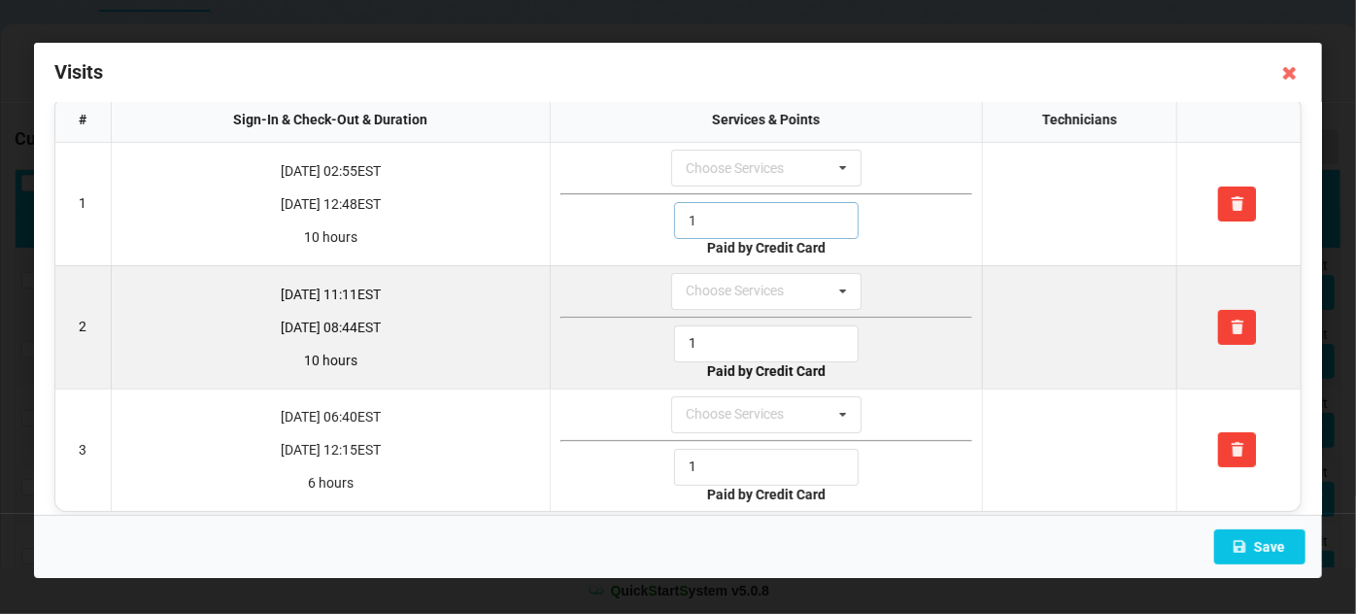
scroll to position [41, 0]
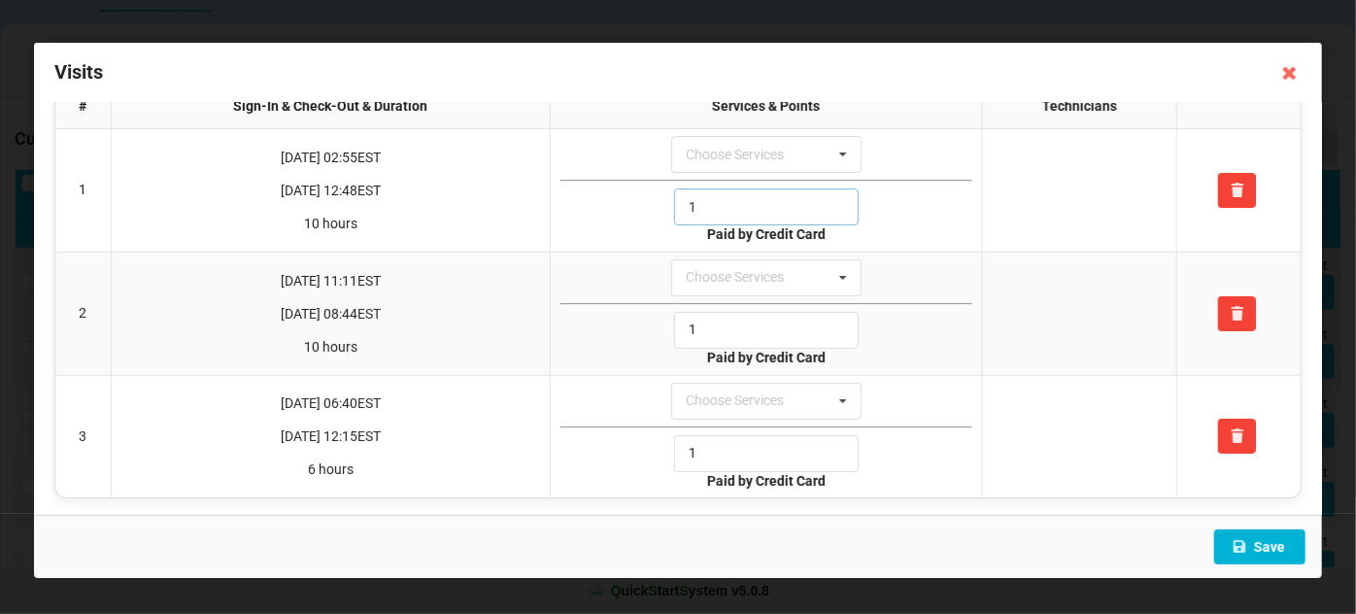
type input "1"
click at [1258, 543] on button "Save" at bounding box center [1259, 546] width 91 height 35
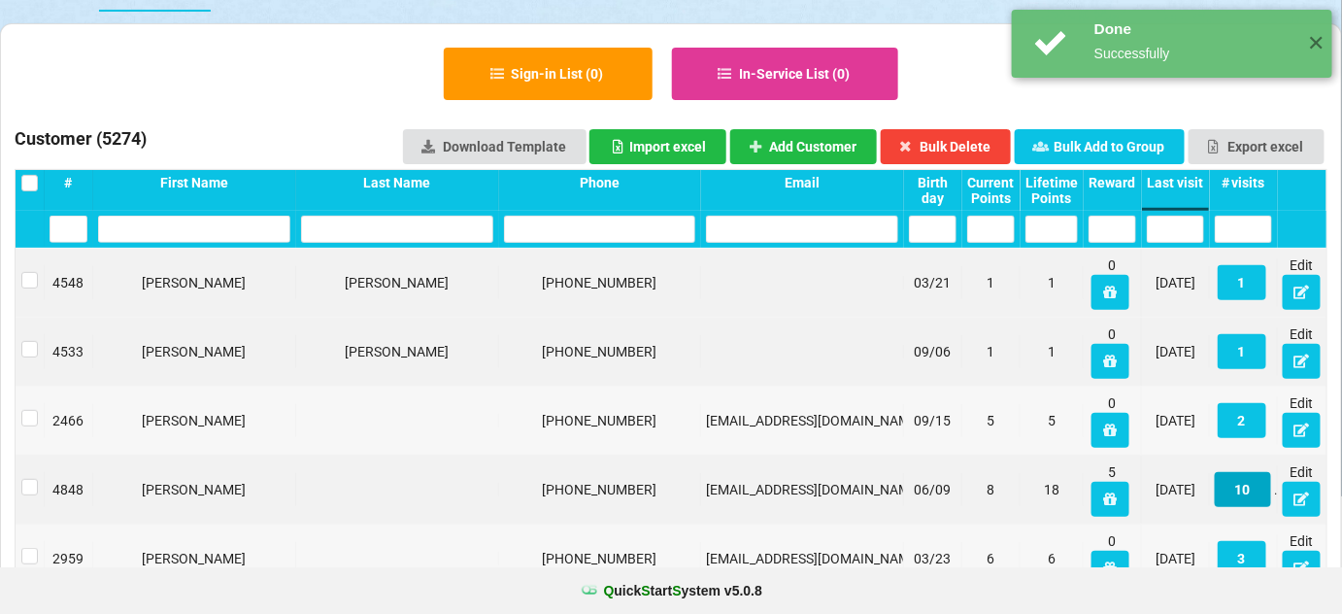
click at [680, 312] on button "10" at bounding box center [679, 311] width 1 height 1
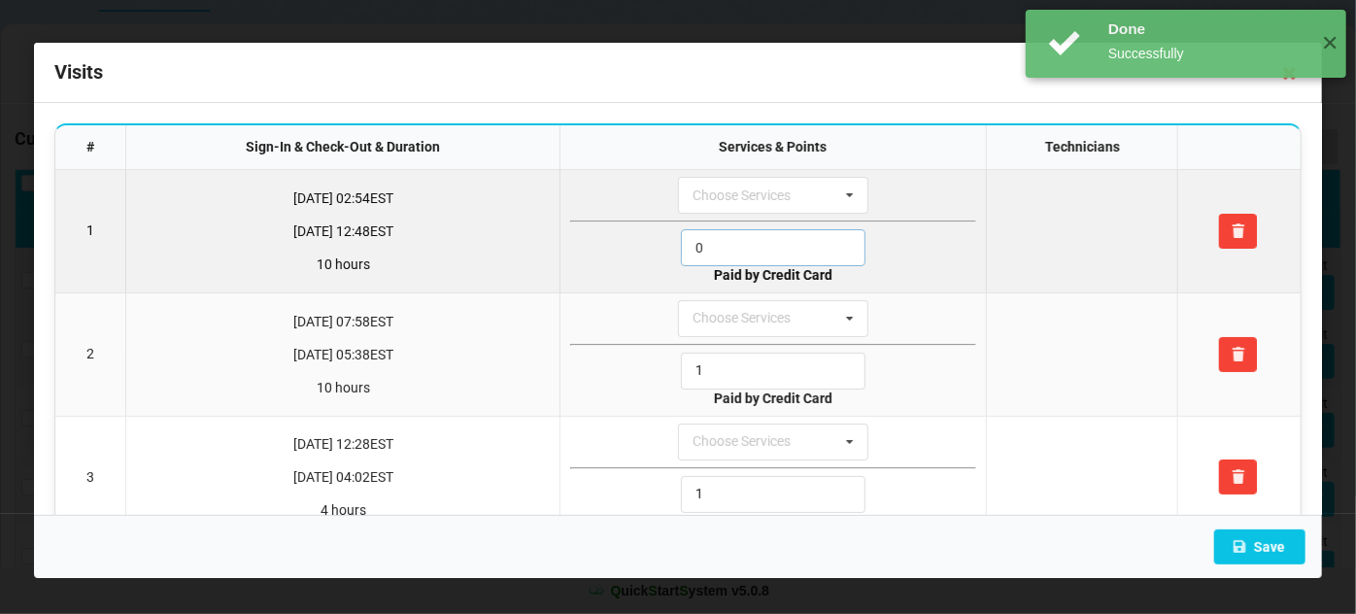
click at [735, 243] on input "0" at bounding box center [773, 247] width 185 height 37
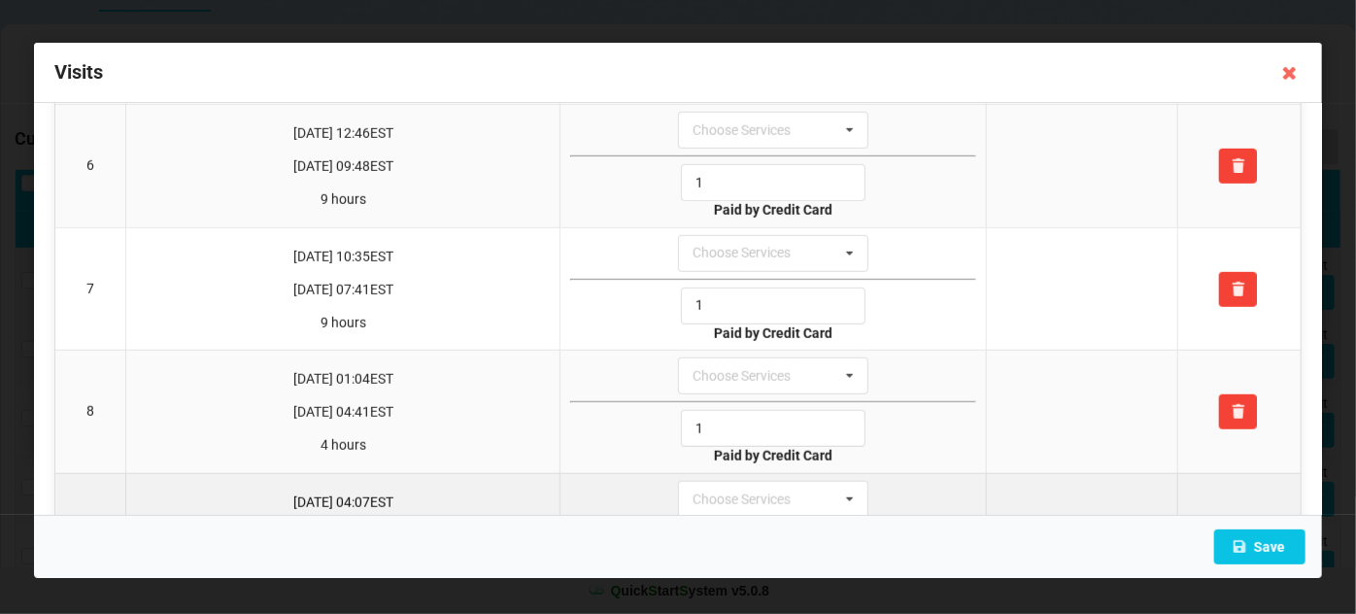
scroll to position [706, 0]
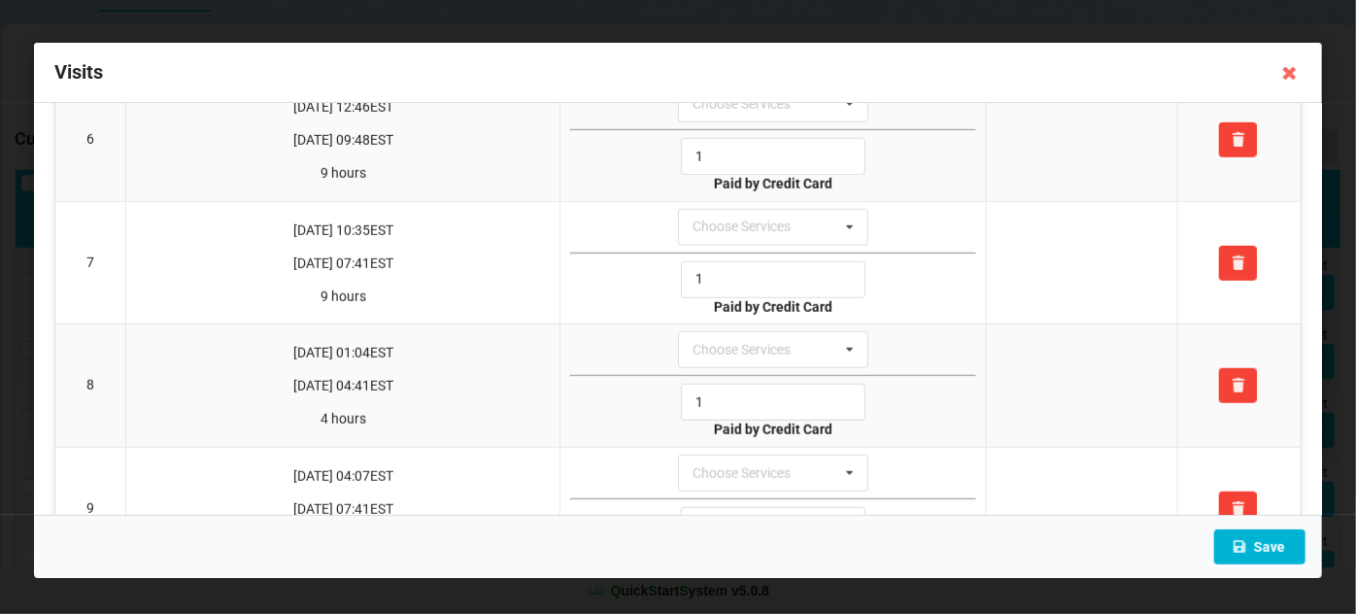
type input "1"
click at [1281, 543] on button "Save" at bounding box center [1259, 546] width 91 height 35
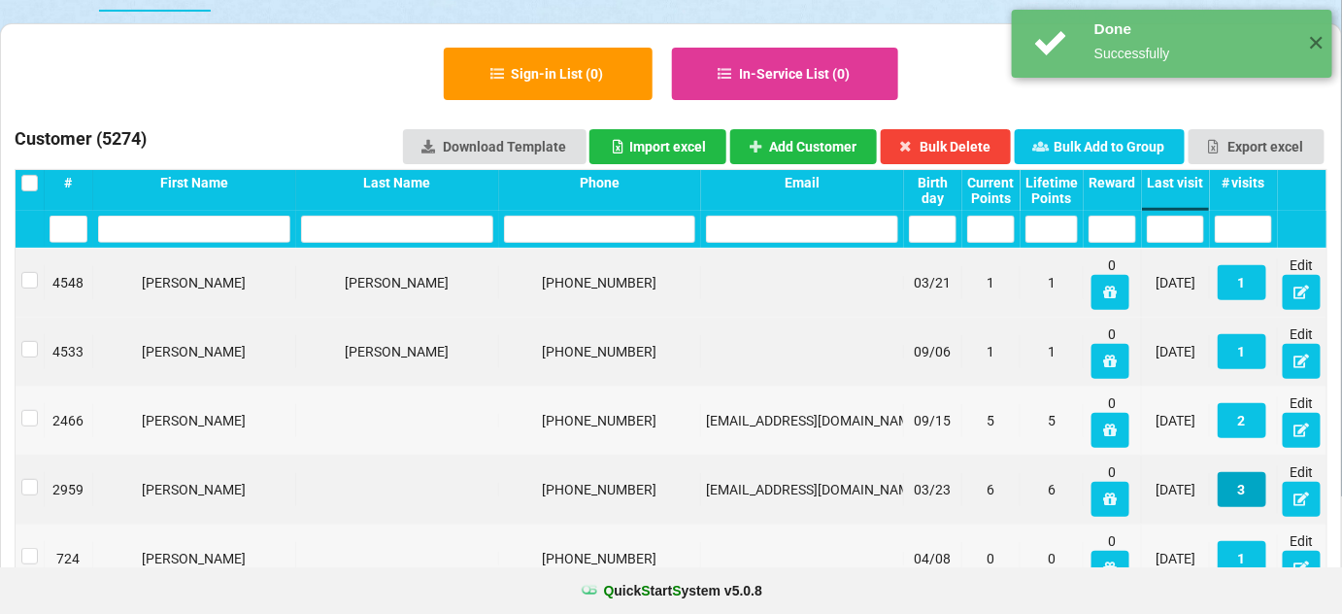
click at [1244, 487] on button "3" at bounding box center [1242, 489] width 49 height 35
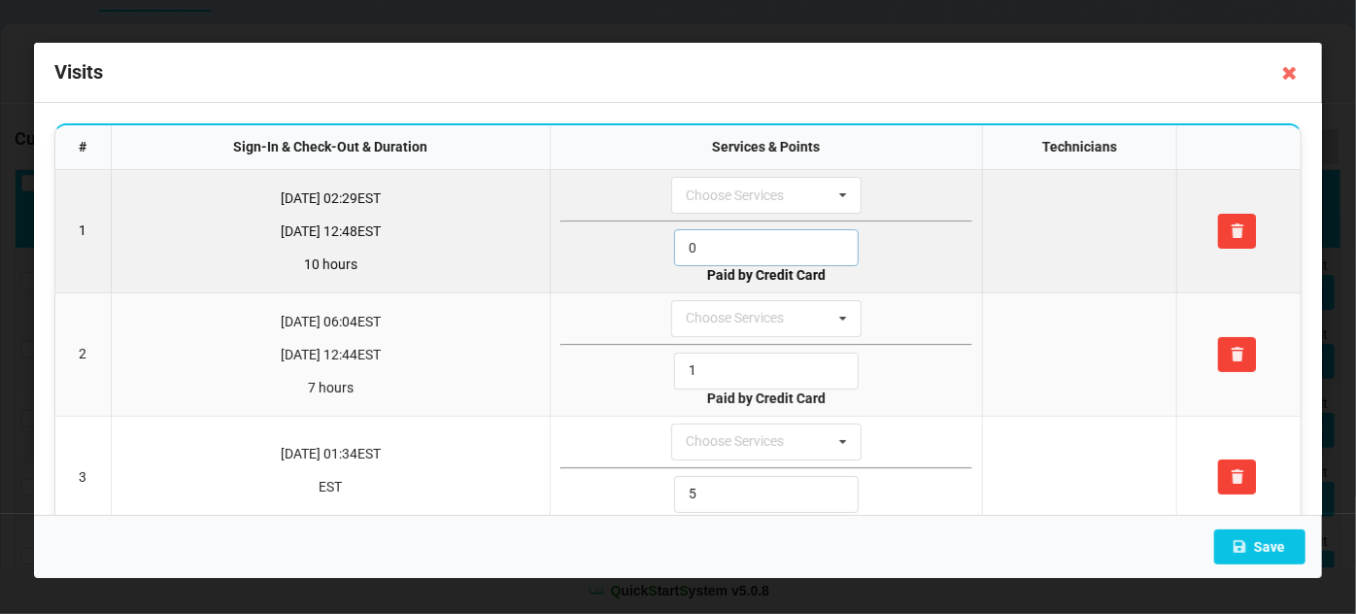
click at [742, 248] on input "0" at bounding box center [766, 247] width 185 height 37
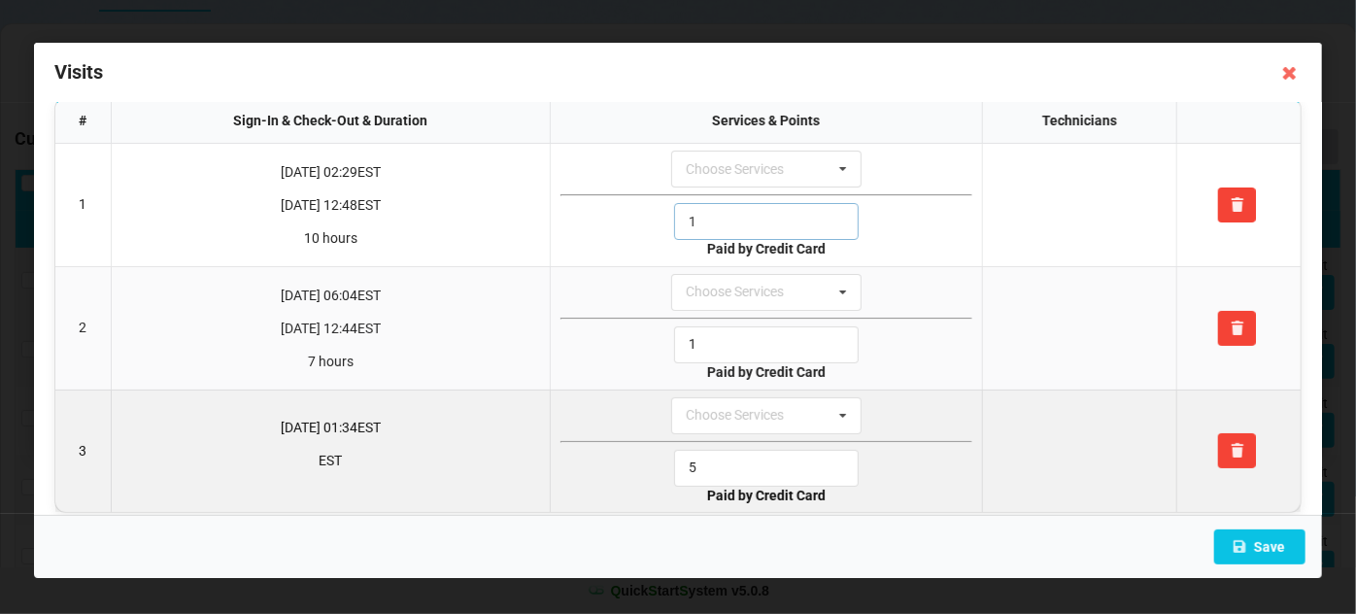
scroll to position [41, 0]
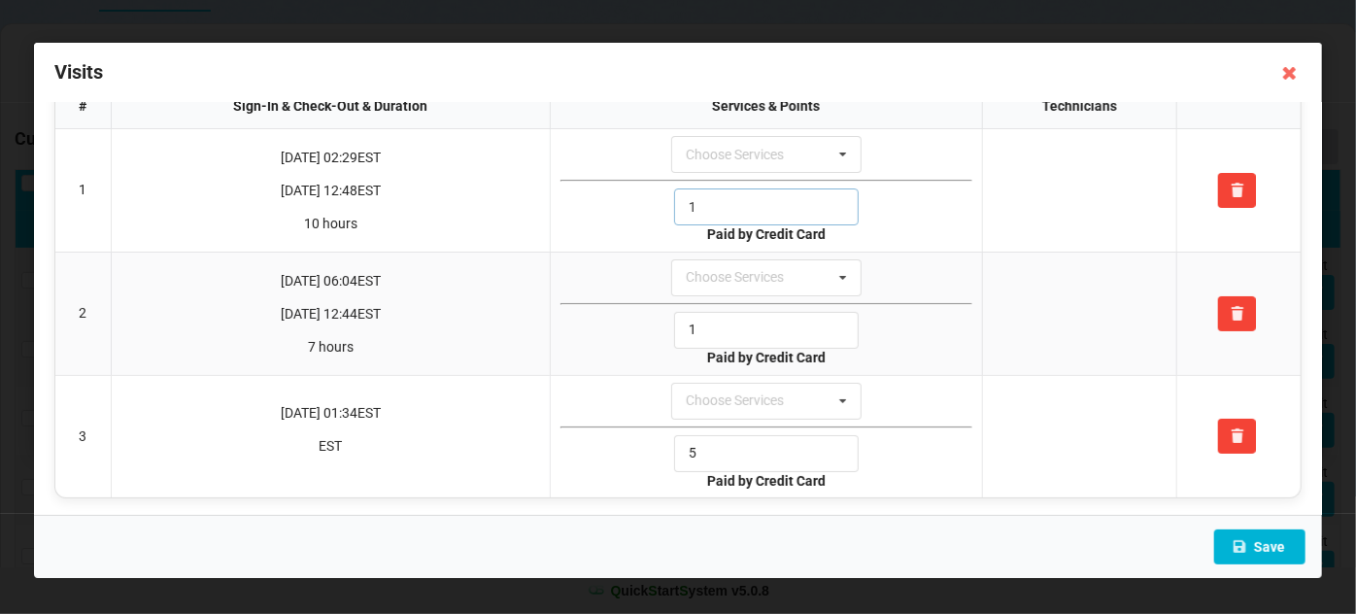
type input "1"
click at [1266, 545] on button "Save" at bounding box center [1259, 546] width 91 height 35
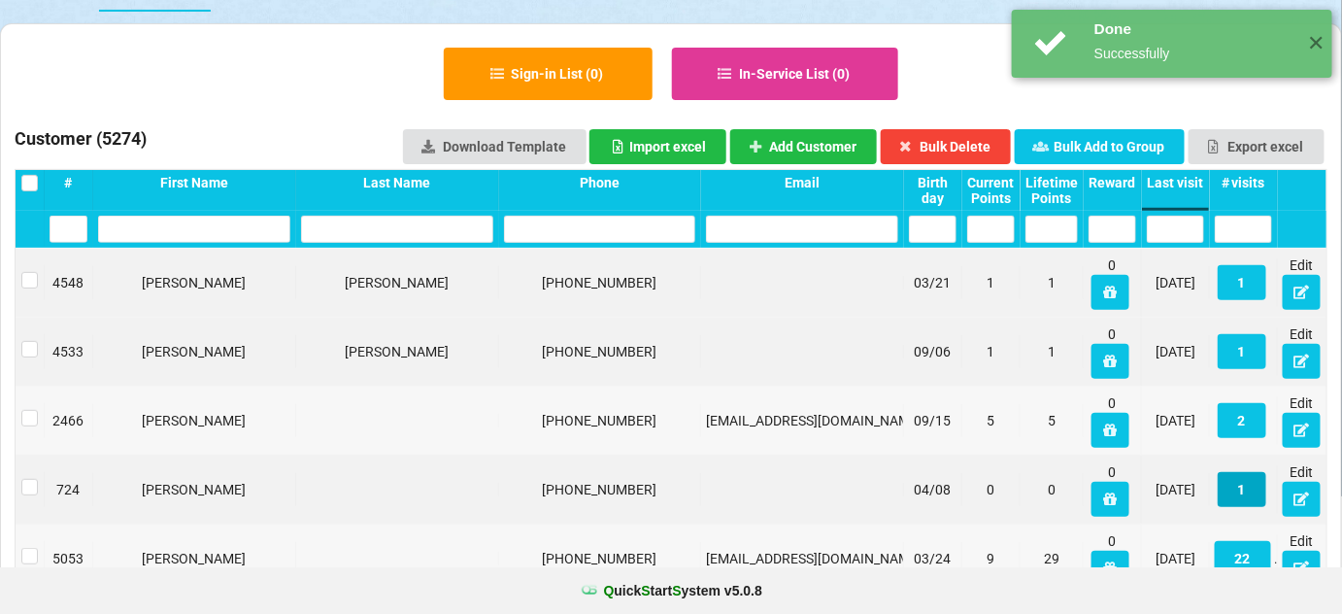
click at [1247, 494] on button "1" at bounding box center [1242, 489] width 49 height 35
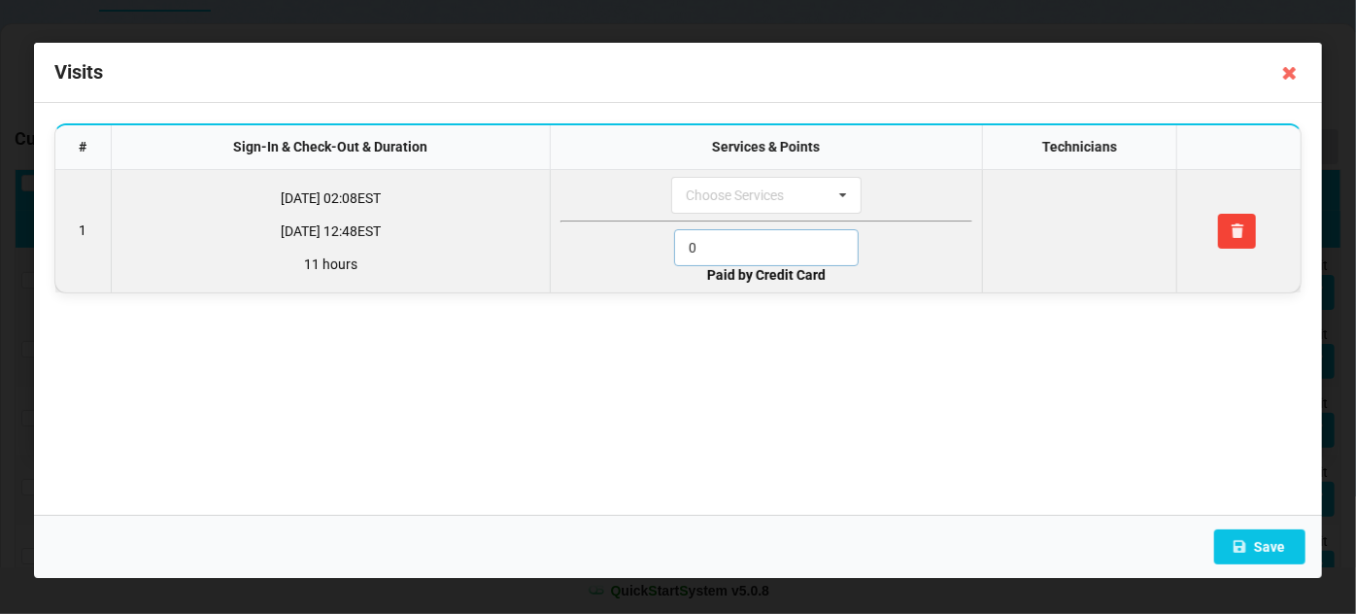
click at [715, 252] on input "0" at bounding box center [766, 247] width 185 height 37
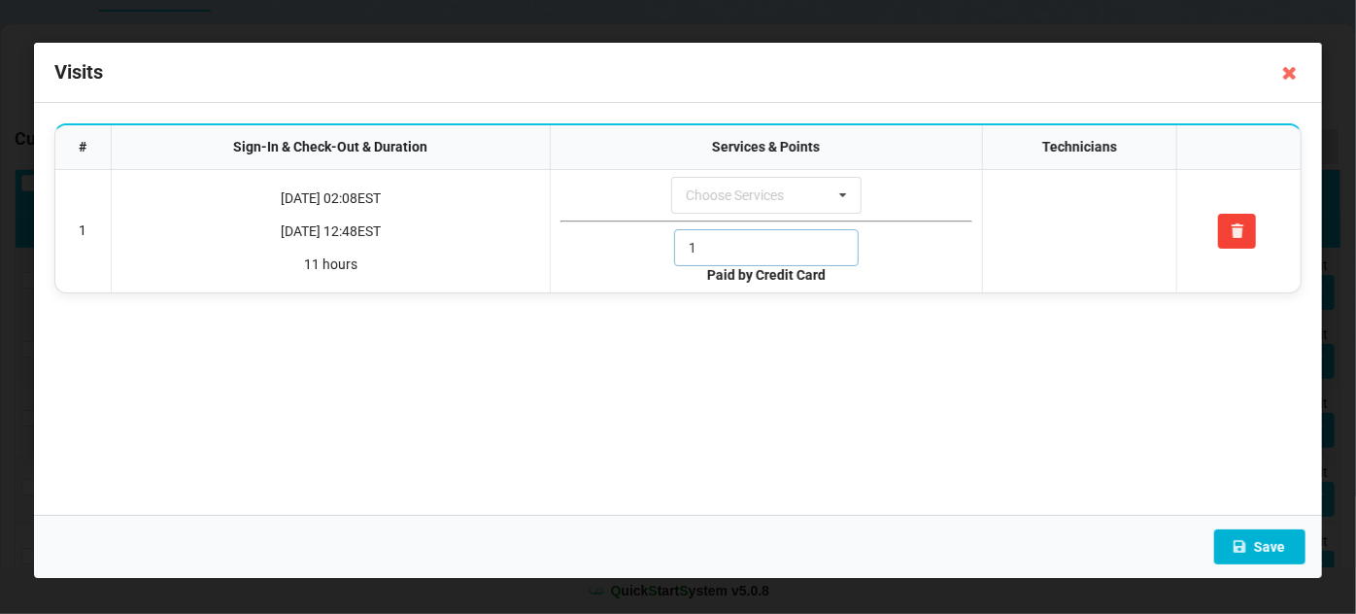
type input "1"
click at [1263, 545] on button "Save" at bounding box center [1259, 546] width 91 height 35
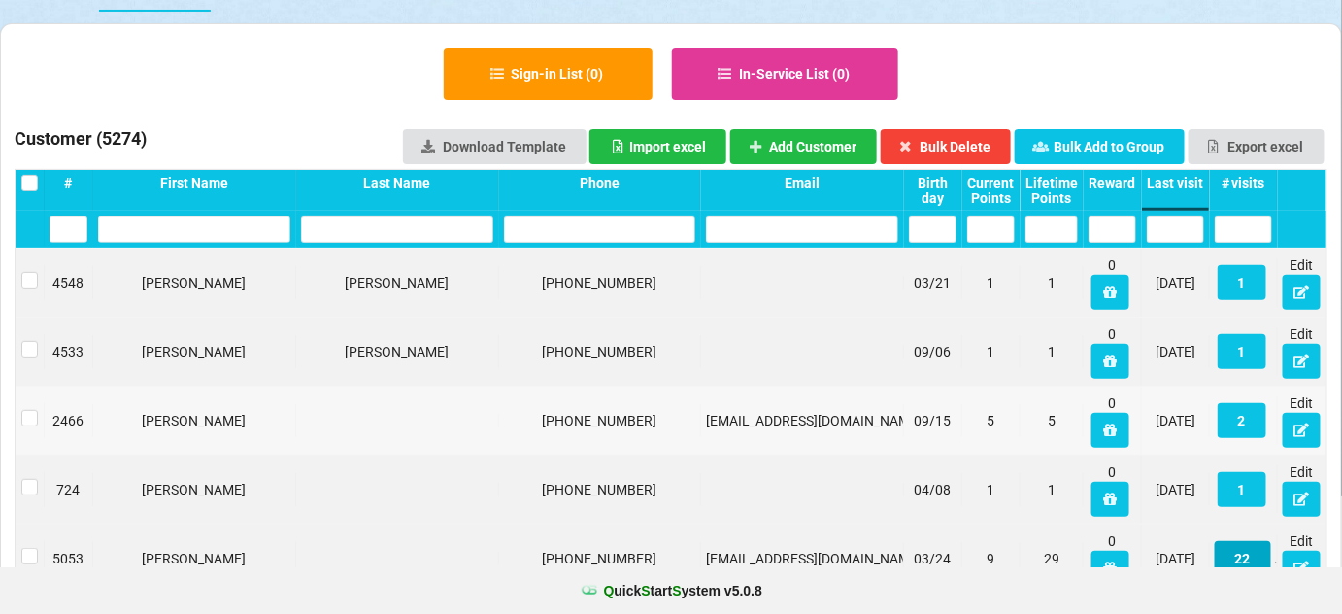
click at [787, 324] on button "22" at bounding box center [781, 321] width 11 height 7
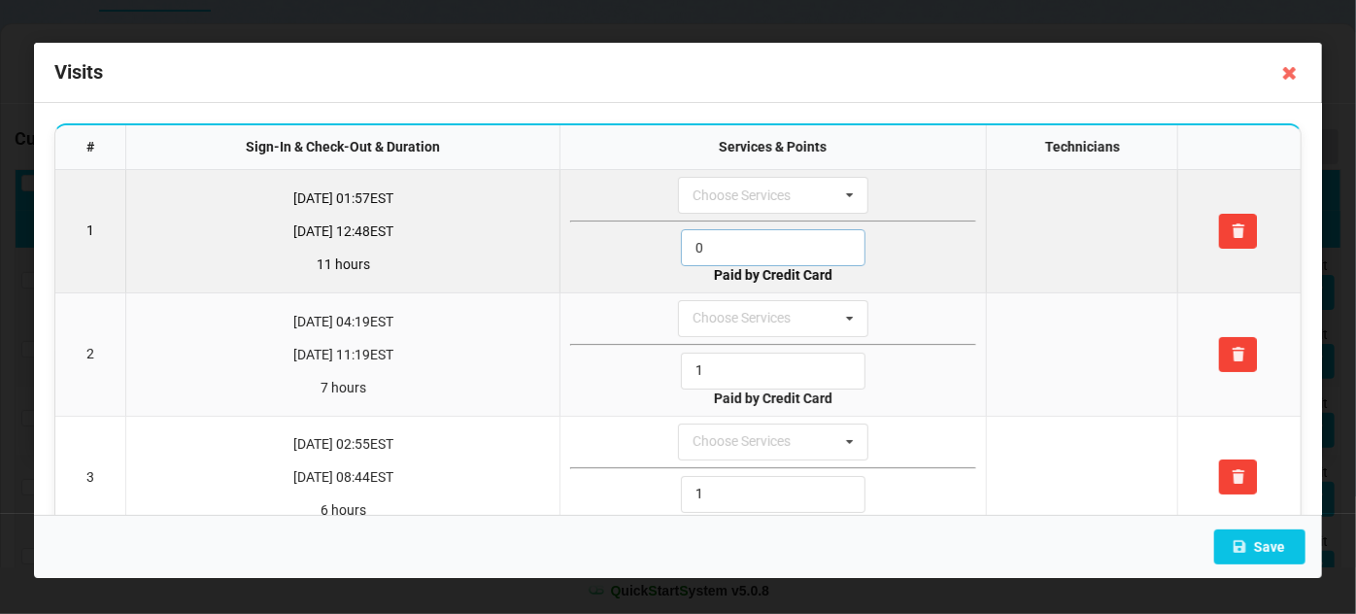
click at [740, 241] on input "0" at bounding box center [773, 247] width 185 height 37
click at [740, 241] on input "1" at bounding box center [773, 247] width 185 height 37
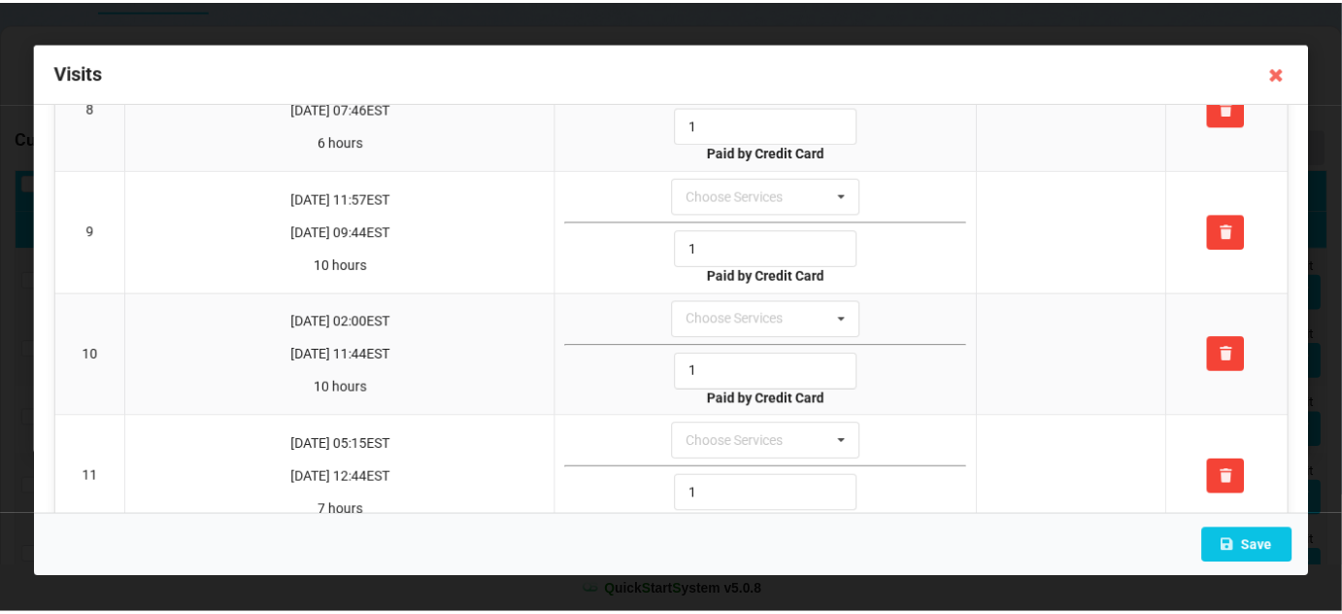
scroll to position [1295, 0]
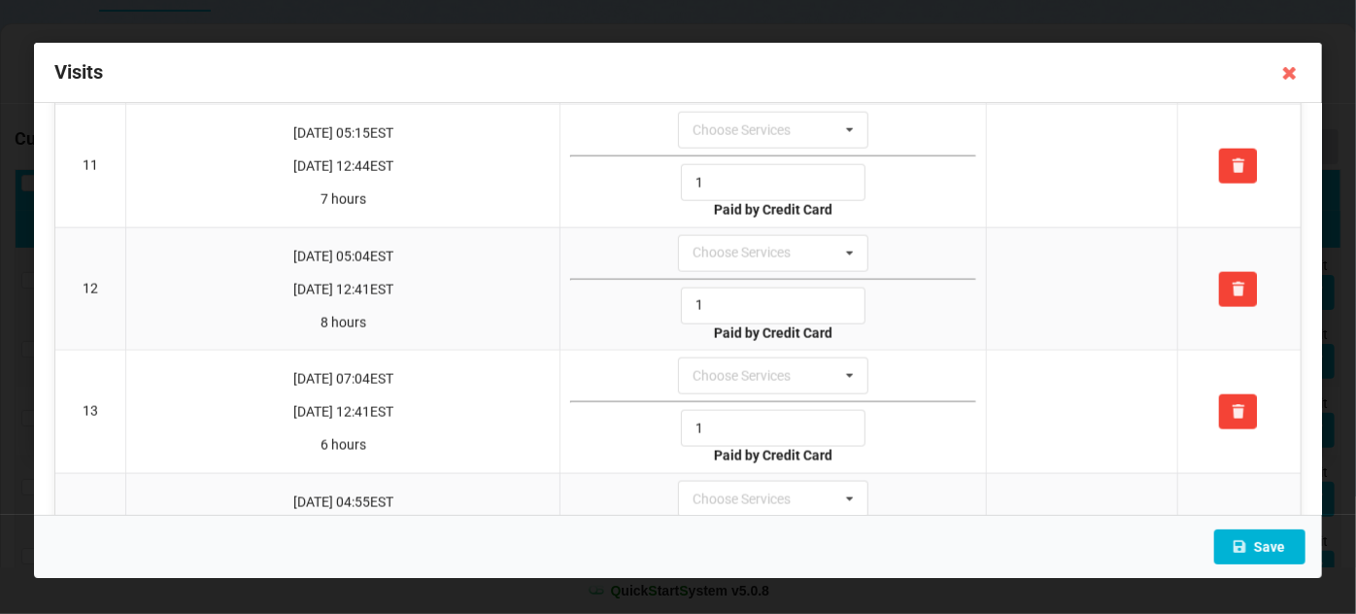
type input "1"
click at [1290, 542] on button "Save" at bounding box center [1259, 546] width 91 height 35
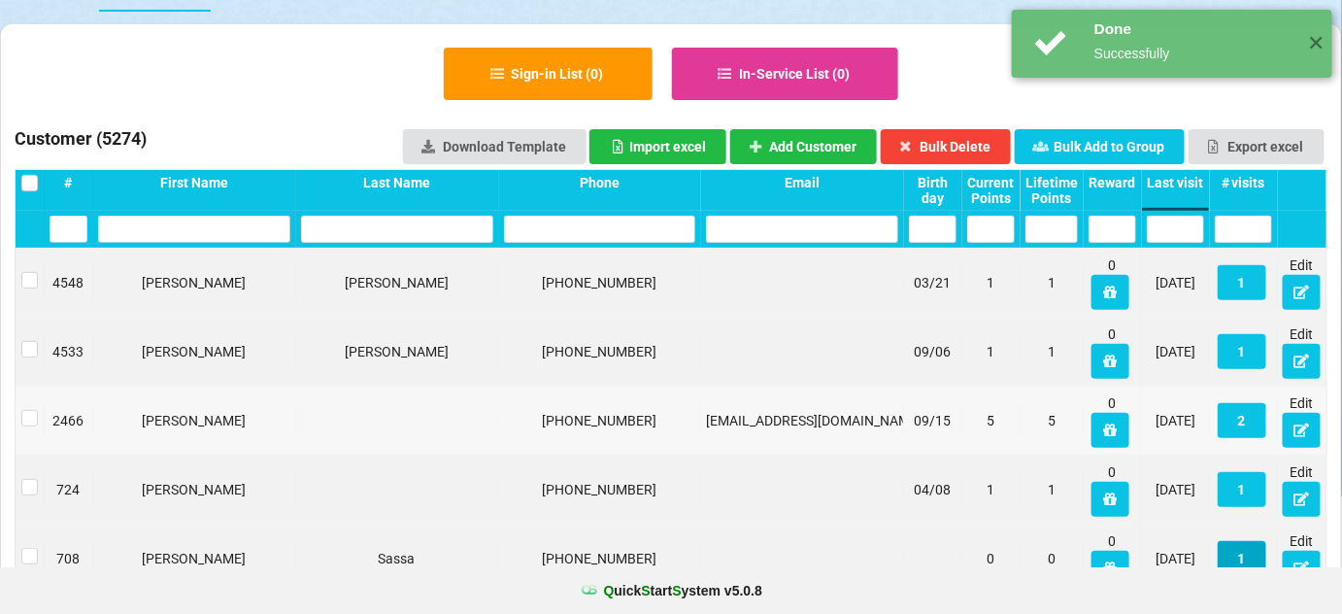
click at [1246, 557] on button "1" at bounding box center [1242, 558] width 49 height 35
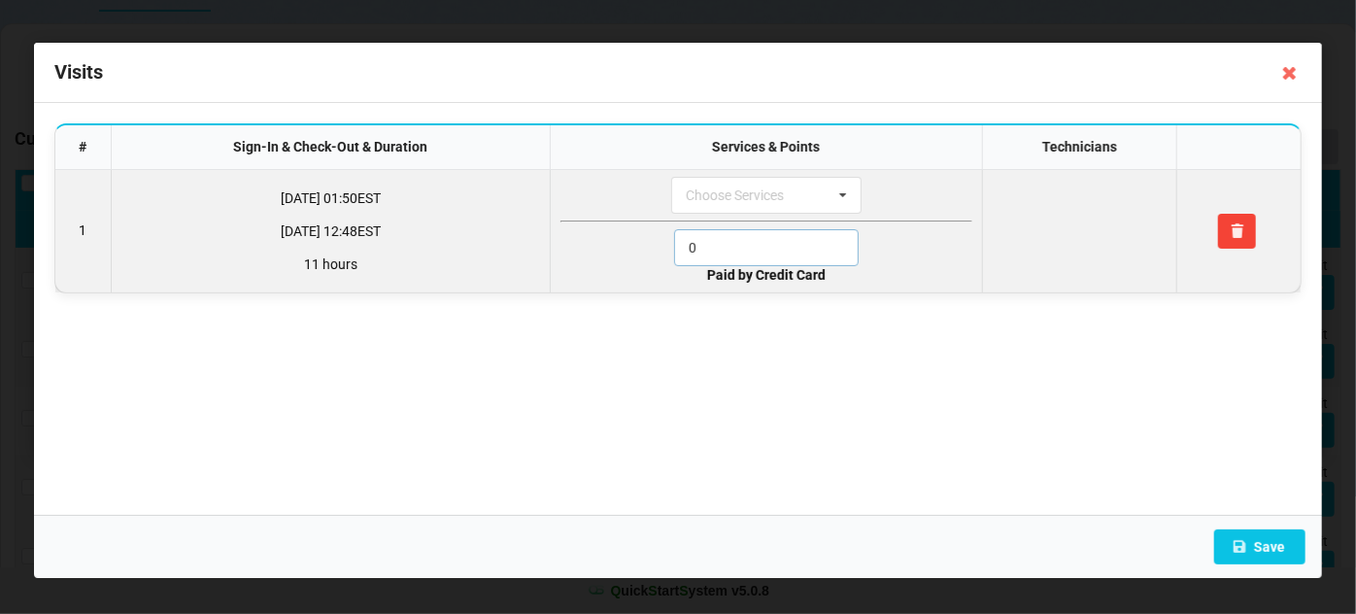
click at [765, 250] on input "0" at bounding box center [766, 247] width 185 height 37
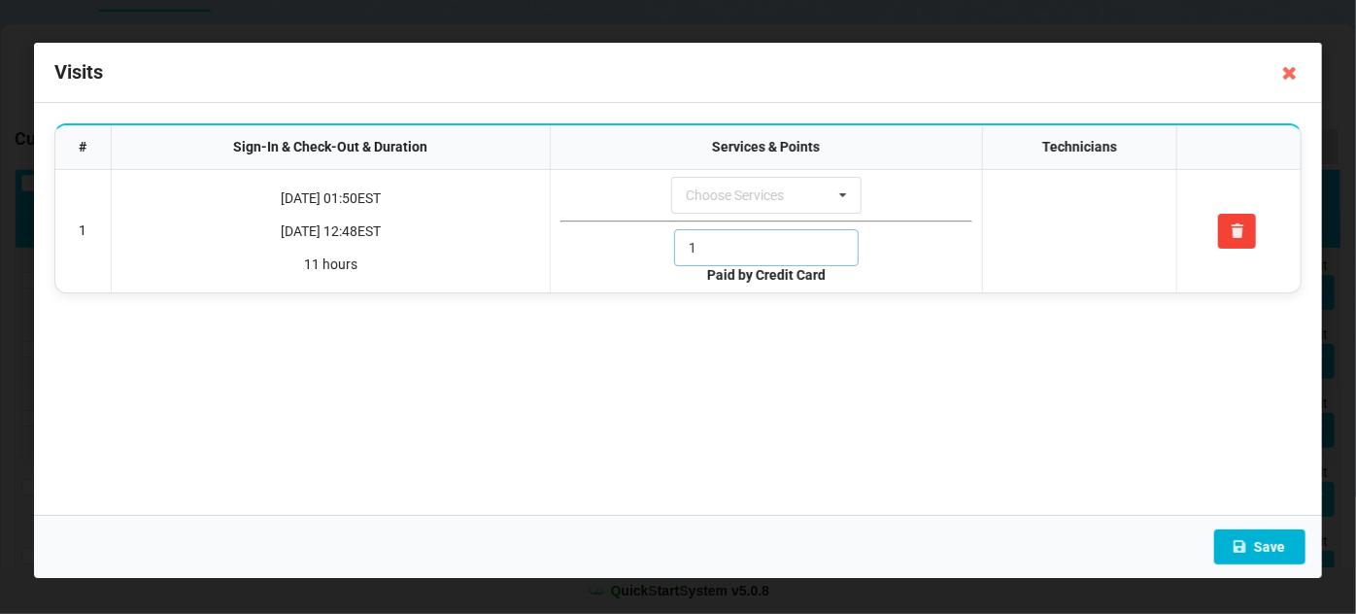
type input "1"
click at [1274, 548] on button "Save" at bounding box center [1259, 546] width 91 height 35
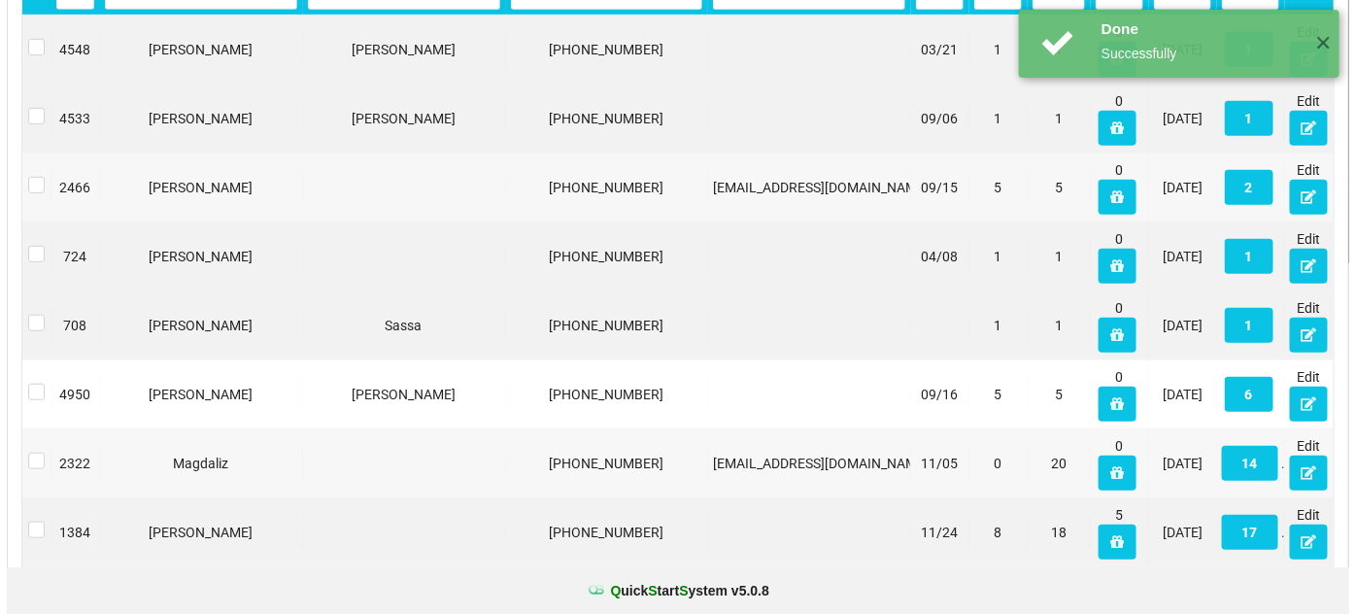
scroll to position [353, 0]
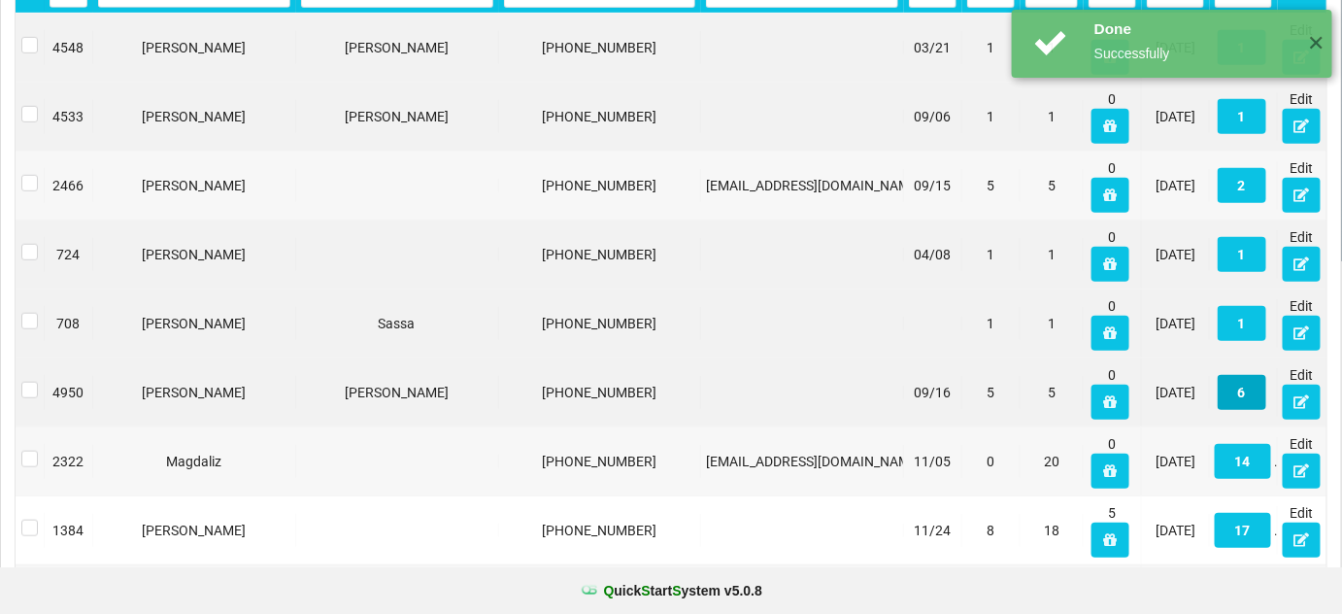
click at [1253, 391] on button "6" at bounding box center [1242, 392] width 49 height 35
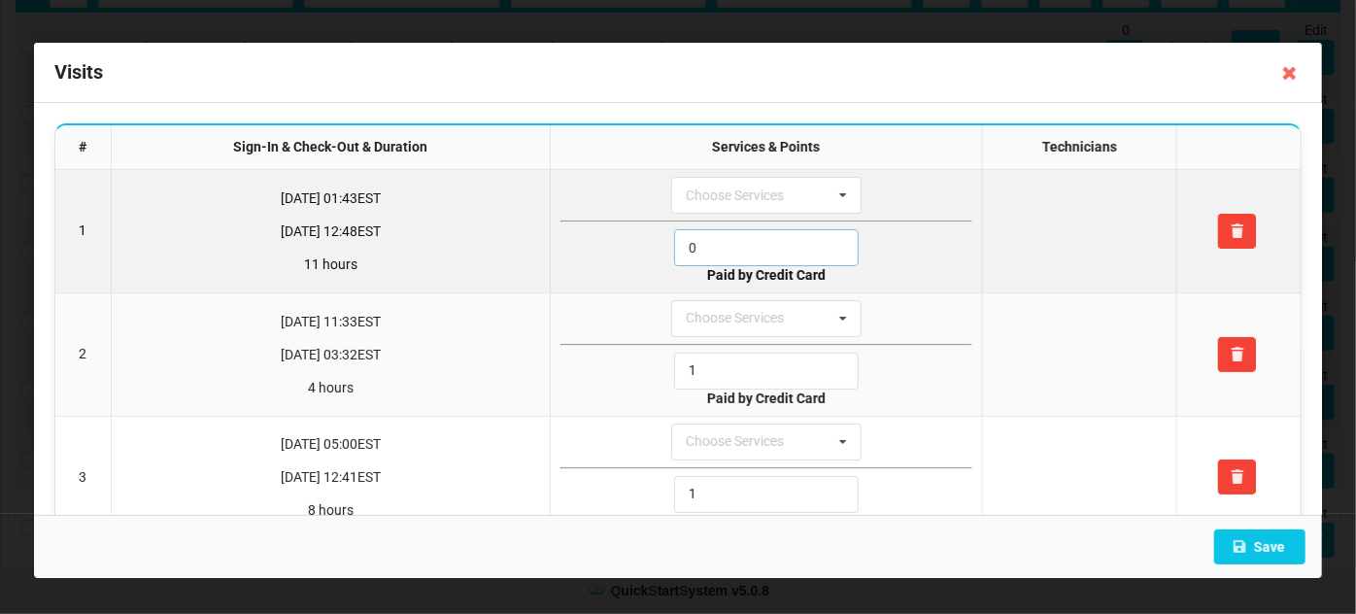
click at [738, 245] on input "0" at bounding box center [766, 247] width 185 height 37
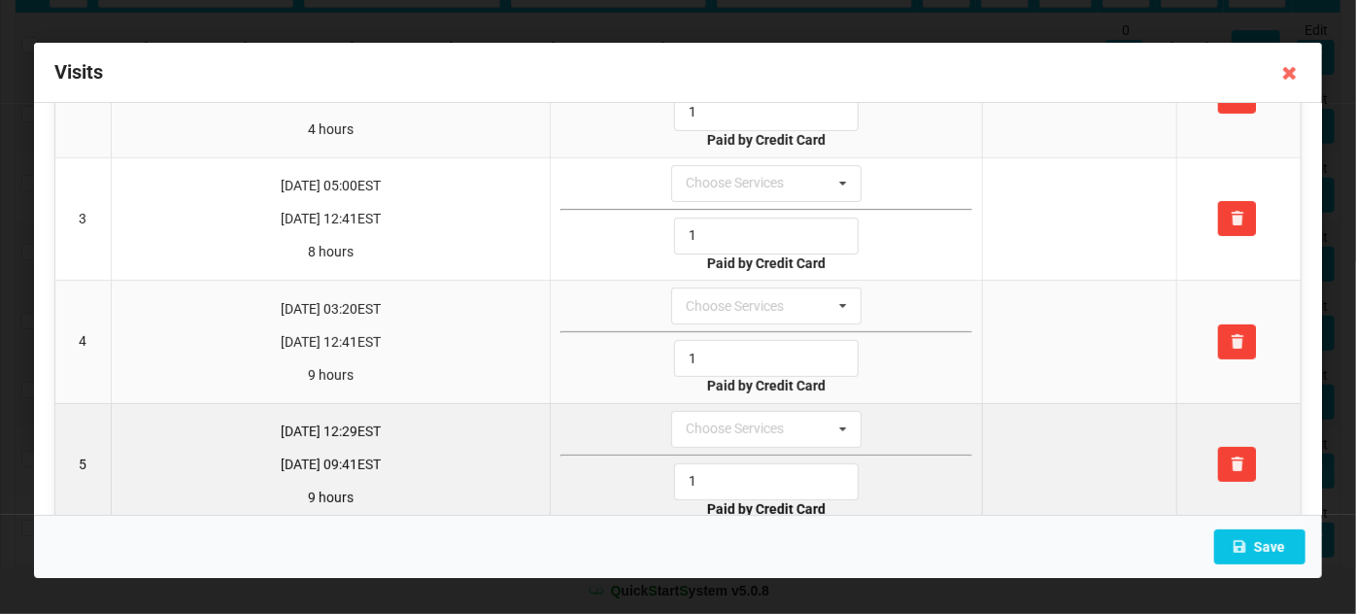
scroll to position [406, 0]
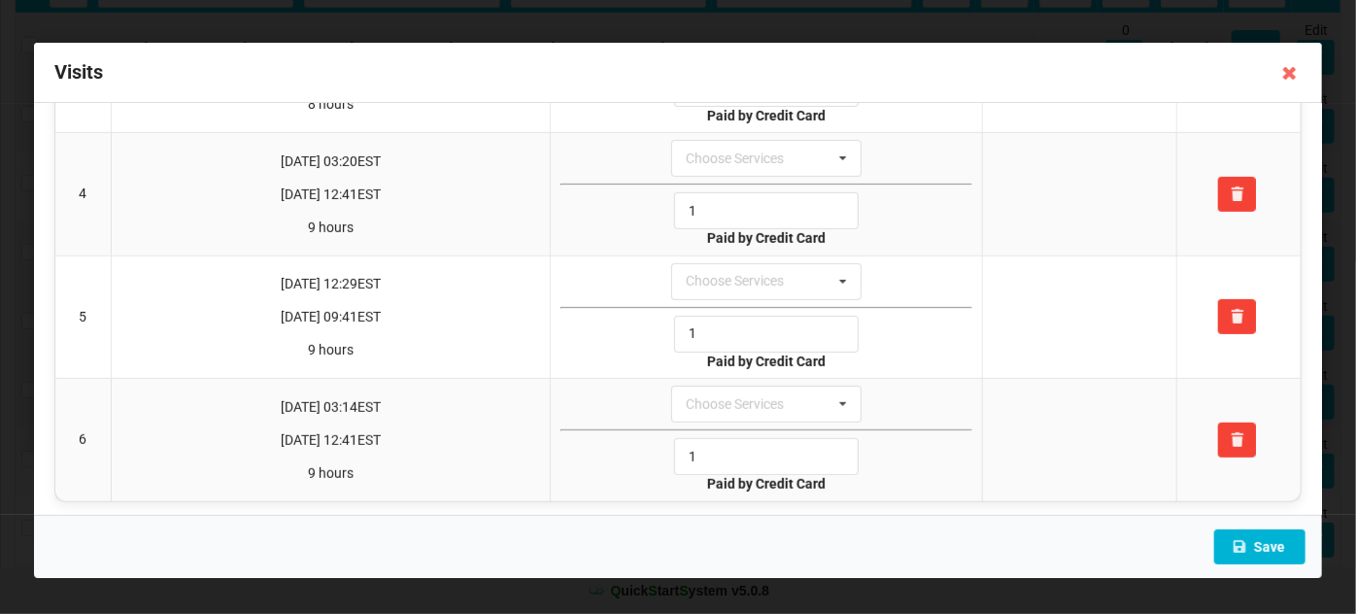
type input "1"
click at [1283, 547] on button "Save" at bounding box center [1259, 546] width 91 height 35
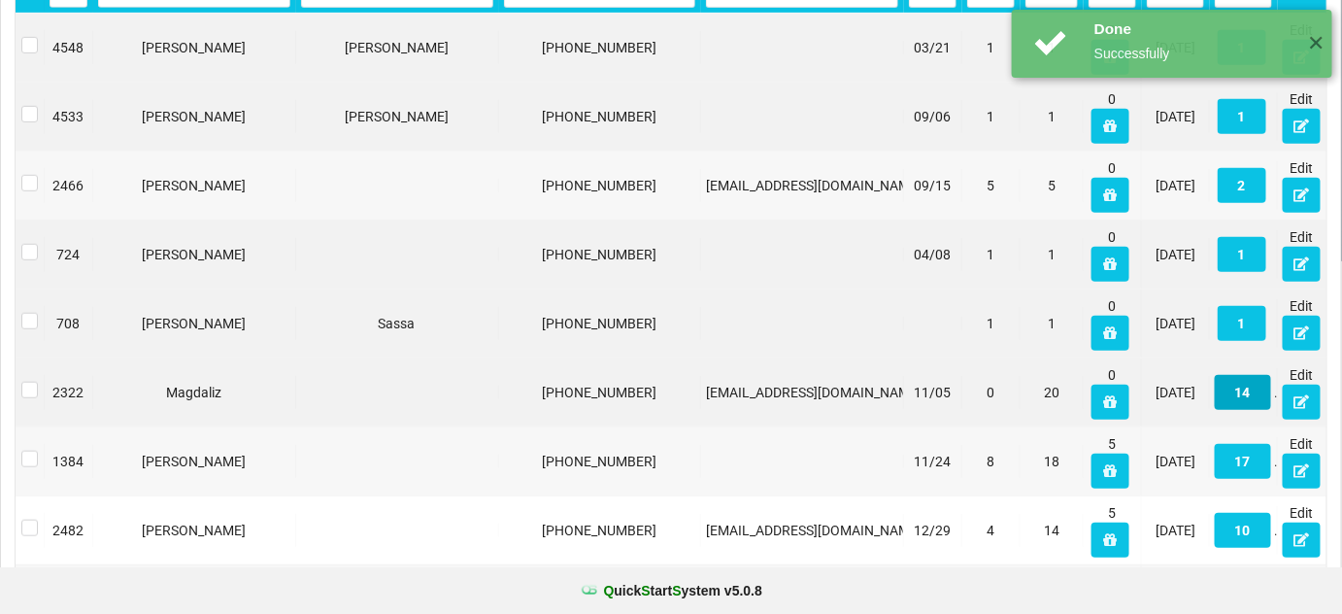
click at [1252, 395] on button "14" at bounding box center [1243, 392] width 56 height 35
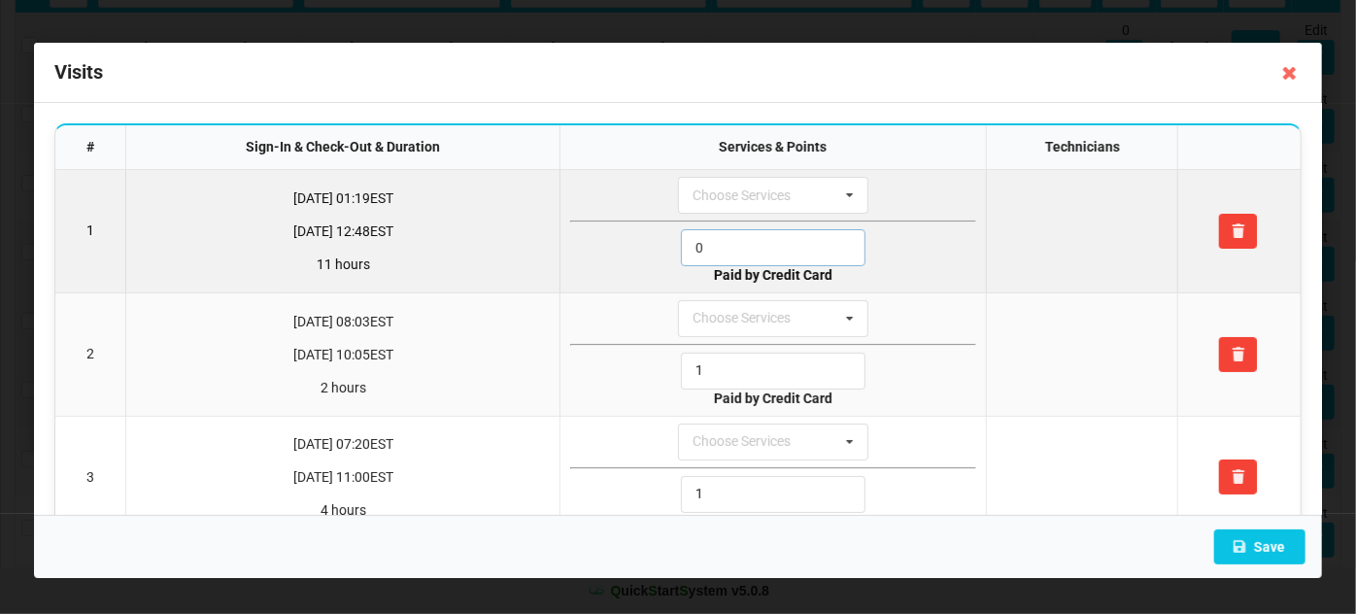
click at [753, 243] on input "0" at bounding box center [773, 247] width 185 height 37
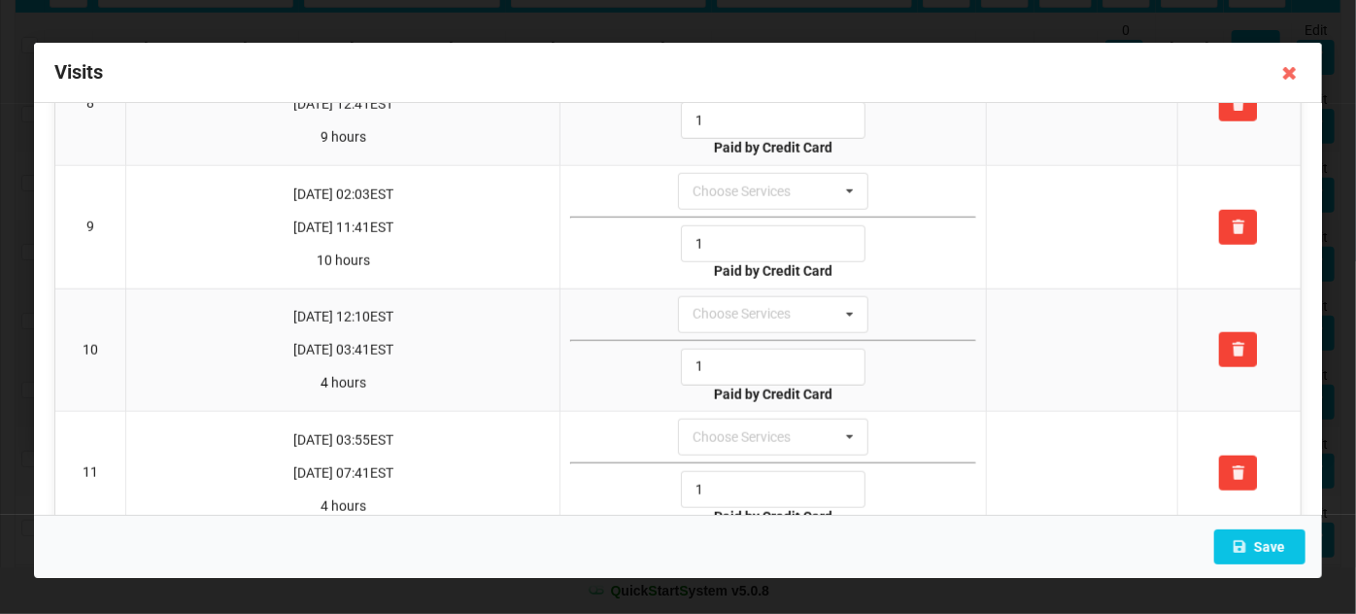
scroll to position [1378, 0]
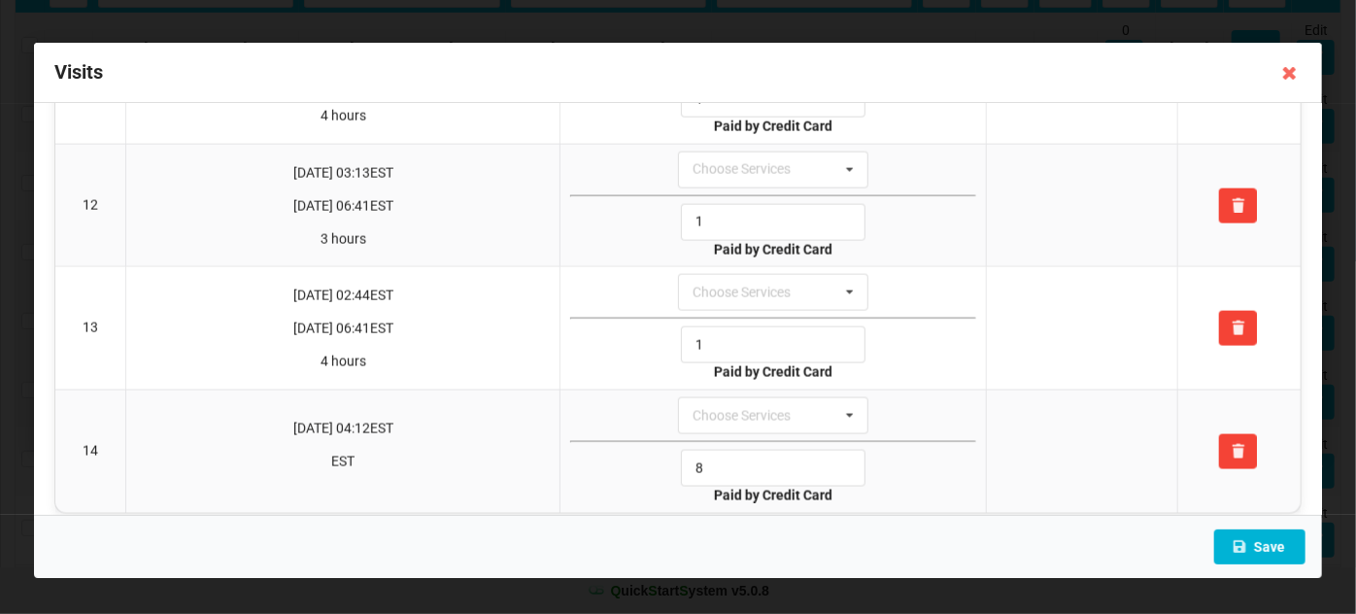
type input "1"
click at [1252, 555] on button "Save" at bounding box center [1259, 546] width 91 height 35
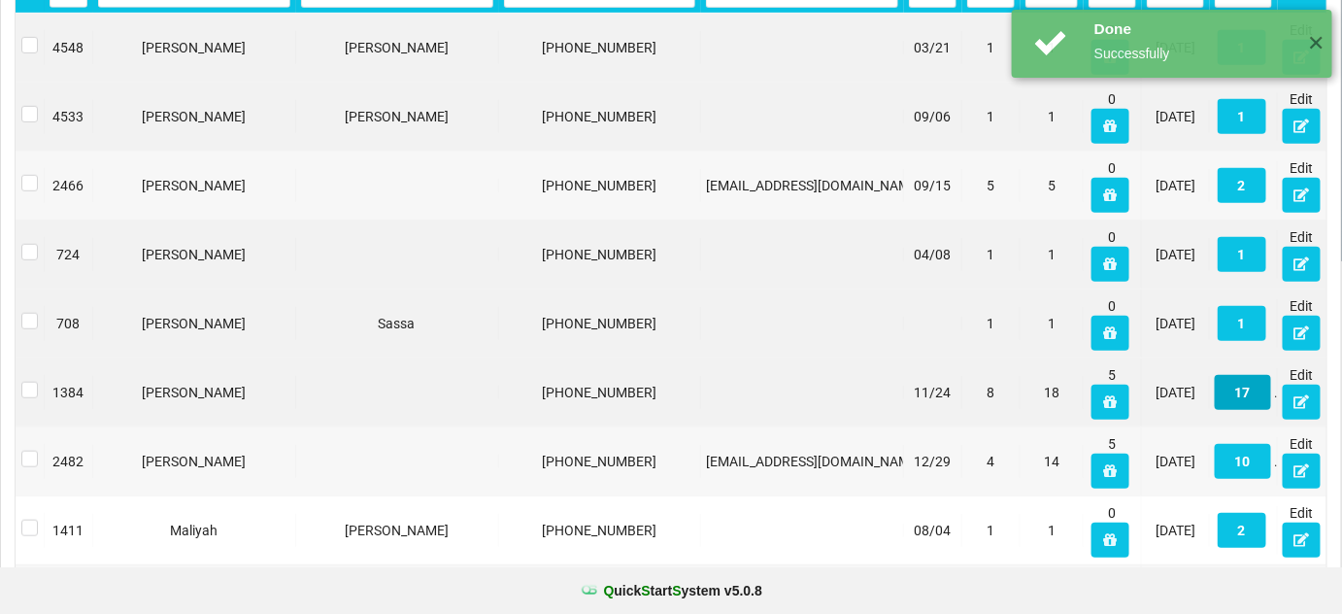
click at [798, 399] on button "17" at bounding box center [793, 400] width 12 height 8
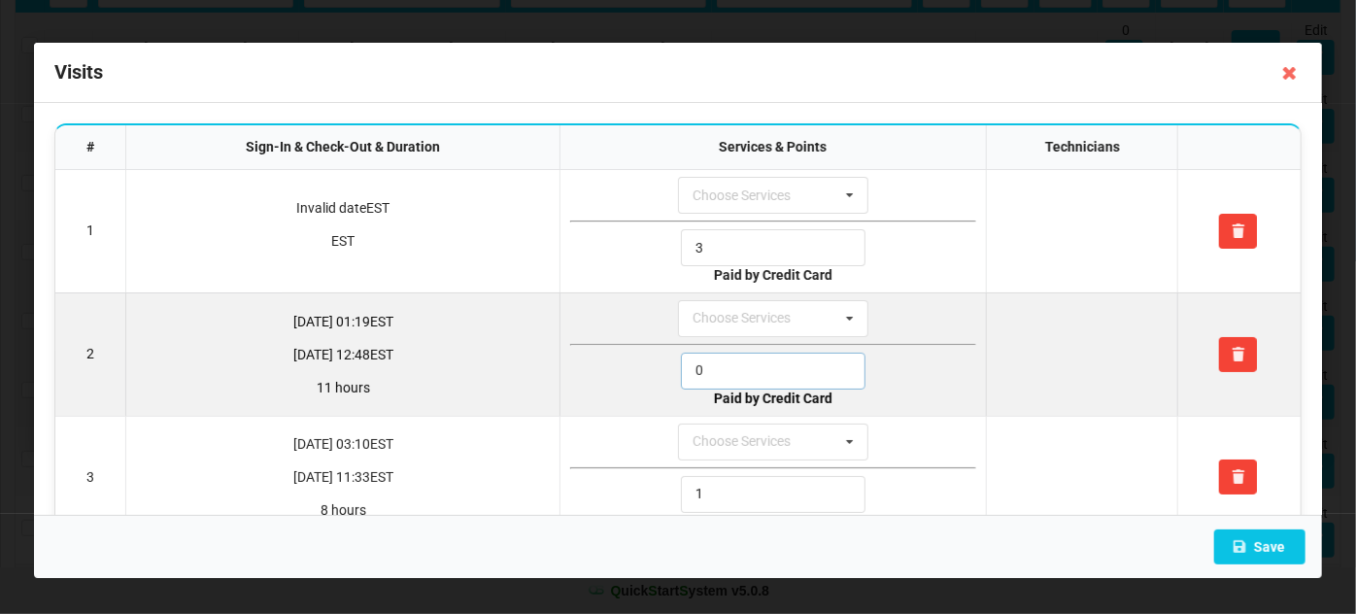
click at [704, 373] on input "0" at bounding box center [773, 371] width 185 height 37
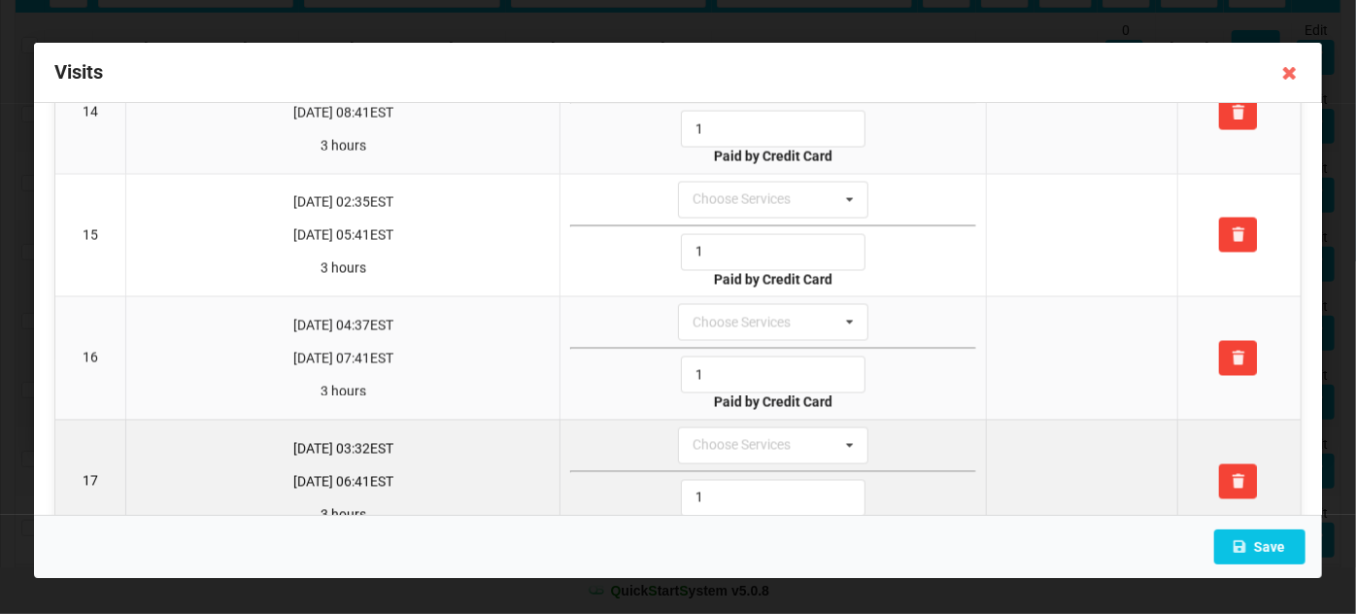
scroll to position [1743, 0]
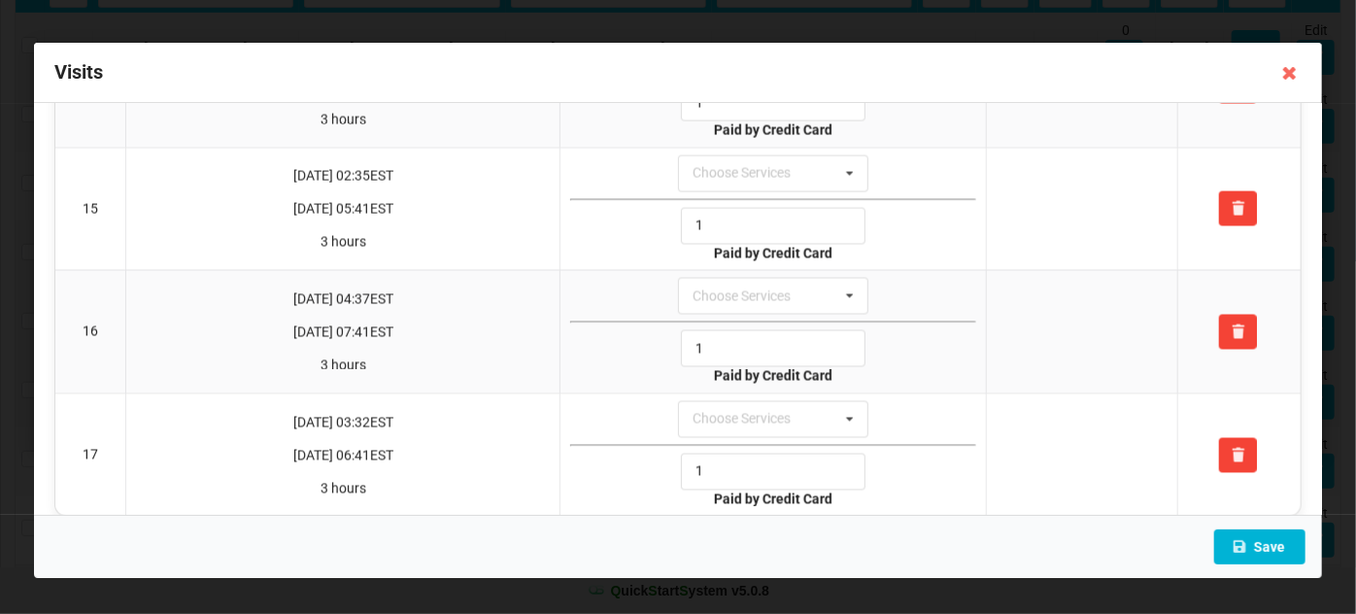
type input "1"
click at [1266, 541] on button "Save" at bounding box center [1259, 546] width 91 height 35
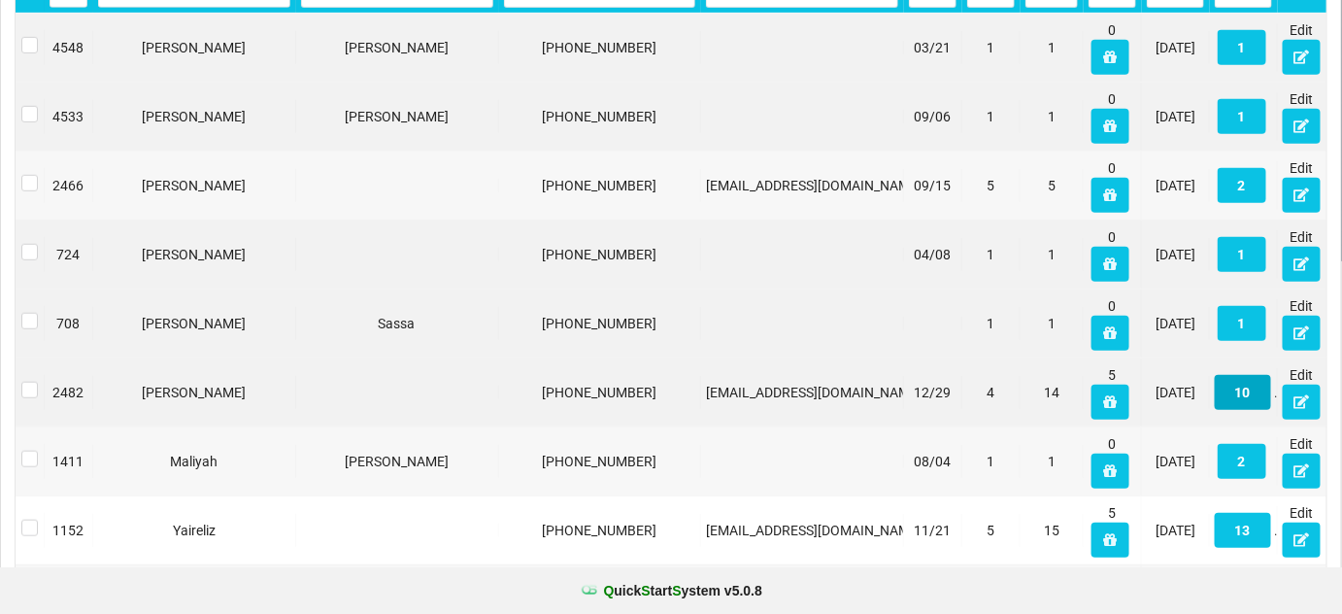
click at [1248, 389] on button "10" at bounding box center [1242, 391] width 56 height 35
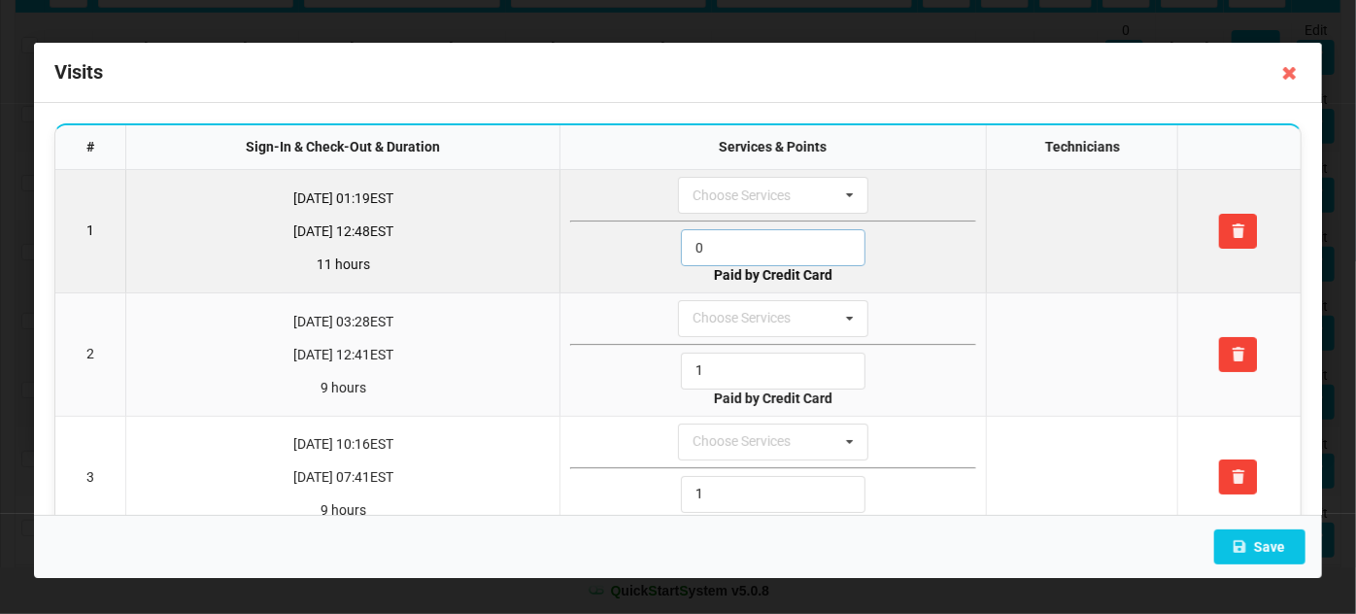
click at [770, 251] on input "0" at bounding box center [773, 247] width 185 height 37
click at [769, 251] on input "0" at bounding box center [773, 247] width 185 height 37
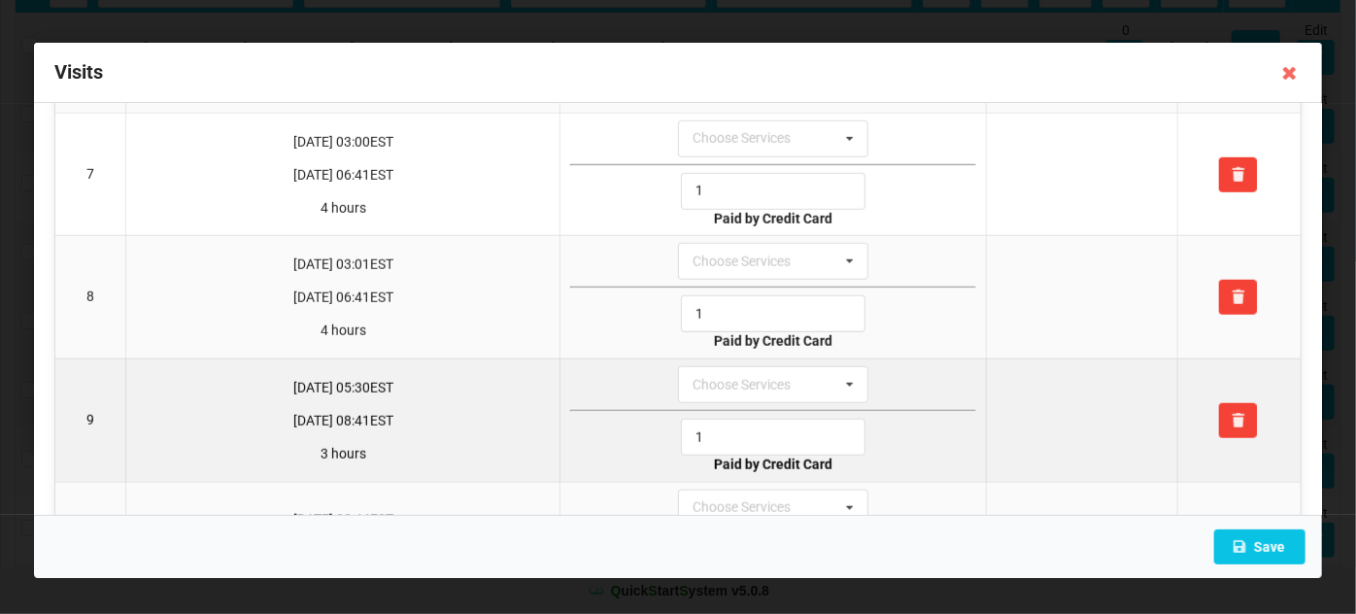
scroll to position [892, 0]
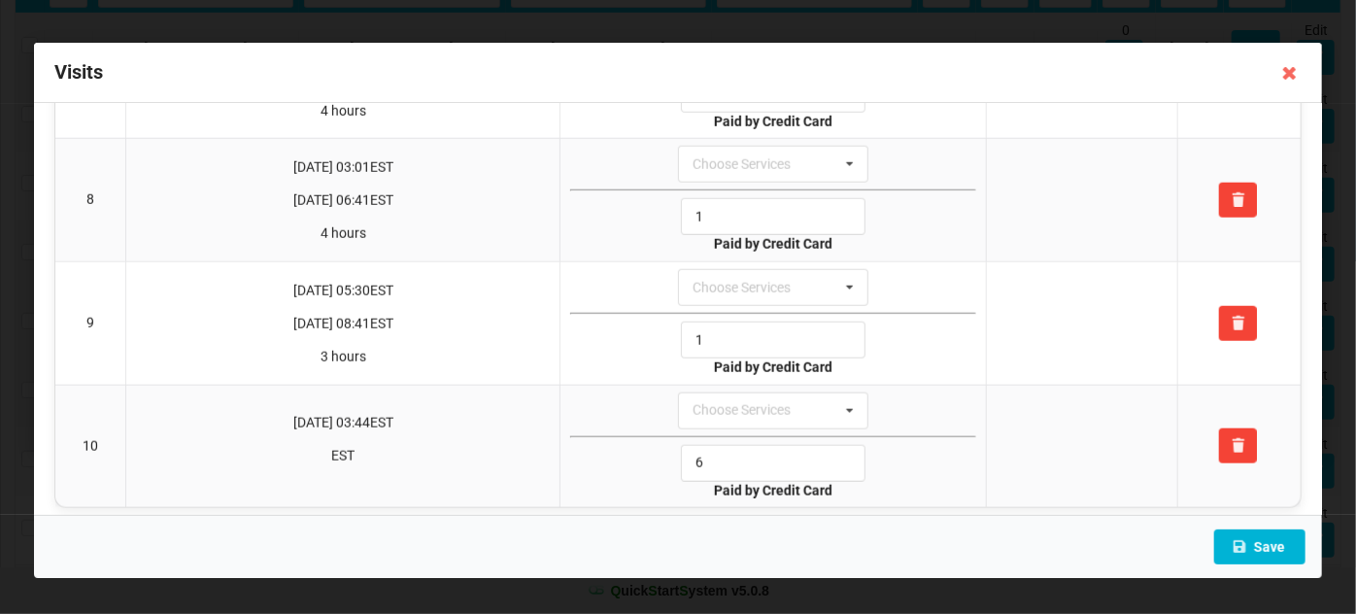
type input "1"
click at [1261, 549] on button "Save" at bounding box center [1259, 546] width 91 height 35
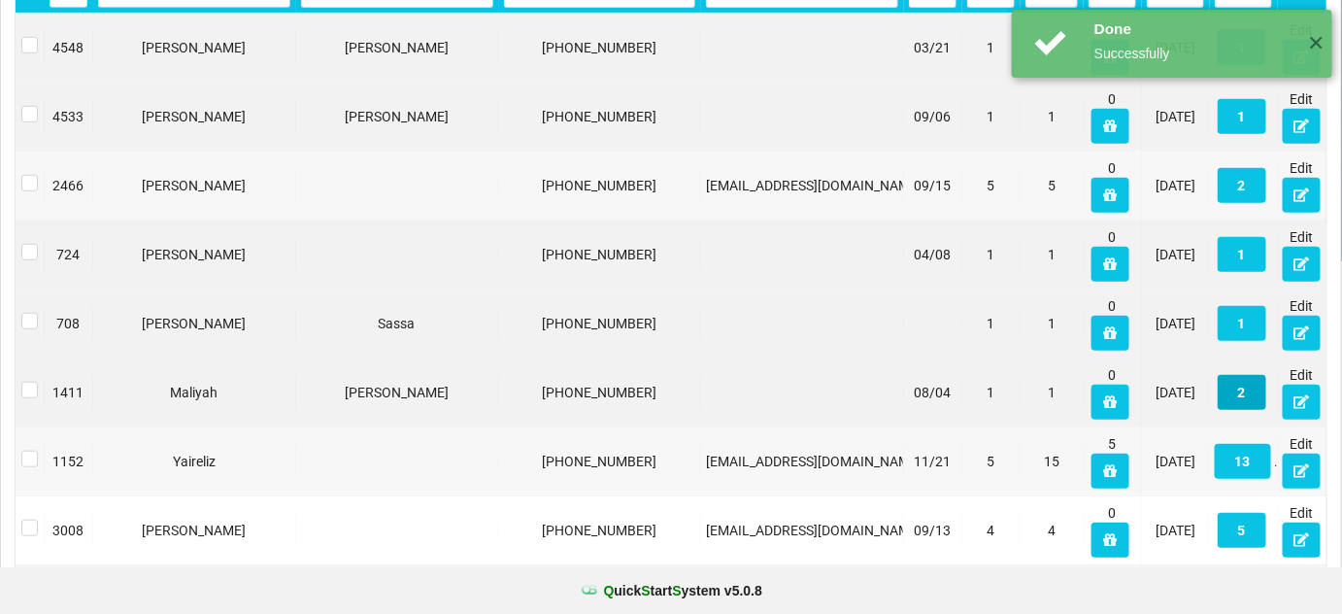
click at [758, 374] on button "2" at bounding box center [755, 371] width 7 height 5
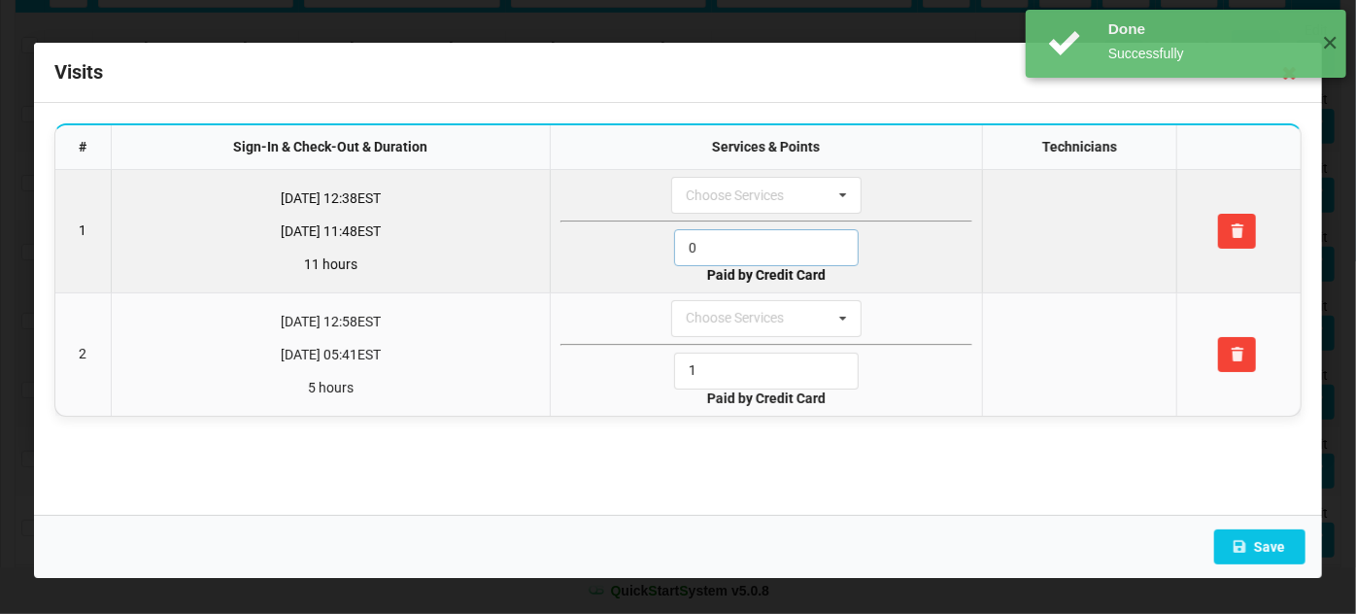
click at [727, 249] on input "0" at bounding box center [766, 247] width 185 height 37
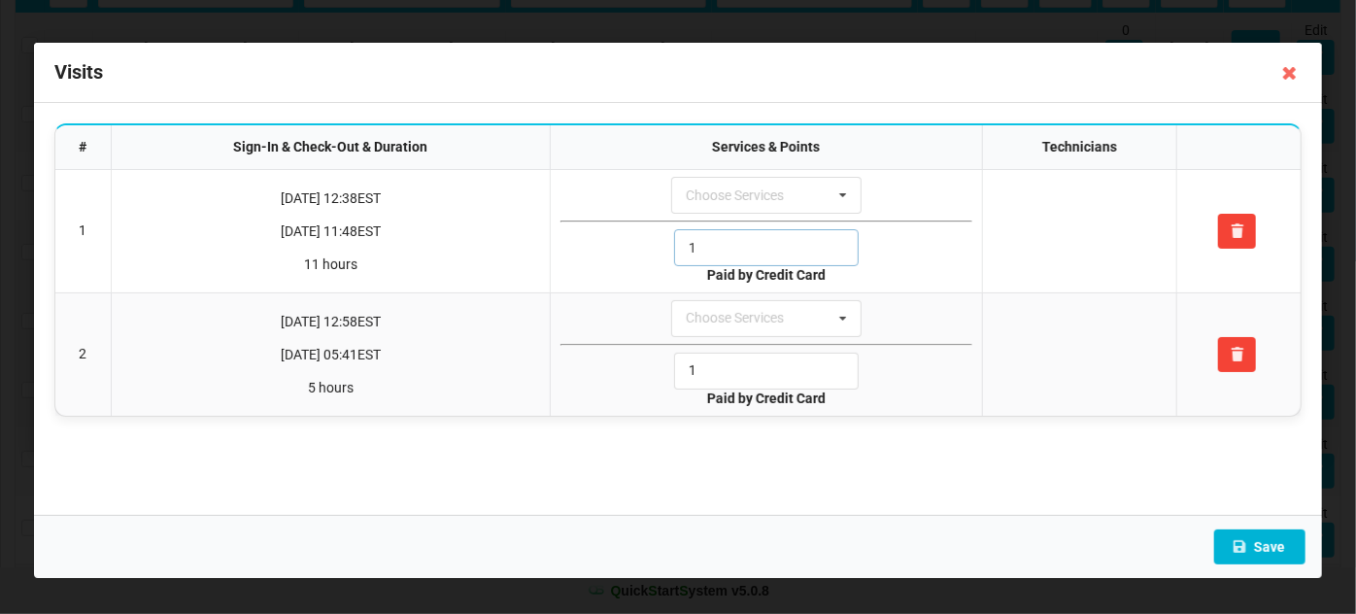
type input "1"
click at [1279, 549] on button "Save" at bounding box center [1259, 546] width 91 height 35
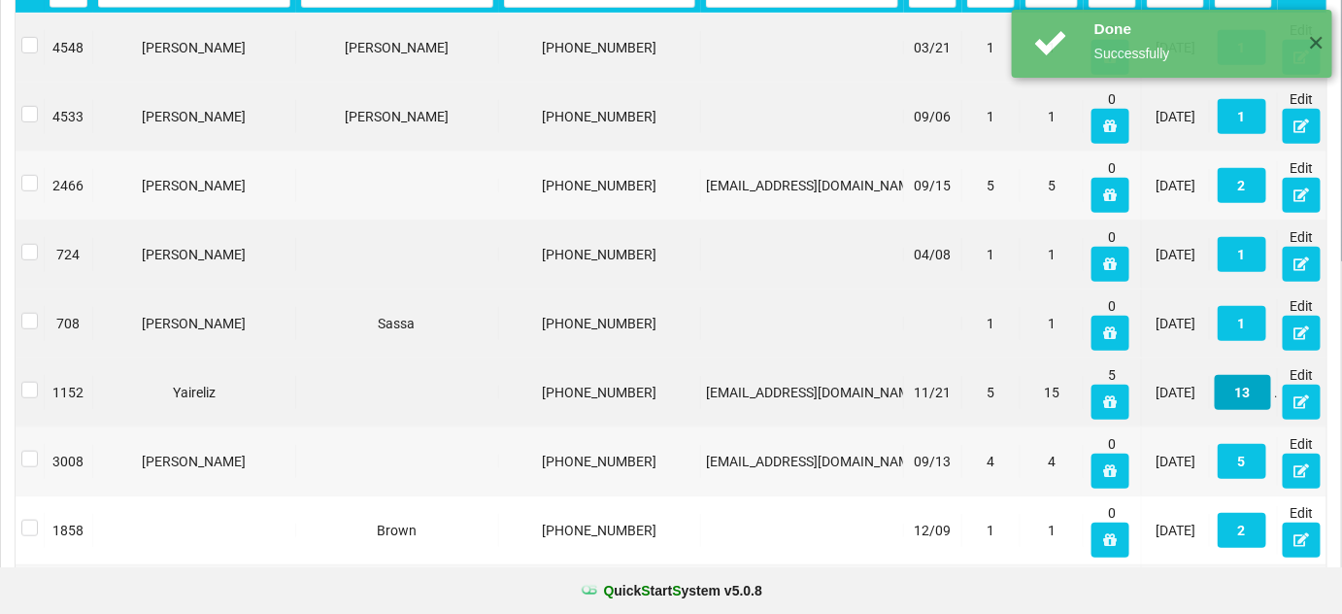
click at [849, 431] on button "13" at bounding box center [840, 436] width 17 height 11
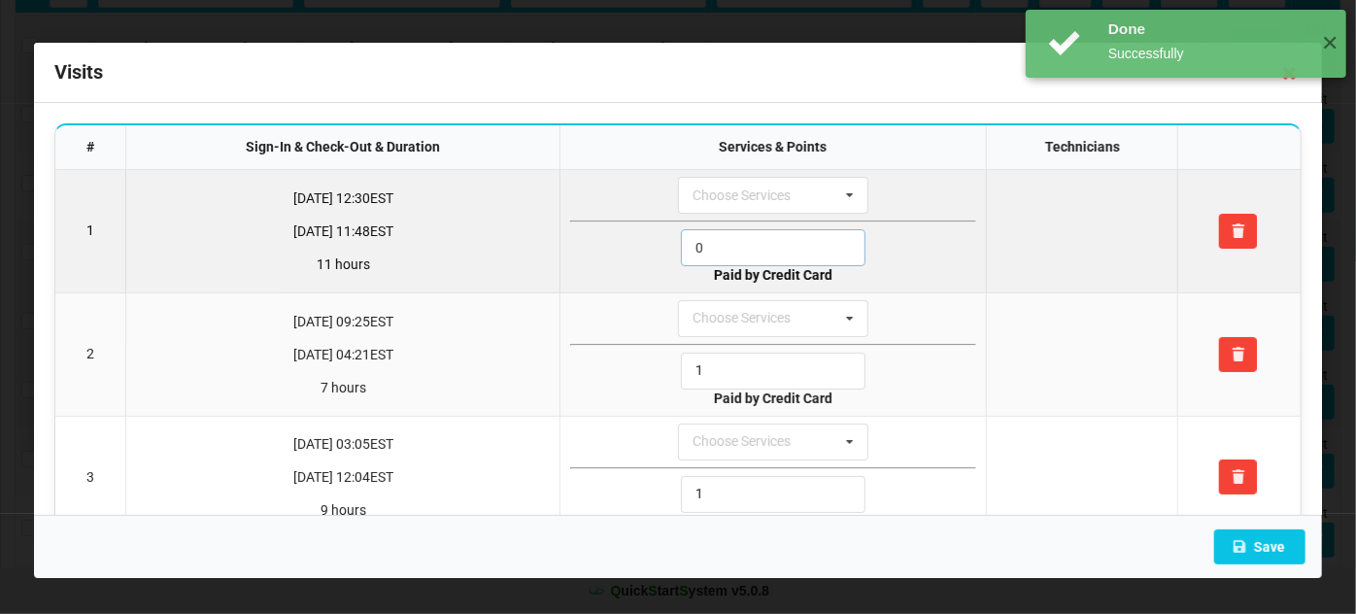
click at [745, 251] on input "0" at bounding box center [773, 247] width 185 height 37
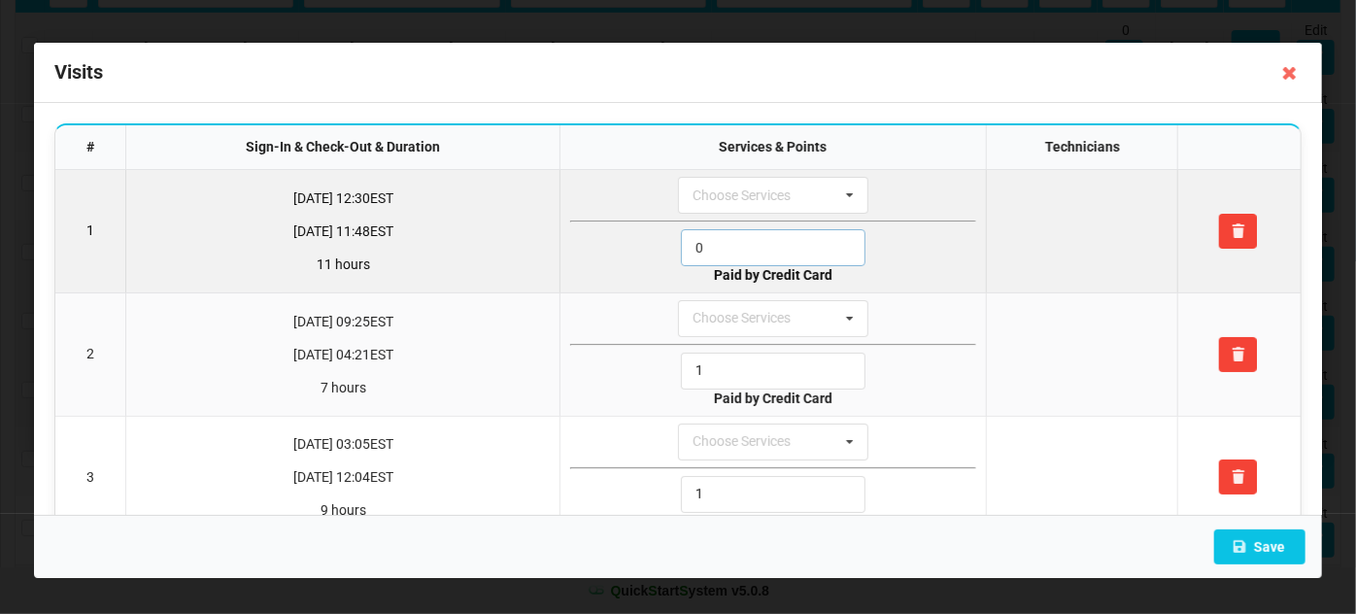
click at [745, 251] on input "0" at bounding box center [773, 247] width 185 height 37
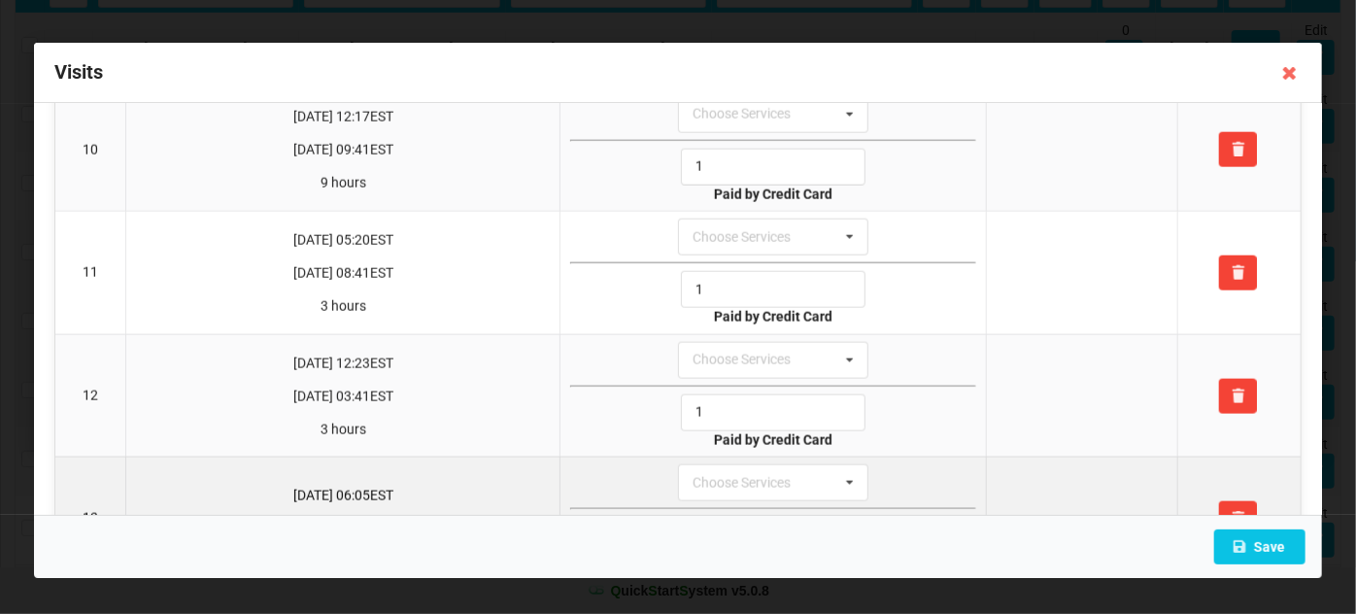
scroll to position [1257, 0]
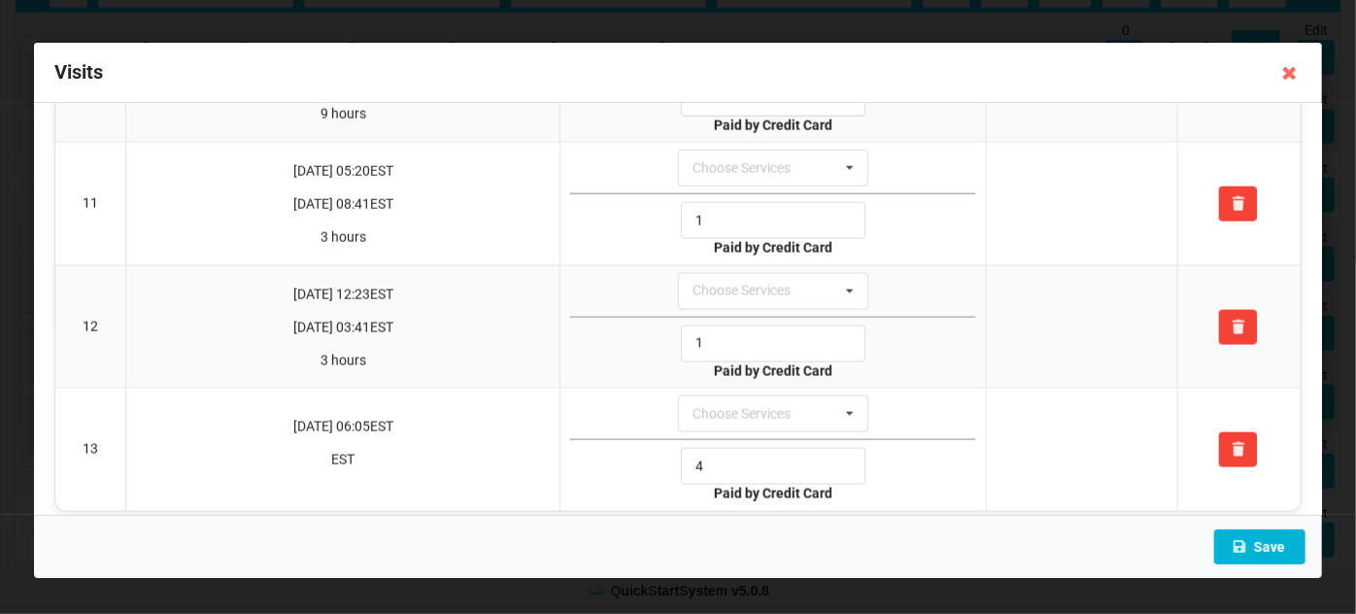
type input "1"
click at [1269, 541] on button "Save" at bounding box center [1259, 546] width 91 height 35
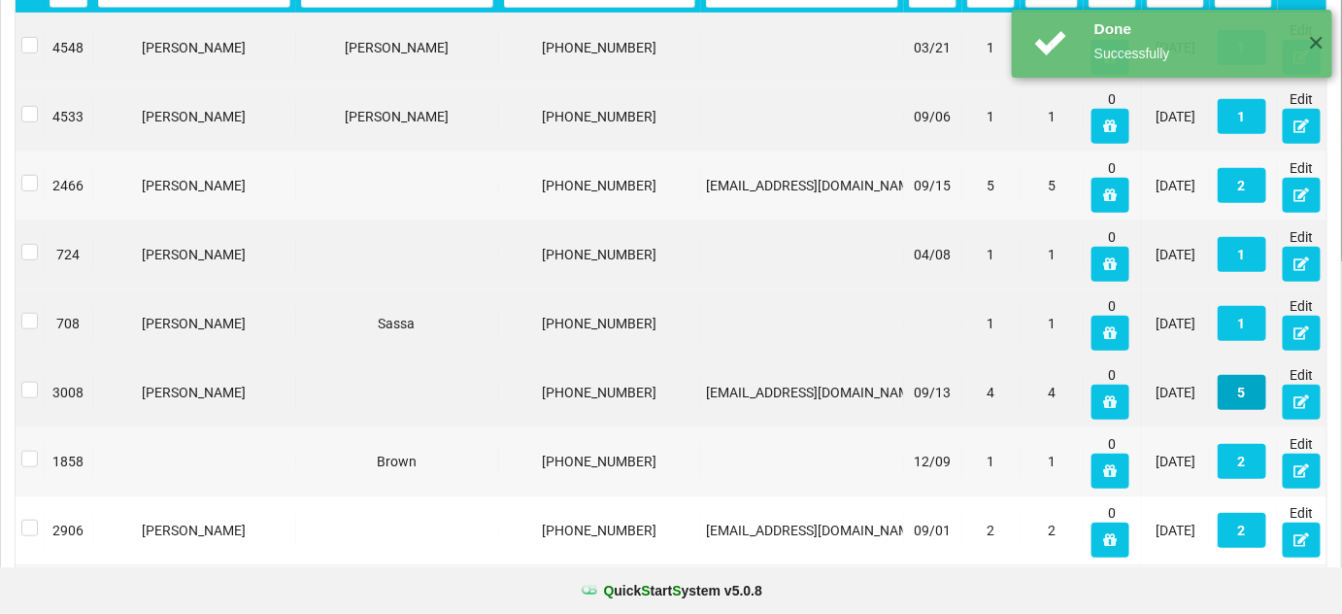
click at [1249, 388] on button "5" at bounding box center [1242, 392] width 49 height 35
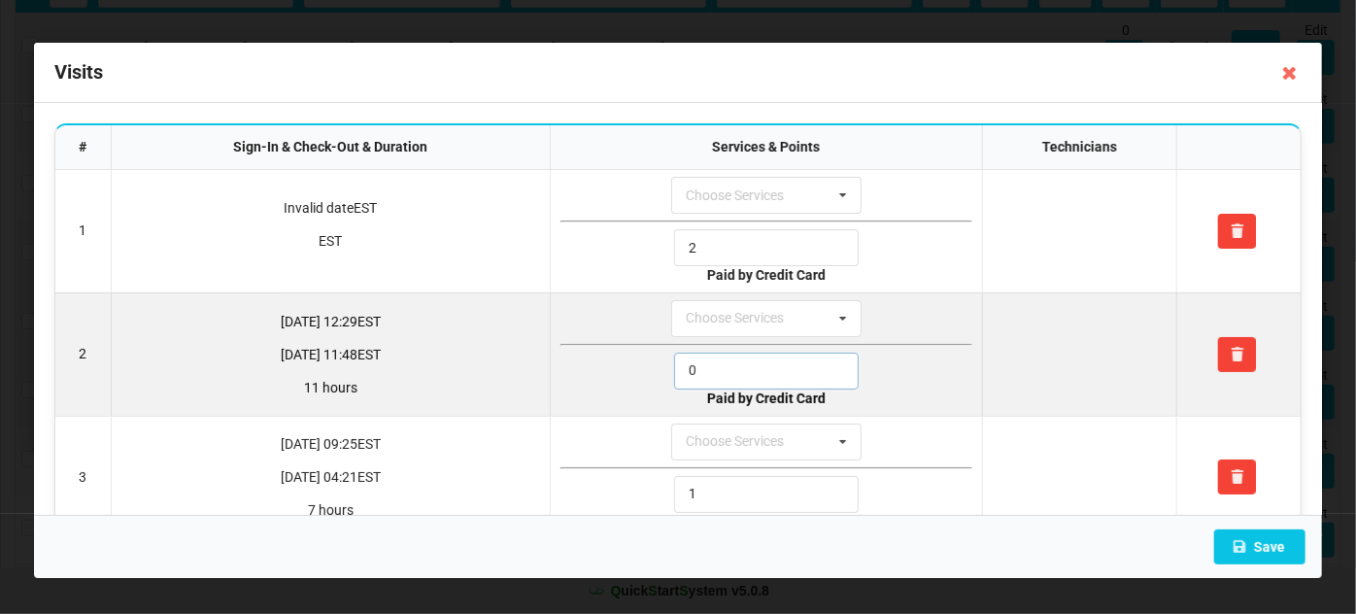
click at [715, 370] on input "0" at bounding box center [766, 371] width 185 height 37
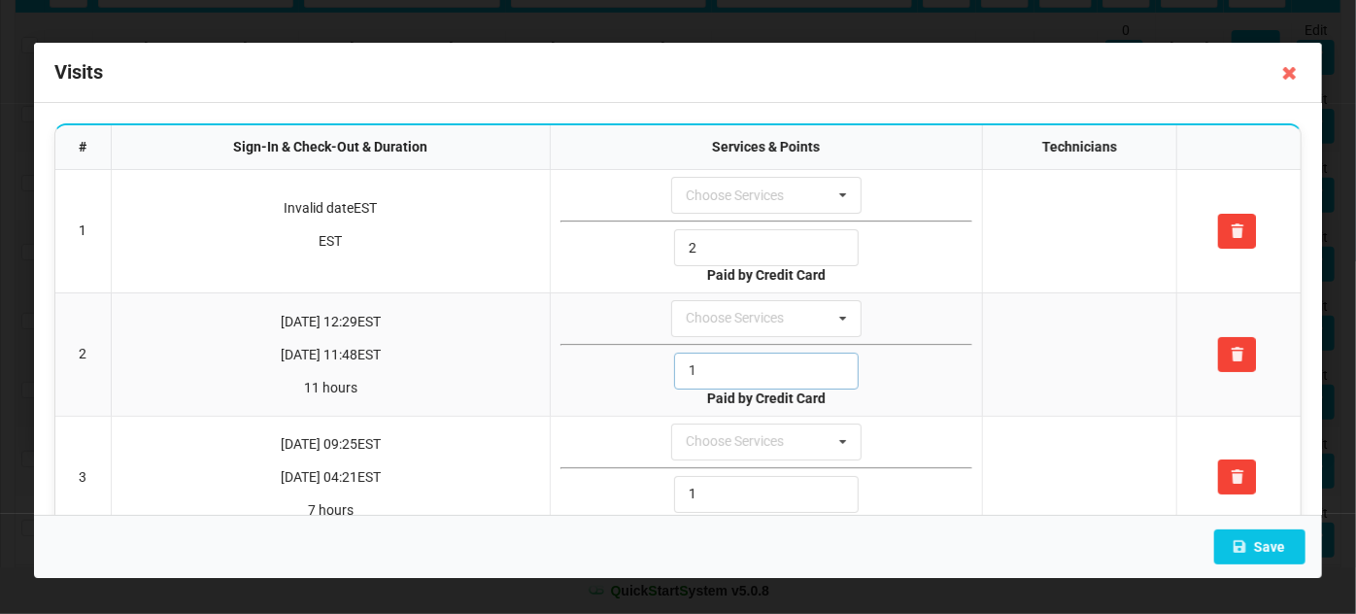
scroll to position [284, 0]
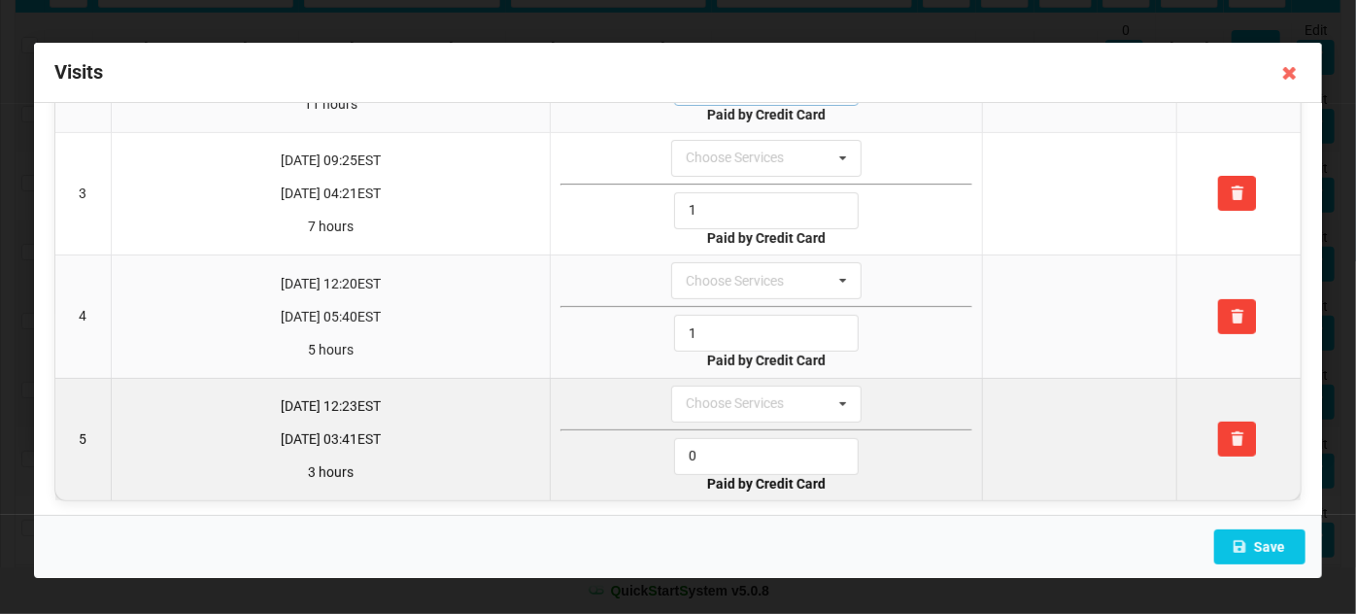
type input "1"
click at [730, 445] on input "0" at bounding box center [766, 456] width 185 height 37
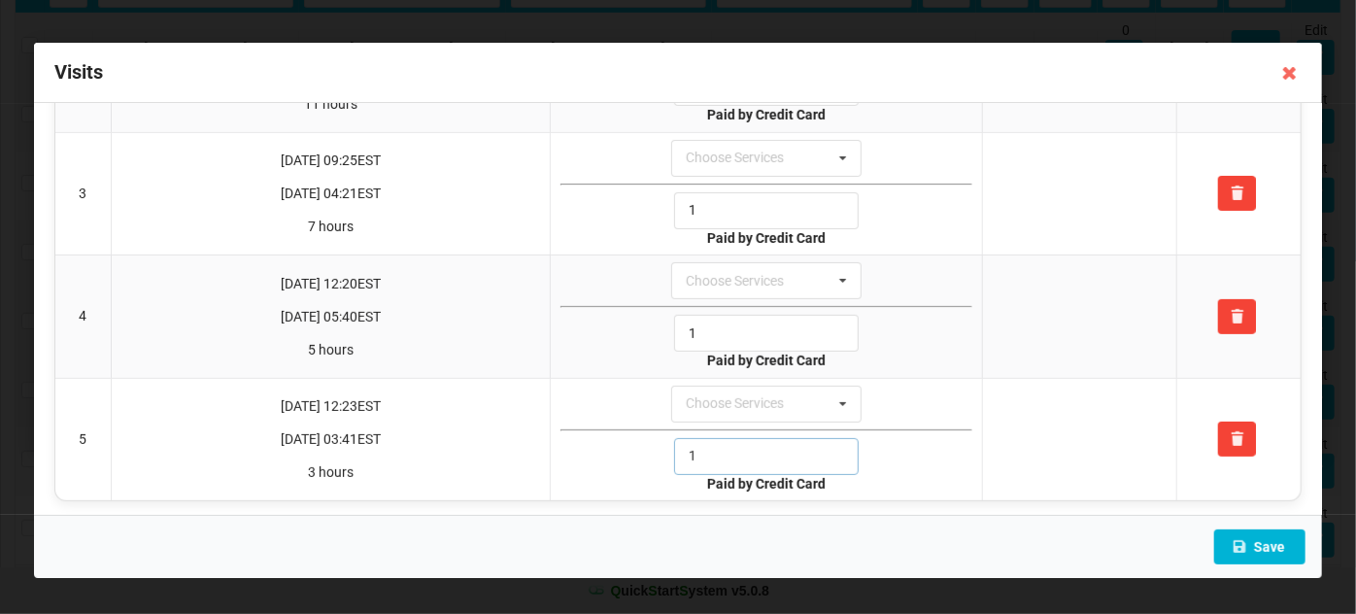
type input "1"
click at [1288, 547] on button "Save" at bounding box center [1259, 546] width 91 height 35
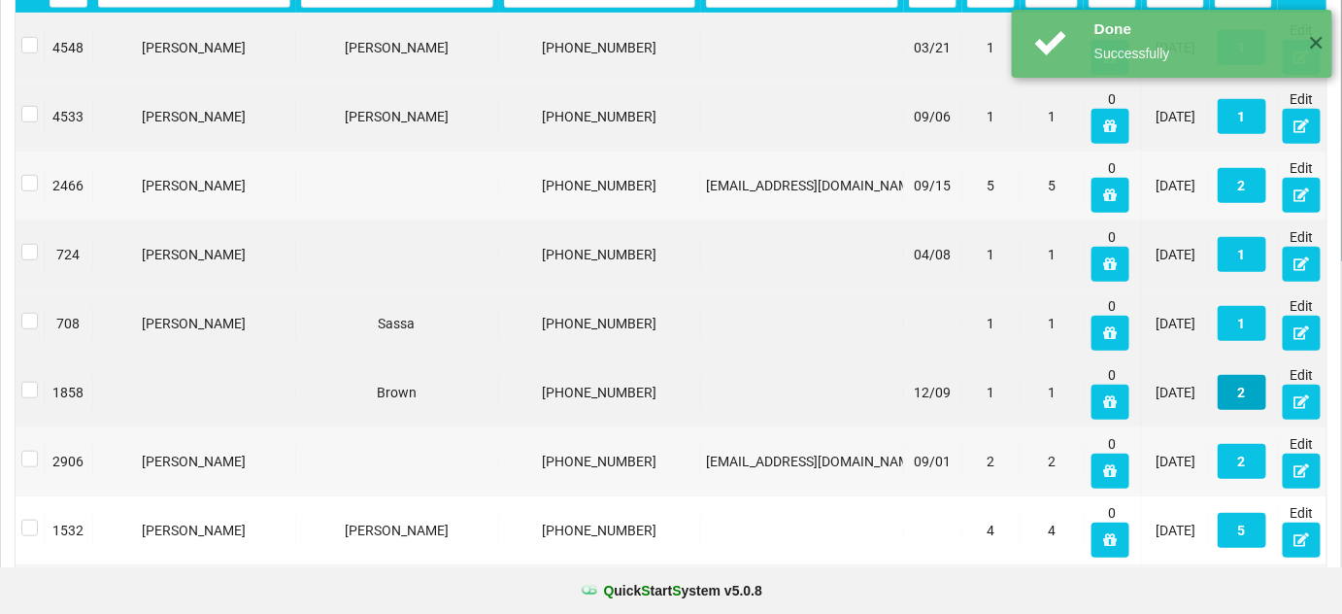
click at [1247, 393] on button "2" at bounding box center [1242, 392] width 49 height 35
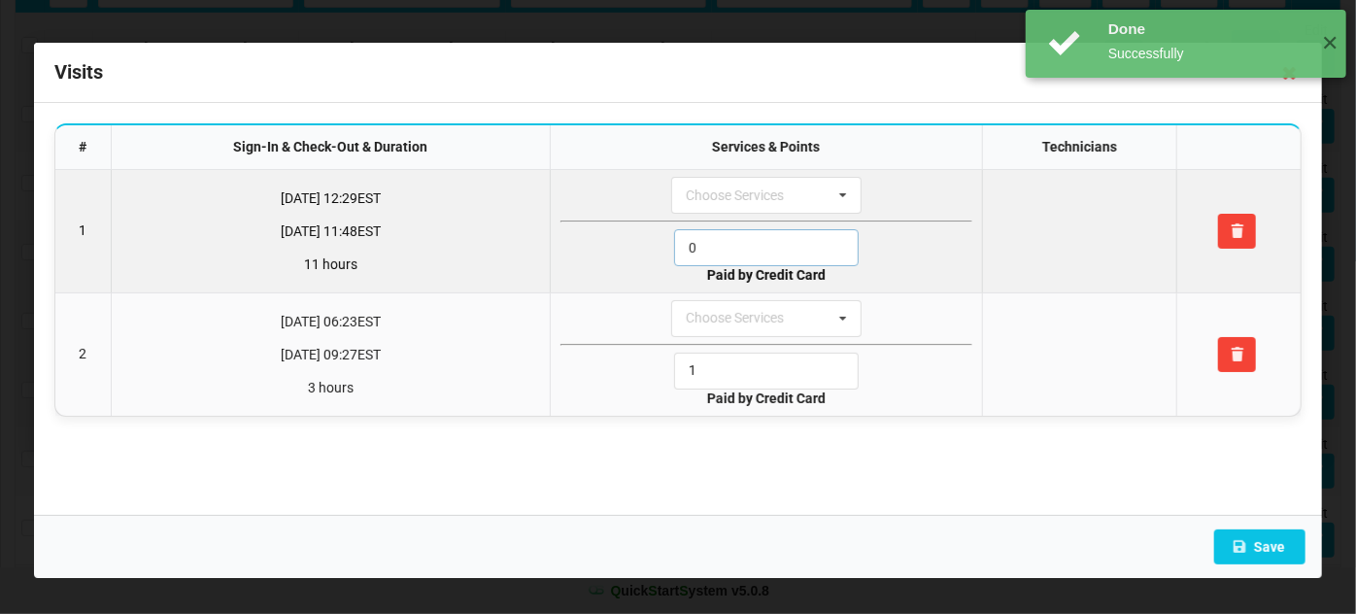
click at [726, 238] on input "0" at bounding box center [766, 247] width 185 height 37
click at [726, 238] on input "1" at bounding box center [766, 247] width 185 height 37
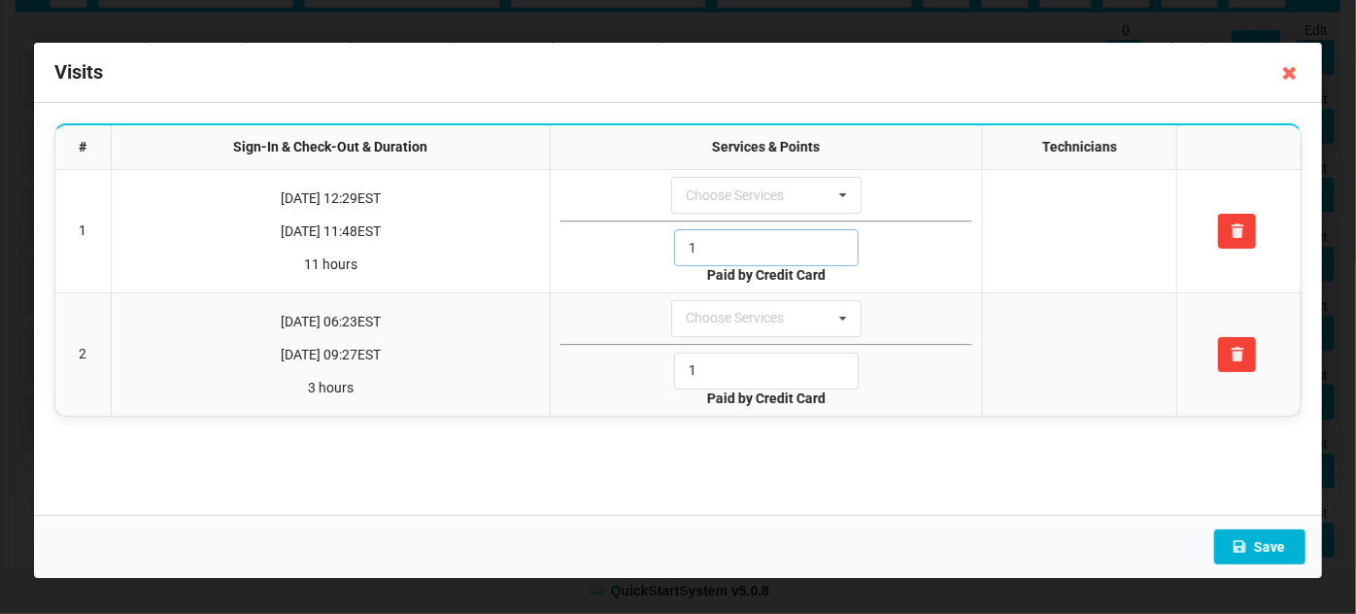
type input "1"
click at [1272, 540] on button "Save" at bounding box center [1259, 546] width 91 height 35
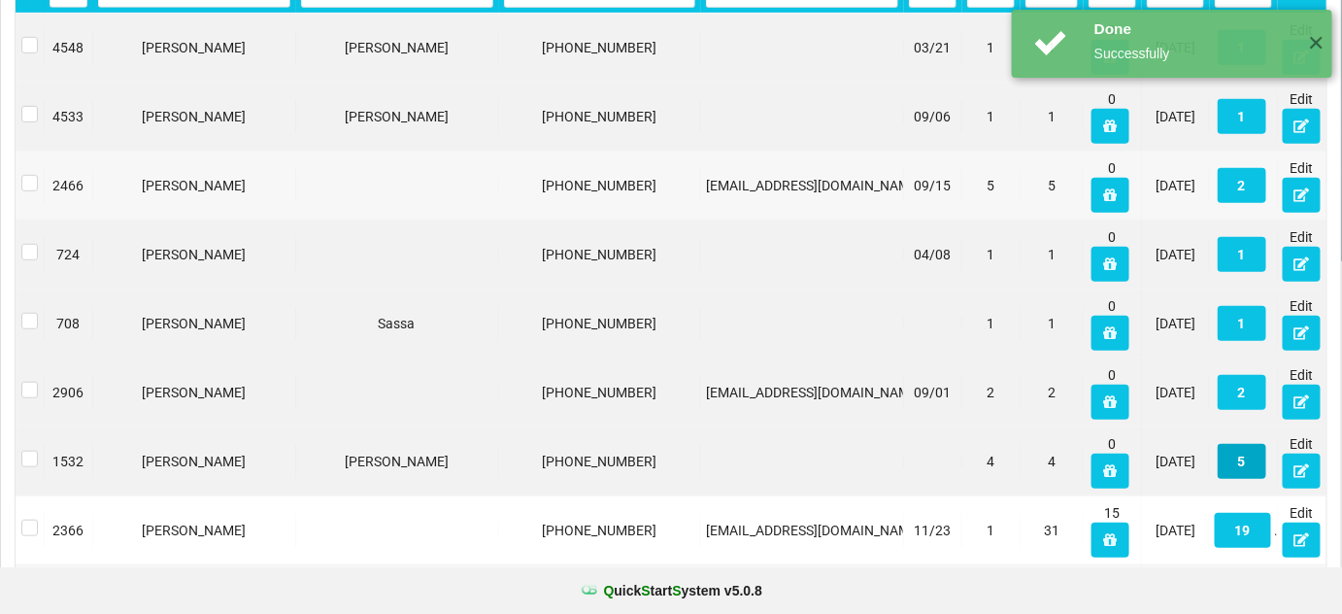
click at [1239, 463] on button "5" at bounding box center [1242, 461] width 49 height 35
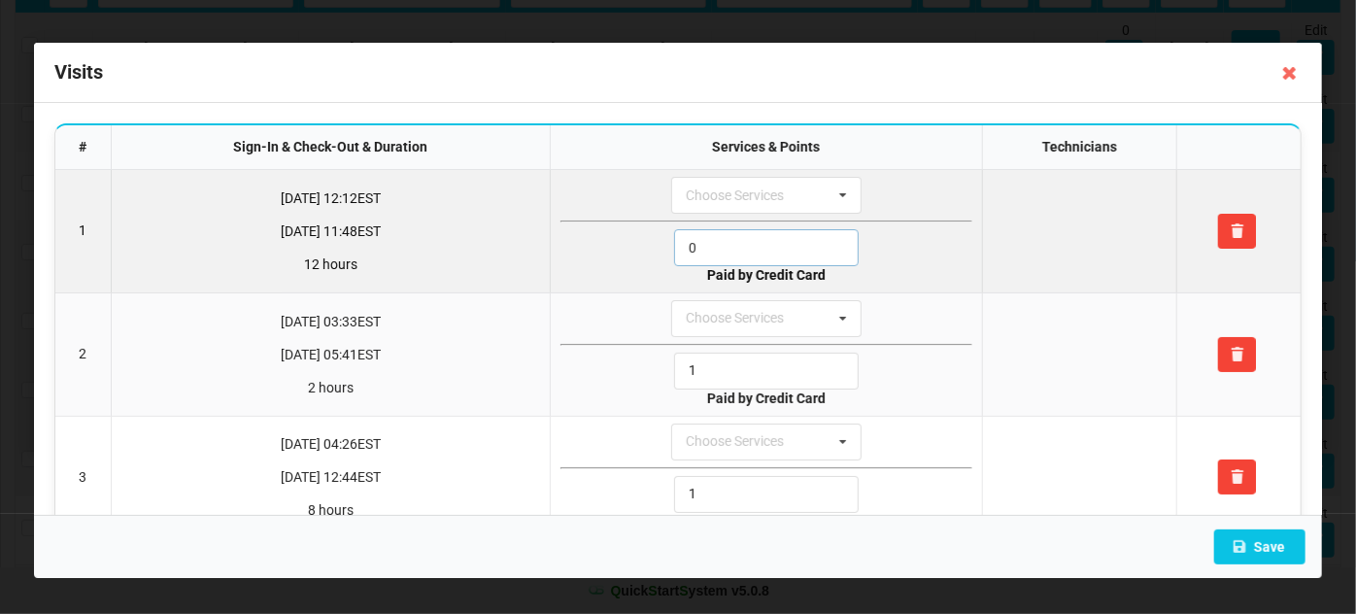
click at [716, 254] on input "0" at bounding box center [766, 247] width 185 height 37
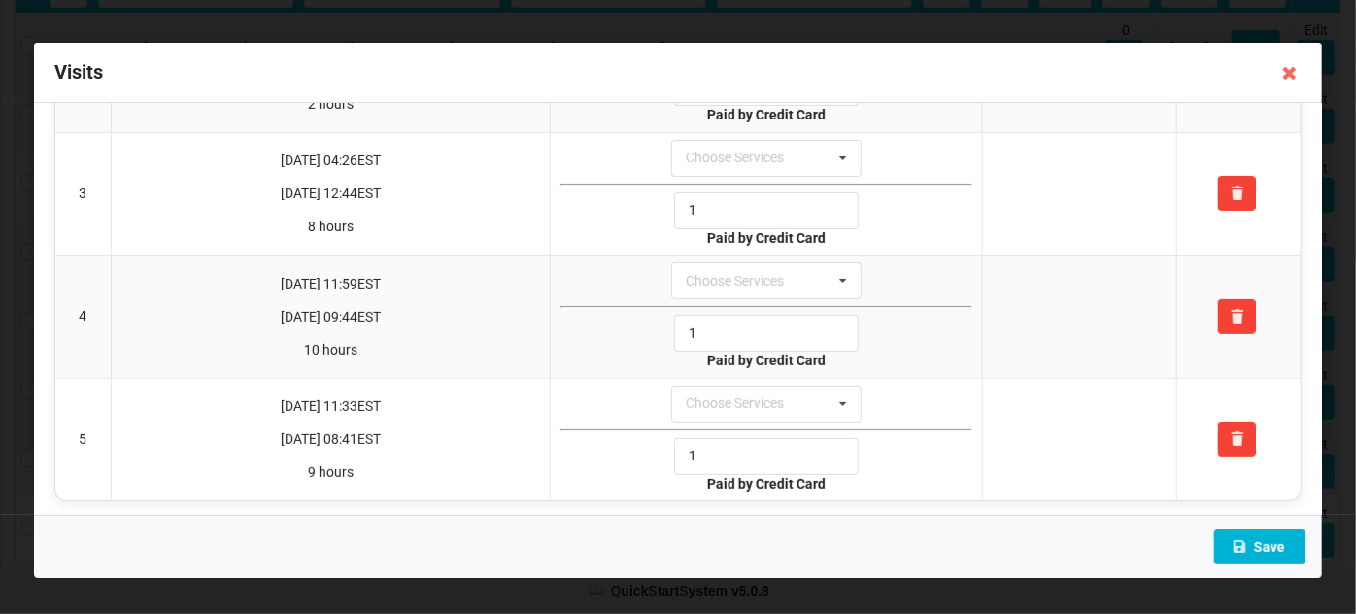
type input "1"
click at [1276, 556] on button "Save" at bounding box center [1259, 546] width 91 height 35
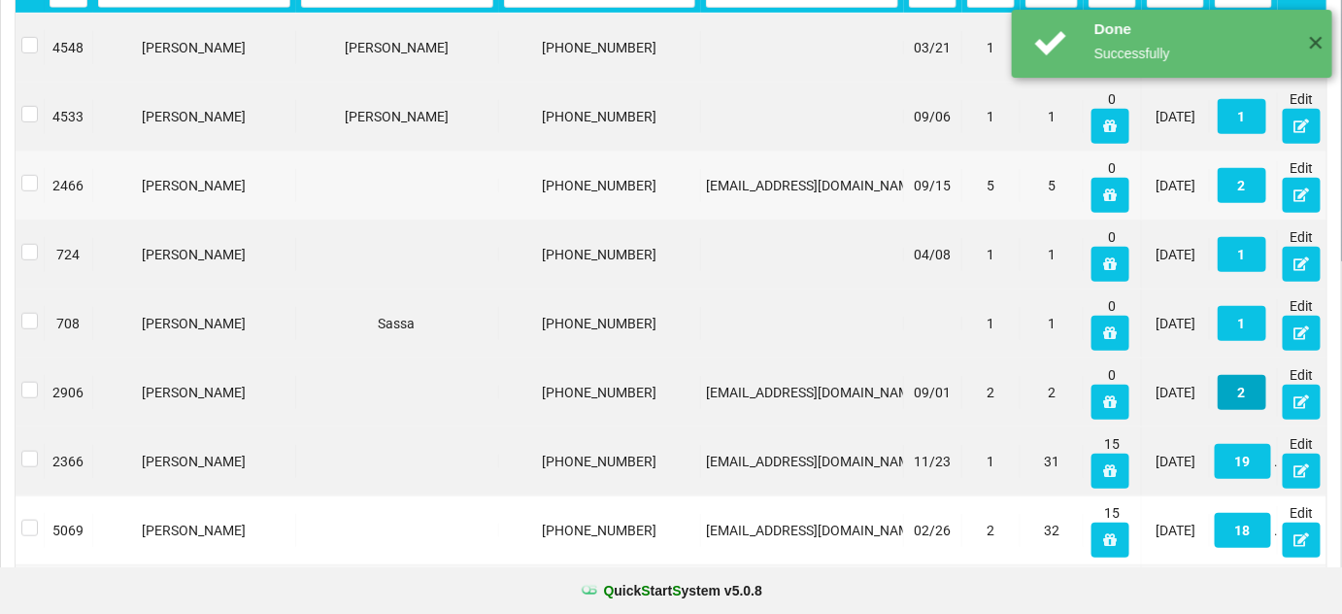
click at [1248, 380] on button "2" at bounding box center [1242, 392] width 49 height 35
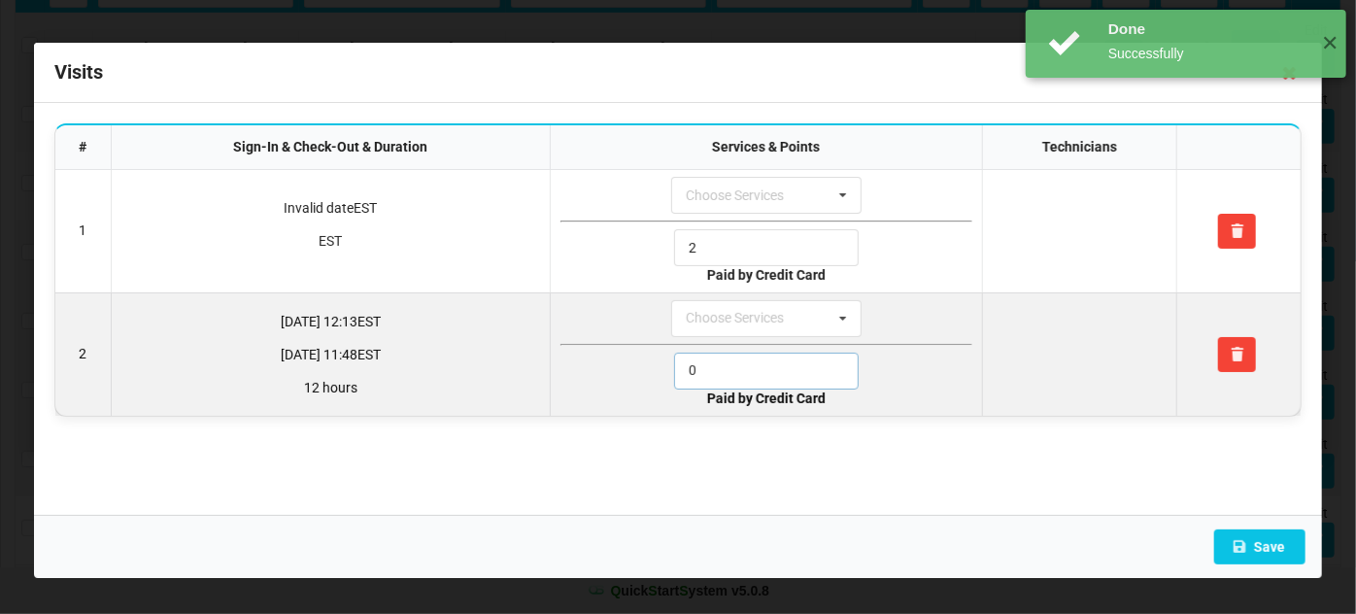
click at [774, 361] on input "0" at bounding box center [766, 371] width 185 height 37
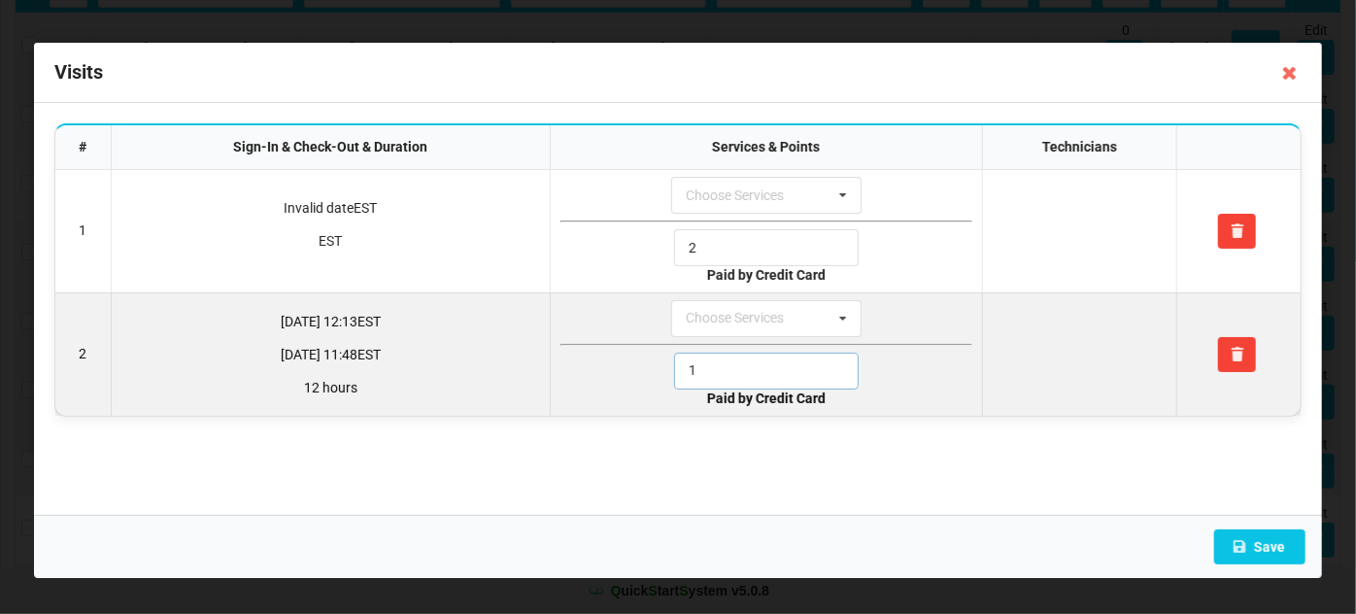
click at [774, 361] on input "1" at bounding box center [766, 371] width 185 height 37
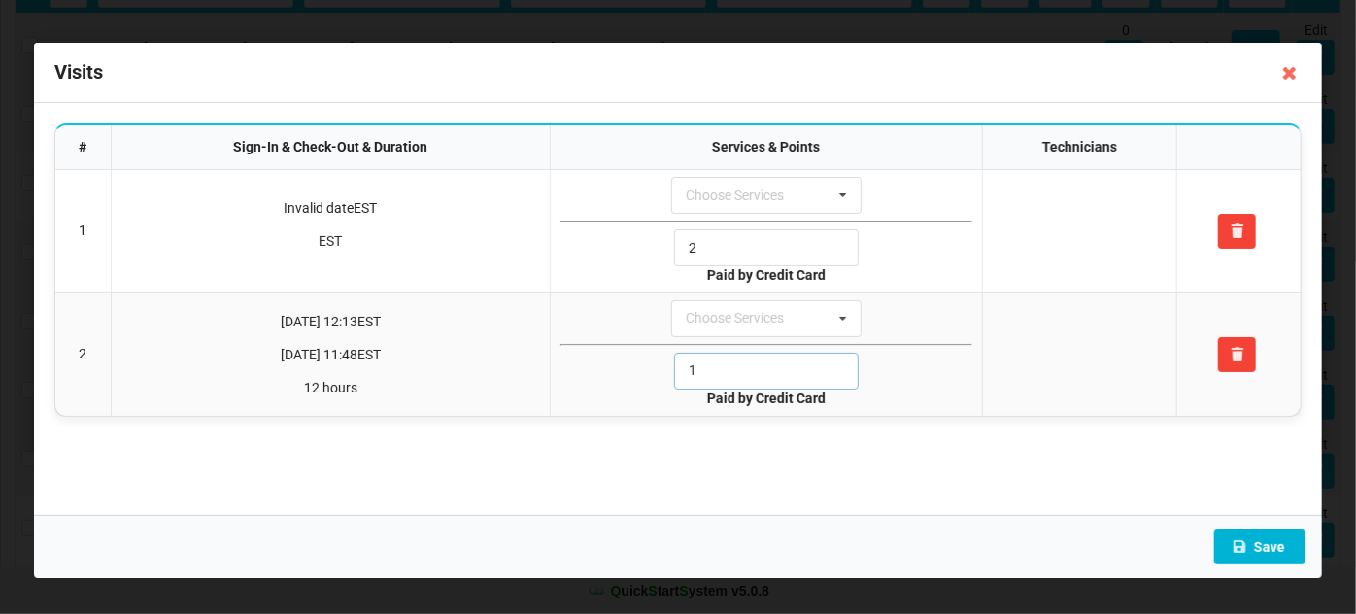
type input "1"
click at [1266, 541] on button "Save" at bounding box center [1259, 546] width 91 height 35
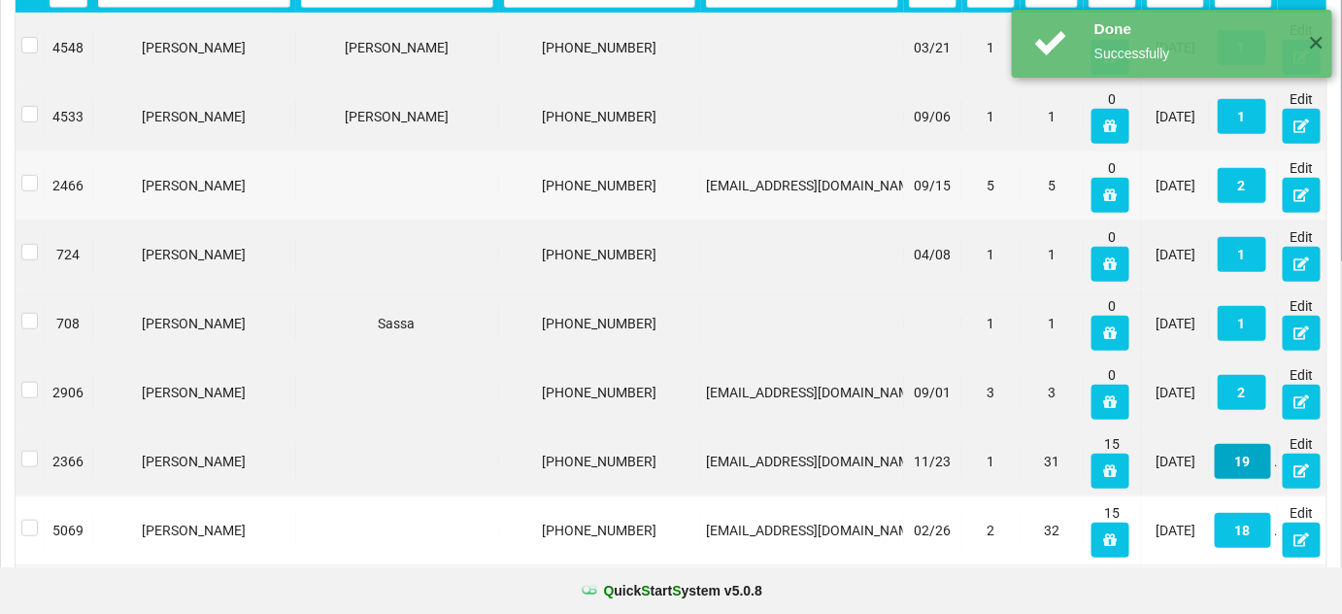
click at [1256, 462] on button "19" at bounding box center [1243, 461] width 56 height 35
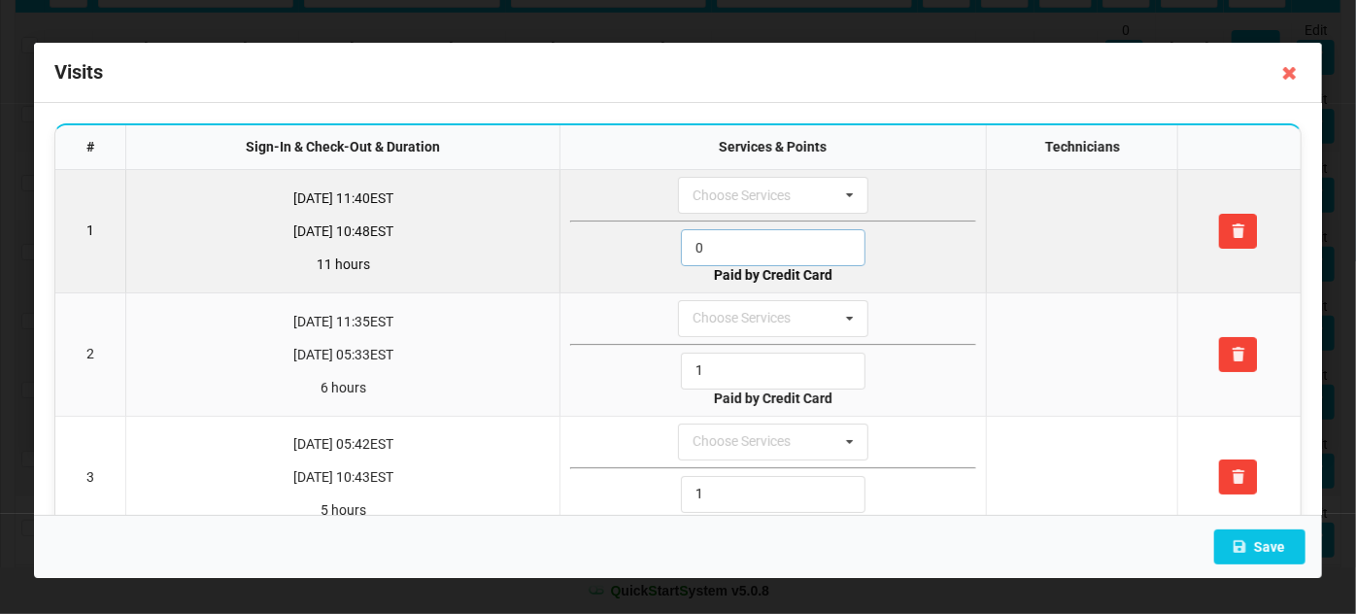
click at [709, 242] on input "0" at bounding box center [773, 247] width 185 height 37
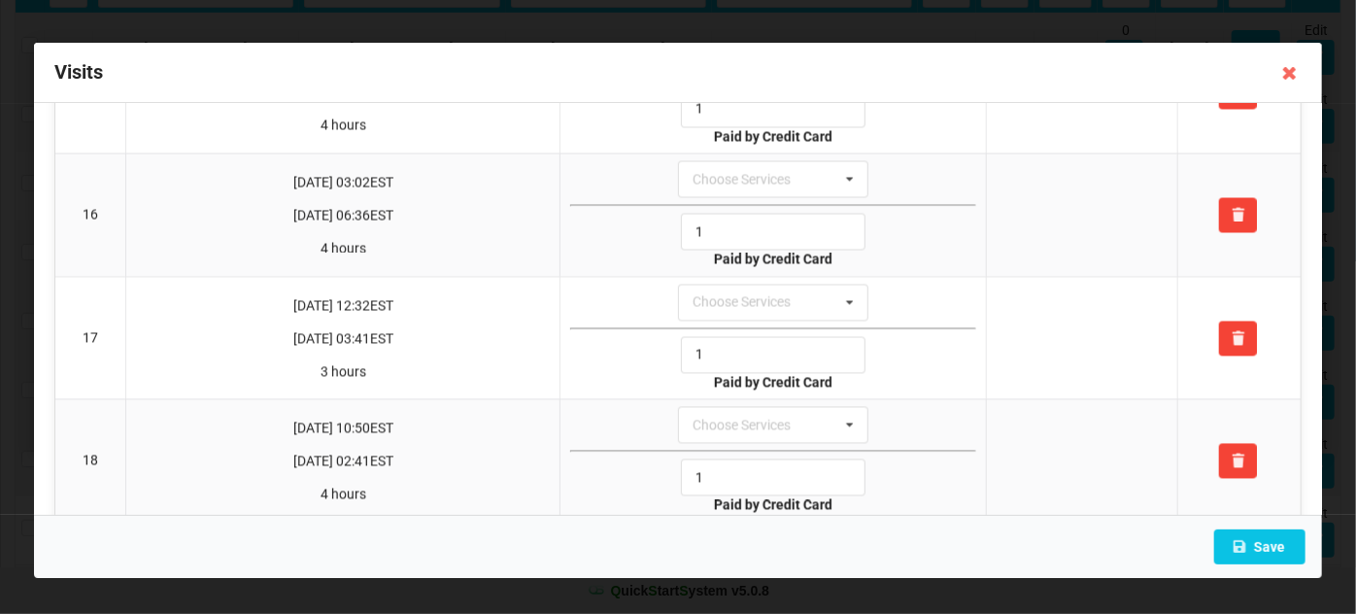
scroll to position [1986, 0]
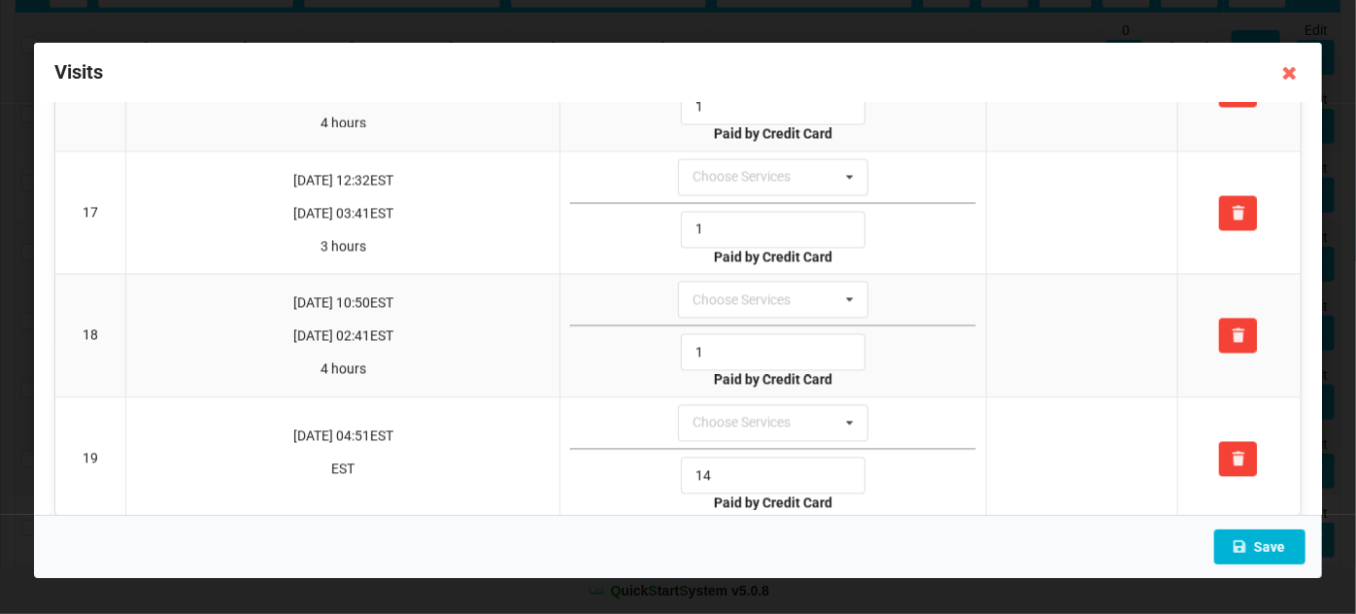
type input "1"
click at [1262, 545] on button "Save" at bounding box center [1259, 546] width 91 height 35
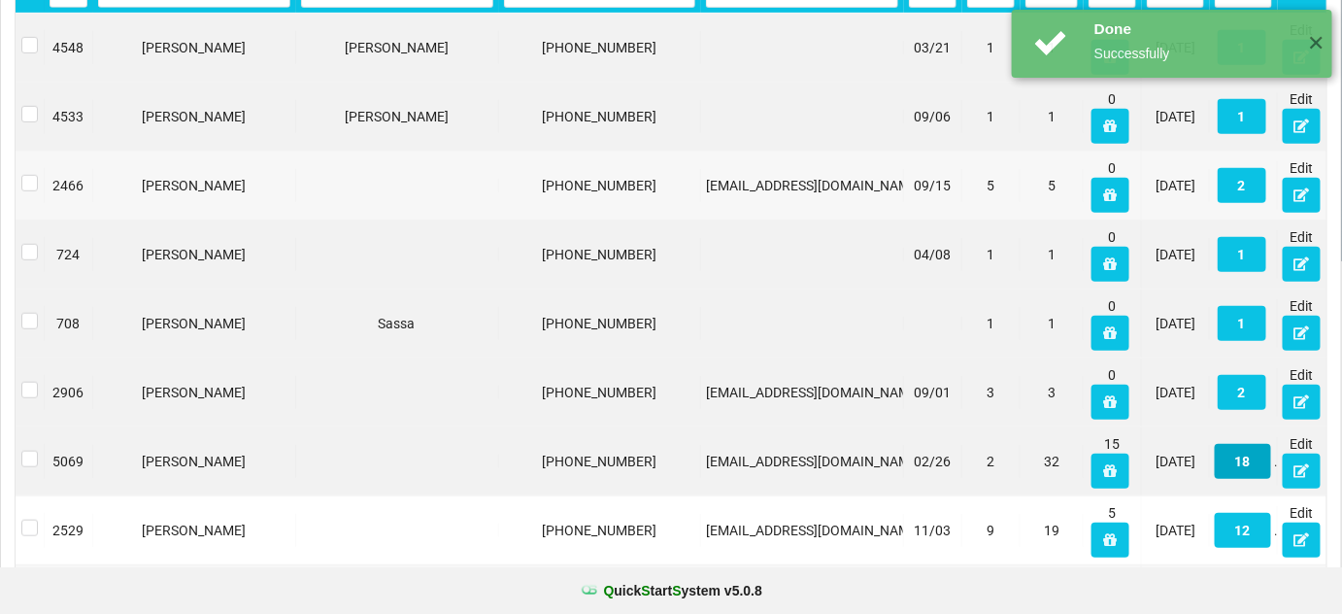
click at [1249, 460] on button "18" at bounding box center [1243, 461] width 56 height 35
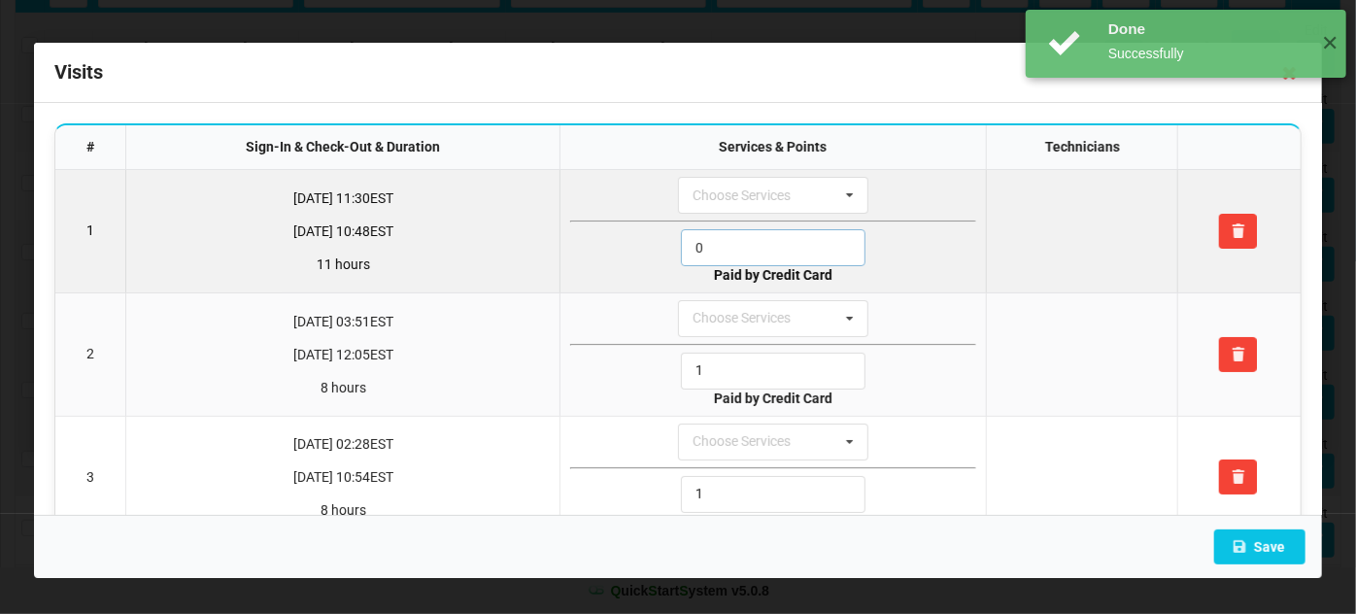
click at [709, 239] on input "0" at bounding box center [773, 247] width 185 height 37
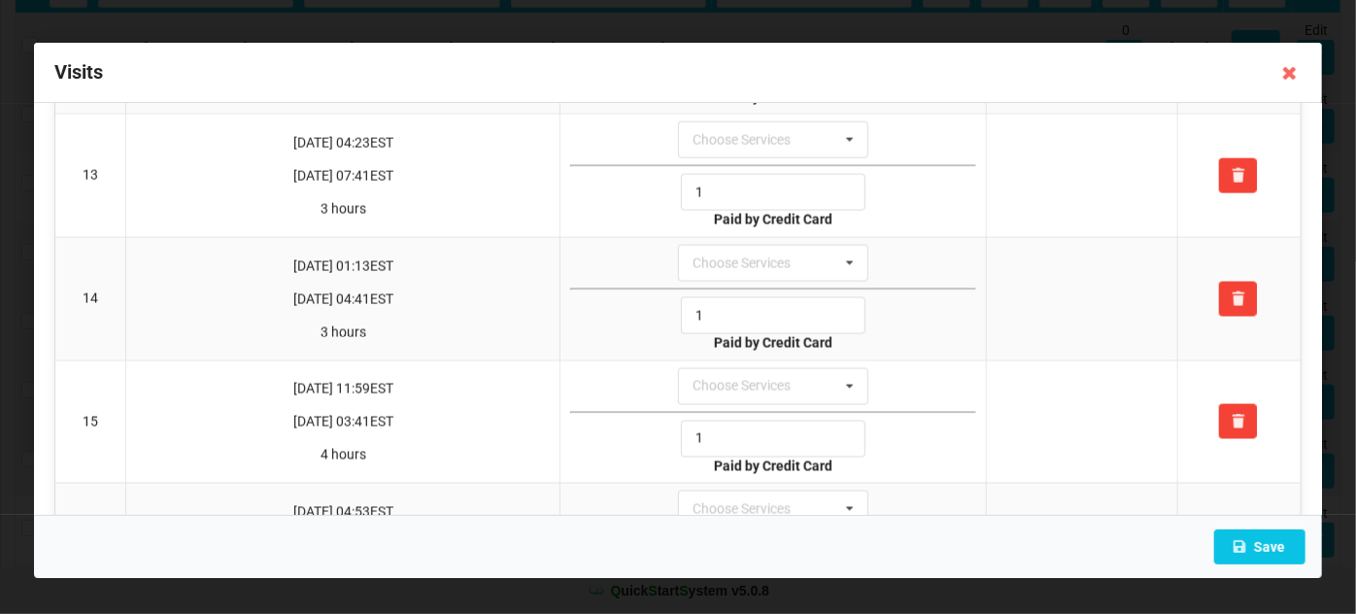
scroll to position [1865, 0]
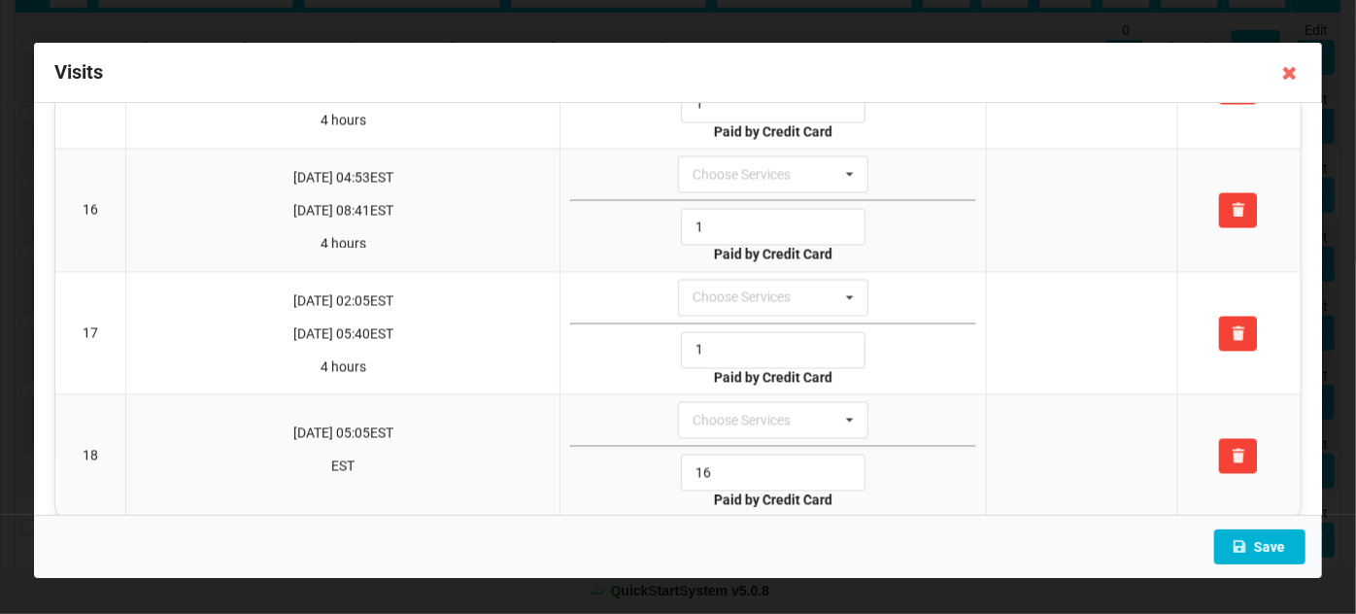
type input "1"
click at [1262, 544] on button "Save" at bounding box center [1259, 546] width 91 height 35
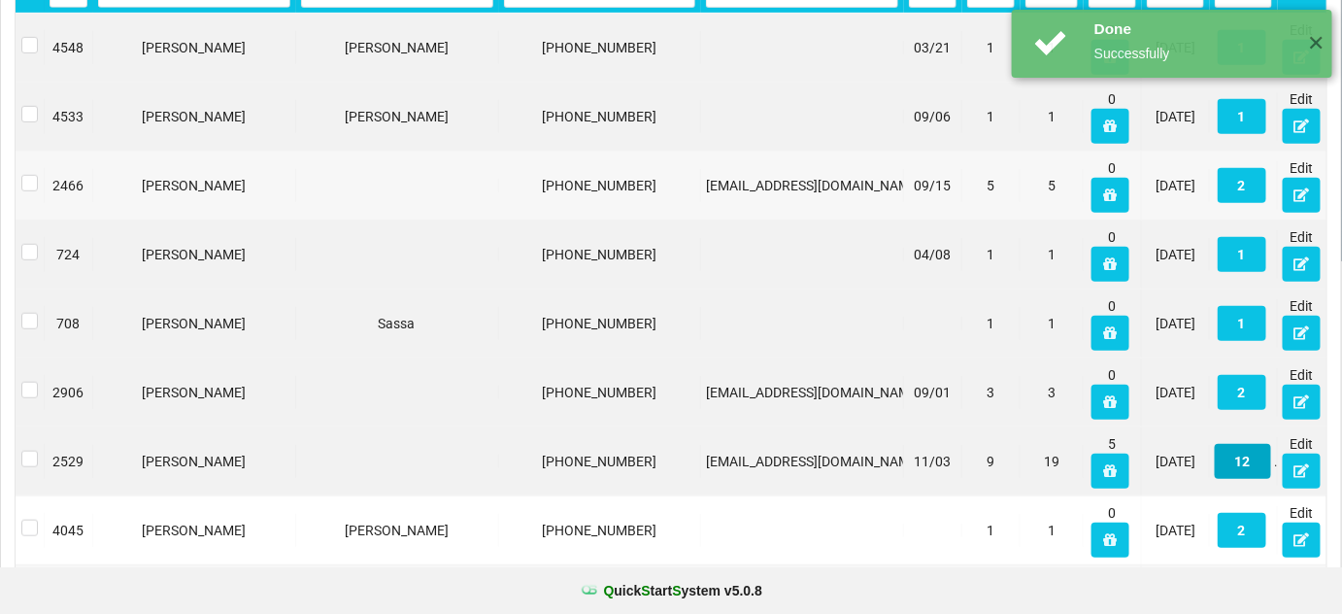
click at [1256, 459] on button "12" at bounding box center [1243, 461] width 56 height 35
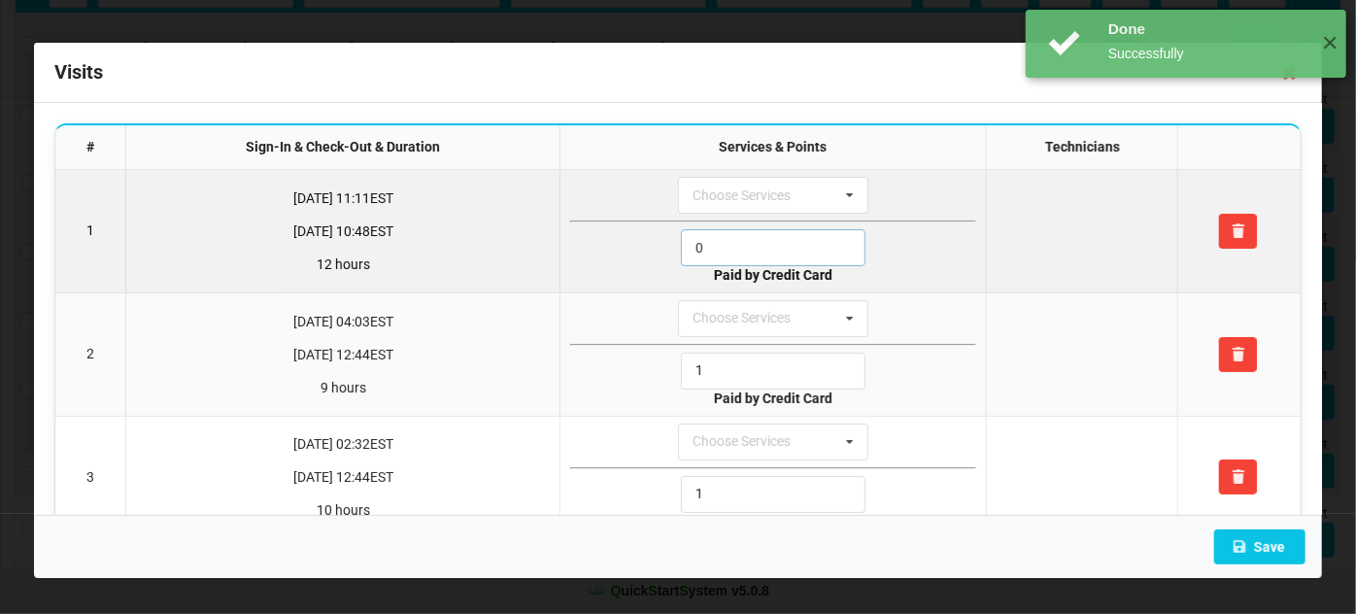
click at [747, 237] on input "0" at bounding box center [773, 247] width 185 height 37
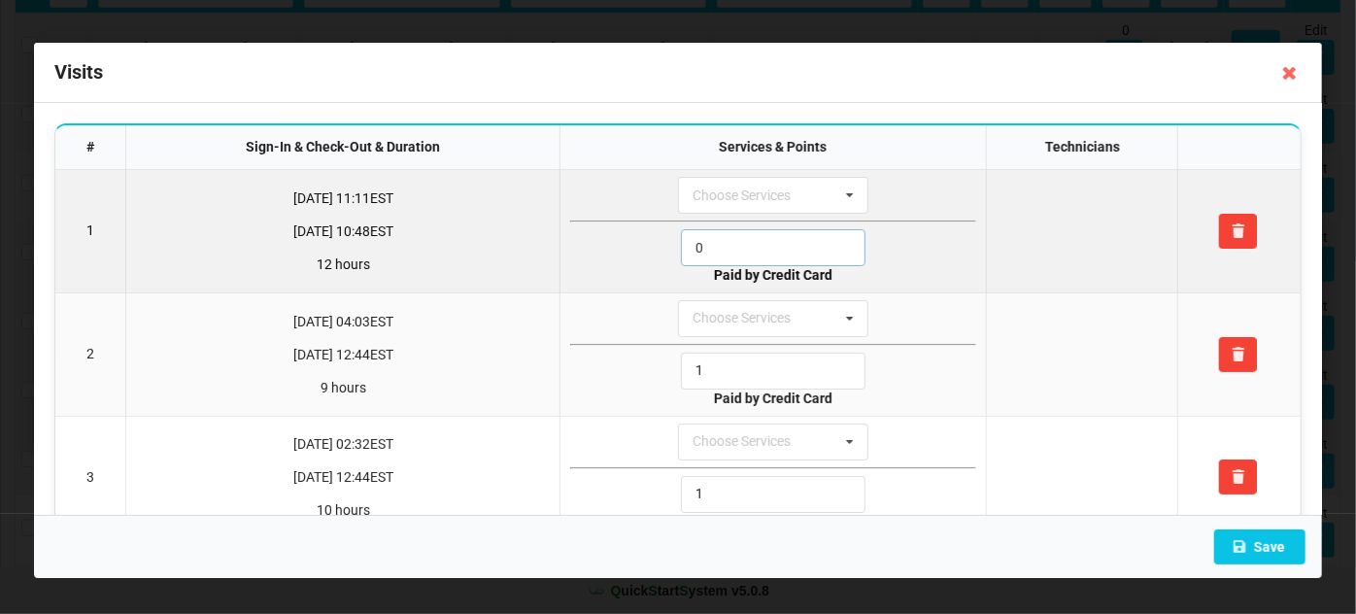
click at [747, 237] on input "0" at bounding box center [773, 247] width 185 height 37
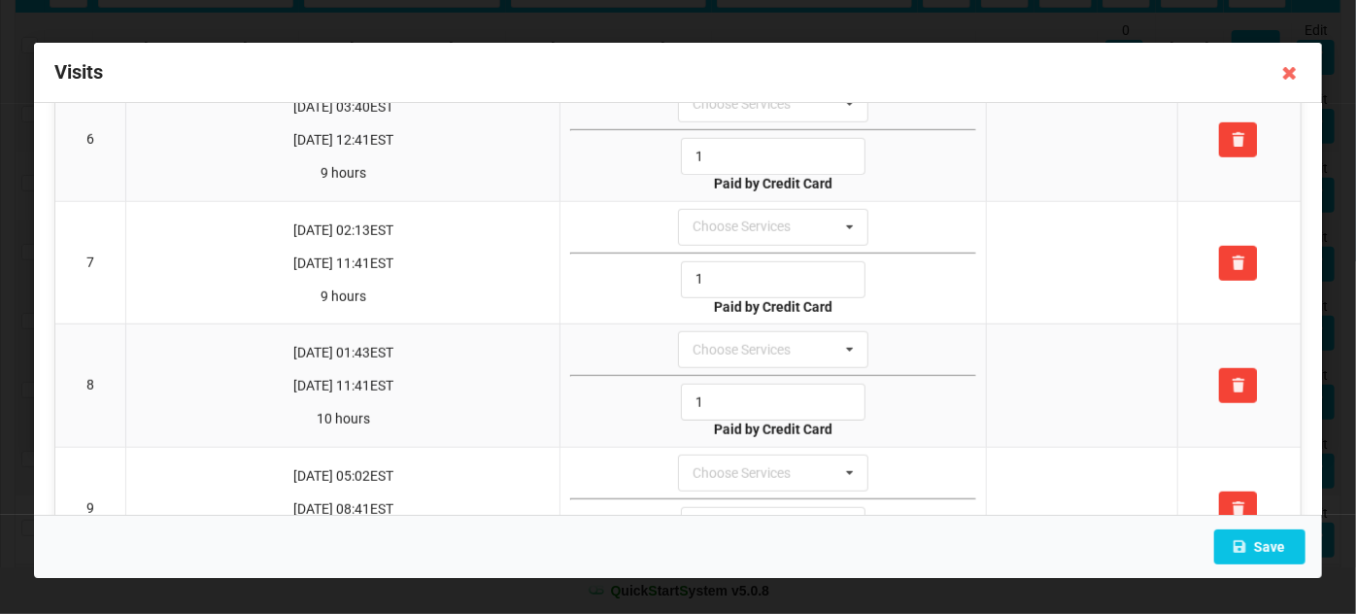
scroll to position [1135, 0]
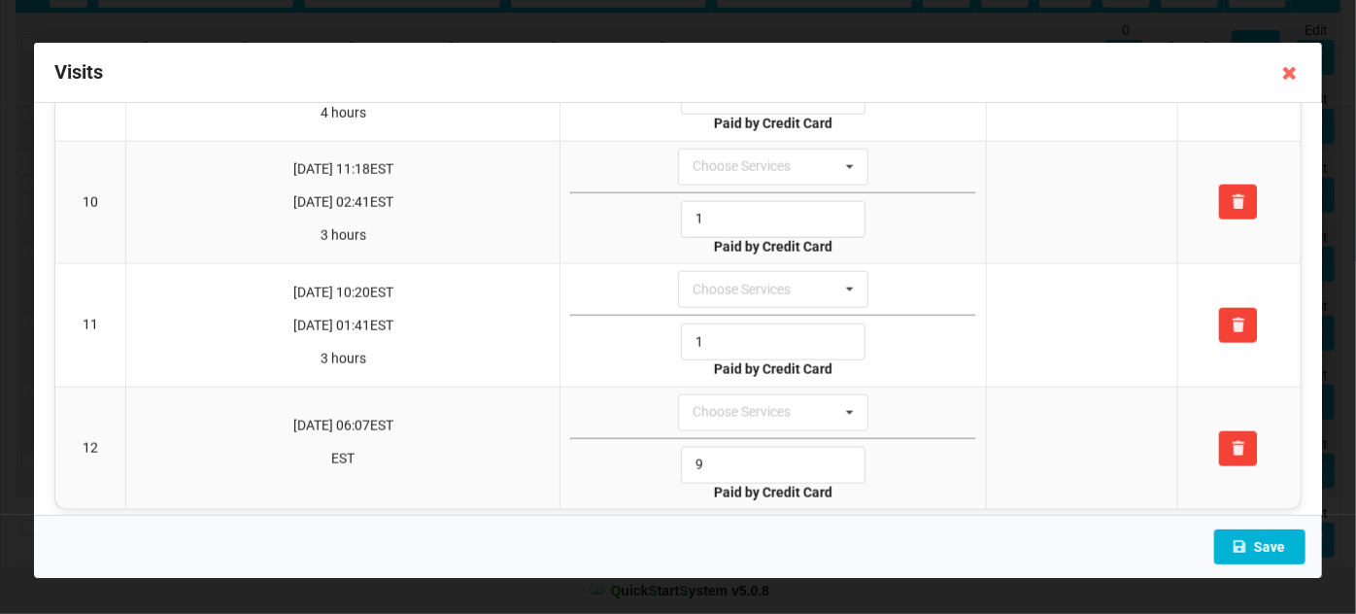
type input "1"
click at [1266, 545] on button "Save" at bounding box center [1259, 546] width 91 height 35
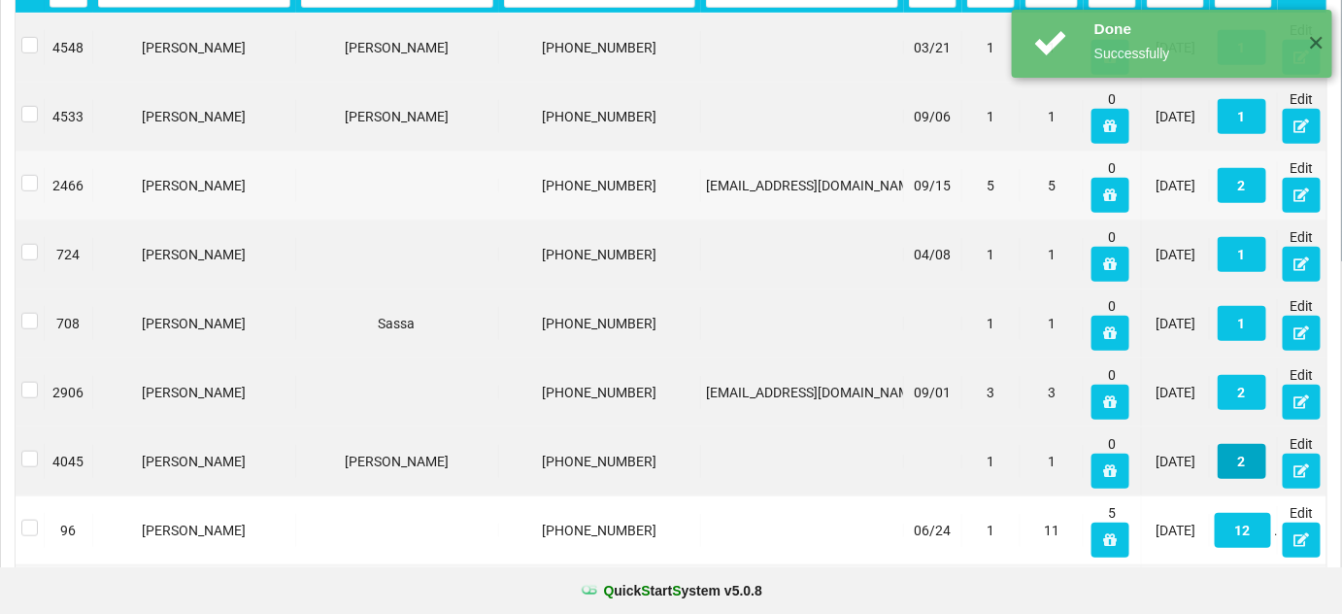
click at [1260, 457] on button "2" at bounding box center [1242, 461] width 49 height 35
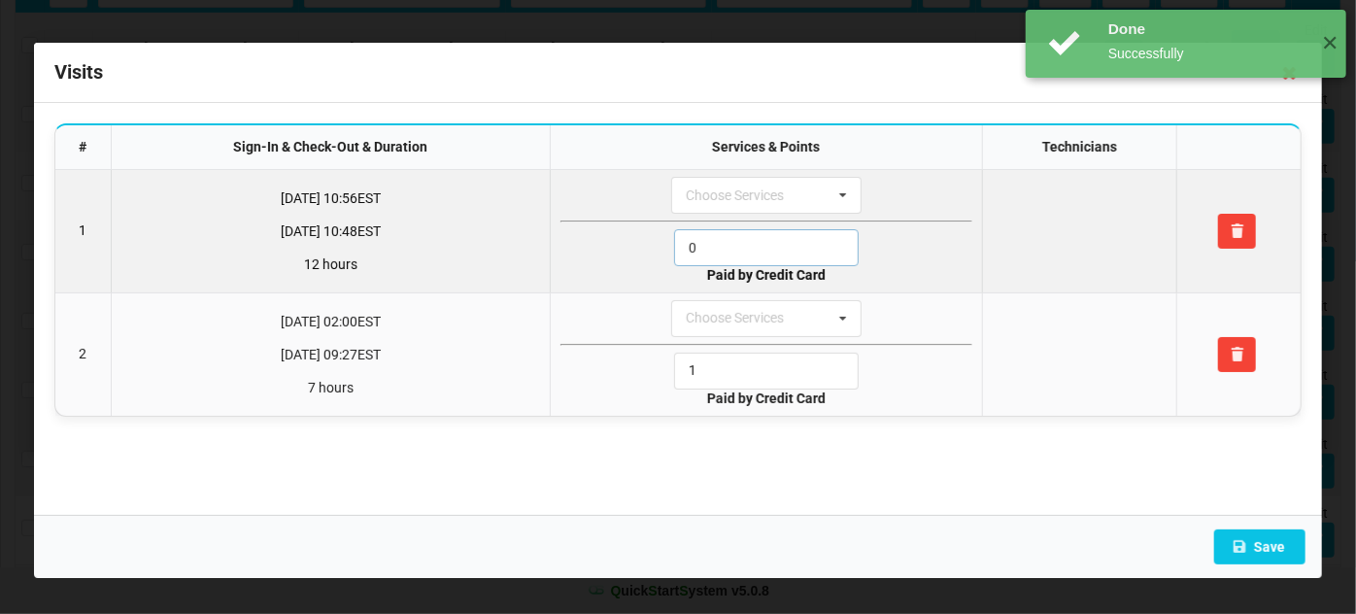
click at [708, 236] on input "0" at bounding box center [766, 247] width 185 height 37
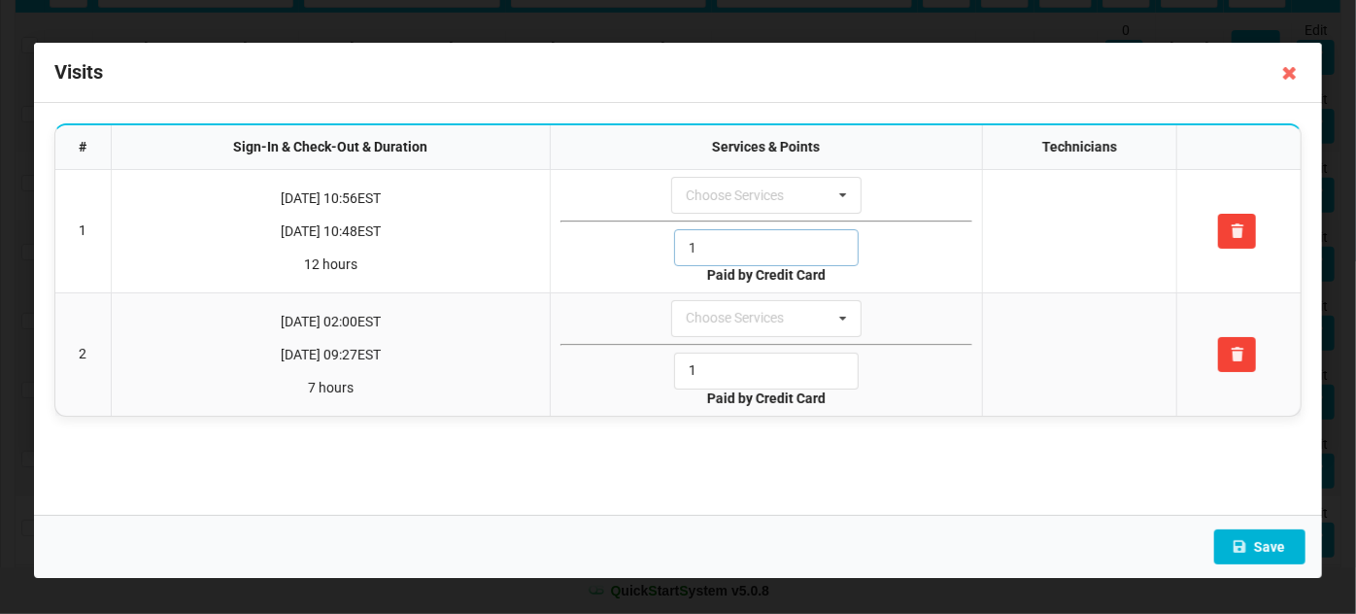
type input "1"
click at [1279, 553] on button "Save" at bounding box center [1259, 546] width 91 height 35
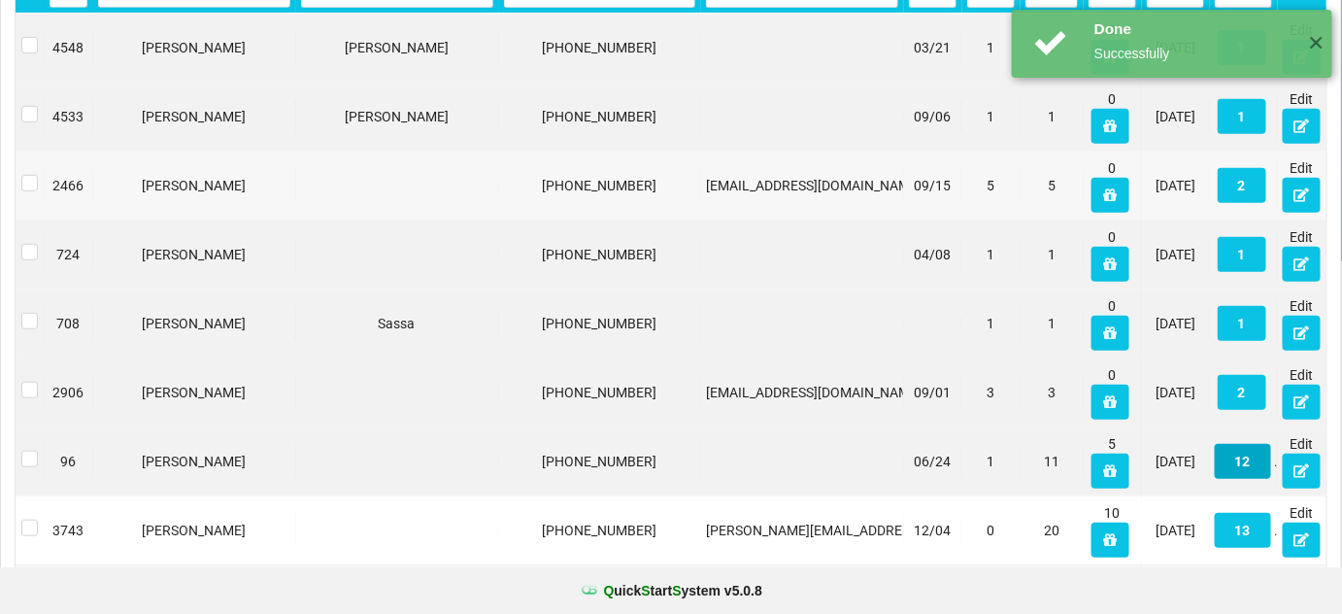
click at [1249, 454] on button "12" at bounding box center [1243, 461] width 56 height 35
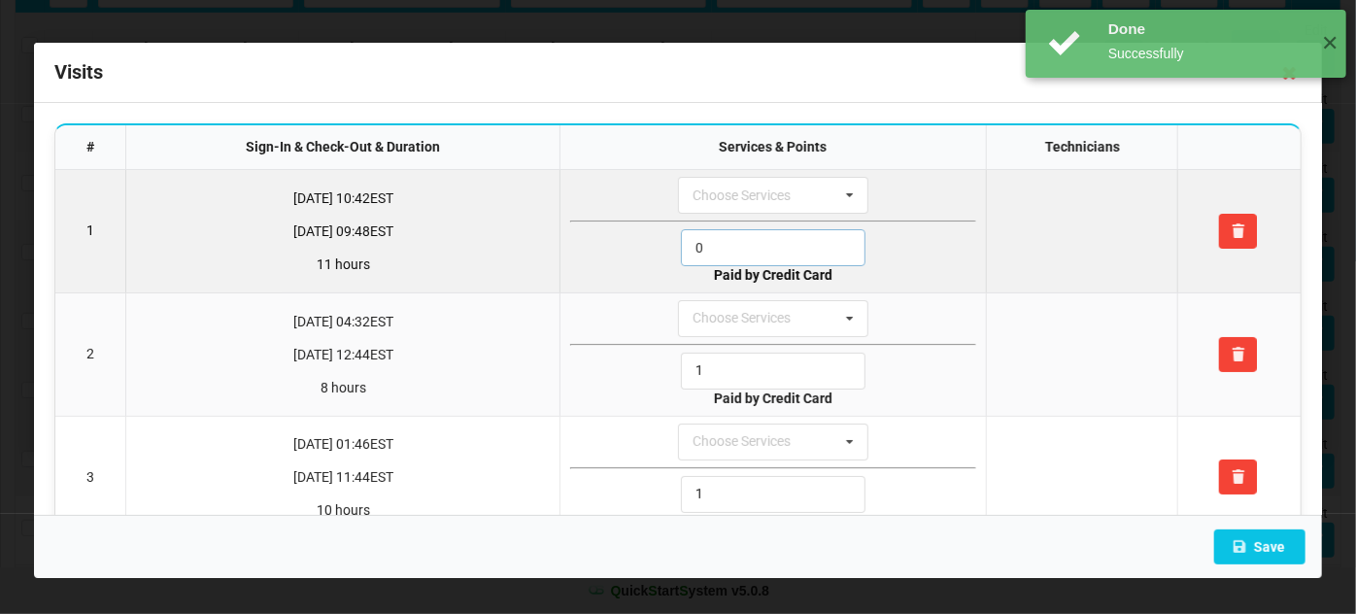
click at [761, 248] on input "0" at bounding box center [773, 247] width 185 height 37
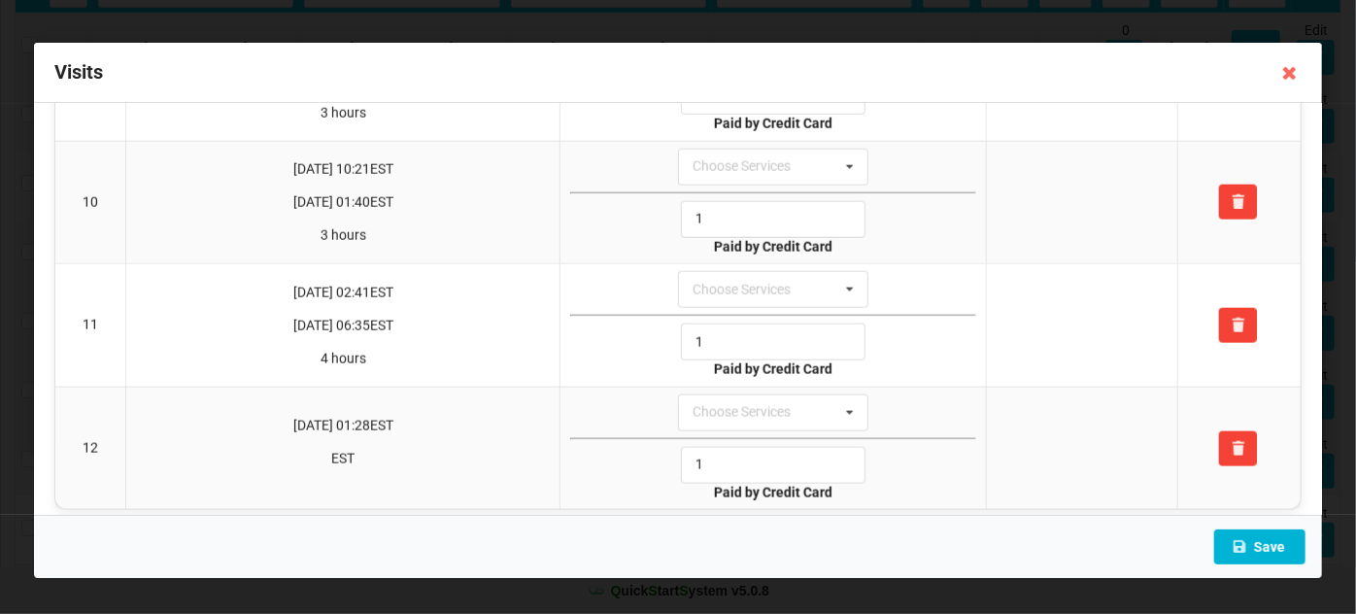
type input "1"
click at [1266, 543] on button "Save" at bounding box center [1259, 546] width 91 height 35
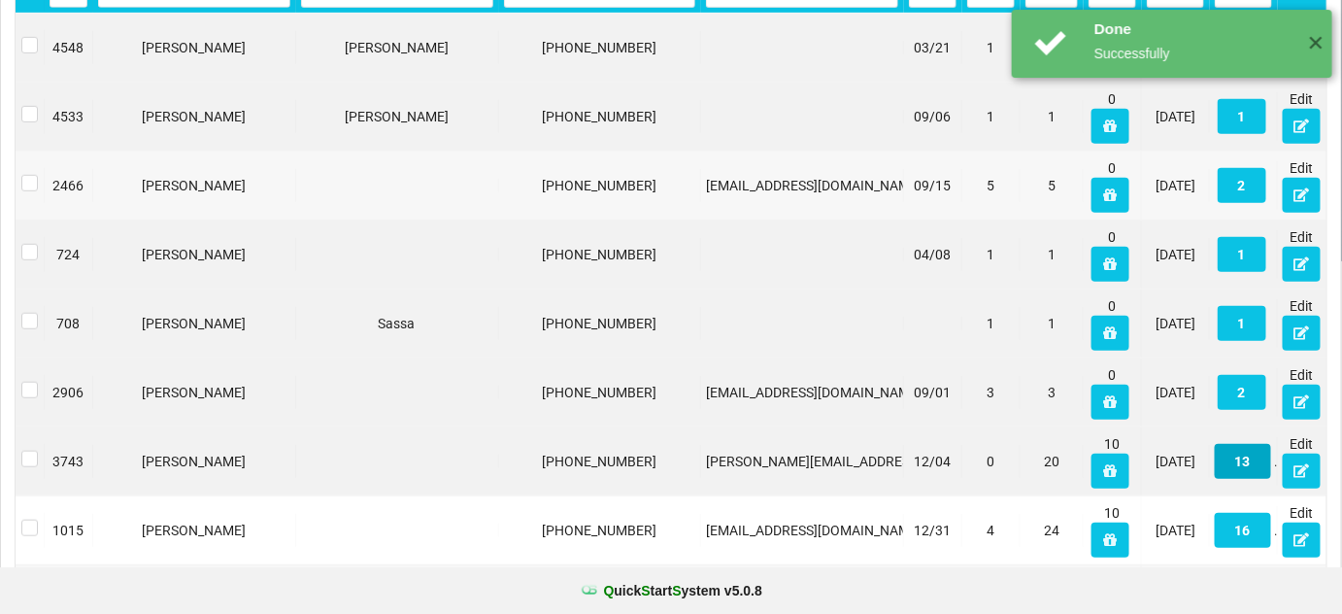
click at [1253, 464] on button "13" at bounding box center [1243, 461] width 56 height 35
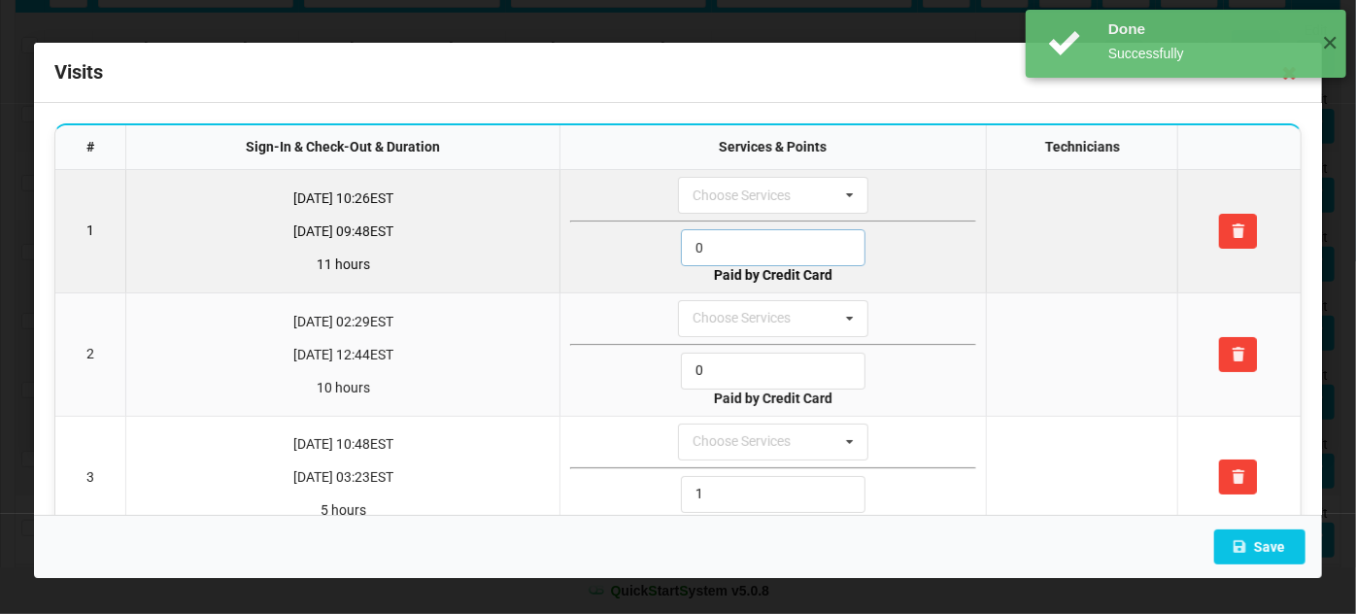
click at [755, 234] on input "0" at bounding box center [773, 247] width 185 height 37
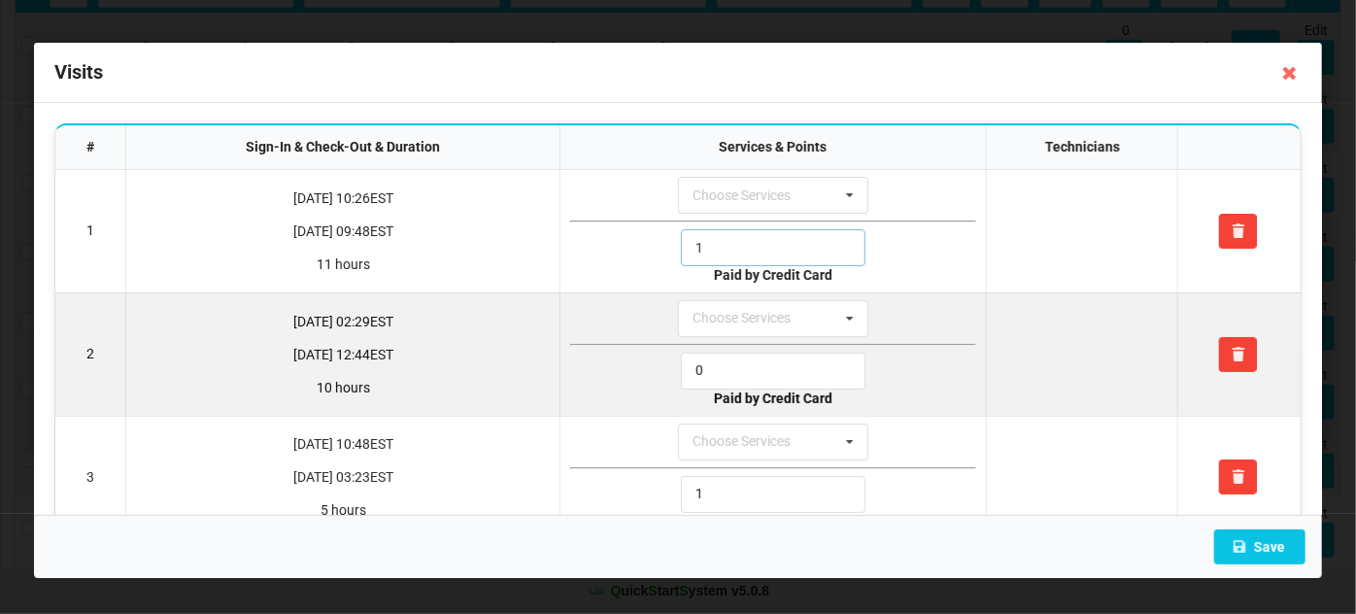
type input "1"
click at [732, 361] on input "0" at bounding box center [773, 371] width 185 height 37
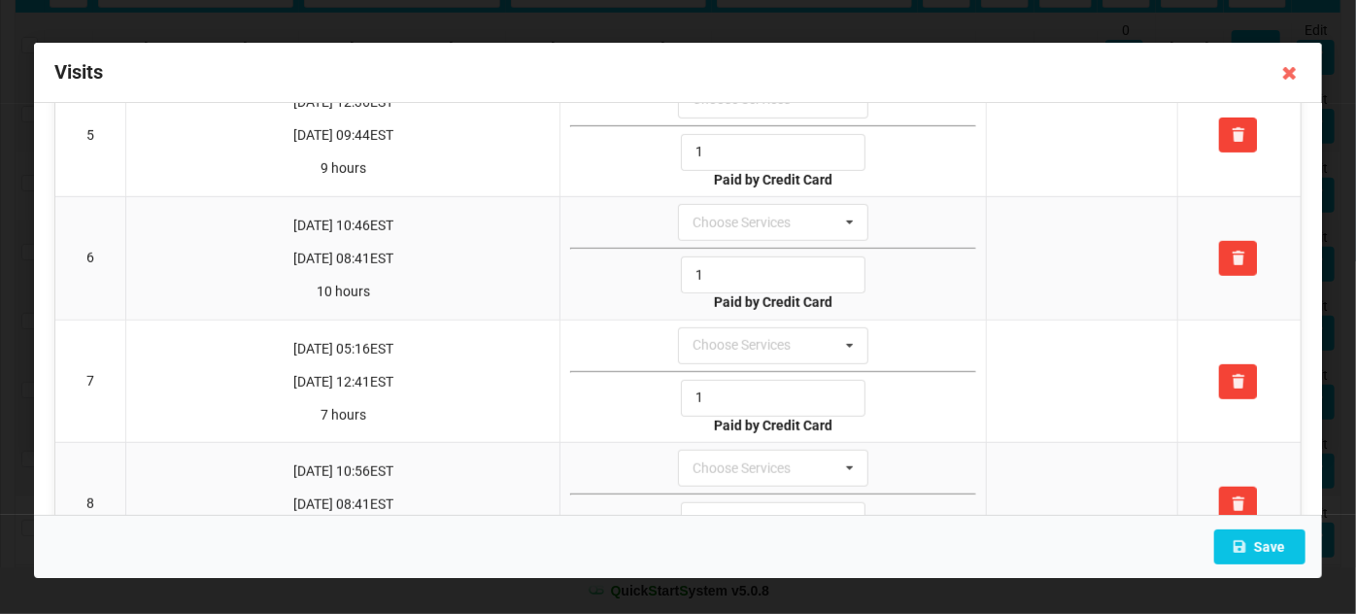
scroll to position [1257, 0]
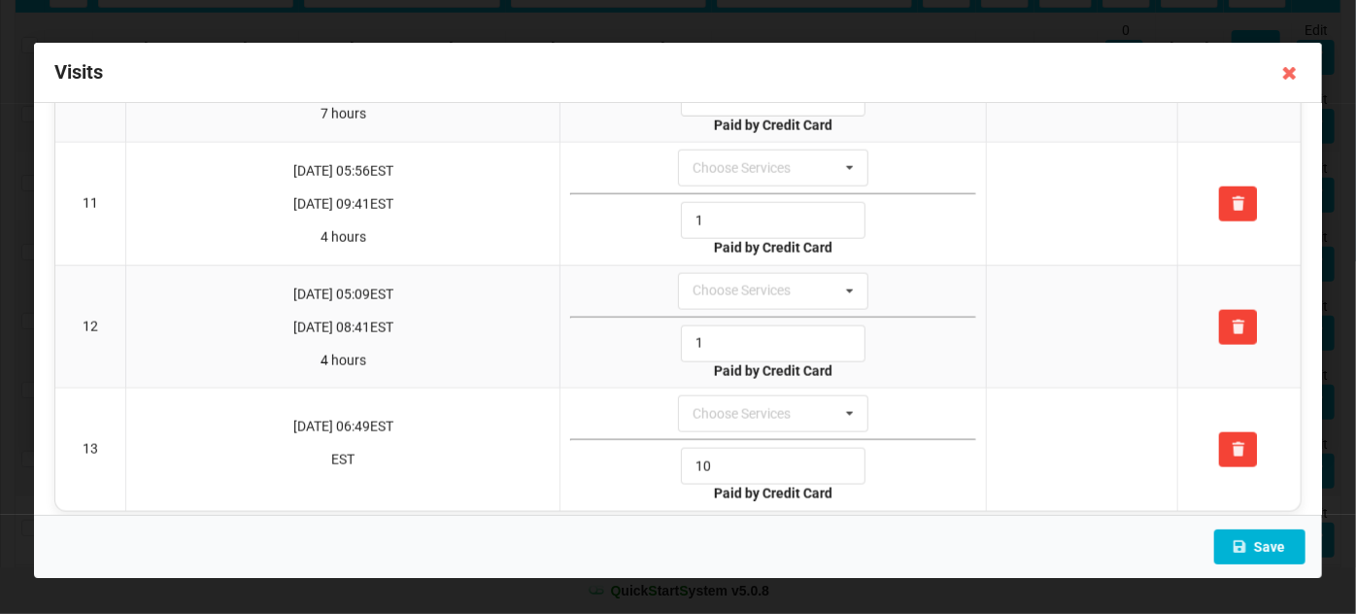
type input "1"
click at [1254, 541] on button "Save" at bounding box center [1259, 546] width 91 height 35
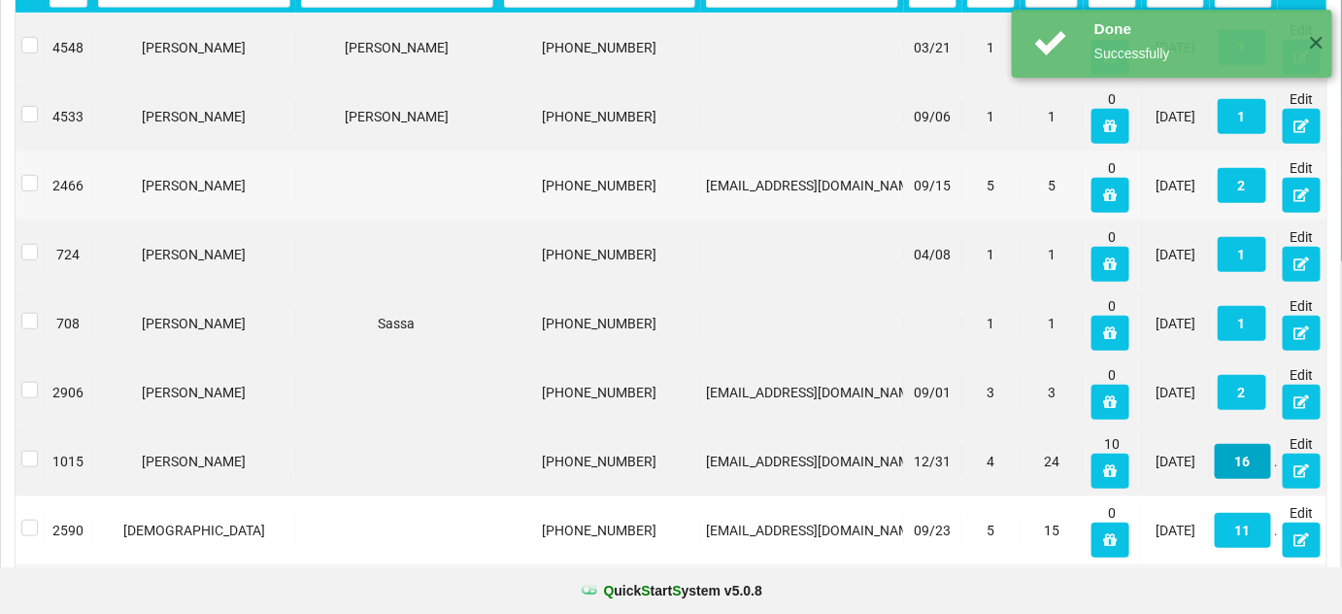
click at [1252, 474] on button "16" at bounding box center [1243, 461] width 56 height 35
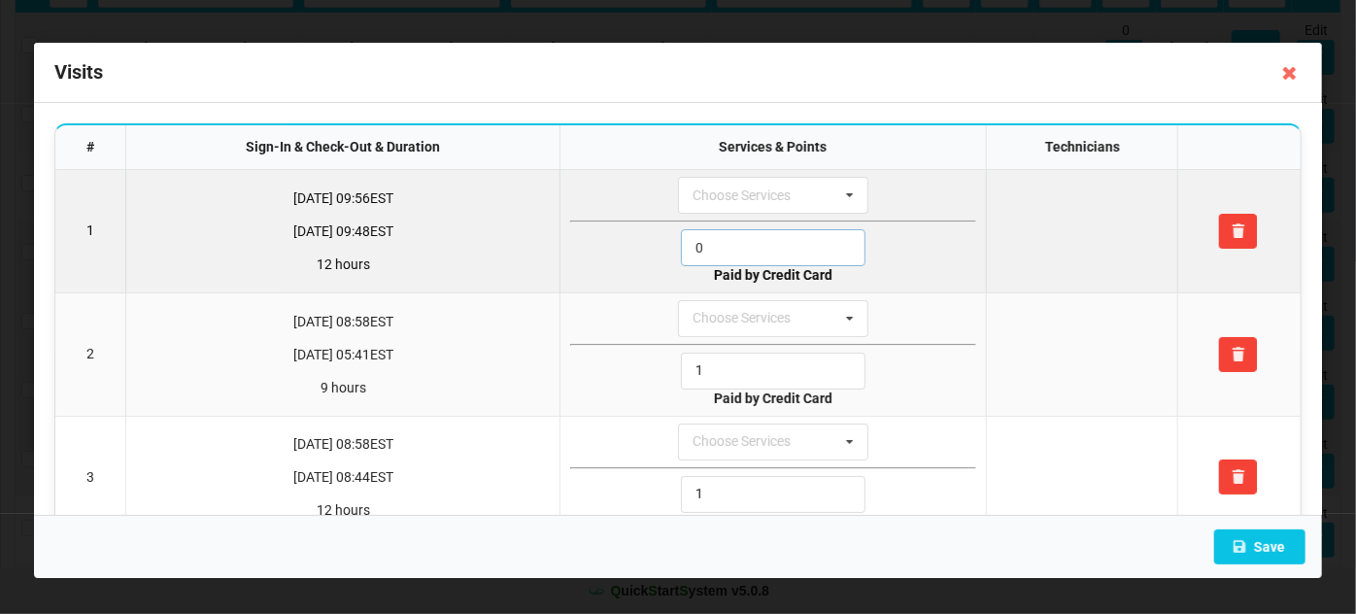
click at [711, 245] on input "0" at bounding box center [773, 247] width 185 height 37
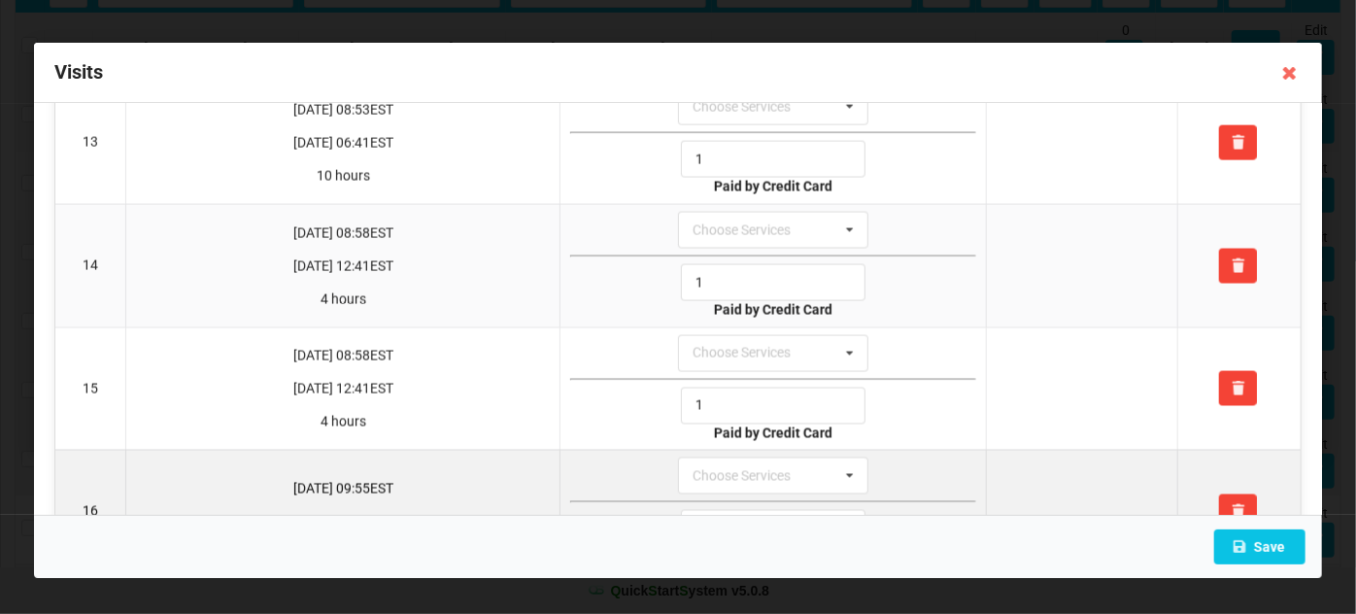
scroll to position [1621, 0]
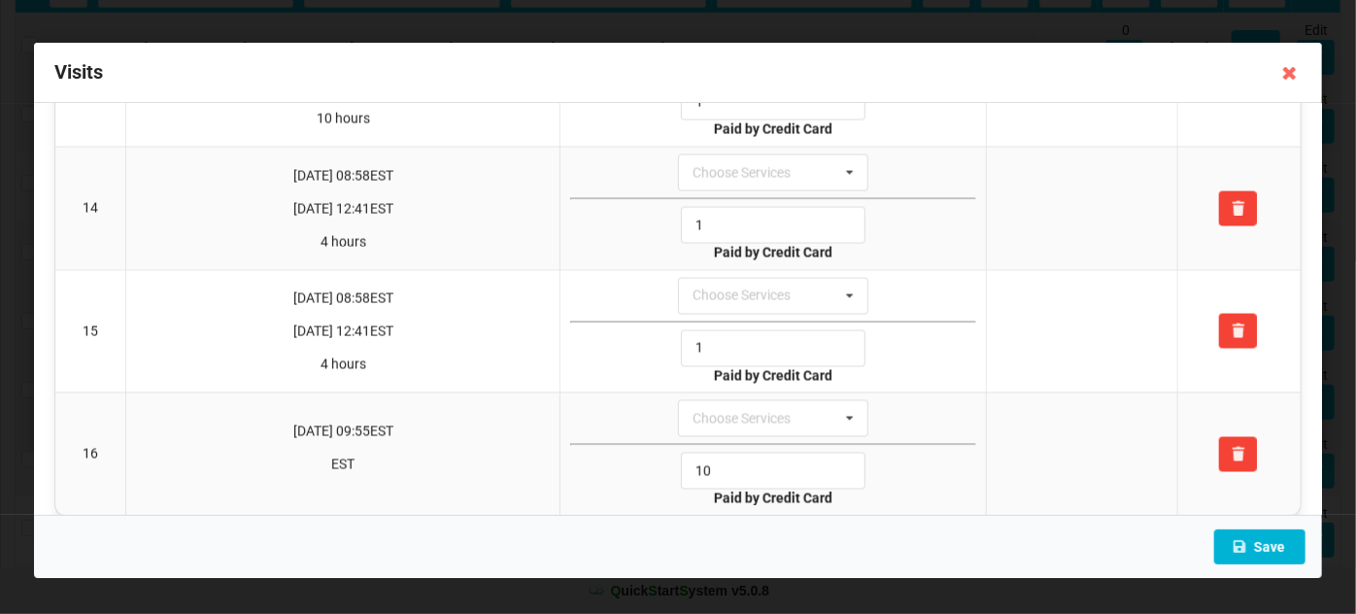
type input "1"
click at [1268, 537] on button "Save" at bounding box center [1259, 546] width 91 height 35
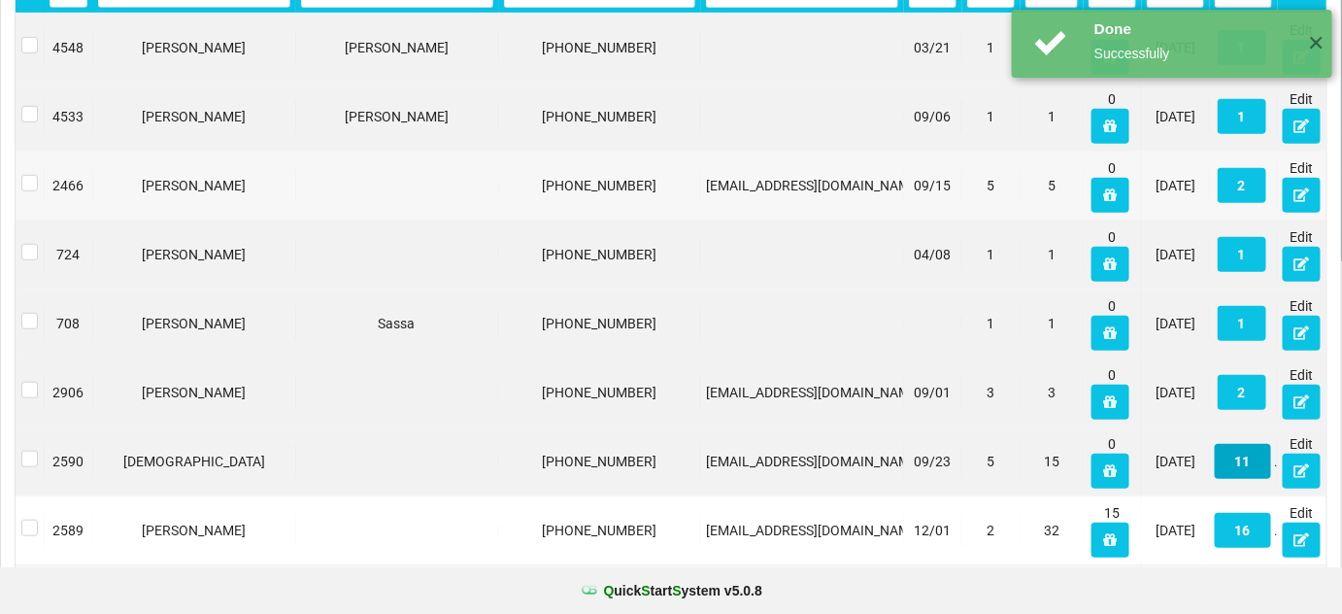
click at [1135, 360] on button "11" at bounding box center [1114, 346] width 44 height 27
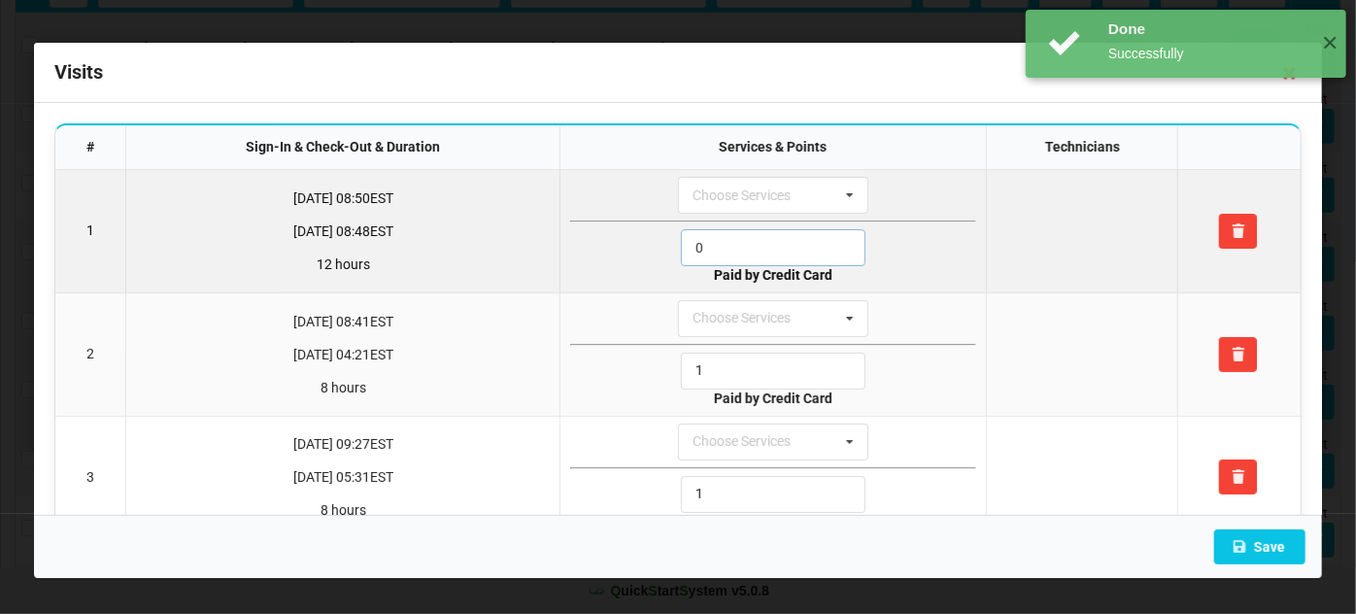
click at [690, 235] on input "0" at bounding box center [773, 247] width 185 height 37
click at [701, 239] on input "0" at bounding box center [773, 247] width 185 height 37
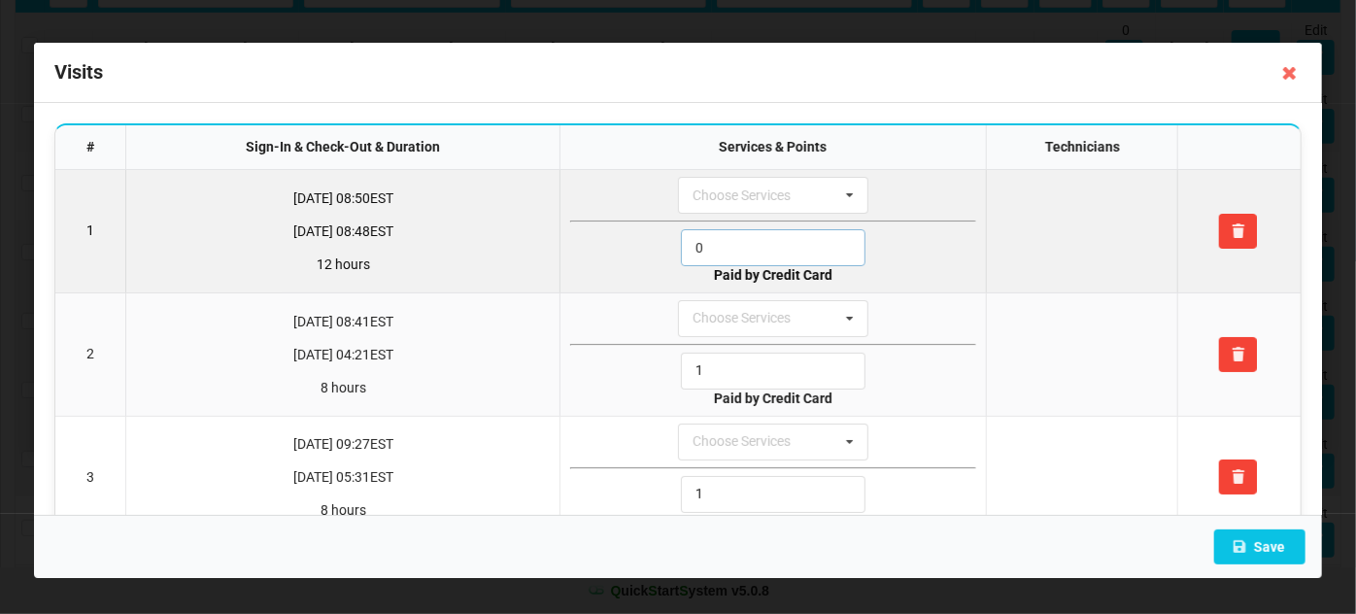
click at [701, 239] on input "0" at bounding box center [773, 247] width 185 height 37
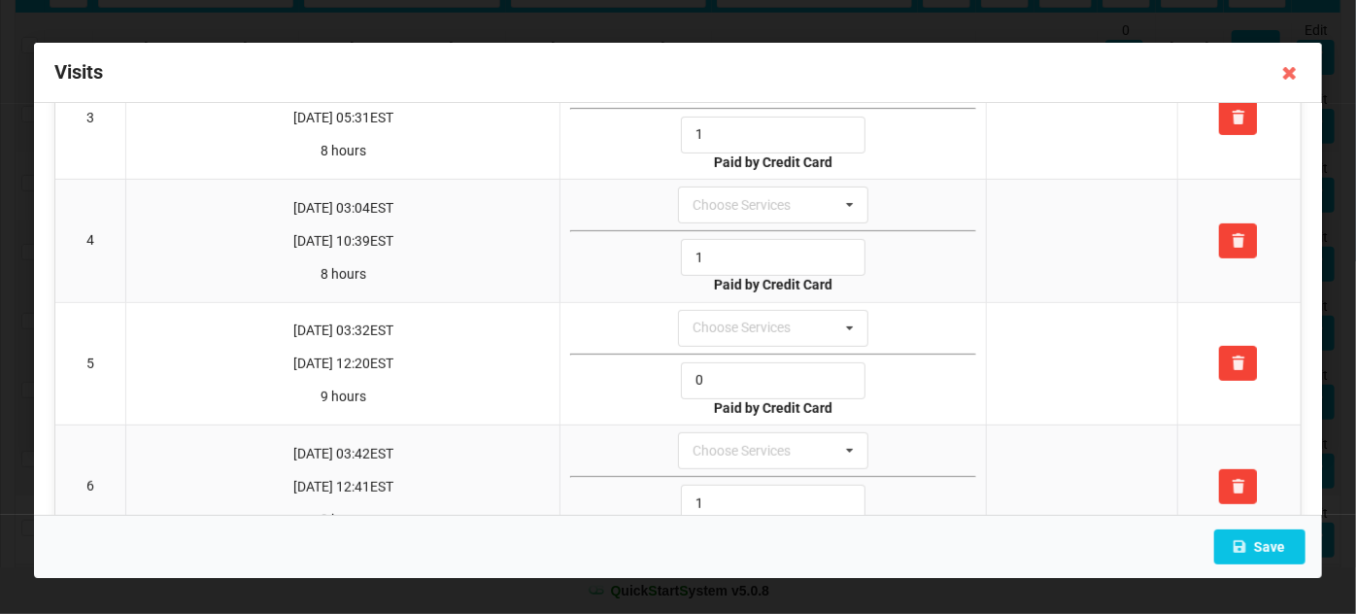
scroll to position [353, 0]
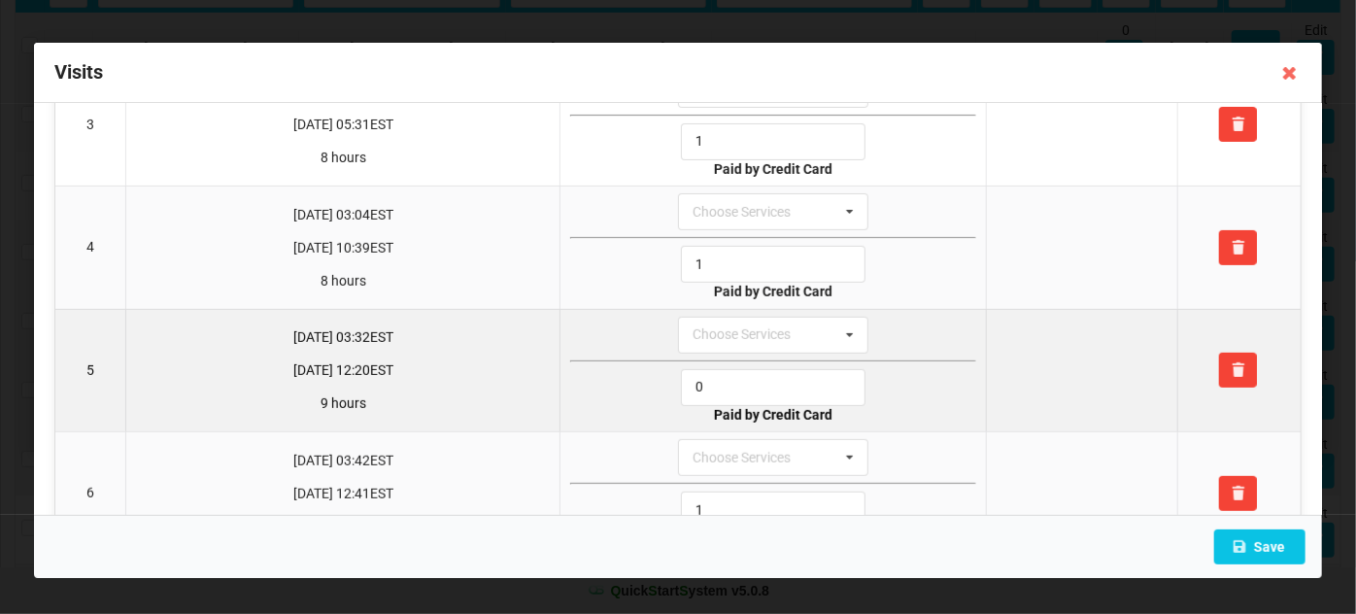
type input "1"
click at [708, 377] on input "0" at bounding box center [773, 387] width 185 height 37
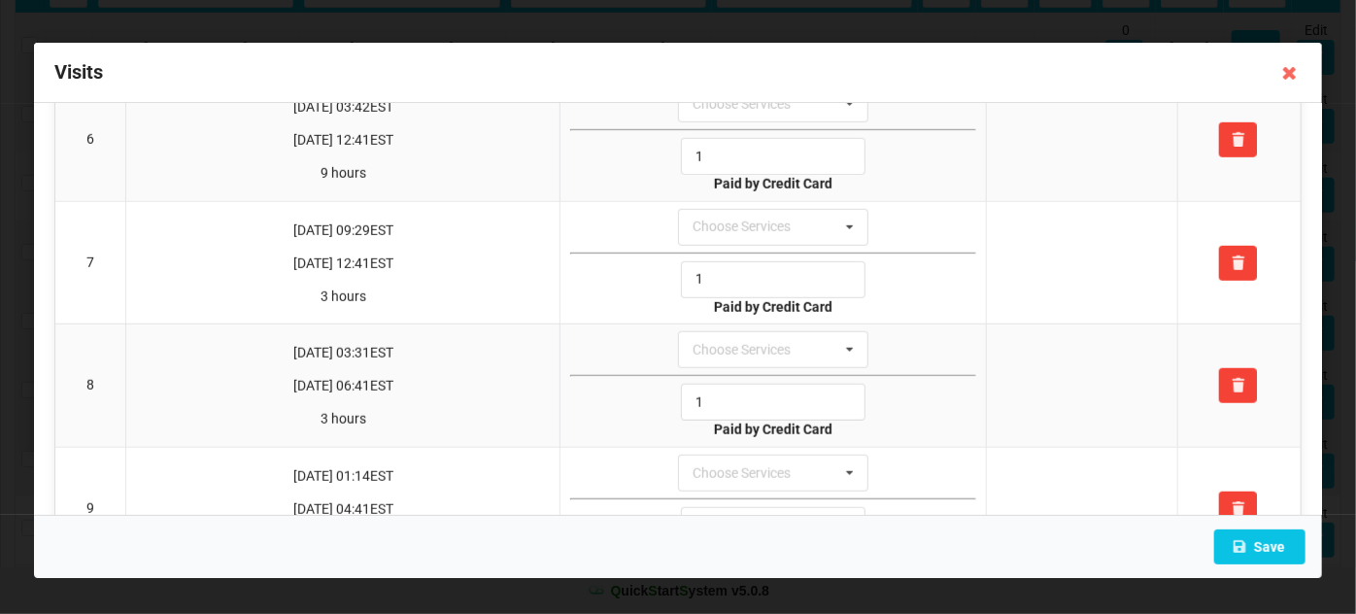
scroll to position [1014, 0]
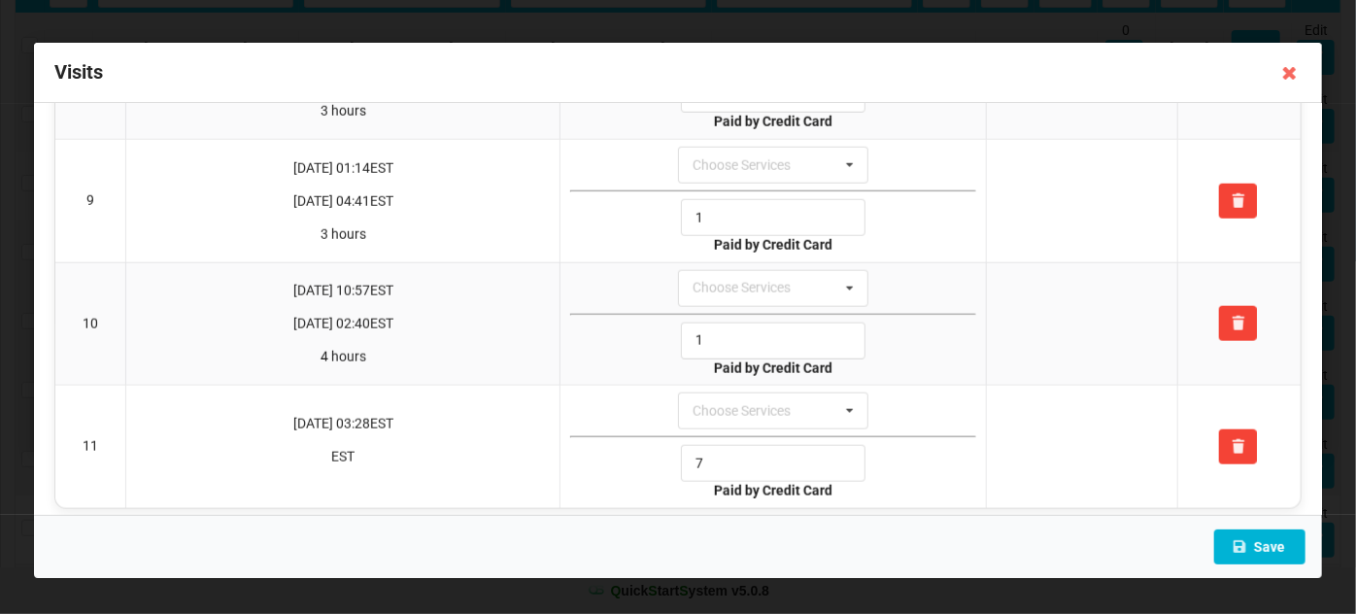
type input "1"
click at [1275, 546] on button "Save" at bounding box center [1259, 546] width 91 height 35
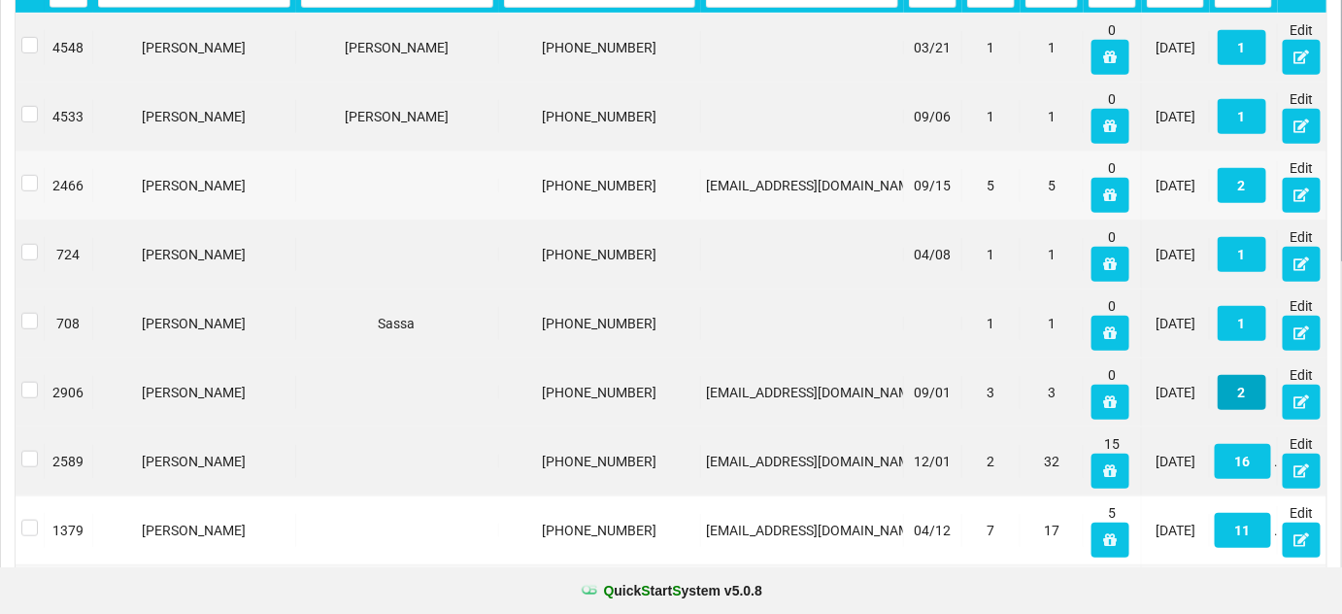
click at [1244, 395] on button "2" at bounding box center [1242, 392] width 49 height 35
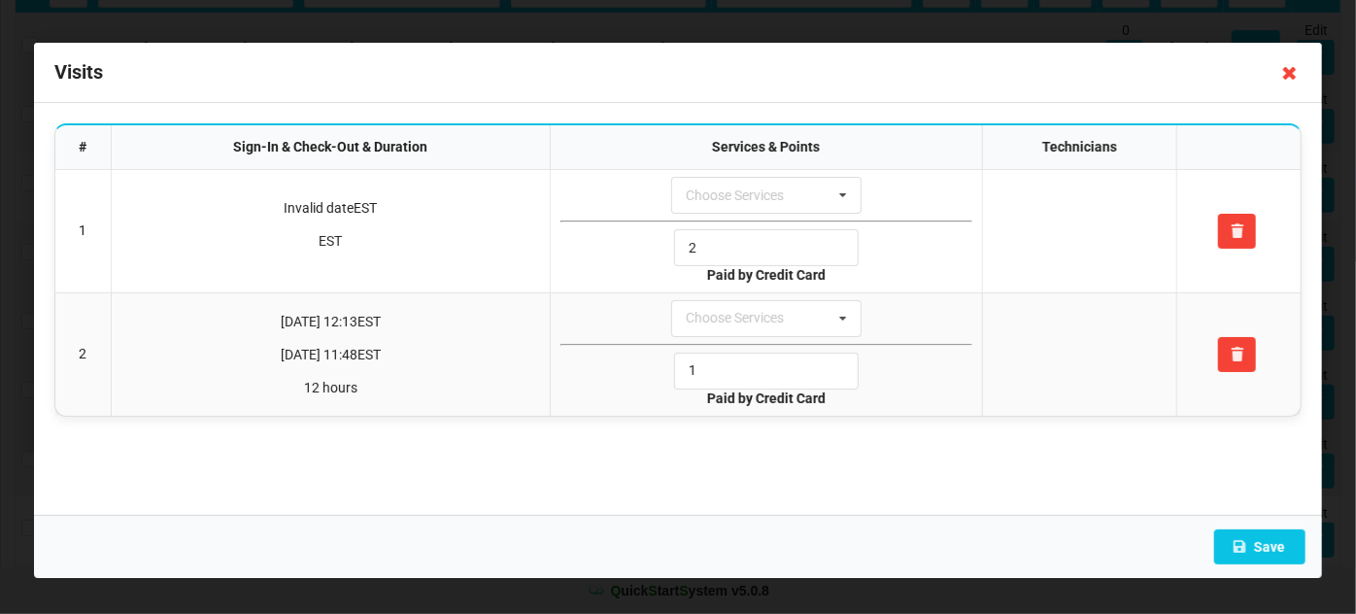
click at [1286, 73] on icon at bounding box center [1289, 72] width 31 height 31
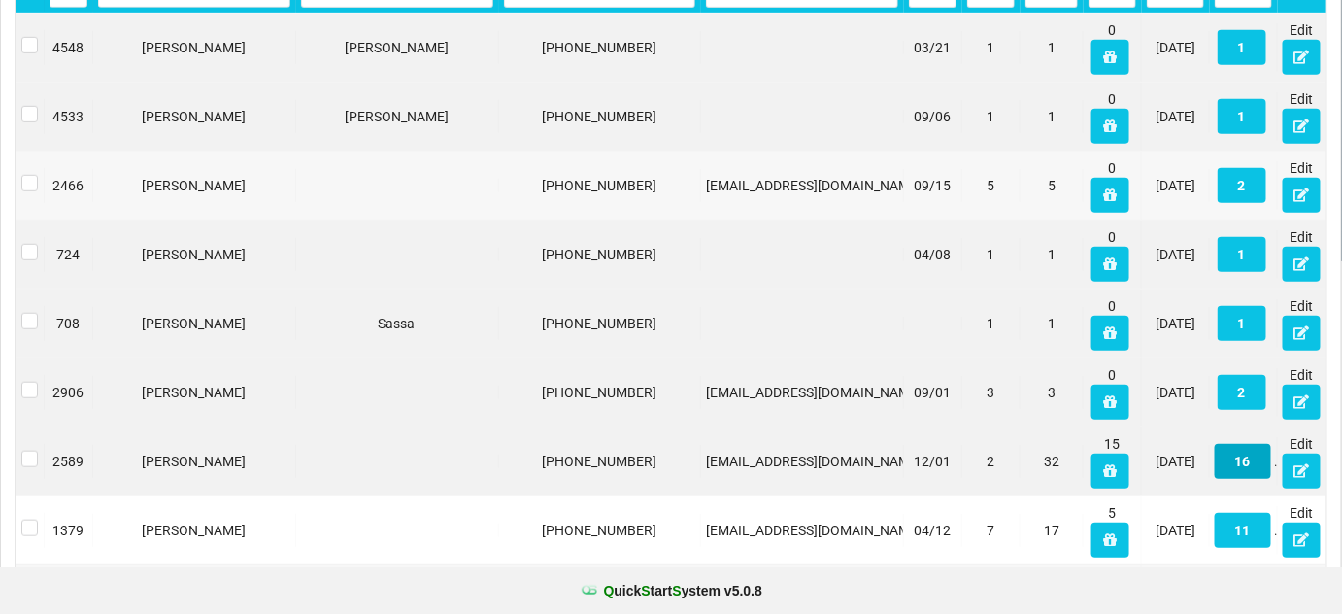
click at [1243, 464] on button "16" at bounding box center [1243, 461] width 56 height 35
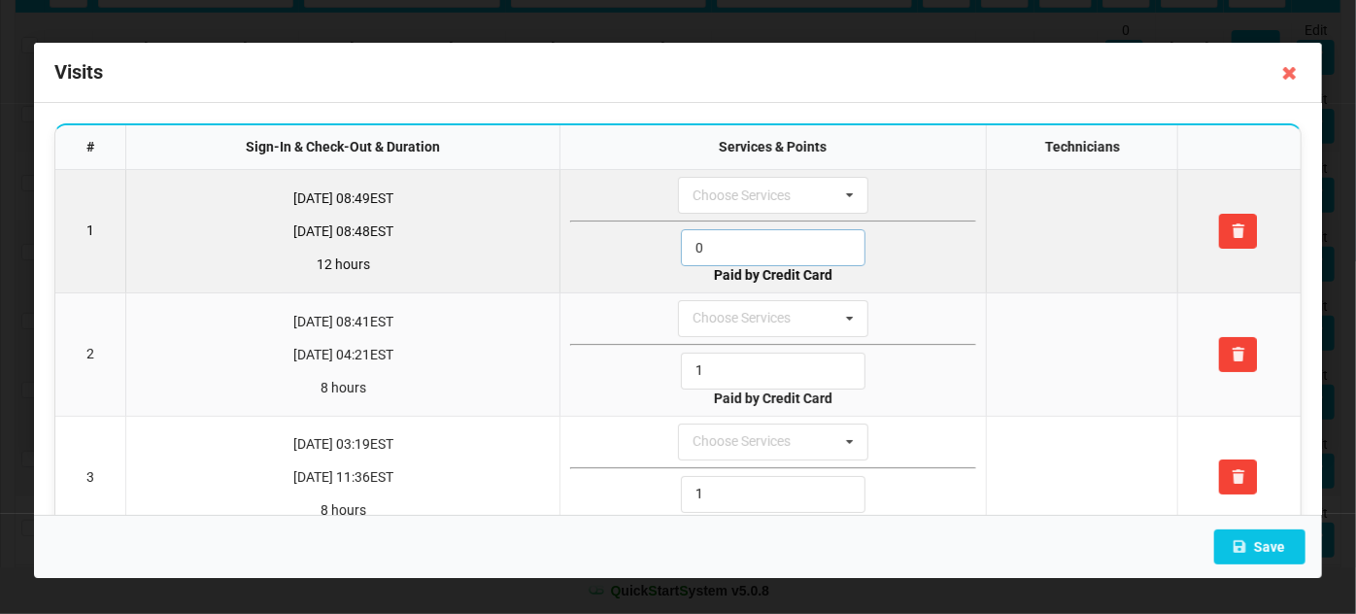
click at [735, 243] on input "0" at bounding box center [773, 247] width 185 height 37
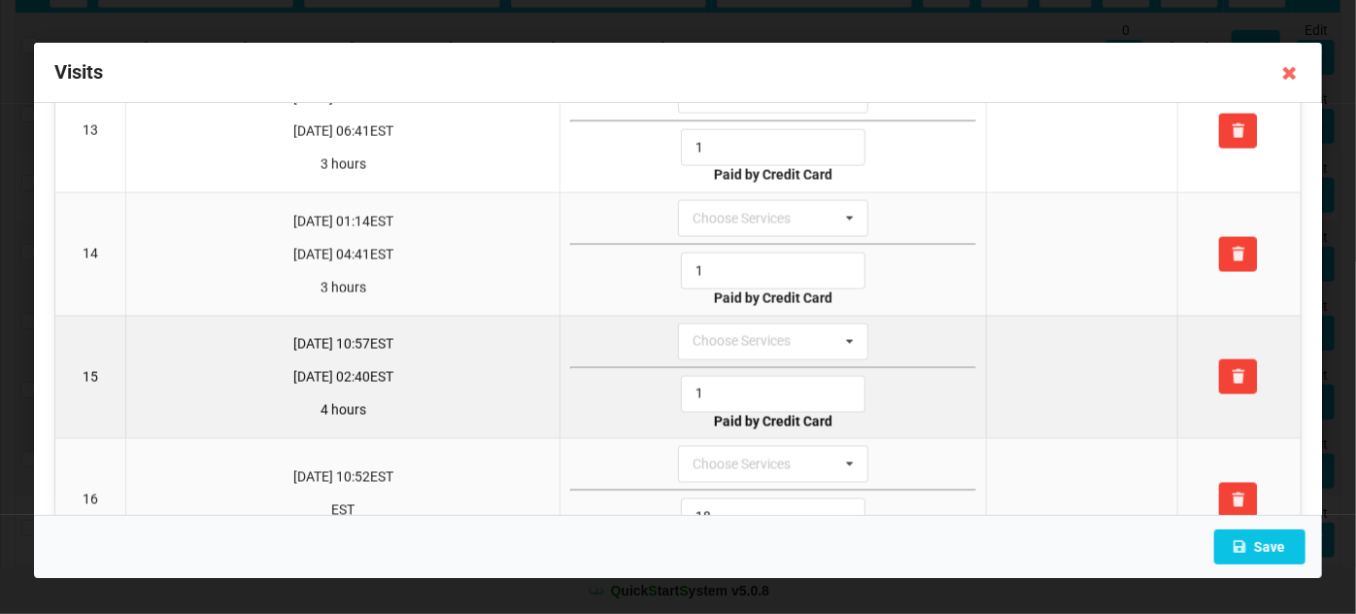
scroll to position [1621, 0]
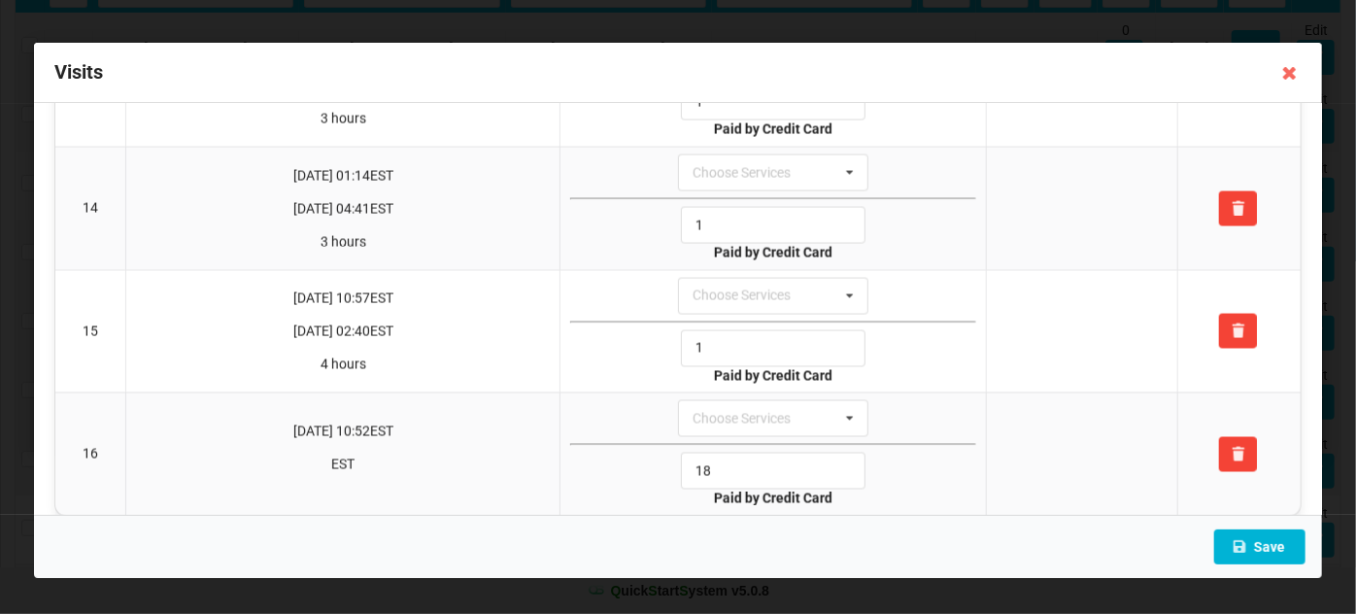
type input "1"
click at [1287, 558] on button "Save" at bounding box center [1259, 546] width 91 height 35
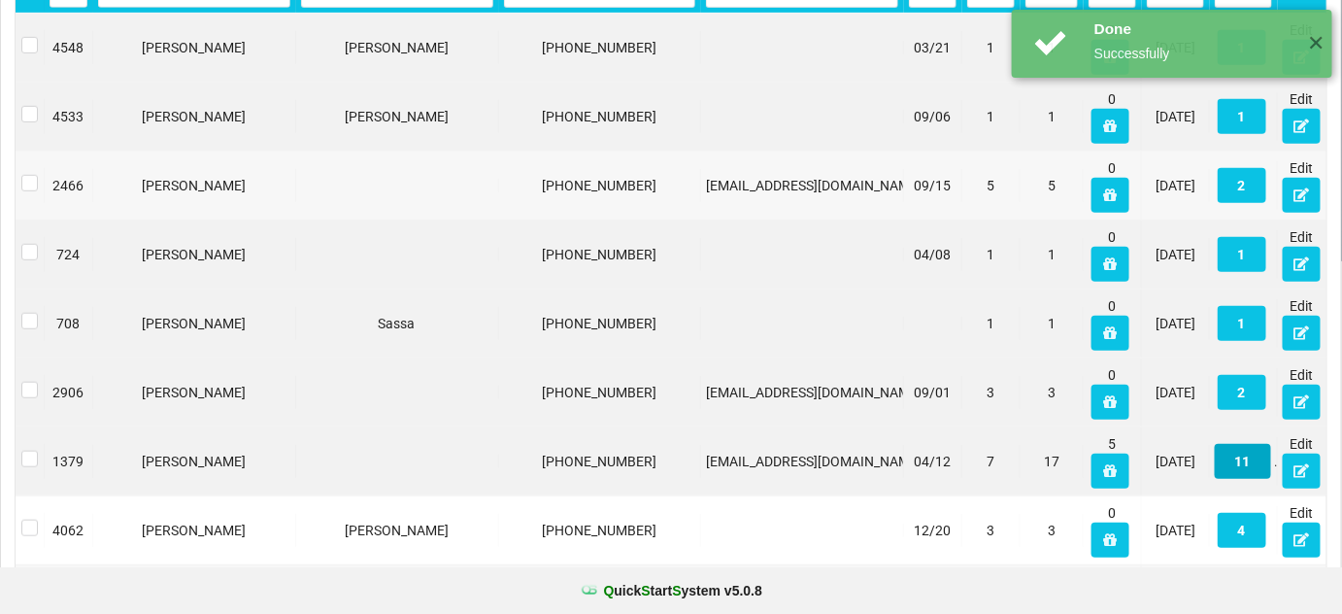
click at [689, 322] on button "11" at bounding box center [688, 321] width 2 height 1
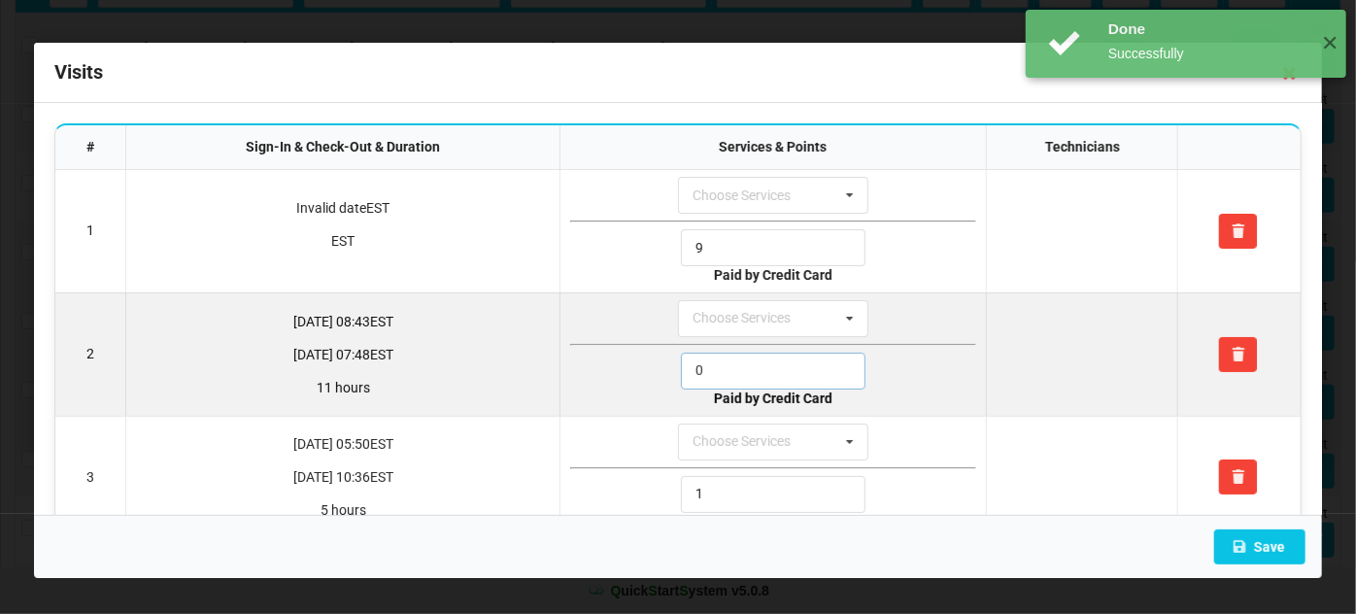
click at [704, 371] on input "0" at bounding box center [773, 371] width 185 height 37
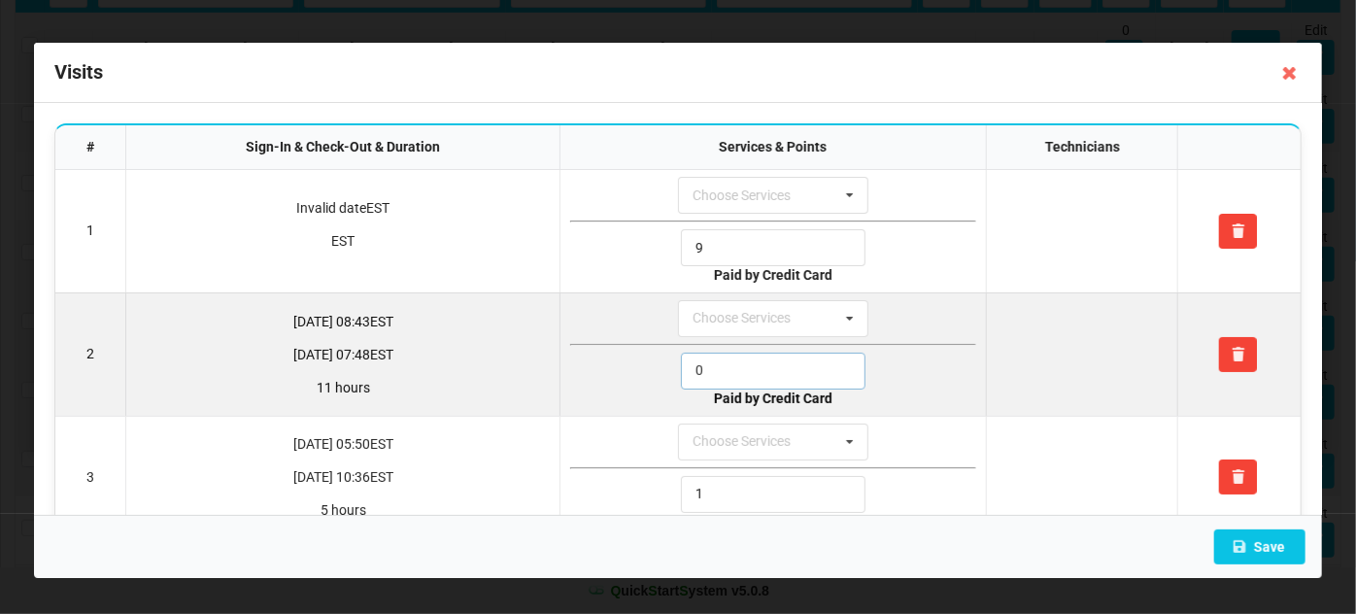
click at [704, 371] on input "0" at bounding box center [773, 371] width 185 height 37
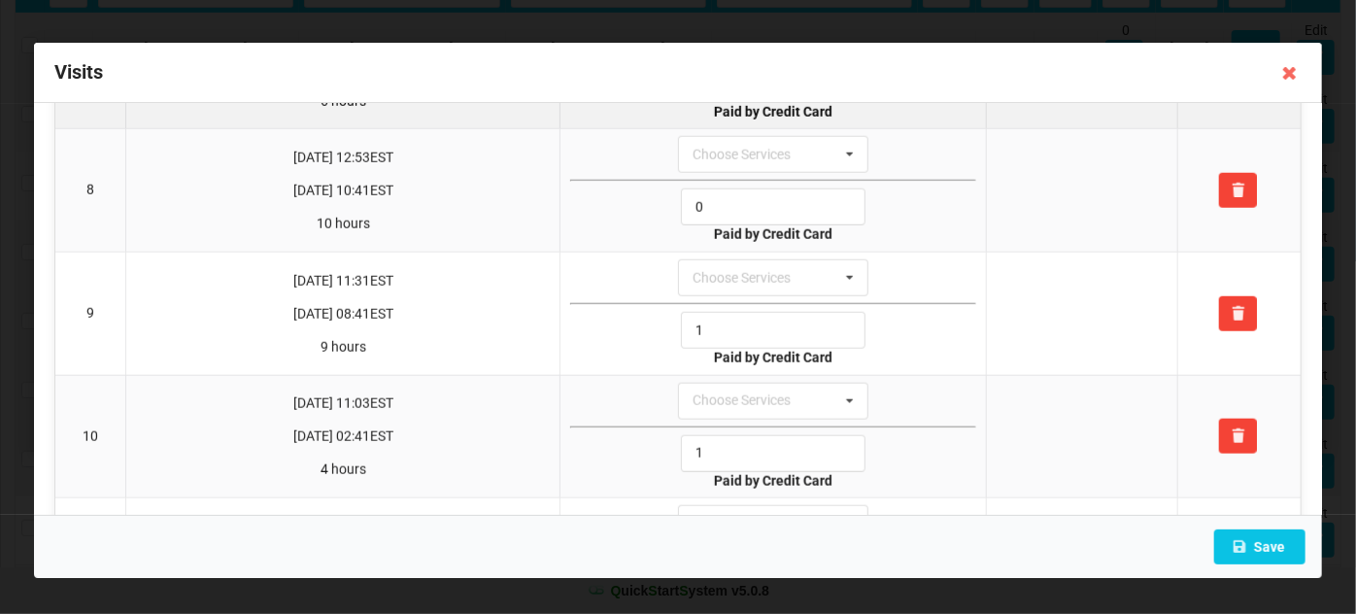
scroll to position [779, 0]
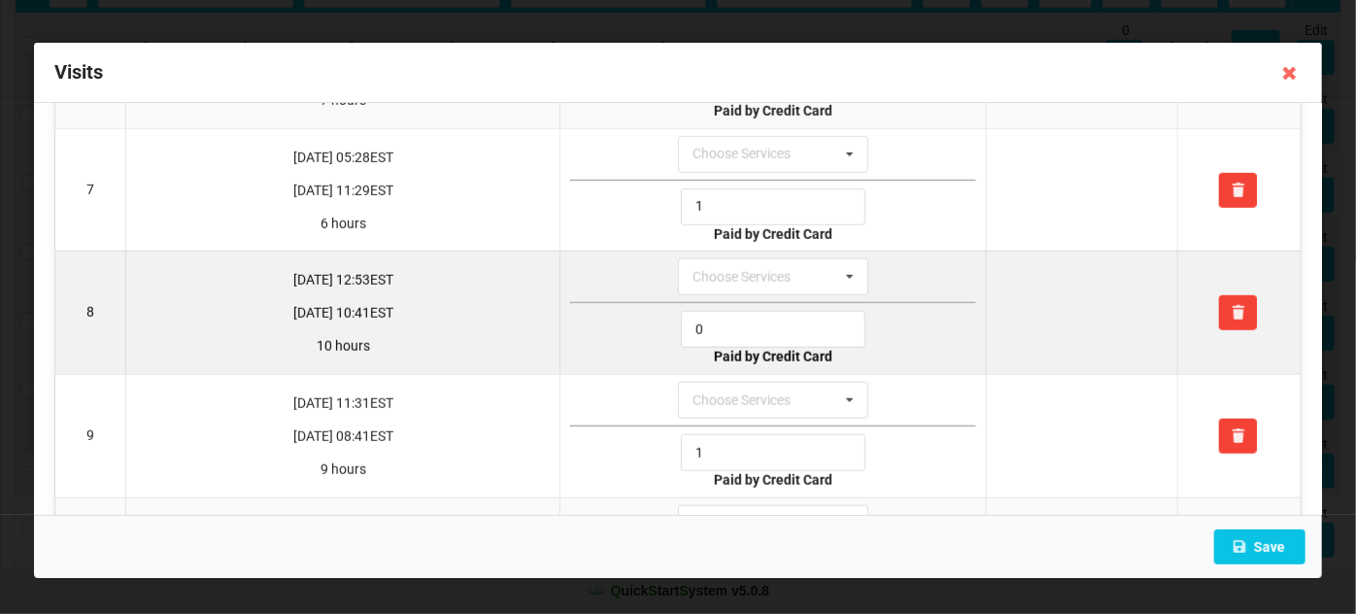
type input "1"
click at [724, 315] on input "0" at bounding box center [773, 329] width 185 height 37
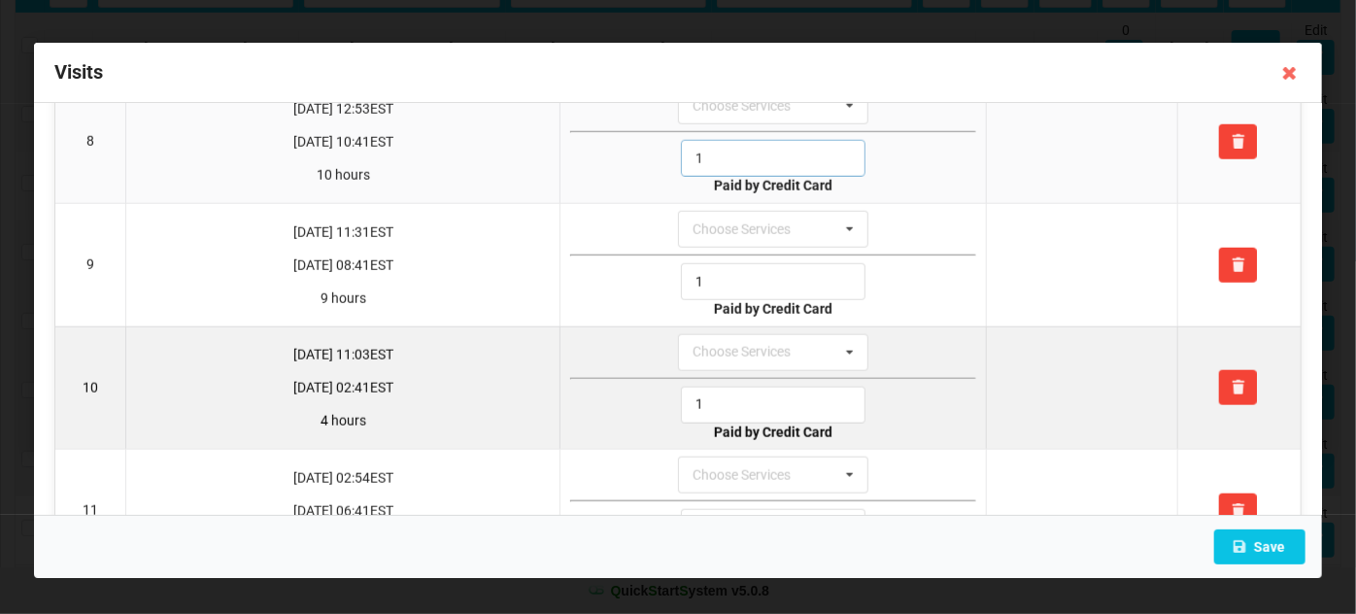
scroll to position [1014, 0]
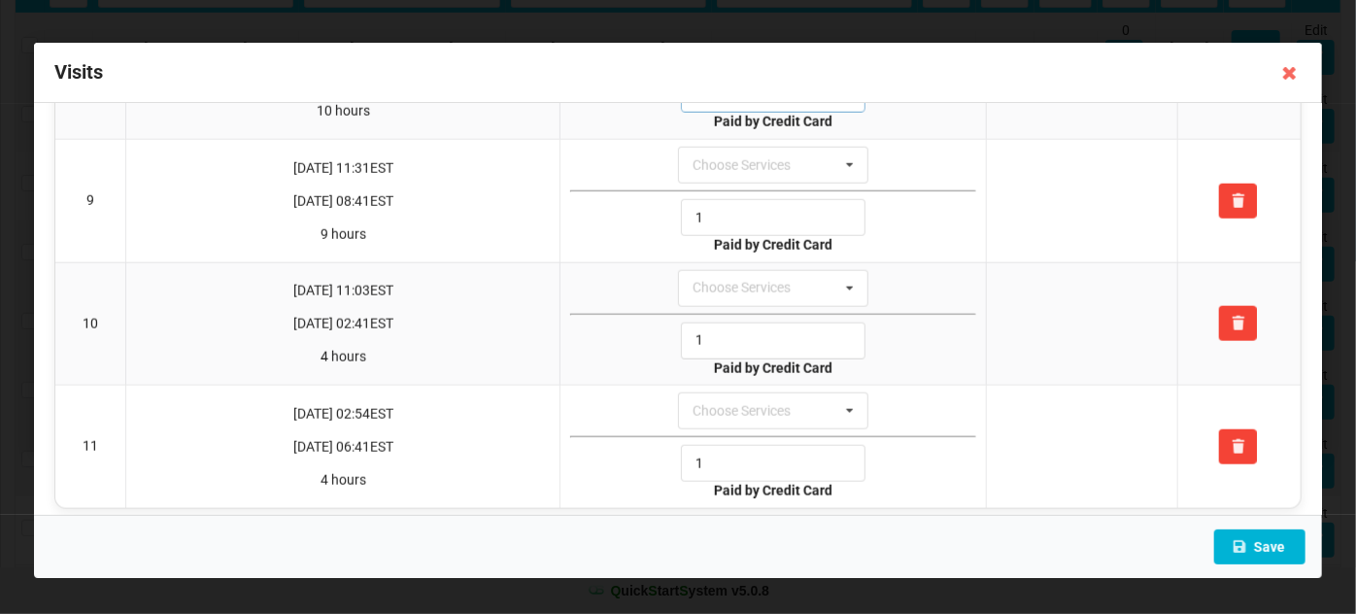
type input "1"
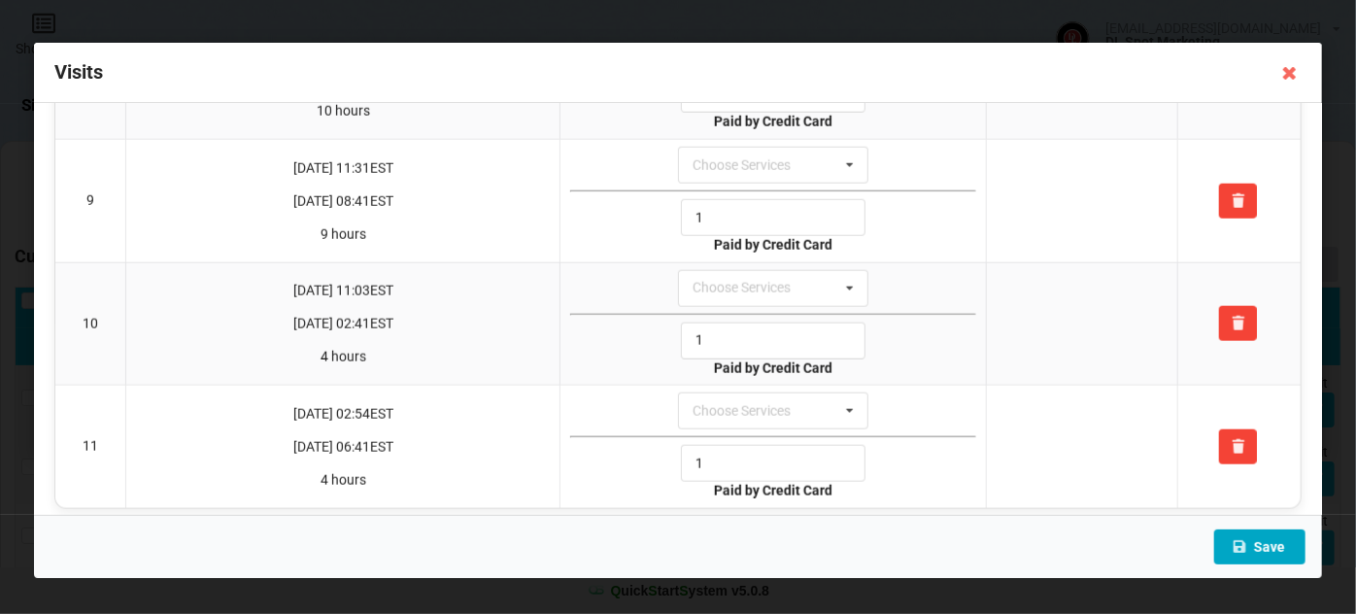
click at [1262, 540] on button "Save" at bounding box center [1259, 546] width 91 height 35
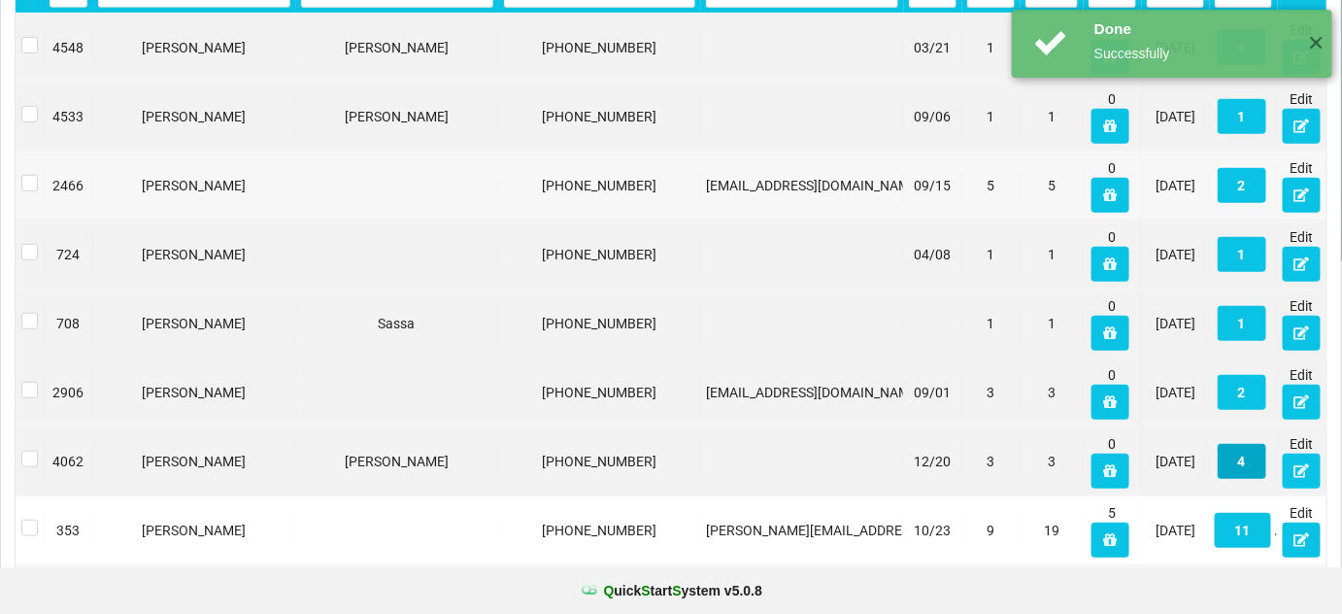
click at [1245, 454] on button "4" at bounding box center [1242, 461] width 49 height 35
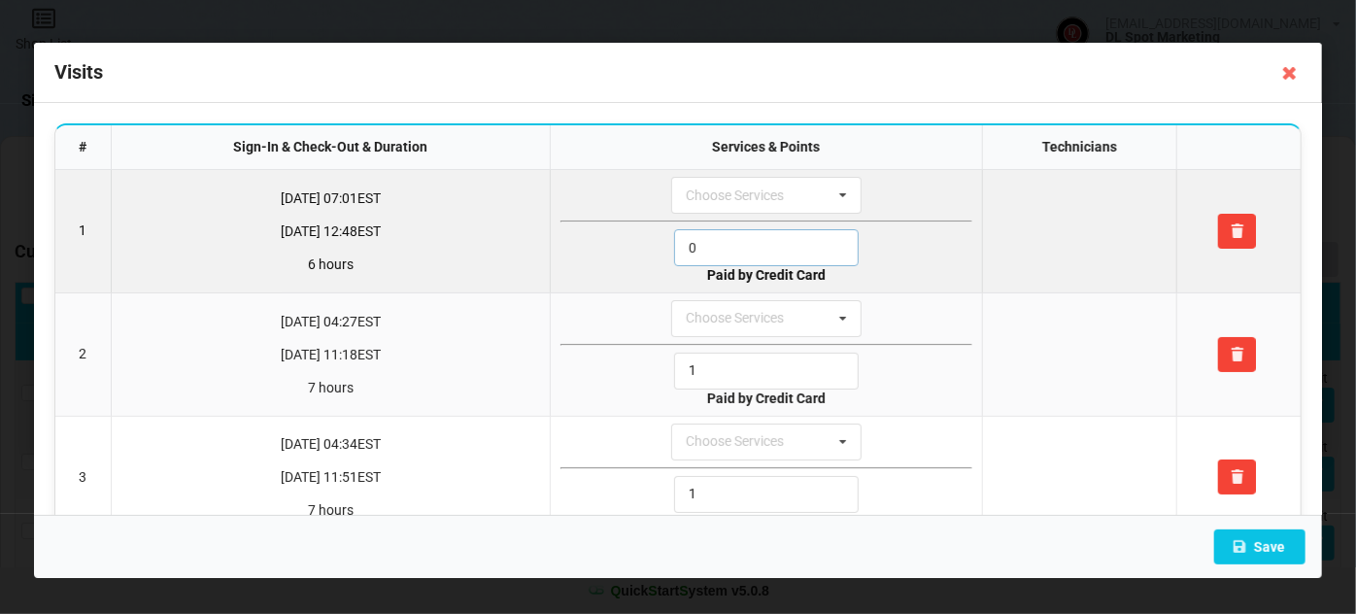
click at [749, 249] on input "0" at bounding box center [766, 247] width 185 height 37
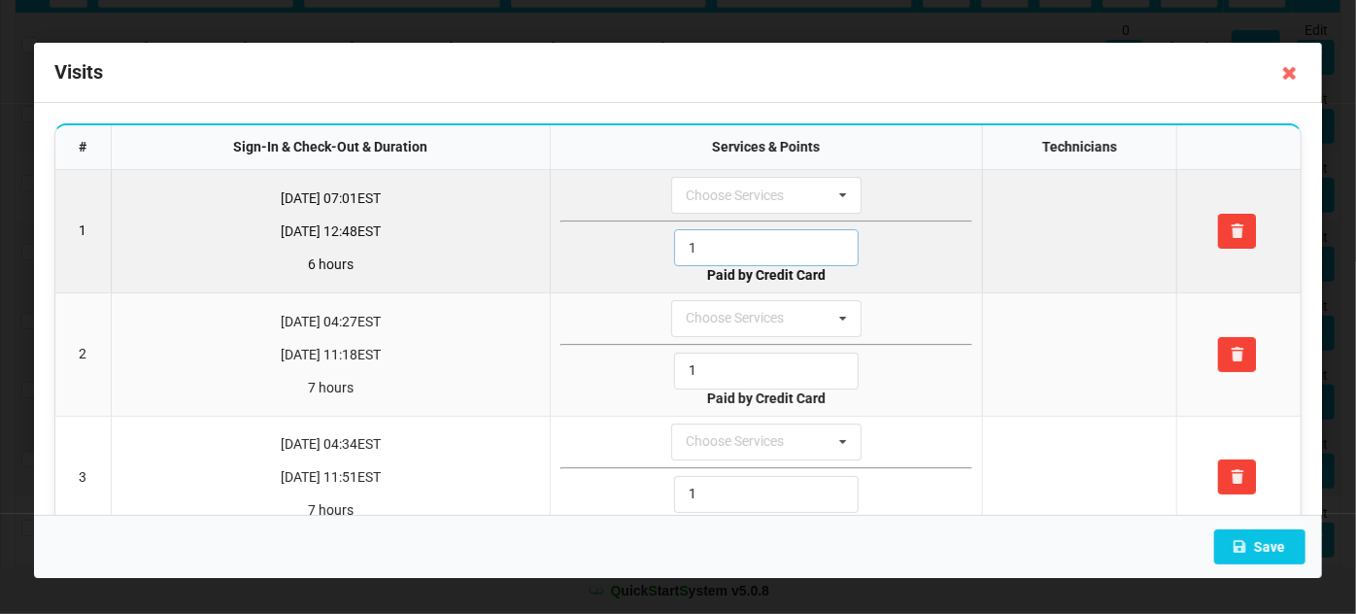
click at [749, 249] on input "1" at bounding box center [766, 247] width 185 height 37
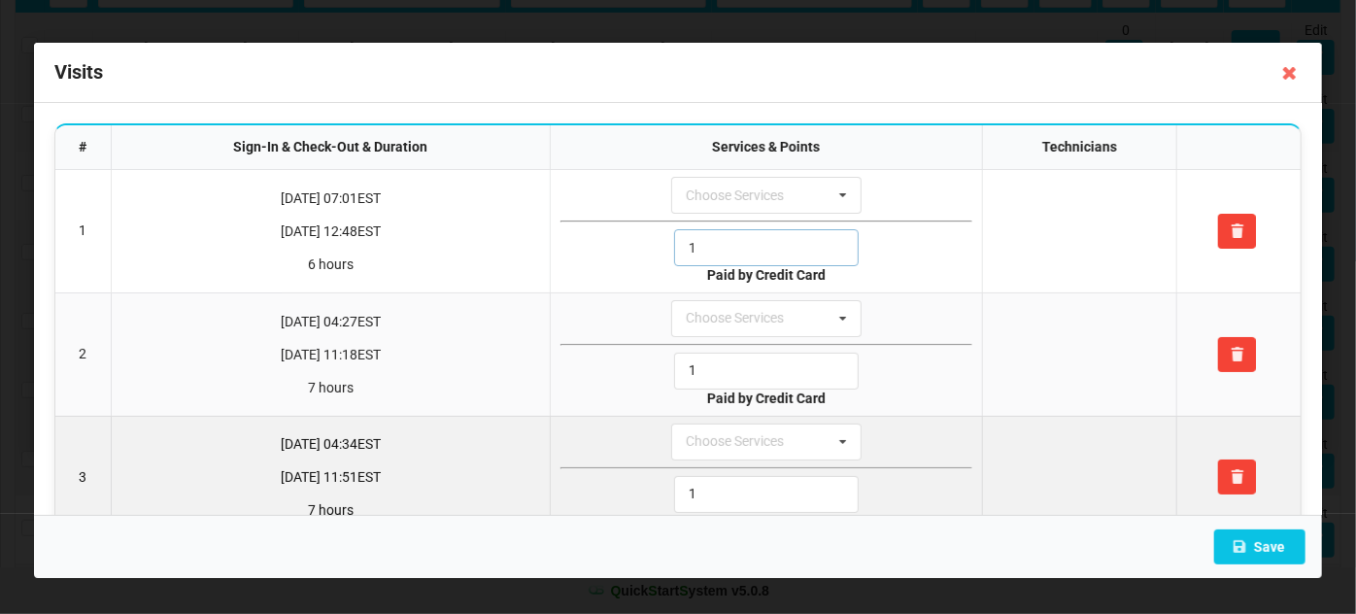
scroll to position [162, 0]
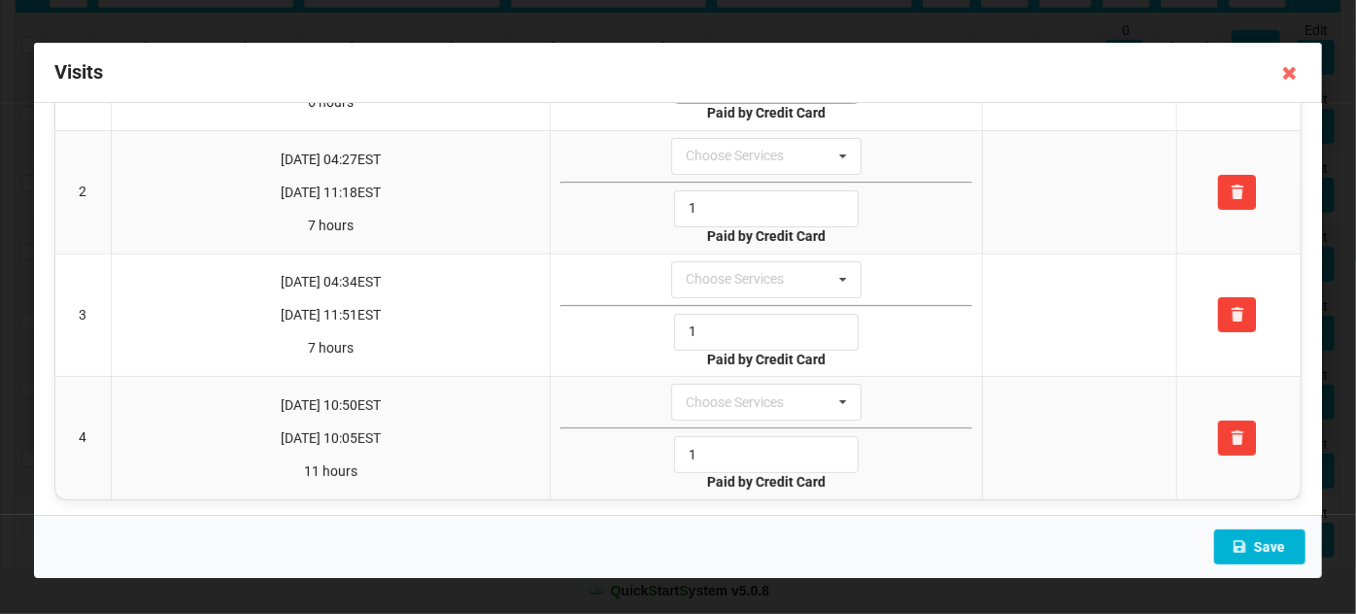
type input "1"
click at [1253, 538] on button "Save" at bounding box center [1259, 546] width 91 height 35
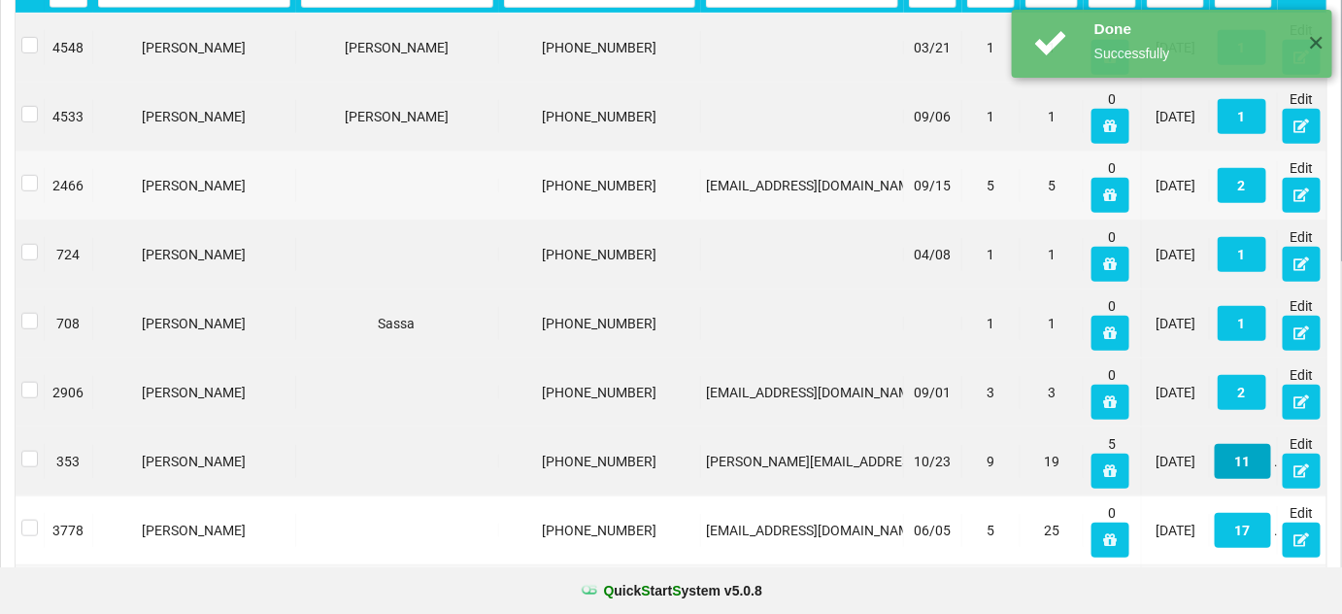
click at [1190, 408] on button "11" at bounding box center [1165, 393] width 49 height 30
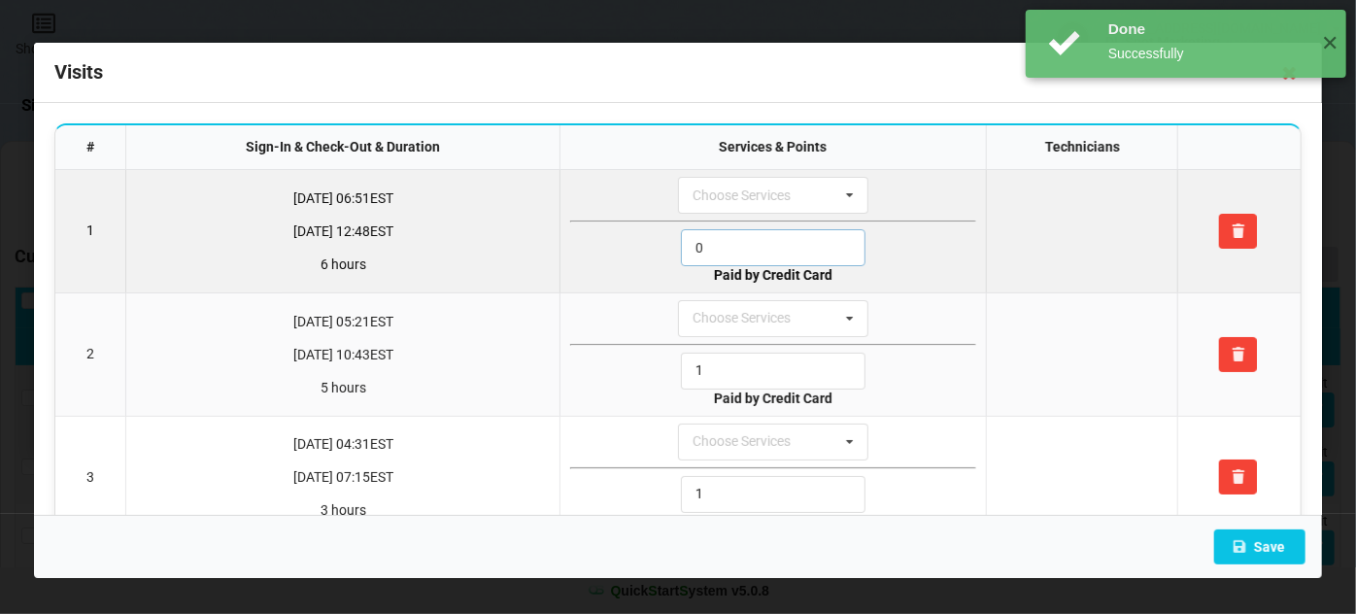
click at [738, 238] on input "0" at bounding box center [773, 247] width 185 height 37
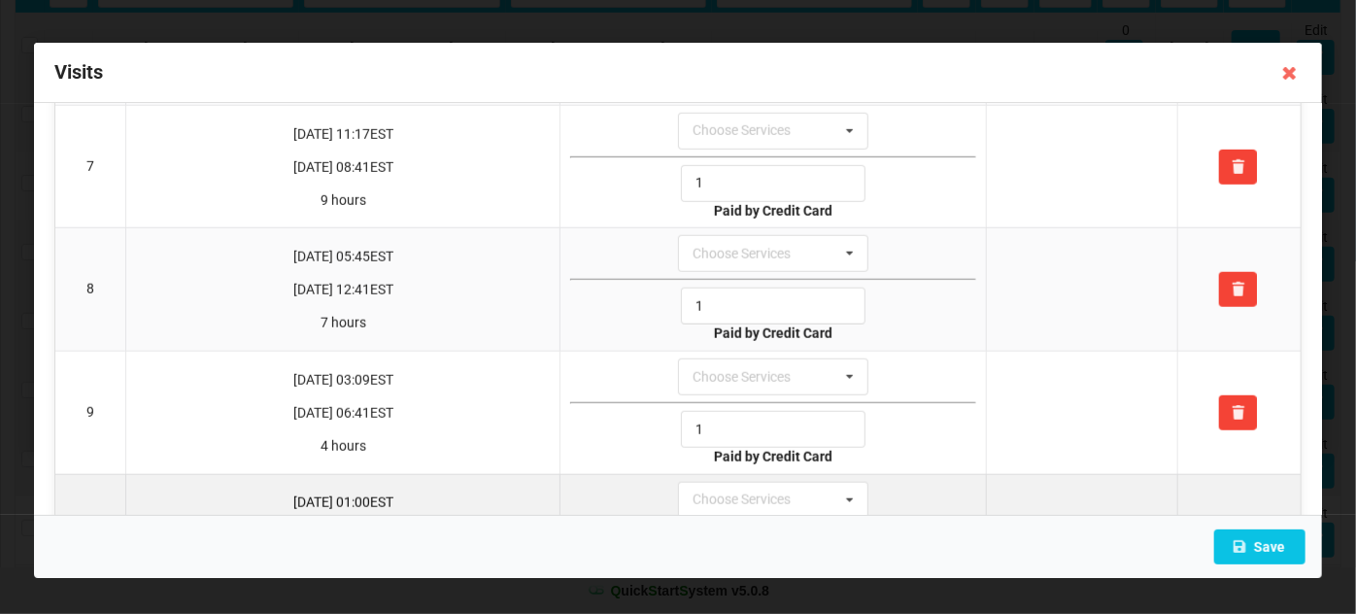
scroll to position [1014, 0]
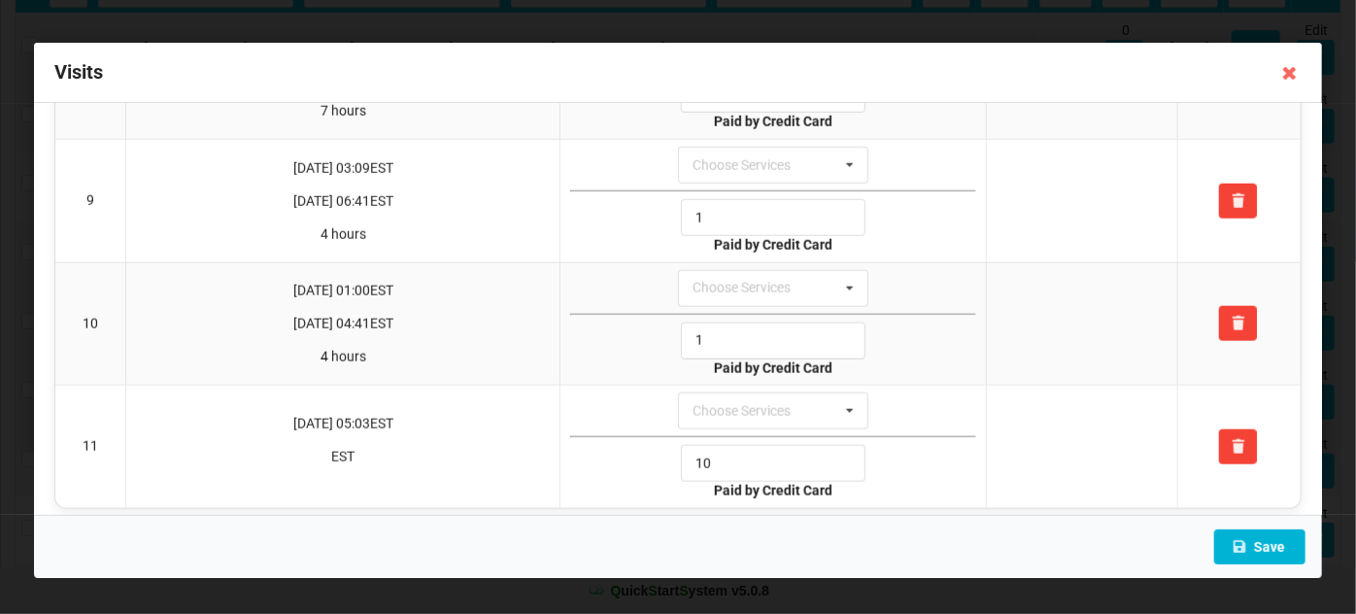
type input "1"
click at [1277, 546] on button "Save" at bounding box center [1259, 546] width 91 height 35
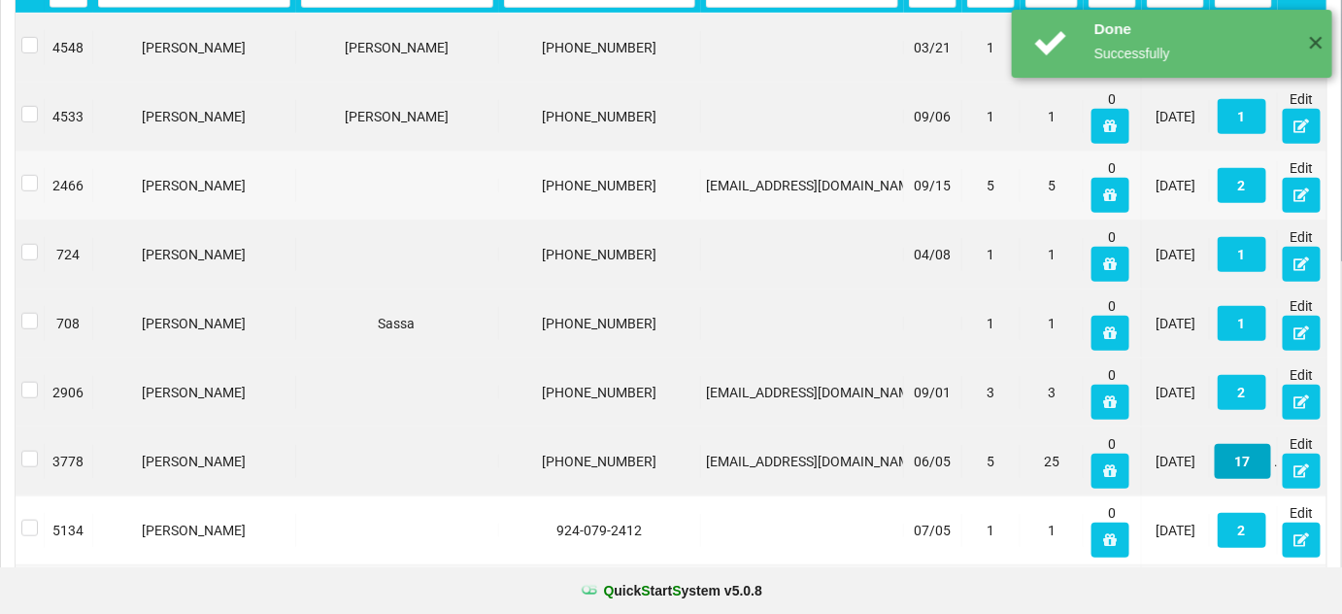
click at [1249, 462] on button "17" at bounding box center [1243, 461] width 56 height 35
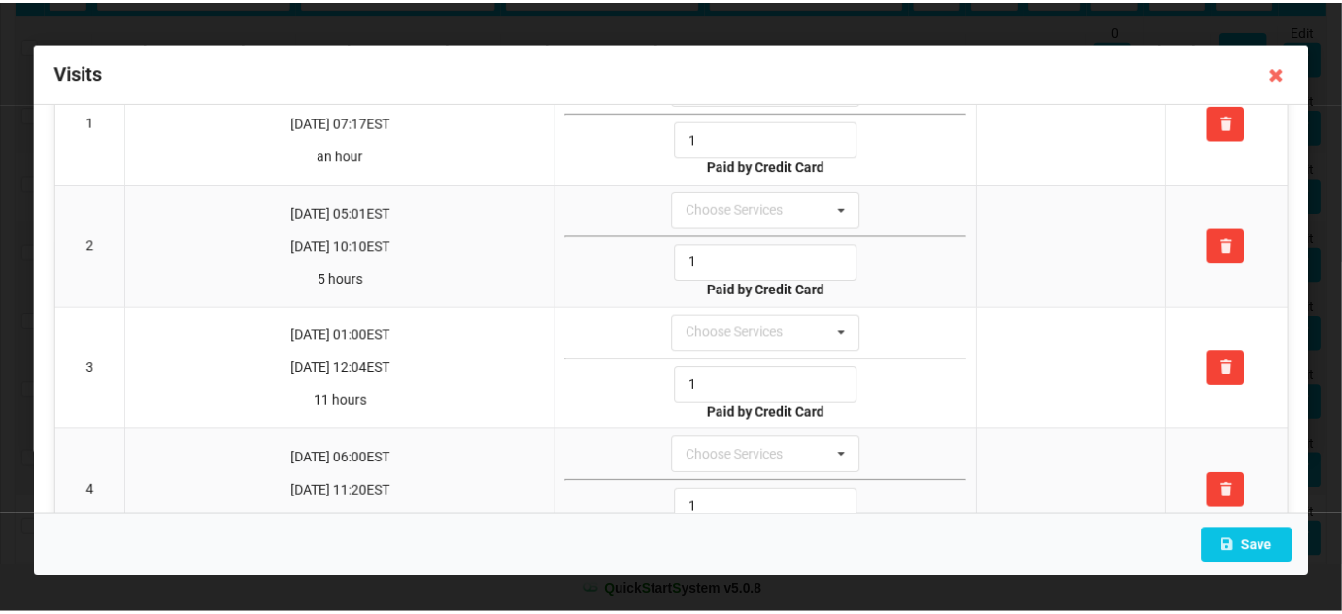
scroll to position [0, 0]
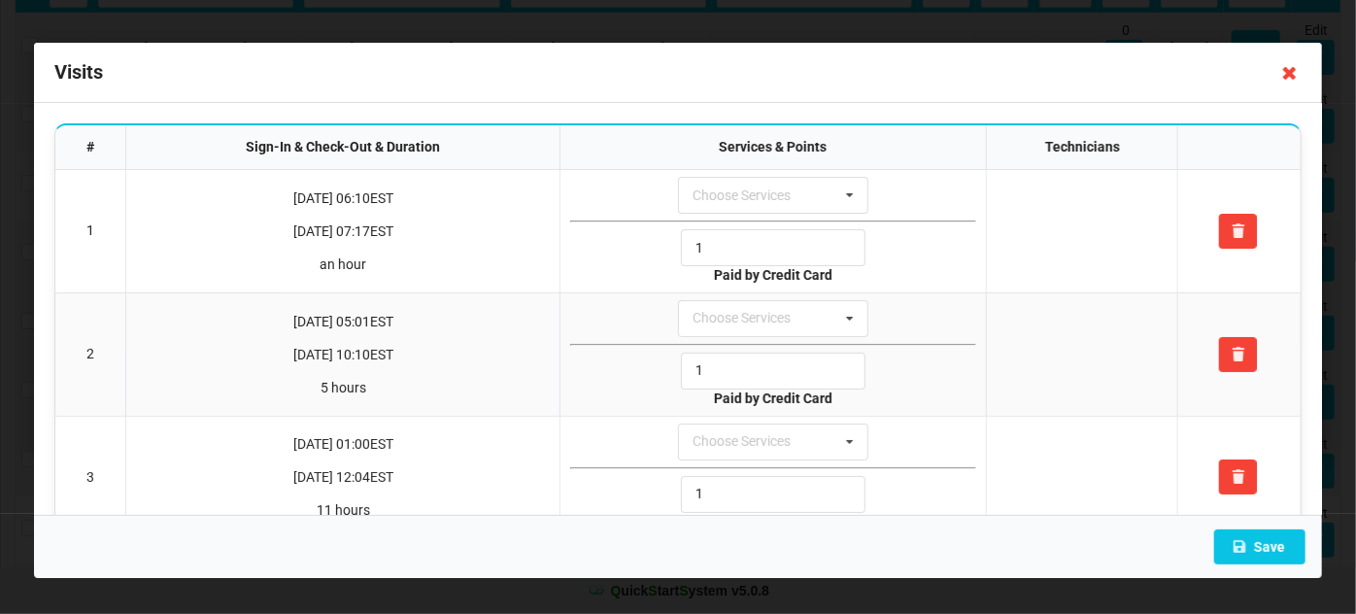
click at [1287, 69] on icon at bounding box center [1289, 72] width 31 height 31
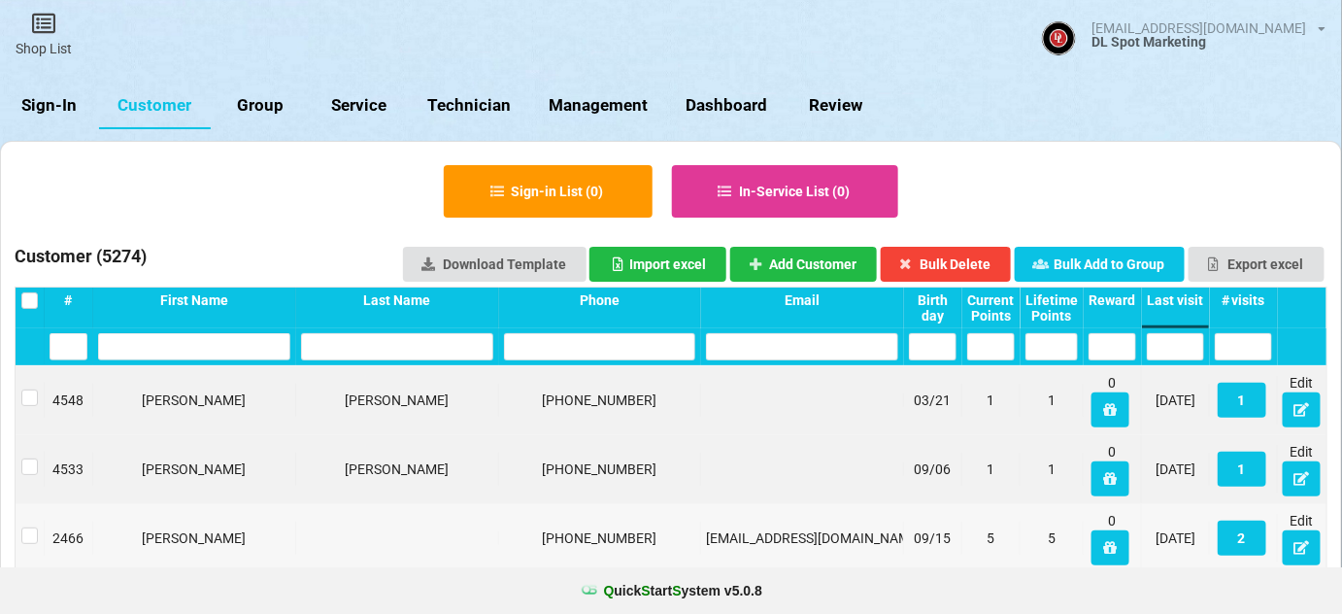
click at [81, 110] on link "Sign-In" at bounding box center [124, 130] width 87 height 41
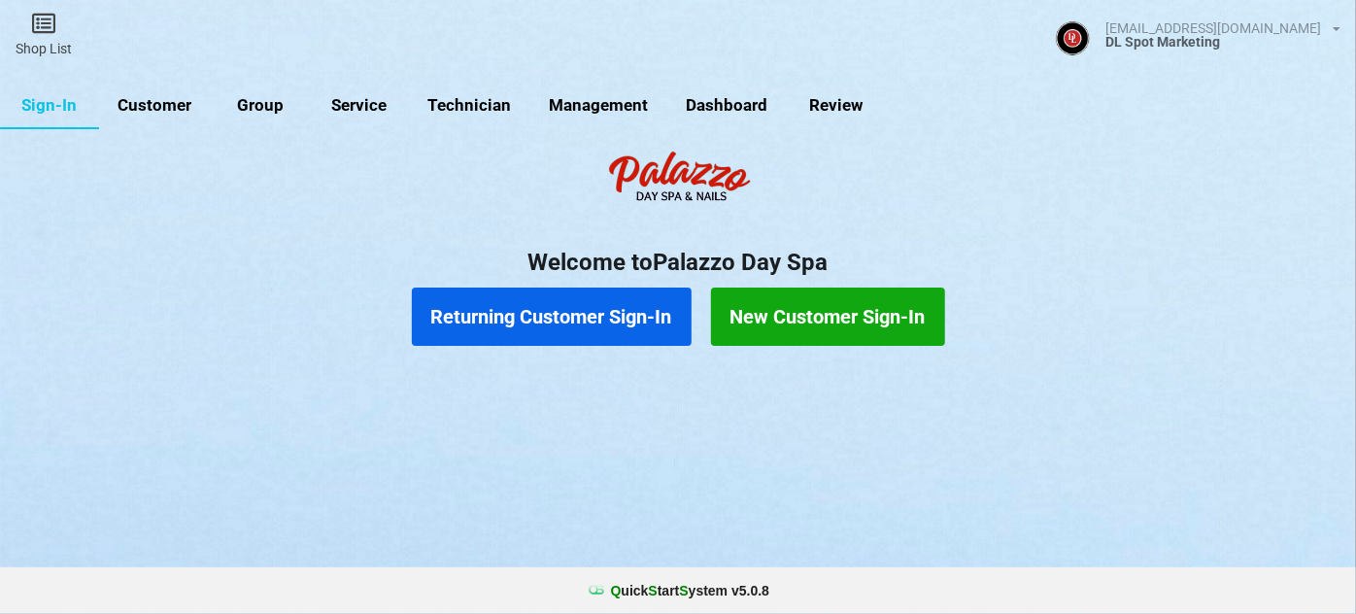
click at [151, 107] on link "Customer" at bounding box center [155, 106] width 112 height 47
select select "25"
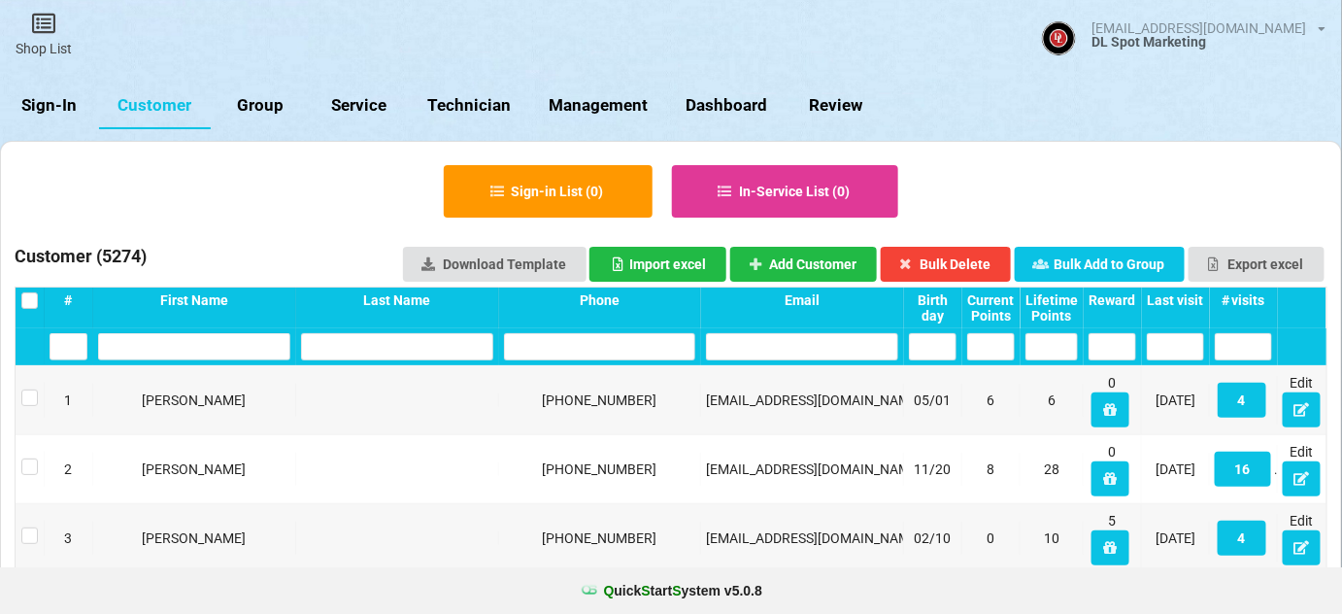
click at [54, 89] on link "Sign-In" at bounding box center [49, 106] width 99 height 47
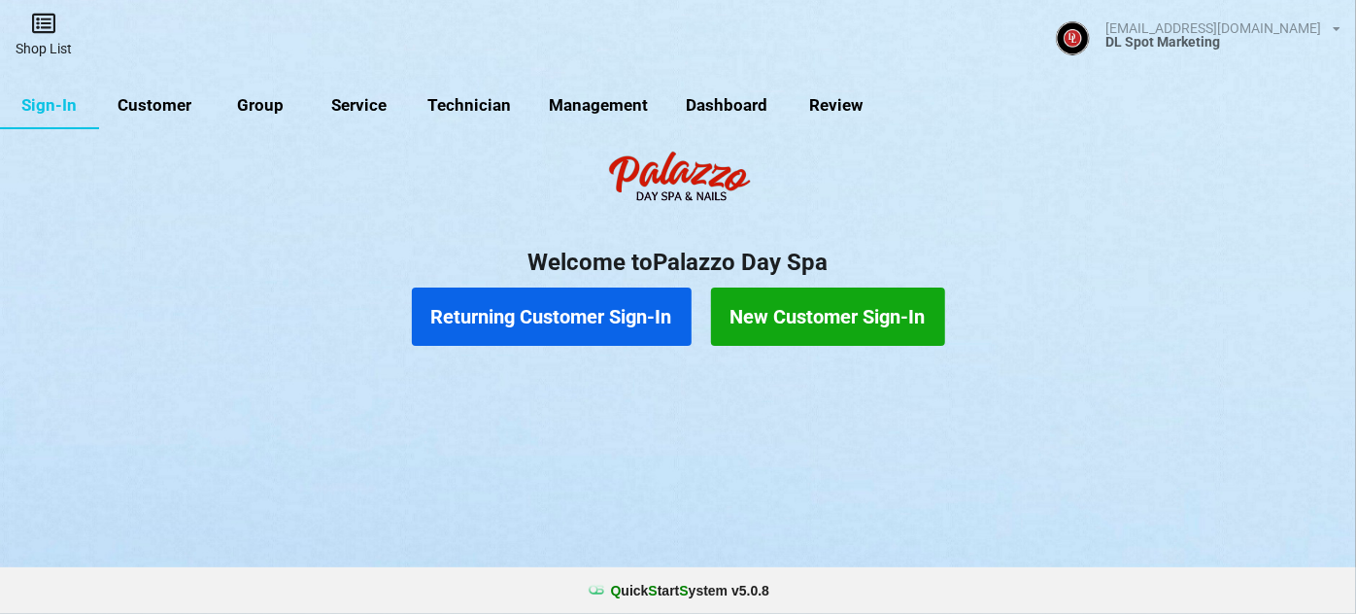
click at [52, 44] on link "Shop List" at bounding box center [43, 34] width 87 height 69
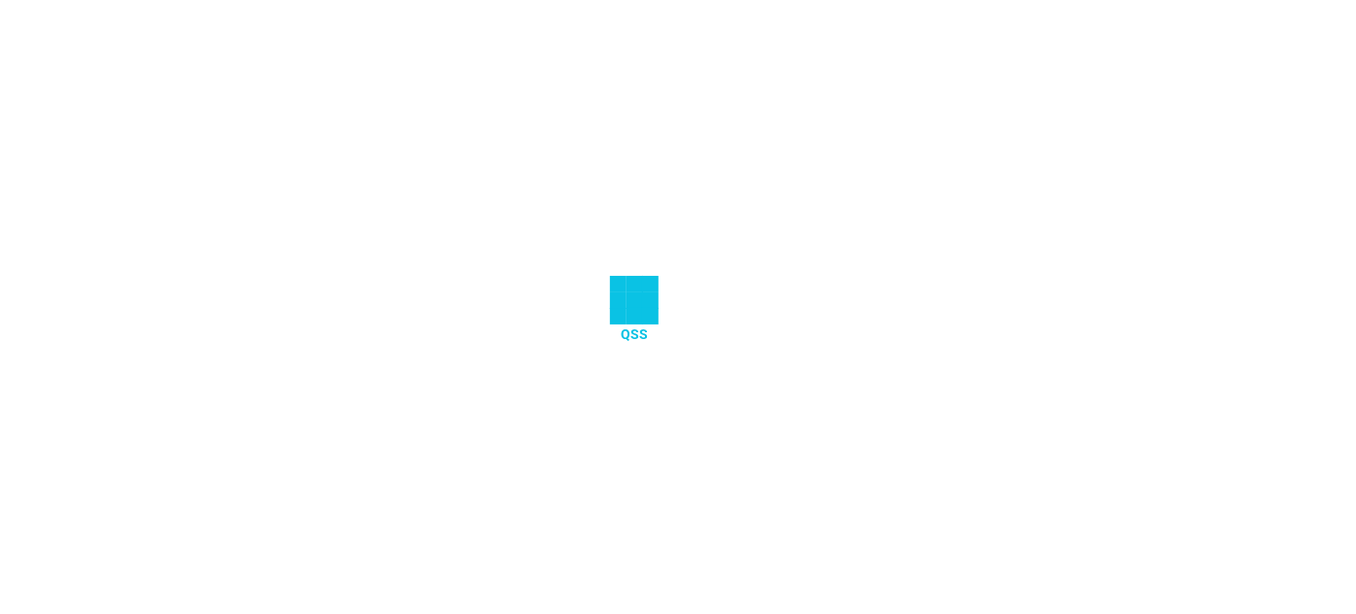
select select "25"
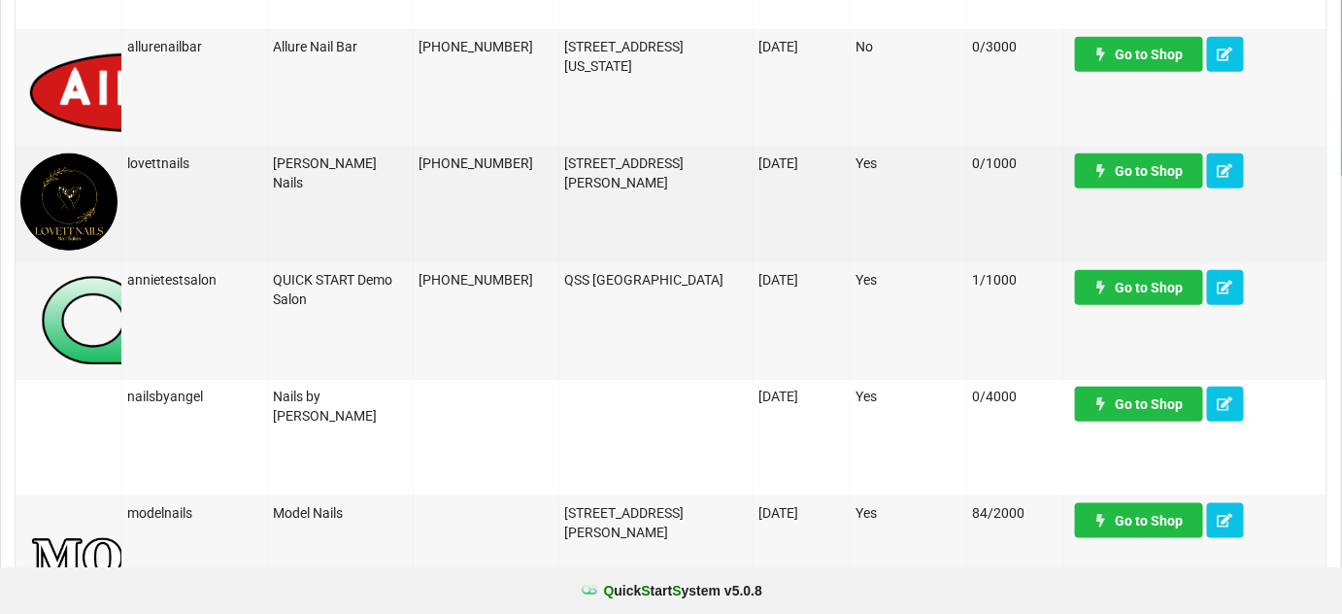
scroll to position [471, 0]
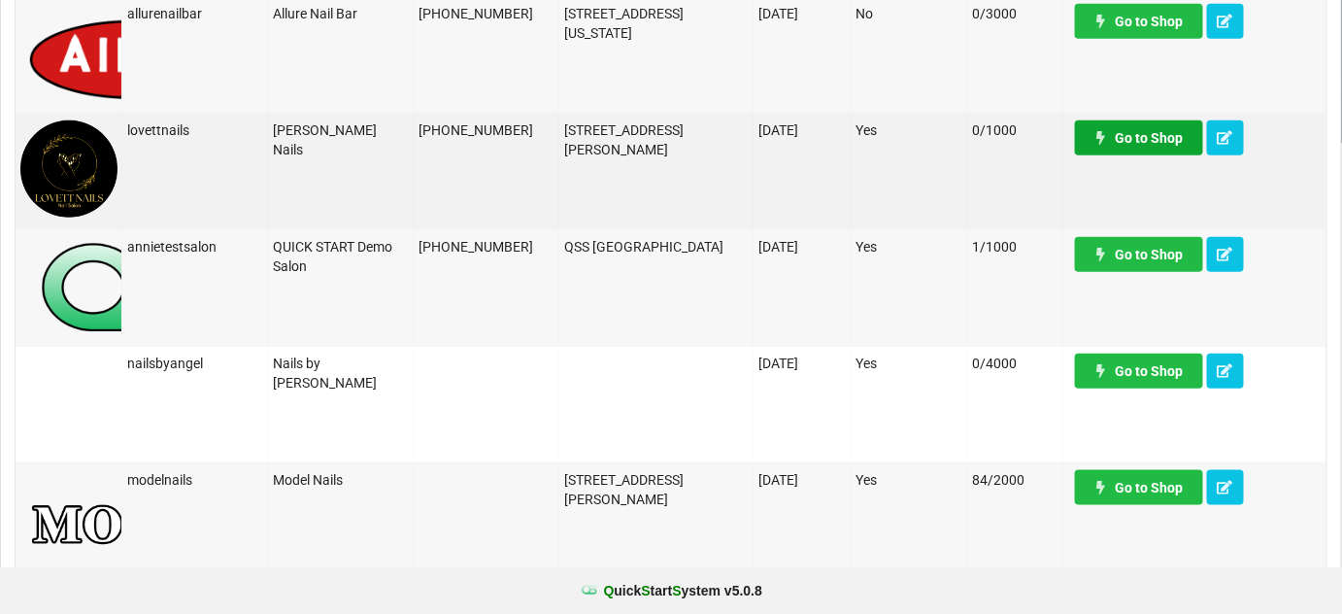
click at [1142, 141] on link "Go to Shop" at bounding box center [1139, 137] width 128 height 35
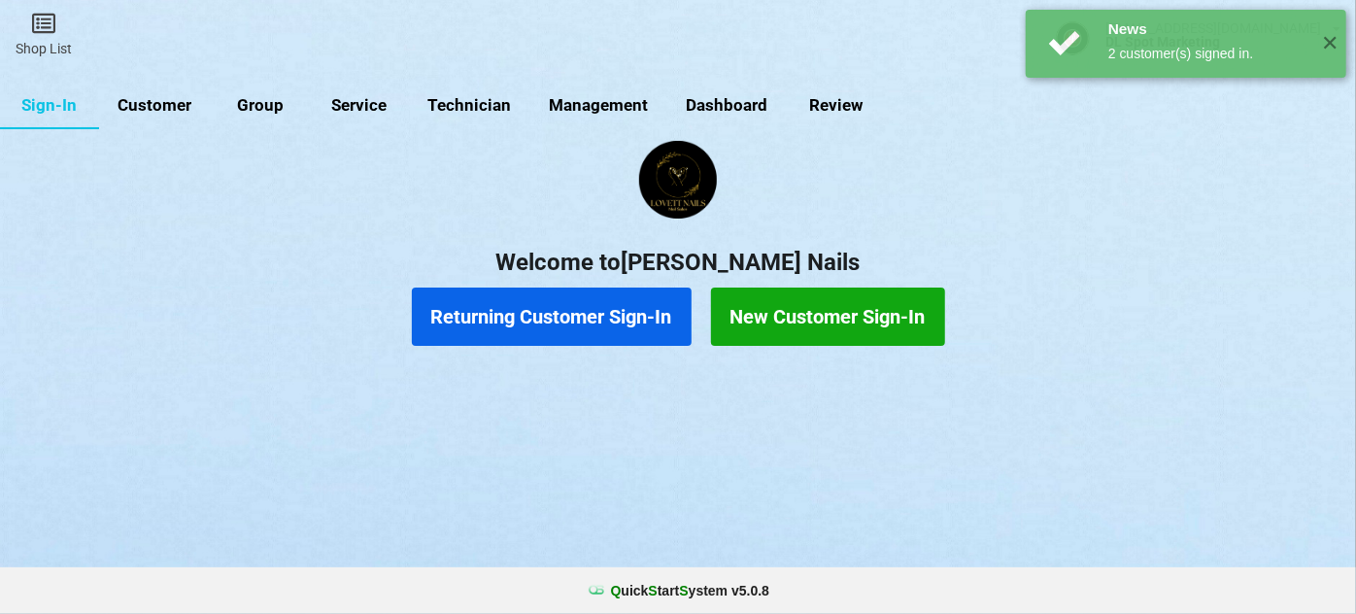
click at [171, 106] on link "Customer" at bounding box center [155, 106] width 112 height 47
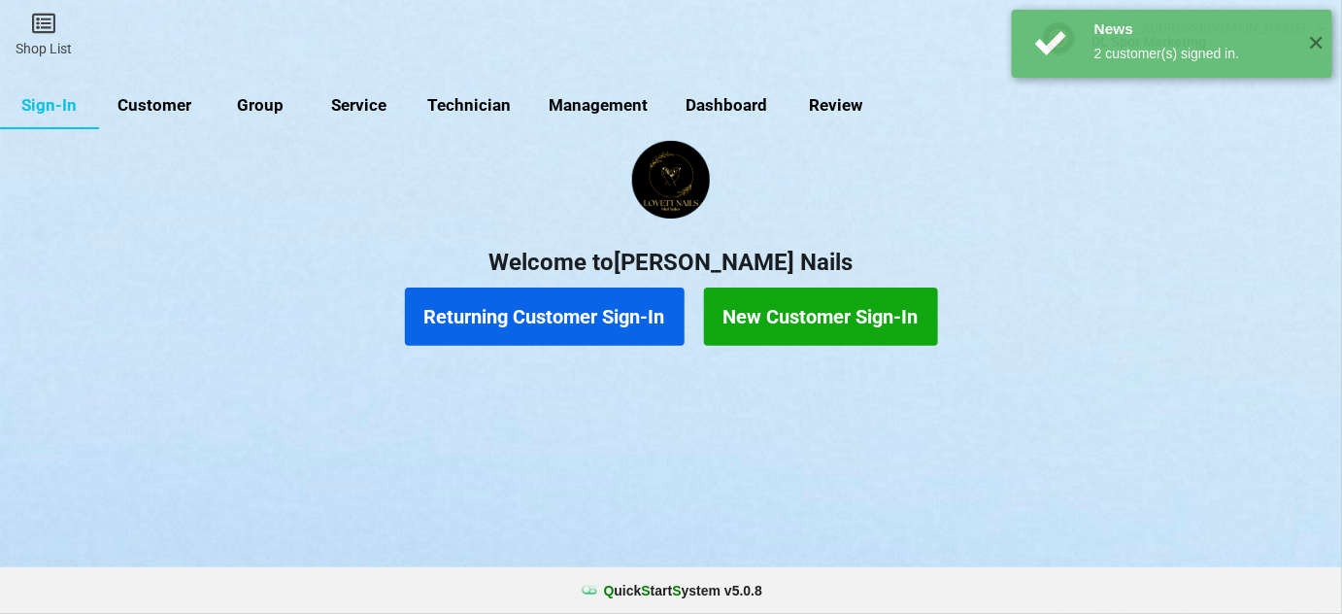
select select "25"
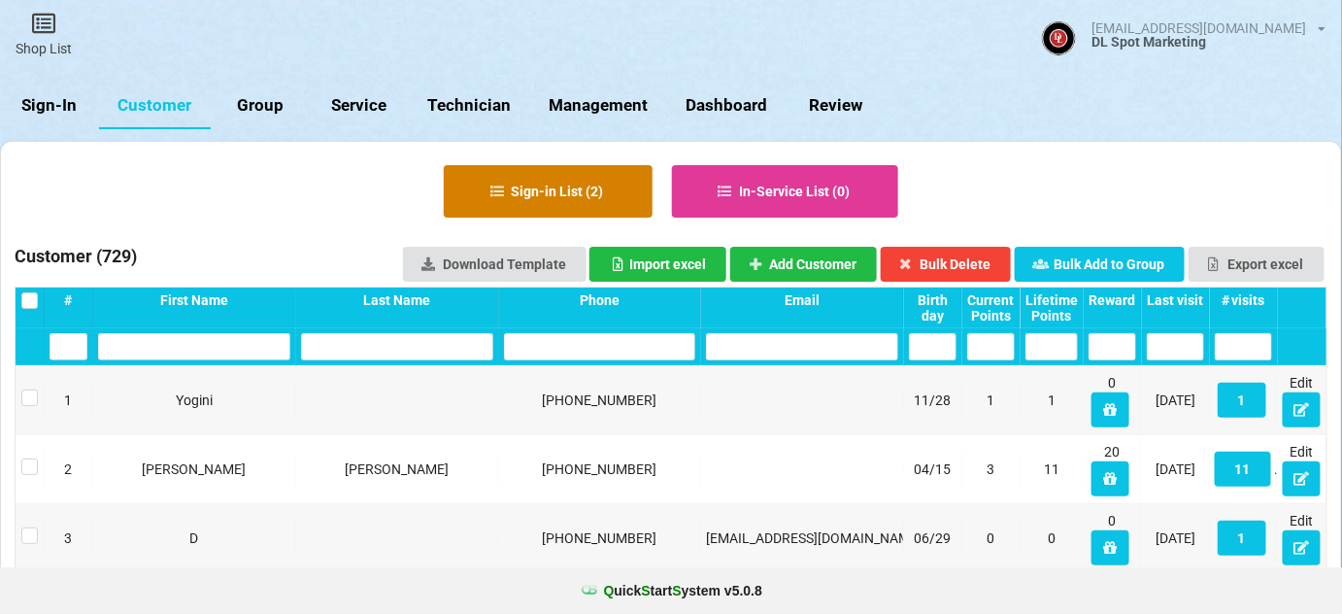
click at [583, 188] on button "Sign-in List ( 2 )" at bounding box center [548, 191] width 209 height 52
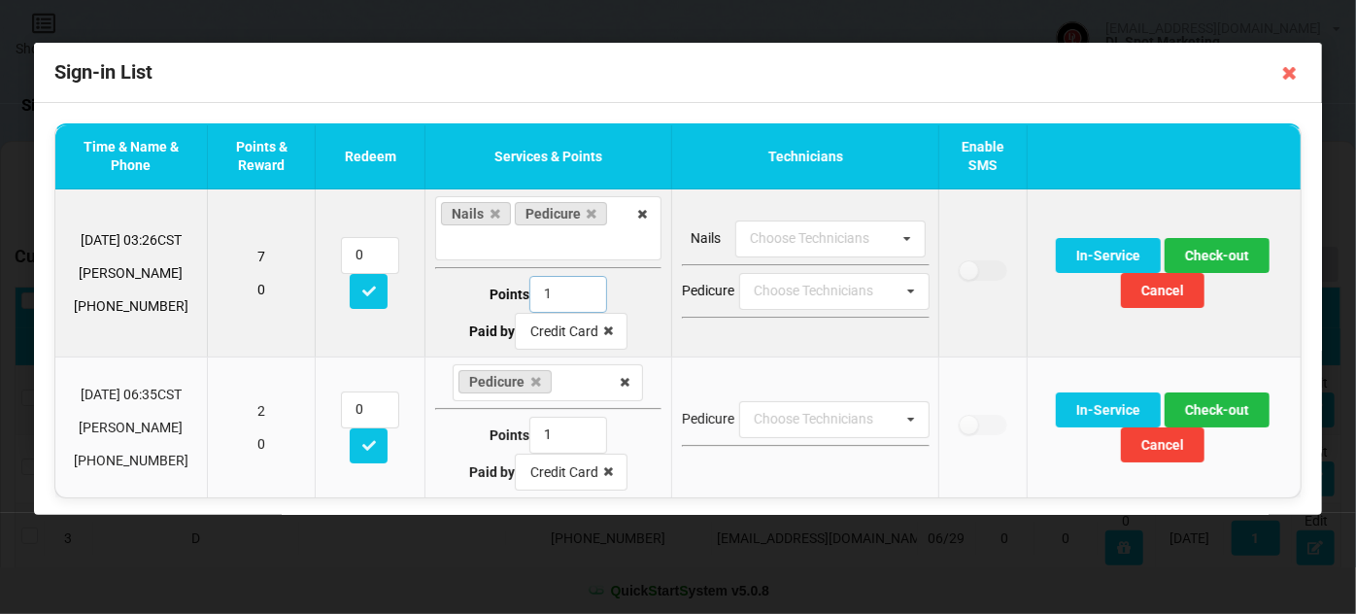
type input "1"
click at [578, 297] on input "1" at bounding box center [568, 294] width 78 height 37
click at [1208, 252] on button "Check-out" at bounding box center [1216, 255] width 105 height 35
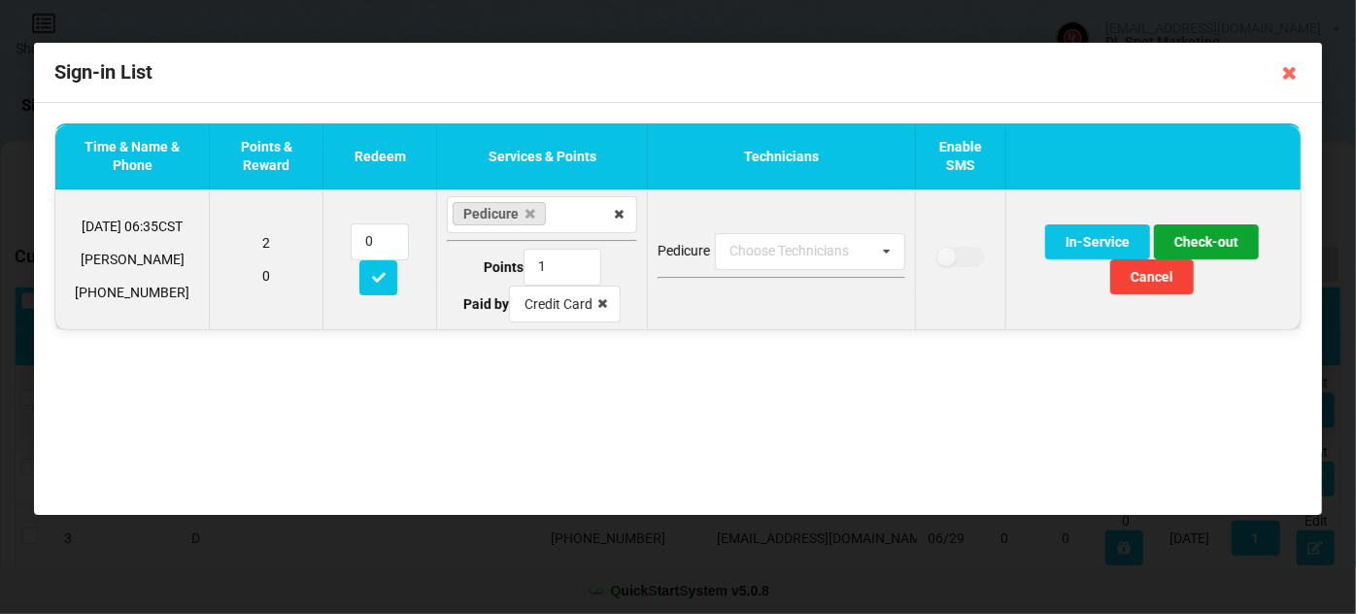
click at [1208, 240] on button "Check-out" at bounding box center [1206, 241] width 105 height 35
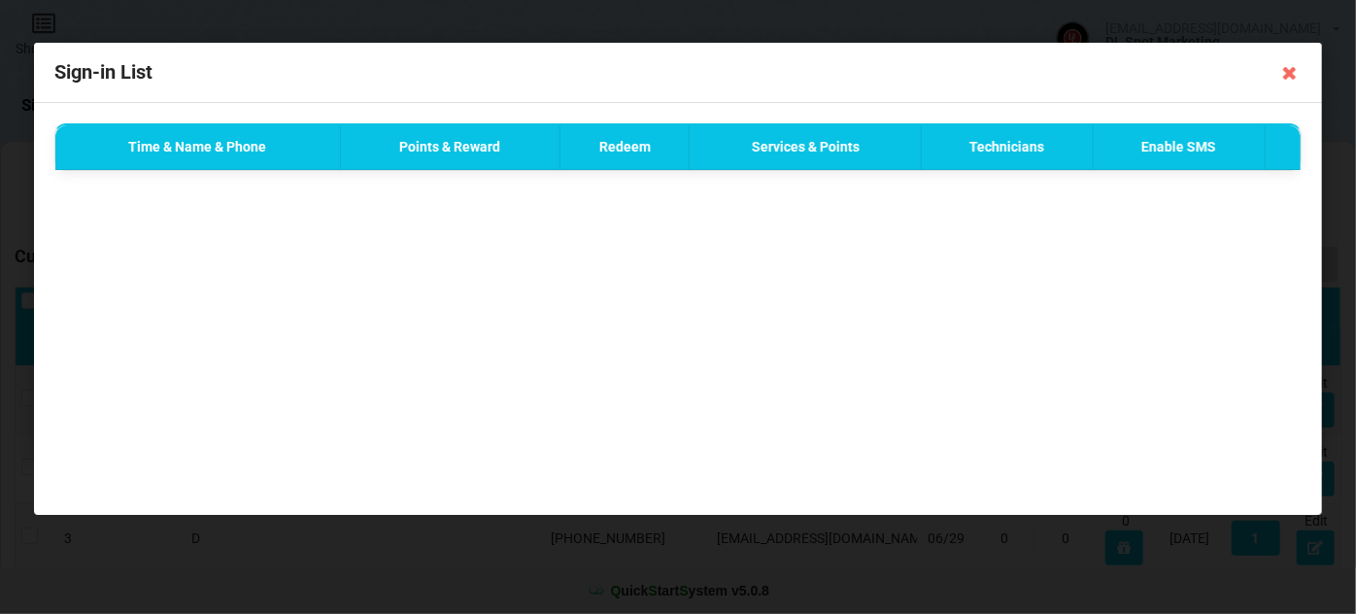
click at [1300, 59] on div "Done Successfully ✕" at bounding box center [1186, 44] width 320 height 68
drag, startPoint x: 1228, startPoint y: 74, endPoint x: 1261, endPoint y: 63, distance: 34.7
click at [1232, 72] on div "Done Successfully ✕" at bounding box center [1186, 44] width 320 height 68
click at [1292, 69] on icon at bounding box center [1289, 72] width 31 height 31
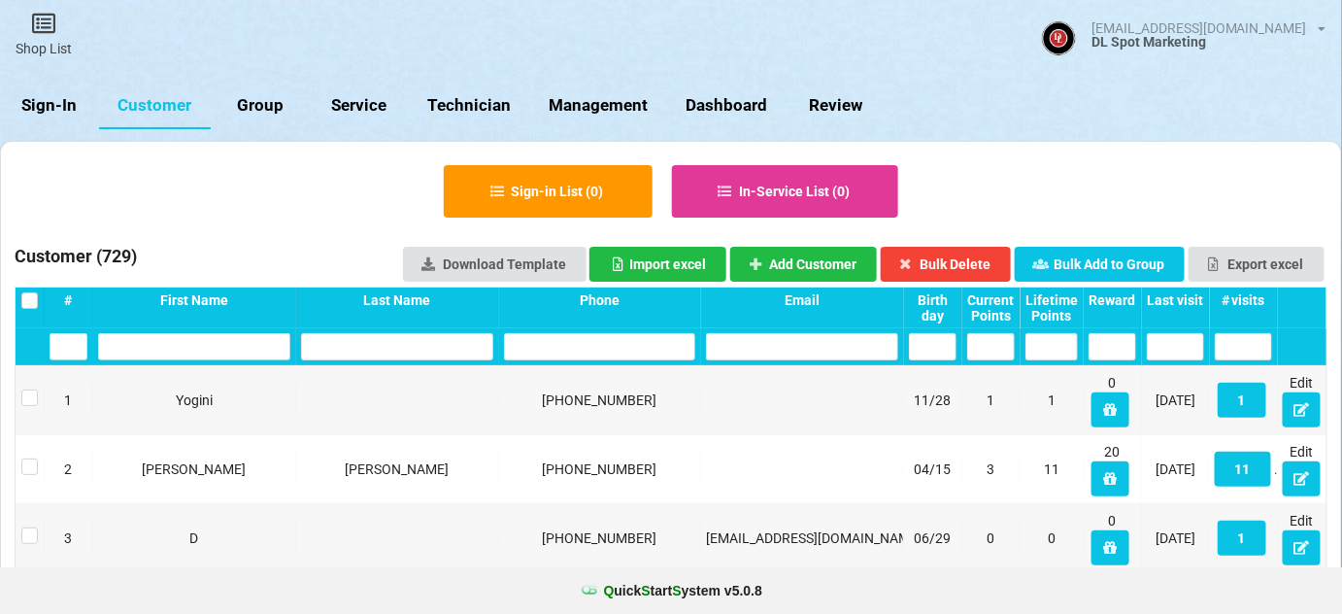
click at [576, 356] on input "text" at bounding box center [600, 346] width 192 height 27
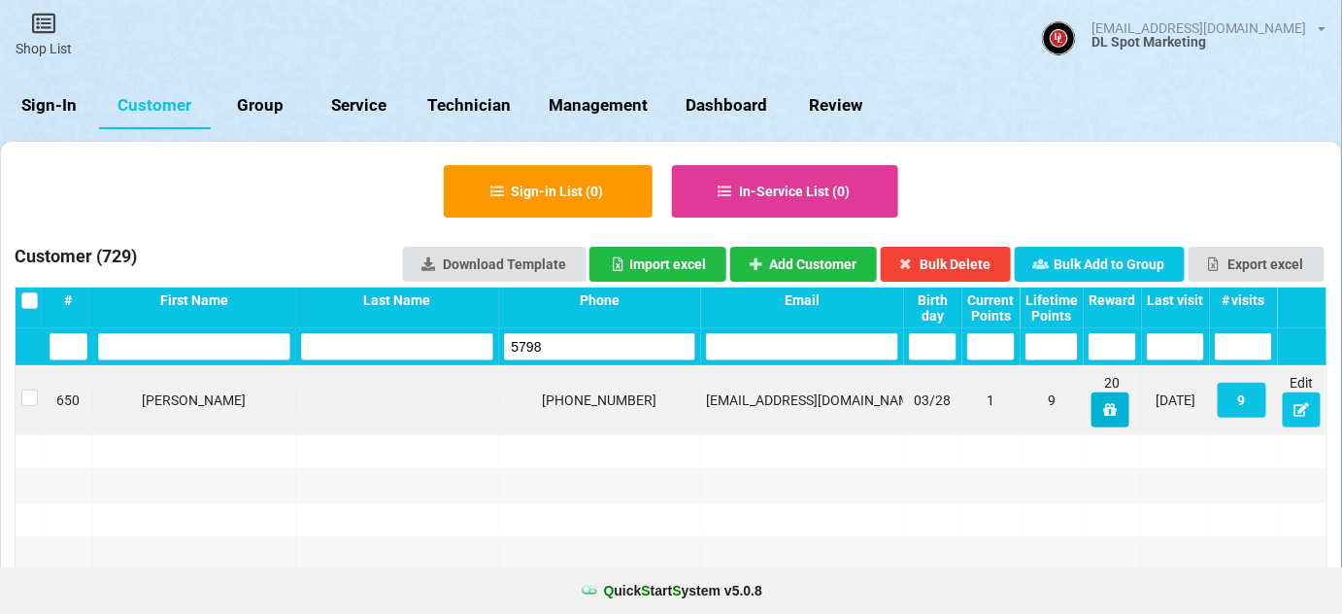
type input "5798"
click at [1114, 407] on icon at bounding box center [1110, 409] width 17 height 12
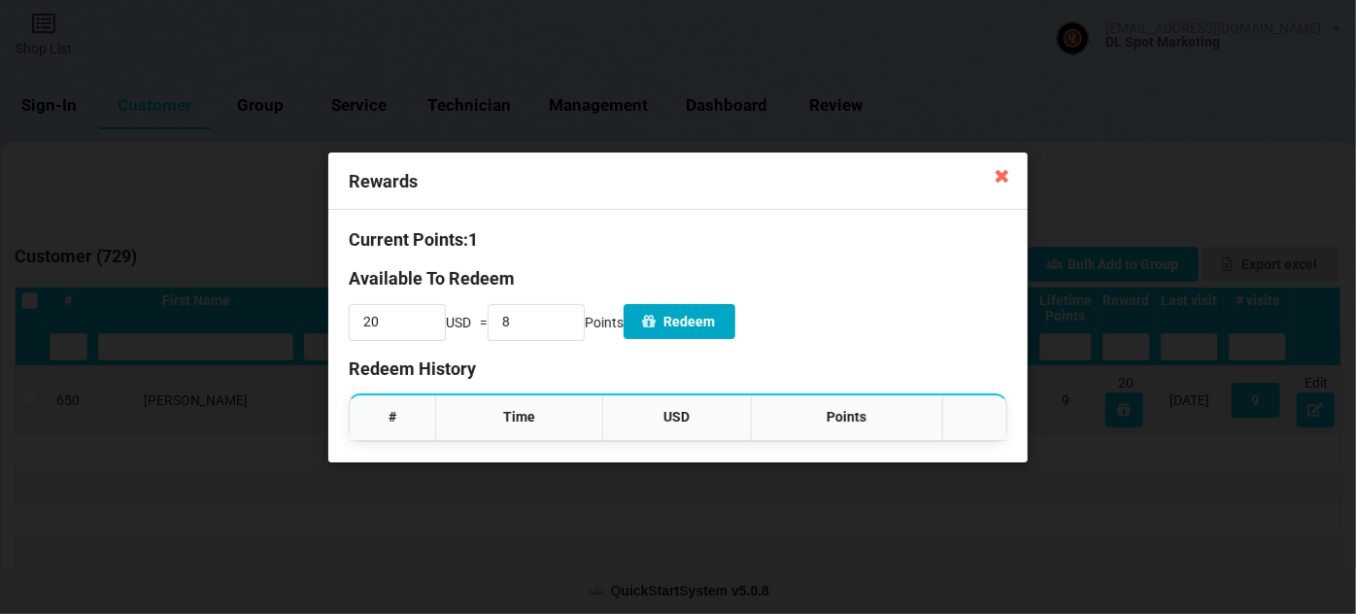
click at [712, 322] on button "Redeem" at bounding box center [679, 321] width 112 height 35
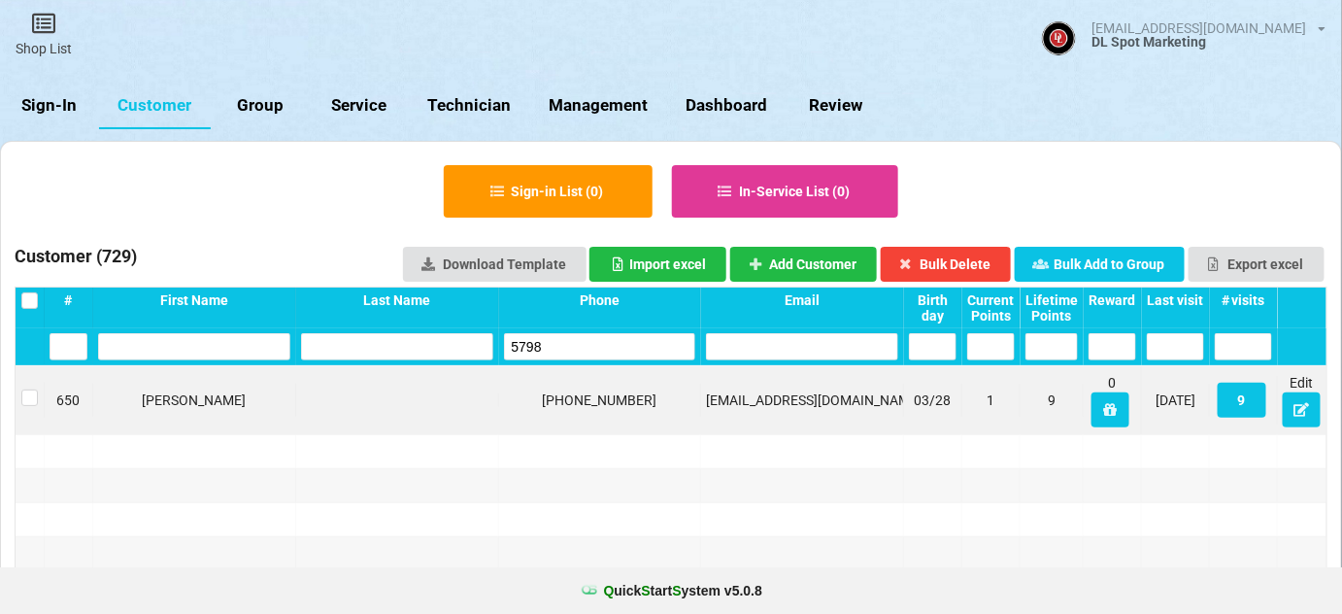
click at [47, 100] on link "Sign-In" at bounding box center [49, 106] width 99 height 47
